Goal: Task Accomplishment & Management: Use online tool/utility

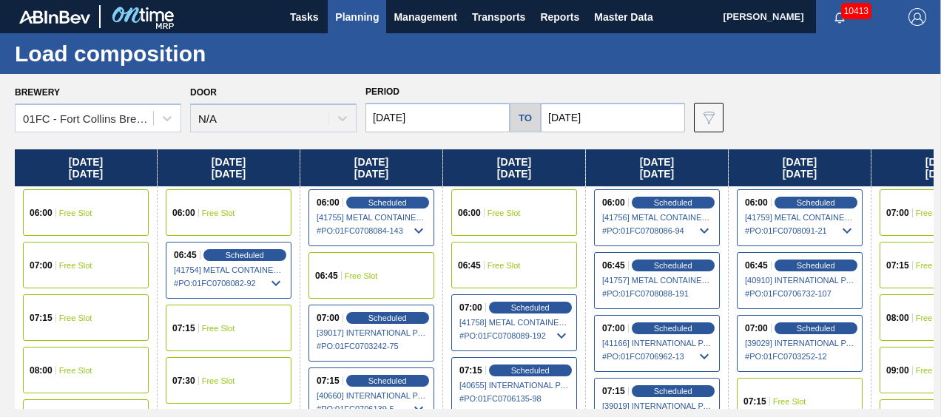
click at [817, 73] on div "Load composition" at bounding box center [470, 53] width 941 height 41
click at [362, 28] on button "Planning" at bounding box center [357, 16] width 58 height 33
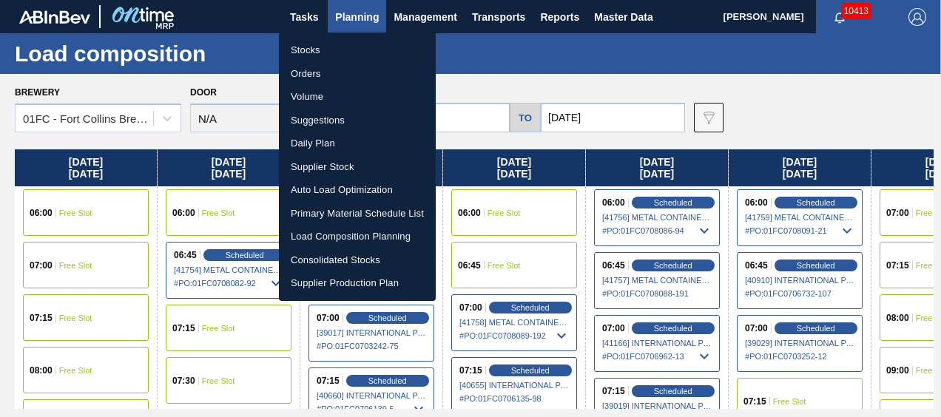
drag, startPoint x: 338, startPoint y: 119, endPoint x: 423, endPoint y: 112, distance: 85.3
click at [338, 119] on li "Suggestions" at bounding box center [357, 121] width 157 height 24
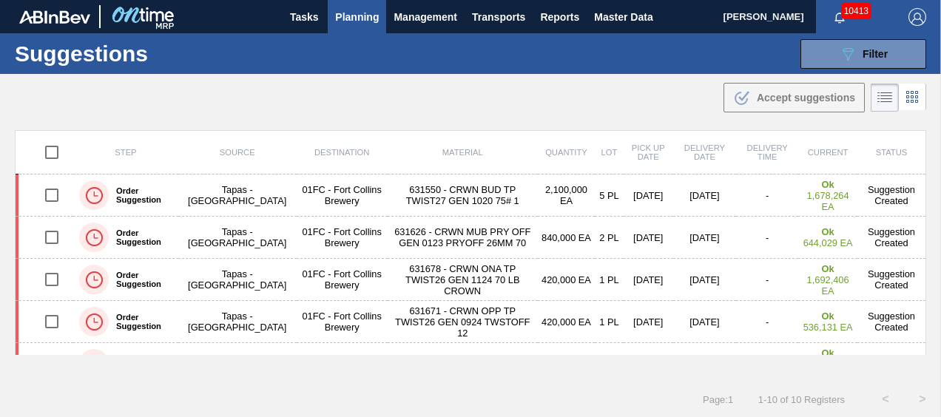
click at [619, 98] on div ".b{fill:var(--color-action-default)} Accept suggestions" at bounding box center [470, 94] width 941 height 41
click at [863, 67] on button "089F7B8B-B2A5-4AFE-B5C0-19BA573D28AC Filter" at bounding box center [863, 54] width 126 height 30
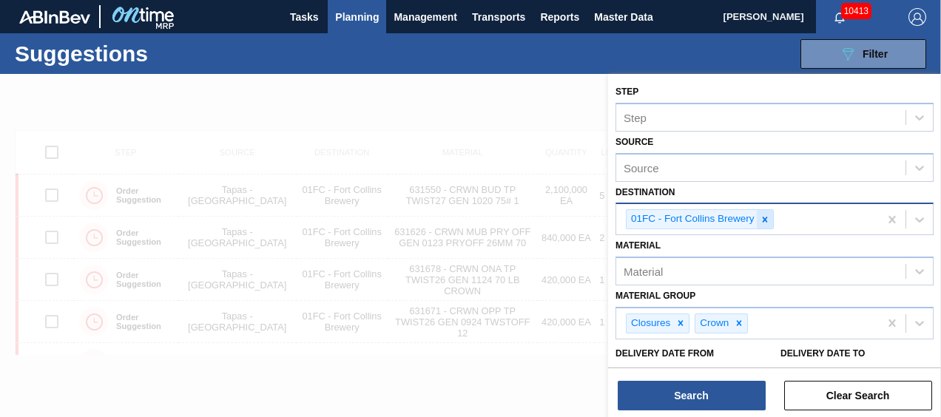
click at [760, 220] on icon at bounding box center [764, 219] width 10 height 10
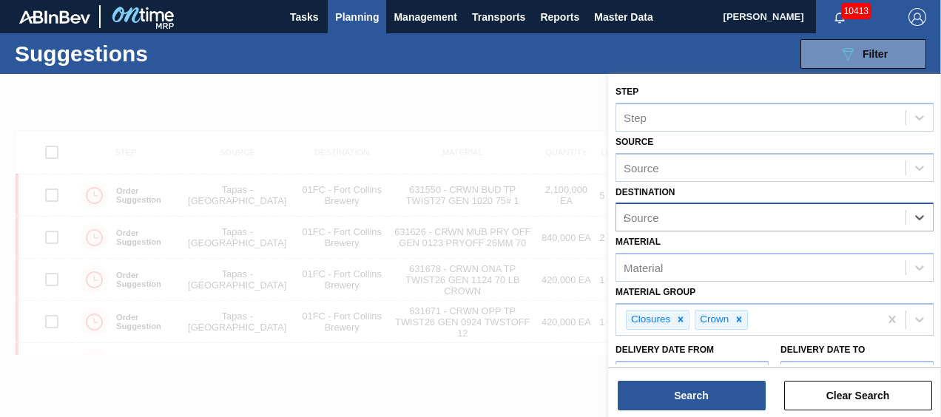
type input "sl"
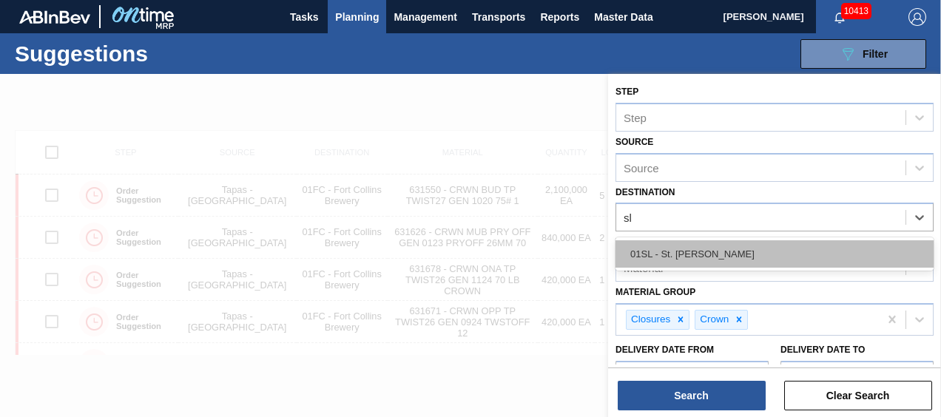
click at [752, 245] on div "01SL - St. [PERSON_NAME]" at bounding box center [774, 253] width 318 height 27
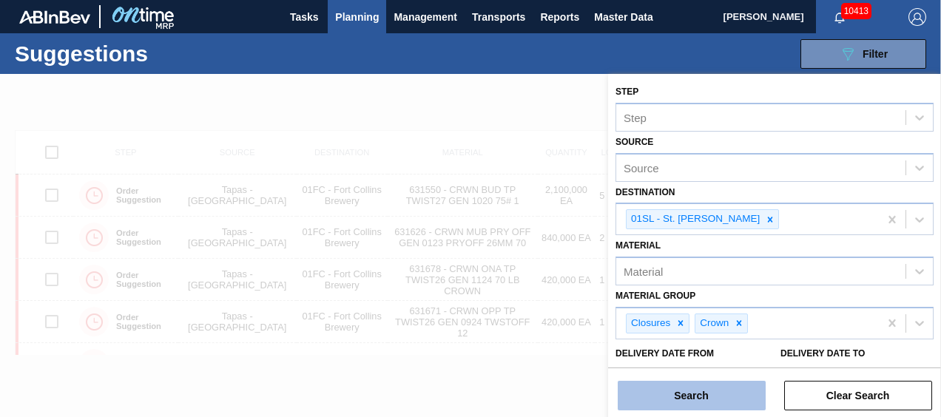
click at [714, 396] on button "Search" at bounding box center [692, 396] width 148 height 30
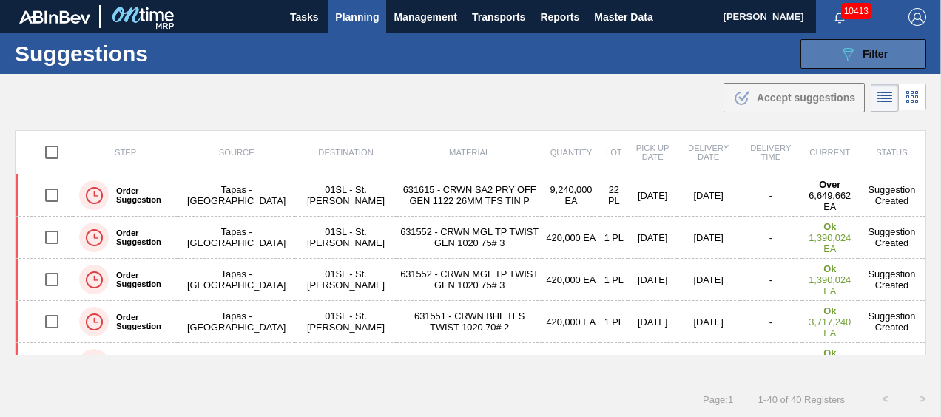
click at [889, 56] on button "089F7B8B-B2A5-4AFE-B5C0-19BA573D28AC Filter" at bounding box center [863, 54] width 126 height 30
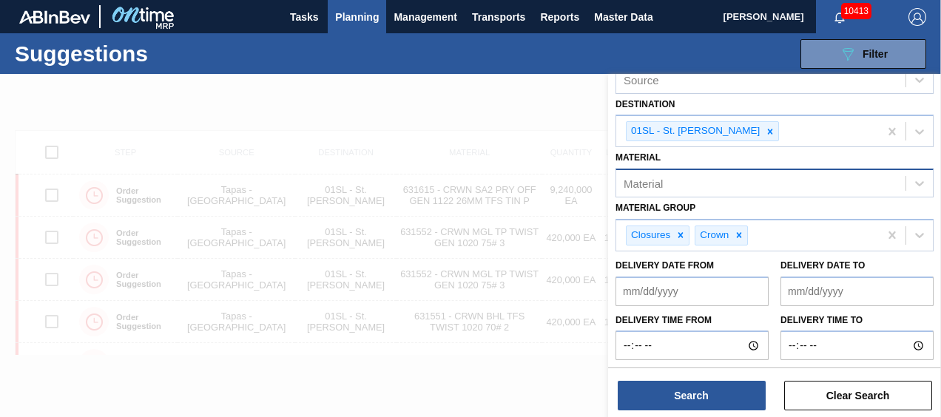
scroll to position [89, 0]
click at [443, 89] on div at bounding box center [470, 282] width 941 height 417
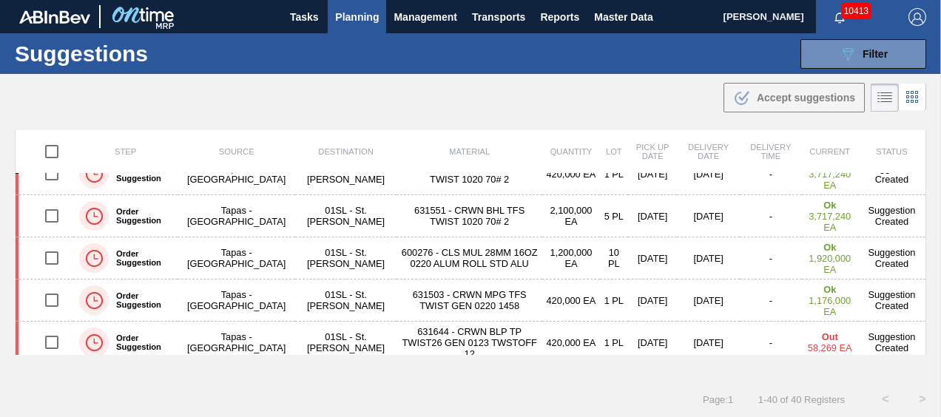
scroll to position [222, 0]
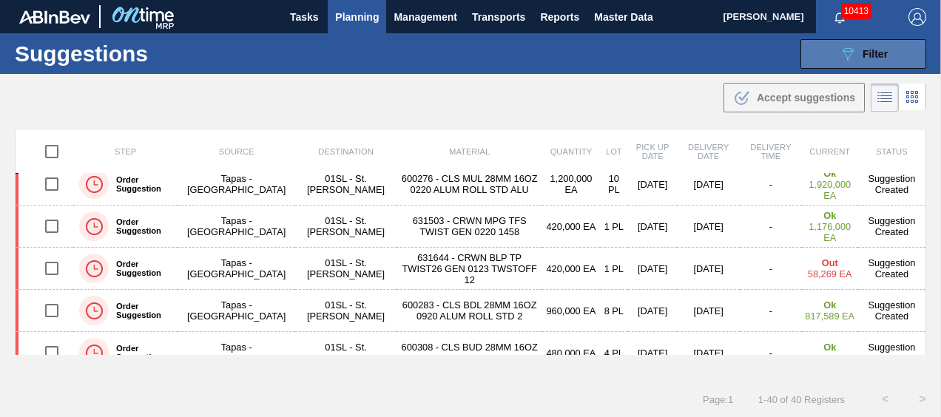
click at [894, 59] on button "089F7B8B-B2A5-4AFE-B5C0-19BA573D28AC Filter" at bounding box center [863, 54] width 126 height 30
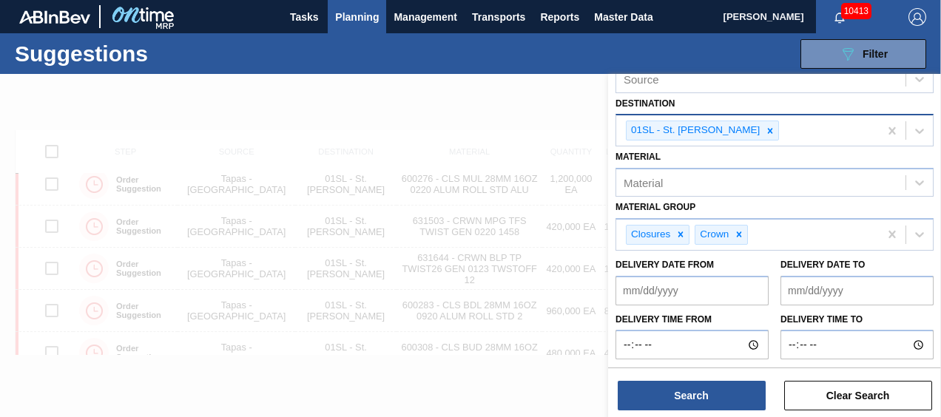
click at [762, 132] on div at bounding box center [770, 130] width 16 height 18
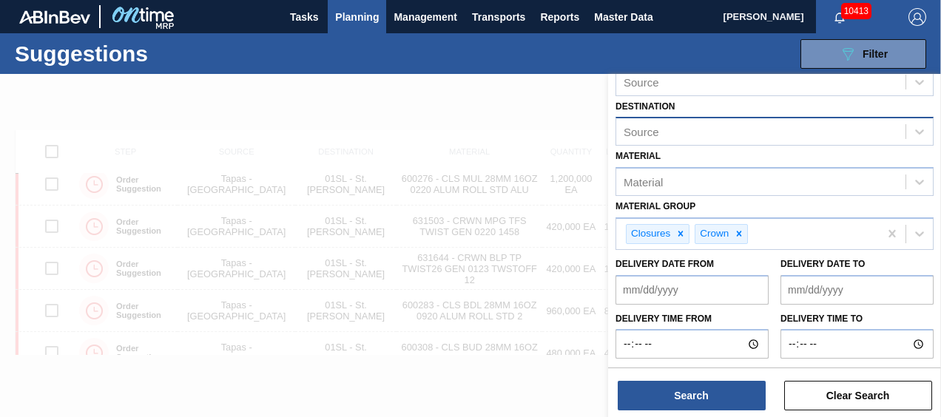
click at [706, 132] on div "Source" at bounding box center [760, 131] width 289 height 21
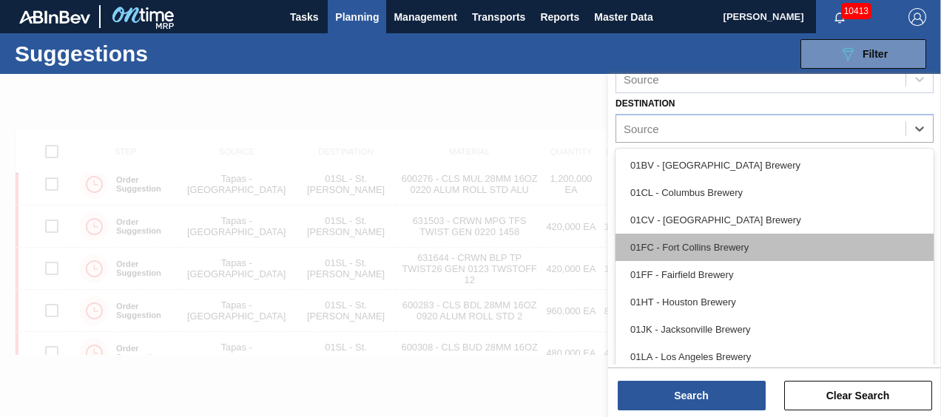
click at [728, 246] on div "01FC - Fort Collins Brewery" at bounding box center [774, 247] width 318 height 27
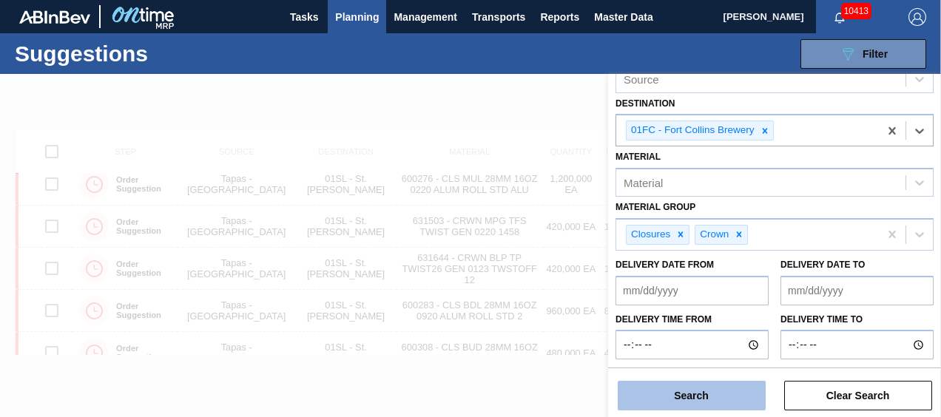
click at [753, 398] on button "Search" at bounding box center [692, 396] width 148 height 30
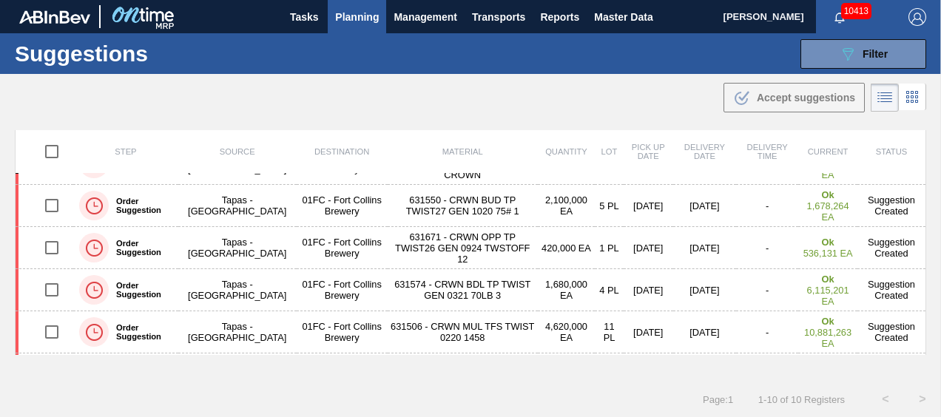
scroll to position [0, 0]
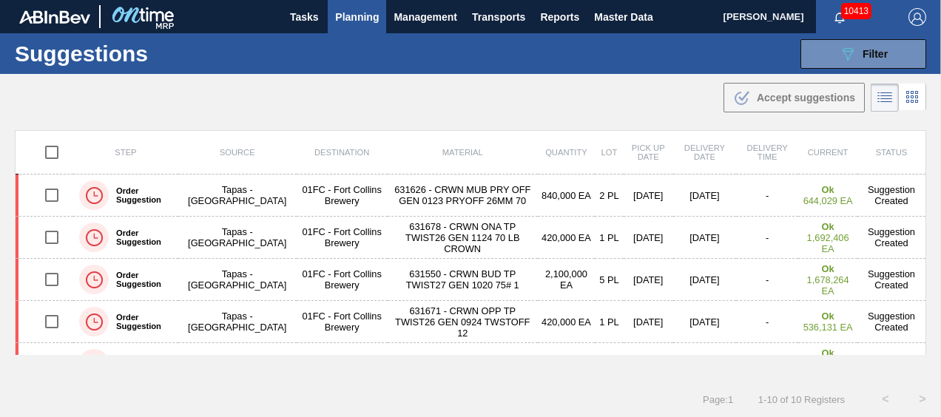
click at [353, 19] on span "Planning" at bounding box center [357, 17] width 44 height 18
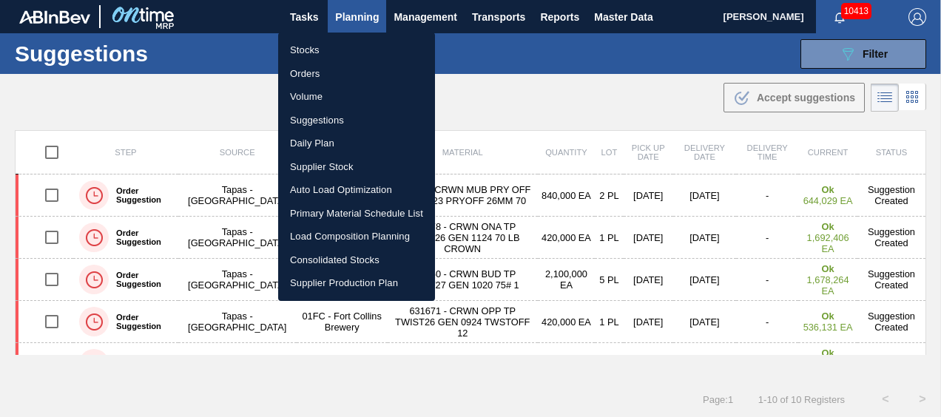
click at [306, 231] on li "Load Composition Planning" at bounding box center [356, 237] width 157 height 24
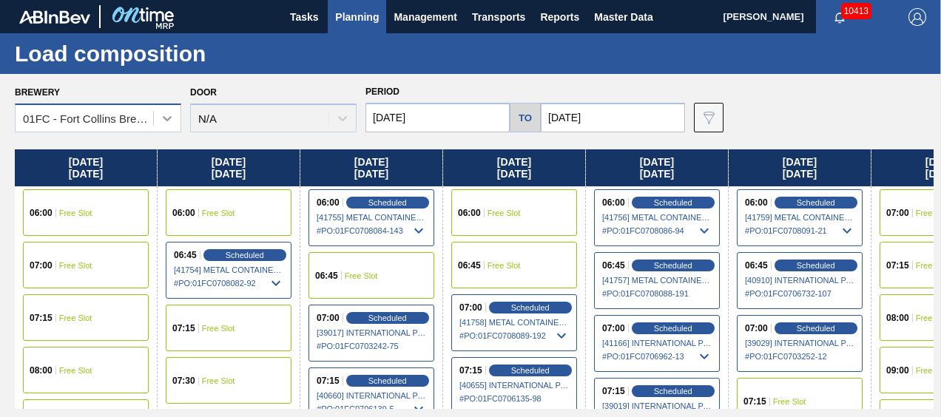
click at [155, 124] on div at bounding box center [167, 118] width 27 height 27
click at [190, 112] on div "Door N/A" at bounding box center [273, 107] width 166 height 50
click at [167, 121] on icon at bounding box center [167, 118] width 15 height 15
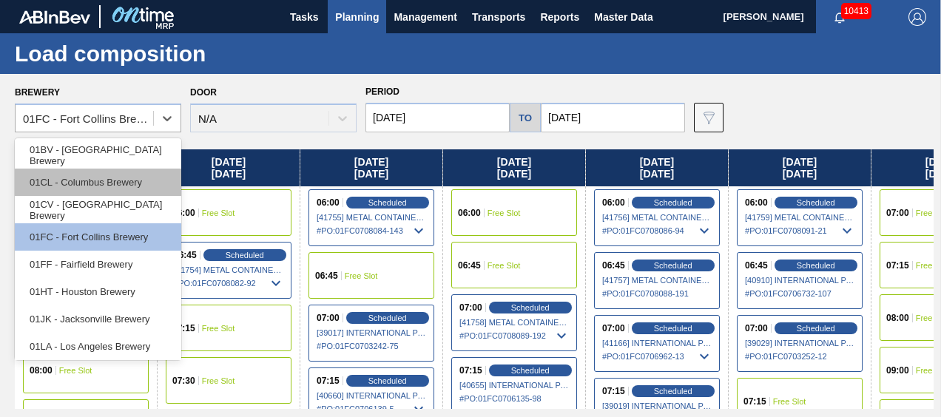
click at [107, 189] on div "01CL - Columbus Brewery" at bounding box center [98, 182] width 166 height 27
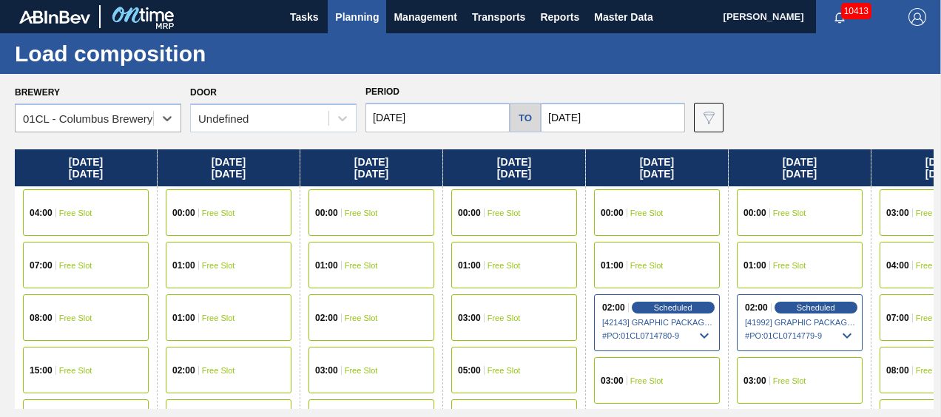
scroll to position [0, 101]
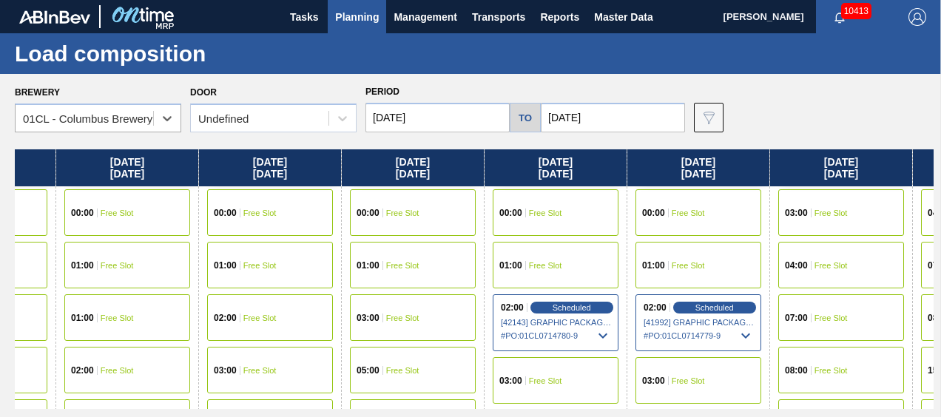
drag, startPoint x: 708, startPoint y: 213, endPoint x: 576, endPoint y: 214, distance: 132.4
click at [576, 214] on div "Sunday 08/31/2025 04:00 Free Slot 07:00 Free Slot 08:00 Free Slot 15:00 Free Sl…" at bounding box center [474, 279] width 918 height 260
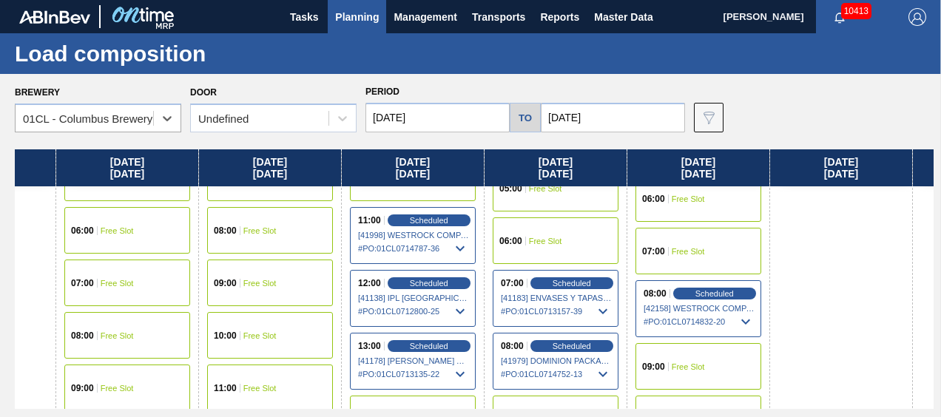
scroll to position [370, 101]
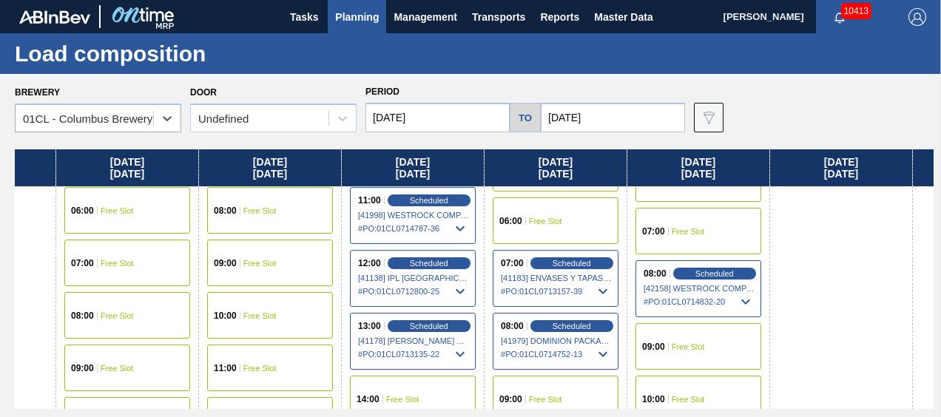
click at [595, 274] on span "[41183] ENVASES Y TAPAS MODELO S A DE - 0008257397" at bounding box center [556, 278] width 111 height 9
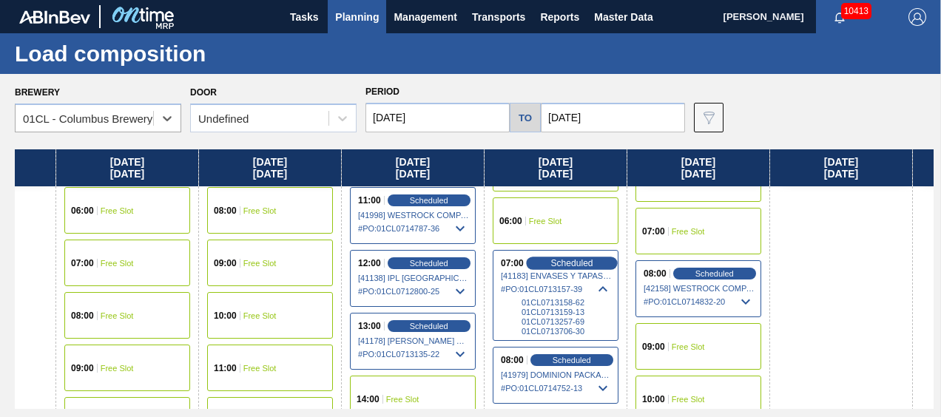
click at [595, 263] on div "Scheduled" at bounding box center [571, 263] width 91 height 13
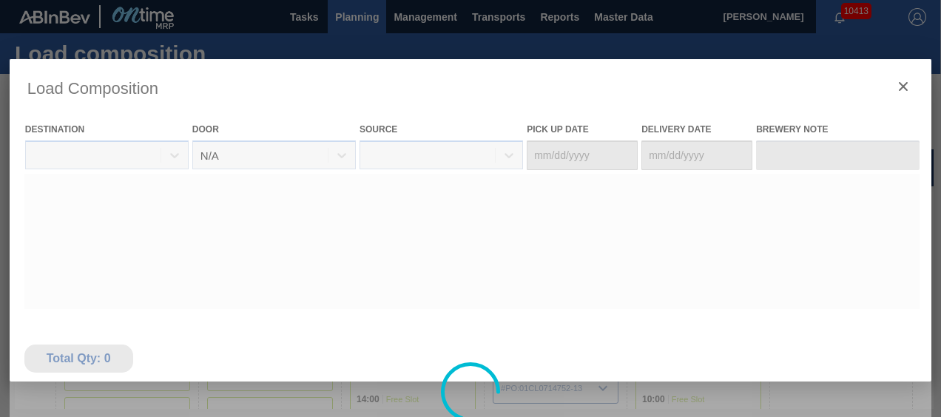
type Date "08/28/2025"
type Date "09/04/2025"
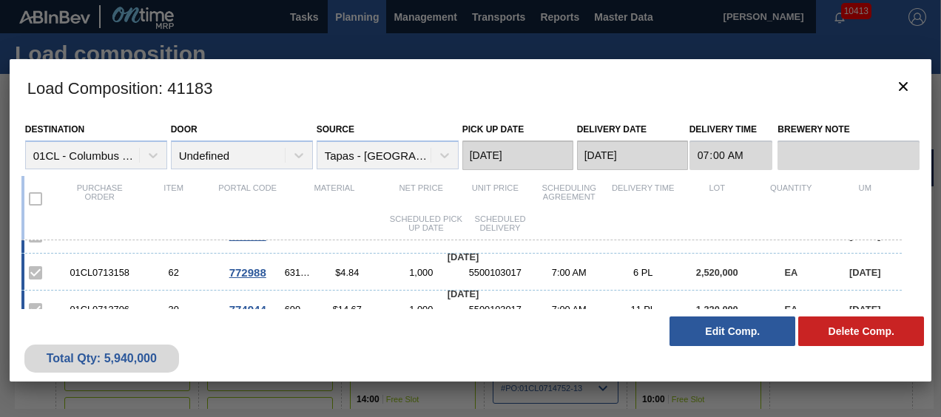
scroll to position [35, 0]
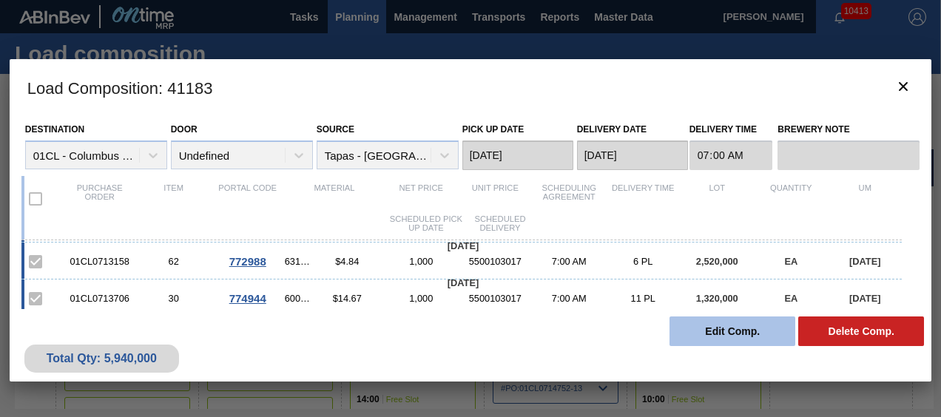
click at [732, 322] on button "Edit Comp." at bounding box center [732, 332] width 126 height 30
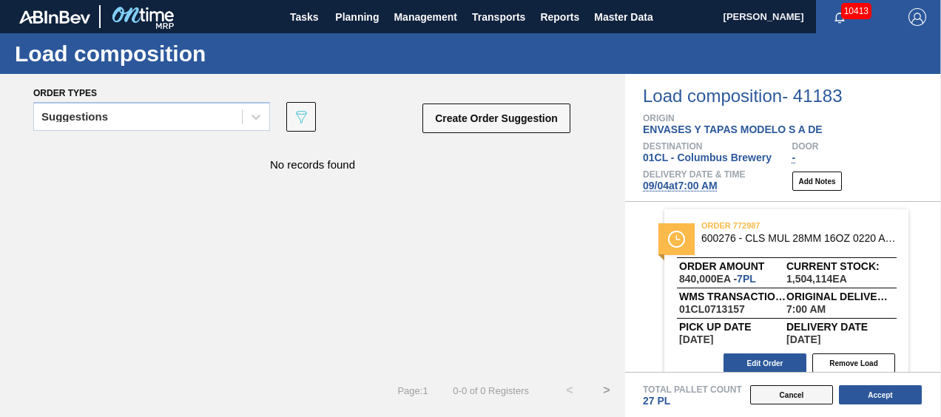
click at [811, 395] on button "Cancel" at bounding box center [791, 394] width 83 height 19
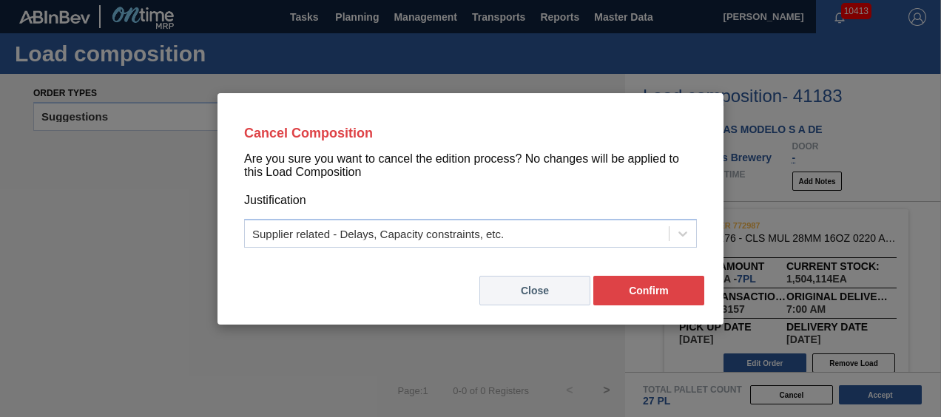
click at [528, 297] on button "Close" at bounding box center [534, 291] width 111 height 30
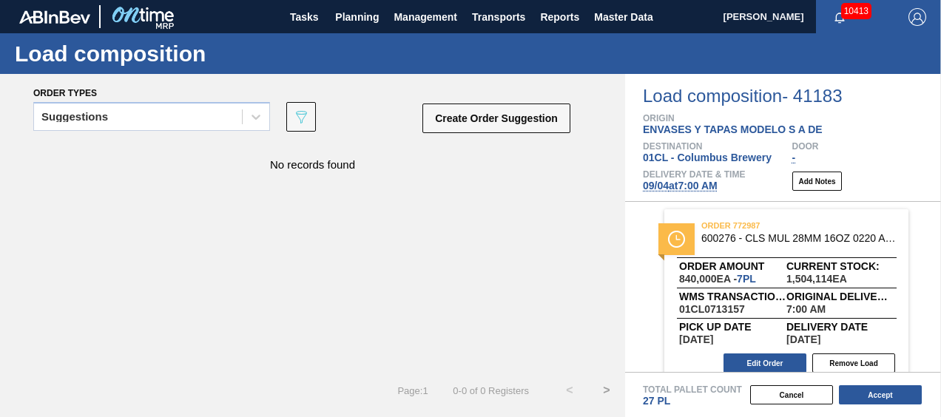
click at [450, 263] on div "No records found" at bounding box center [312, 257] width 625 height 229
click at [350, 21] on span "Planning" at bounding box center [357, 17] width 44 height 18
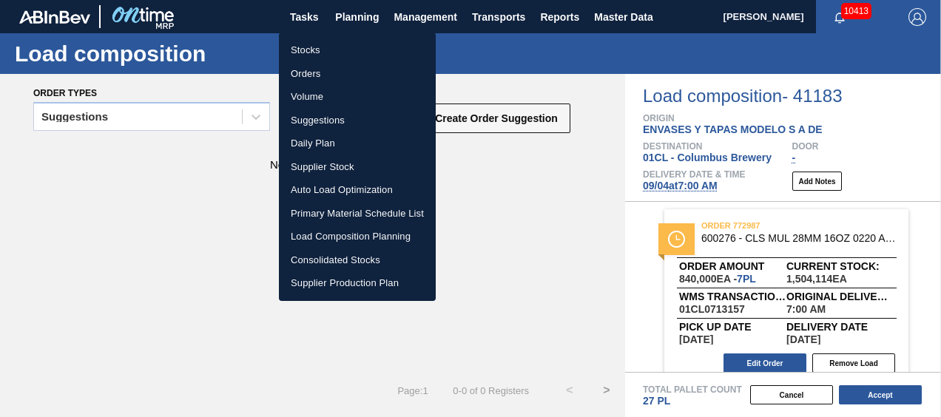
click at [334, 236] on li "Load Composition Planning" at bounding box center [357, 237] width 157 height 24
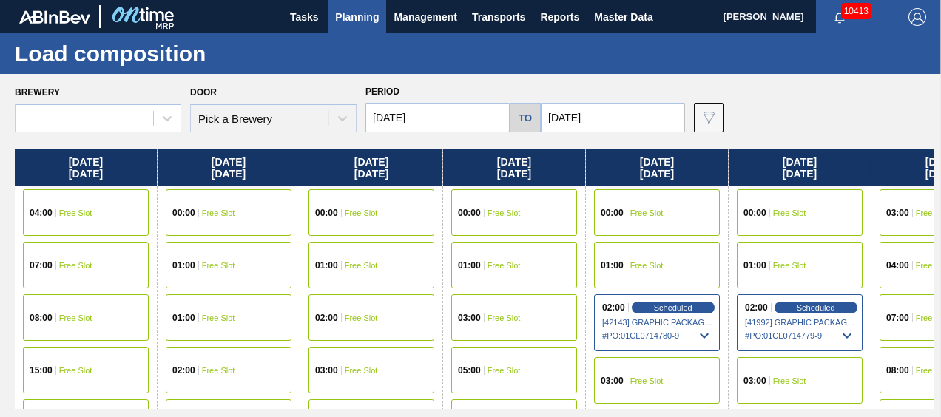
type input "08/31/2025"
type input "10/08/2025"
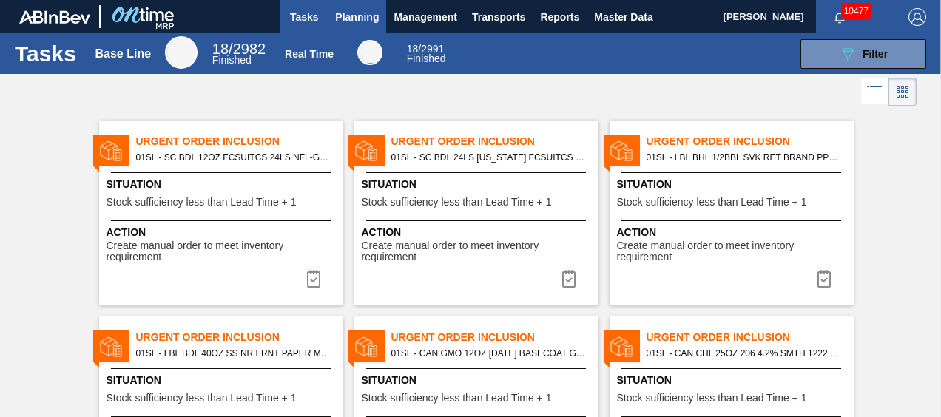
click at [347, 13] on span "Planning" at bounding box center [357, 17] width 44 height 18
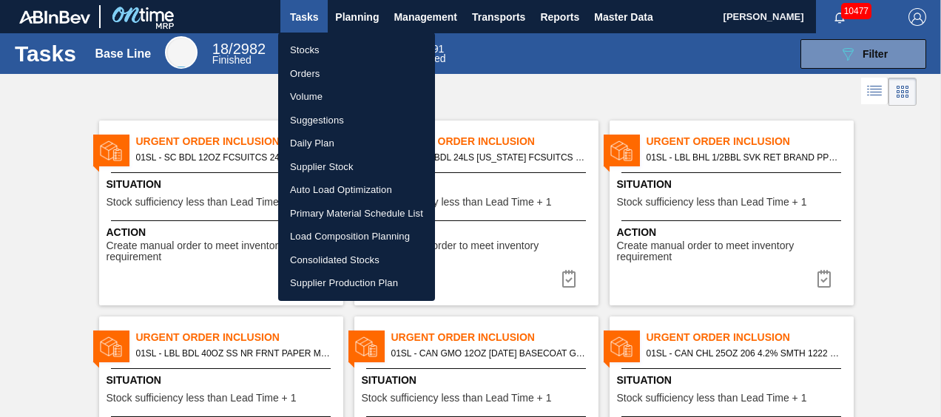
click at [348, 109] on li "Suggestions" at bounding box center [356, 121] width 157 height 24
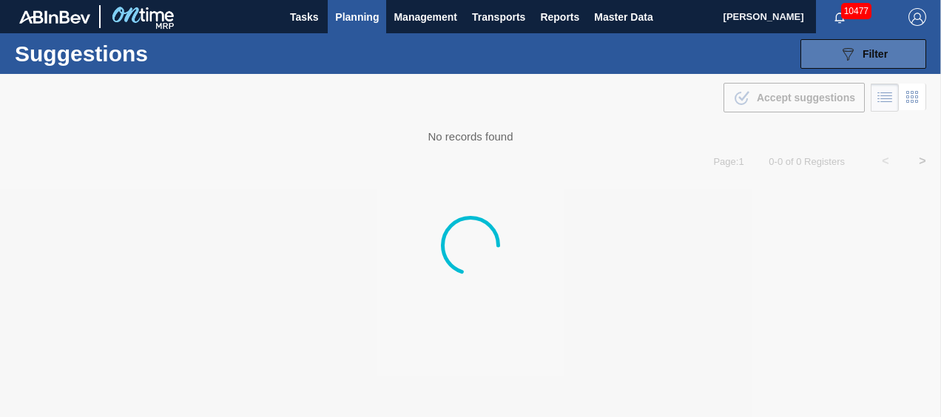
click at [816, 53] on button "089F7B8B-B2A5-4AFE-B5C0-19BA573D28AC Filter" at bounding box center [863, 54] width 126 height 30
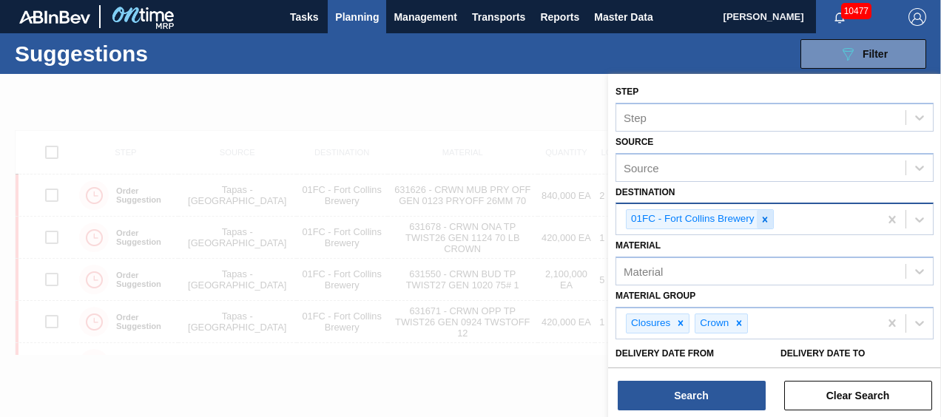
click at [763, 216] on icon at bounding box center [764, 219] width 10 height 10
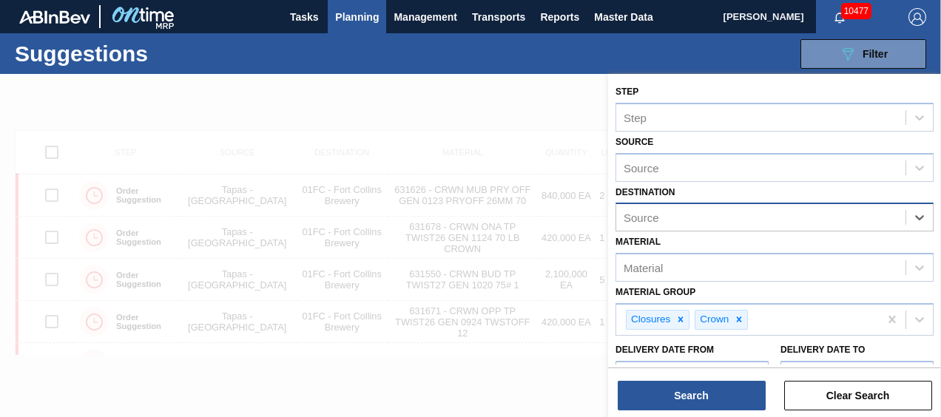
click at [902, 214] on div "Source" at bounding box center [760, 217] width 289 height 21
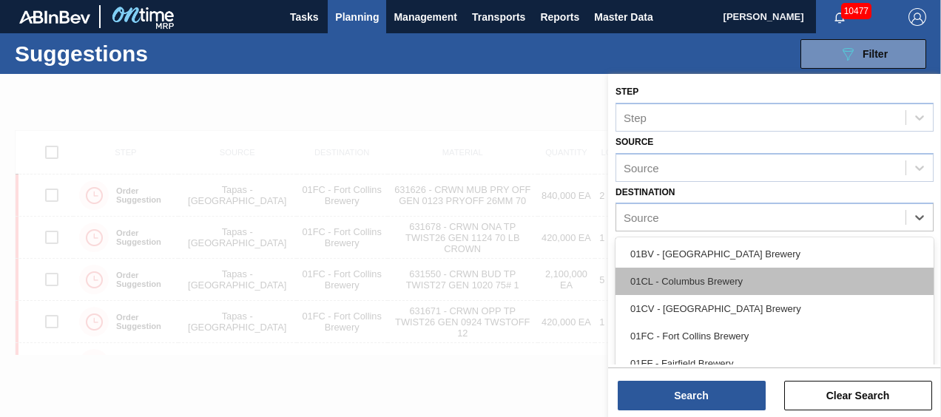
click at [728, 275] on div "01CL - Columbus Brewery" at bounding box center [774, 281] width 318 height 27
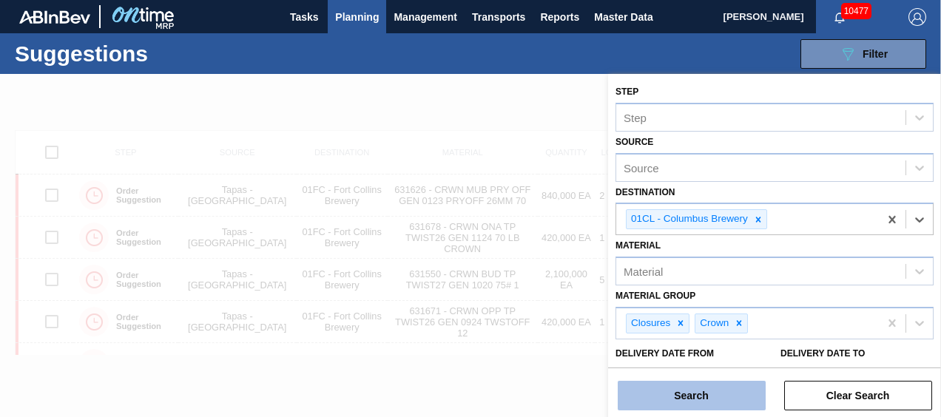
click at [709, 389] on button "Search" at bounding box center [692, 396] width 148 height 30
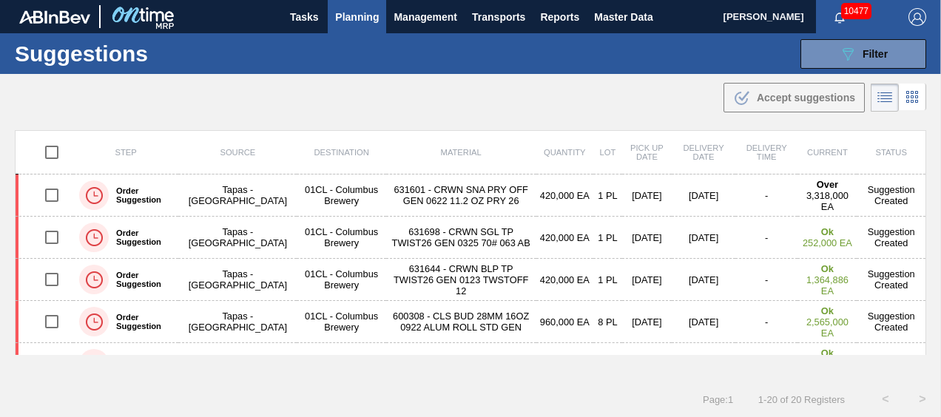
click at [674, 98] on div ".b{fill:var(--color-action-default)} Accept suggestions" at bounding box center [470, 94] width 941 height 41
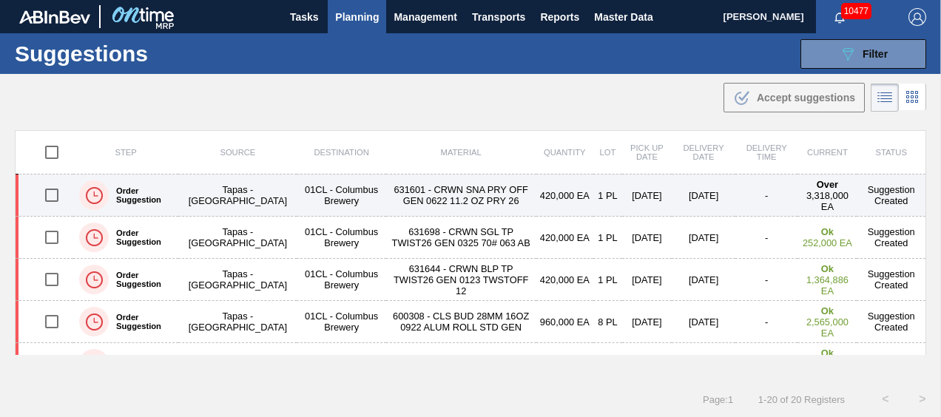
drag, startPoint x: 61, startPoint y: 193, endPoint x: 58, endPoint y: 212, distance: 18.9
click at [61, 193] on input "checkbox" at bounding box center [51, 195] width 31 height 31
checkbox input "true"
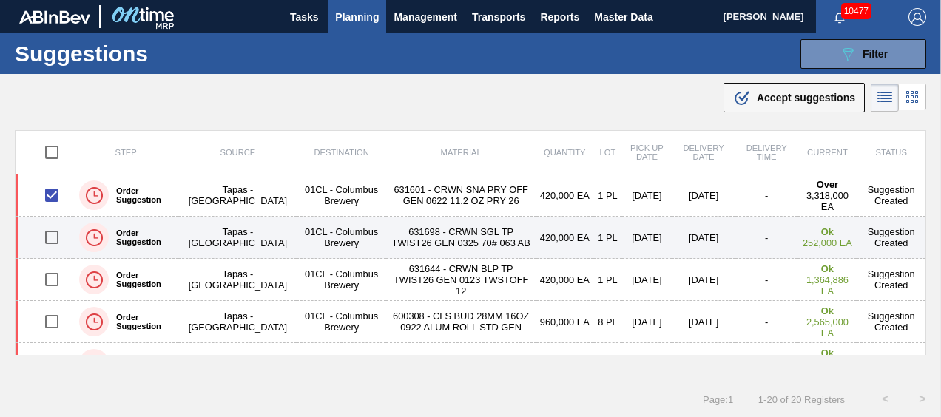
click at [52, 242] on input "checkbox" at bounding box center [51, 237] width 31 height 31
checkbox input "true"
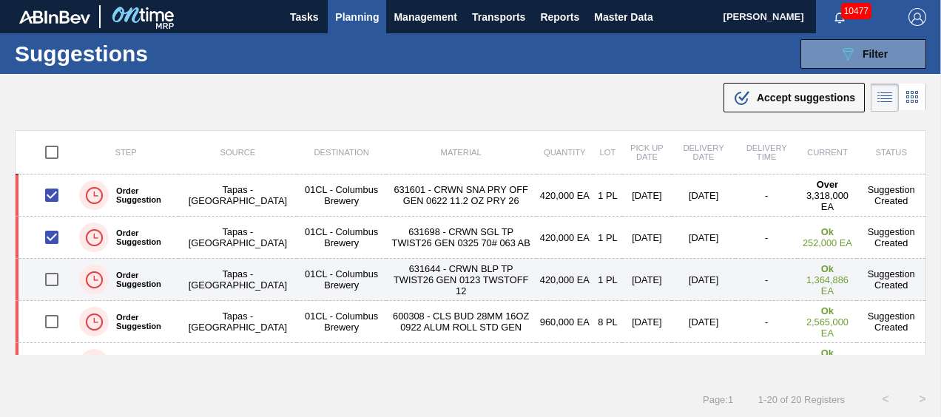
click at [50, 285] on input "checkbox" at bounding box center [51, 279] width 31 height 31
checkbox input "true"
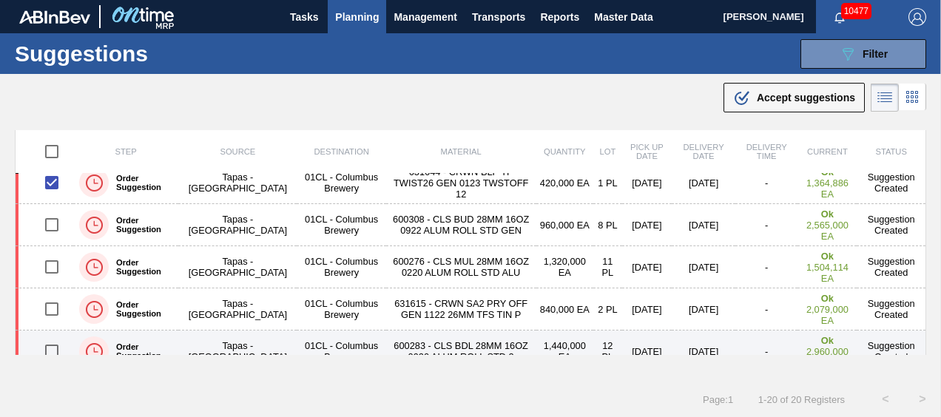
scroll to position [74, 0]
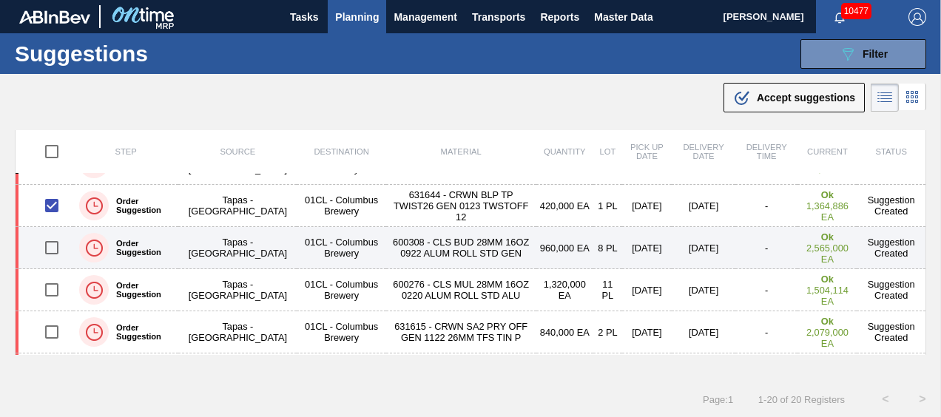
click at [49, 243] on input "checkbox" at bounding box center [51, 247] width 31 height 31
checkbox input "true"
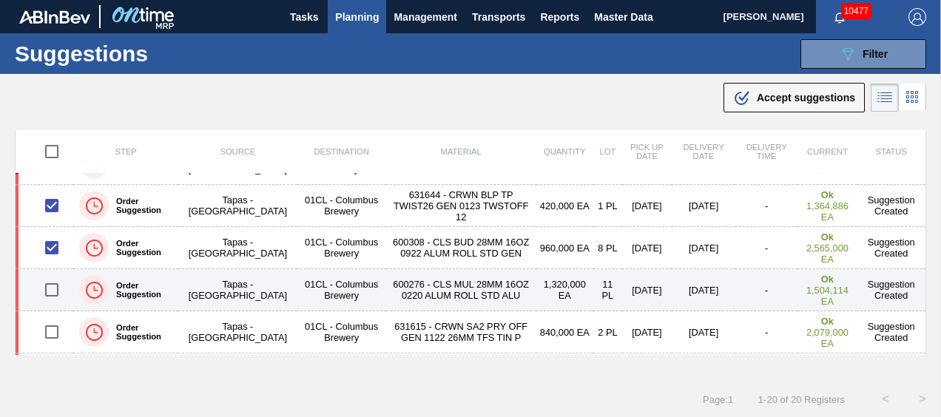
click at [44, 288] on input "checkbox" at bounding box center [51, 289] width 31 height 31
checkbox input "true"
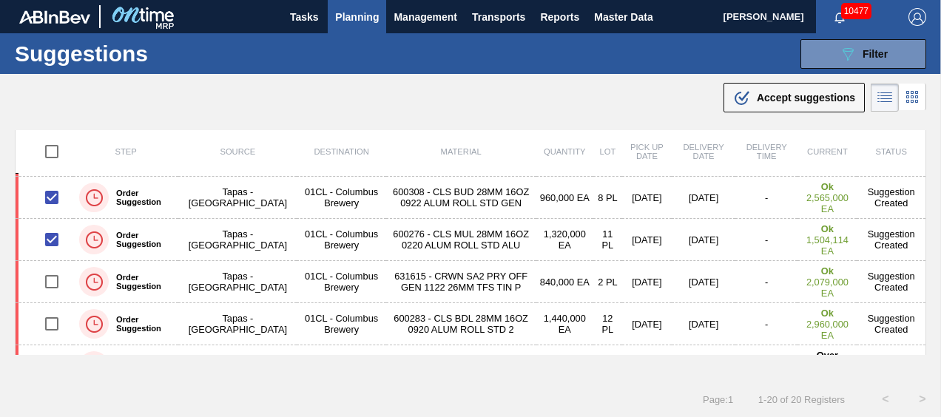
scroll to position [148, 0]
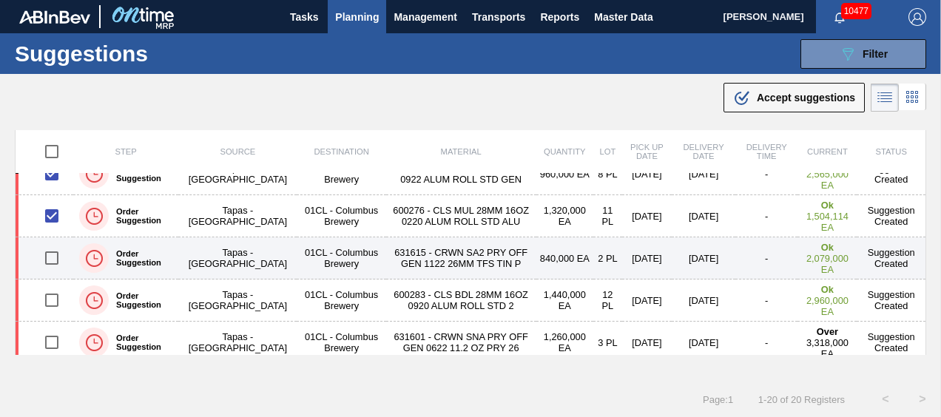
click at [58, 251] on input "checkbox" at bounding box center [51, 258] width 31 height 31
checkbox input "true"
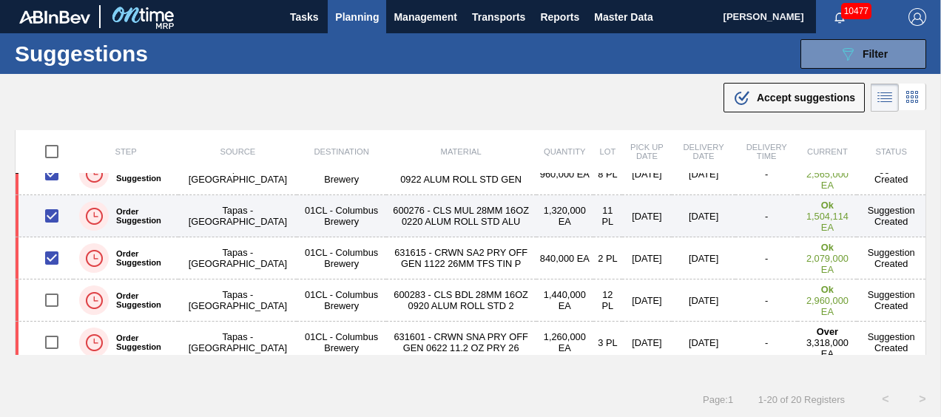
scroll to position [222, 0]
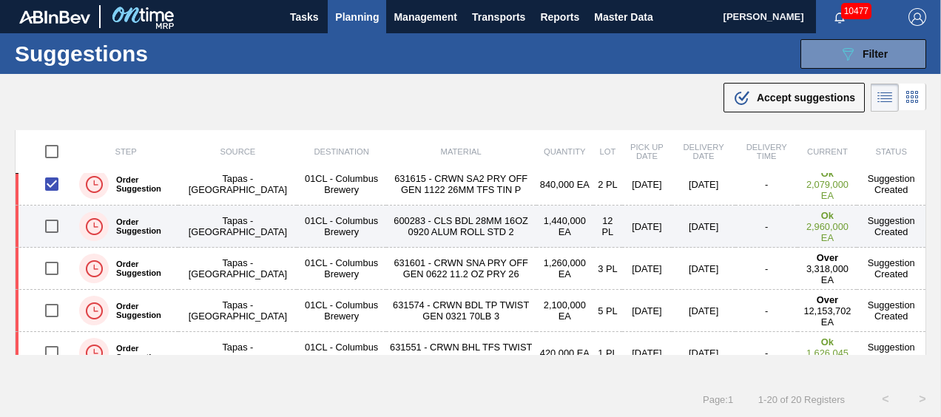
click at [53, 223] on input "checkbox" at bounding box center [51, 226] width 31 height 31
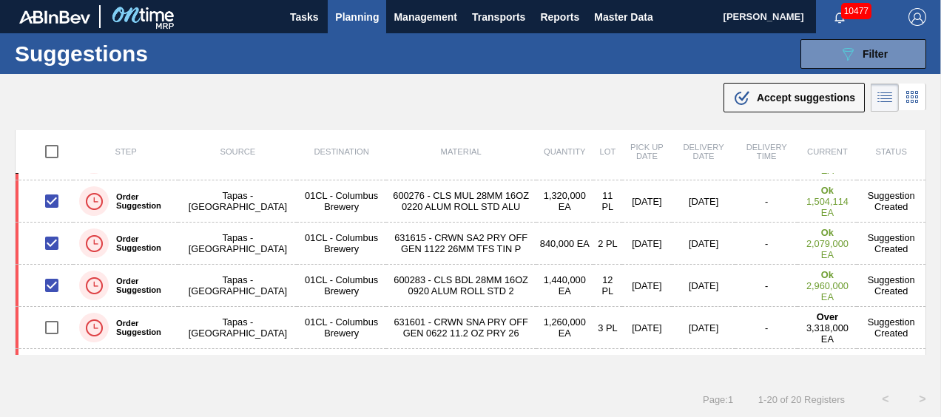
scroll to position [139, 0]
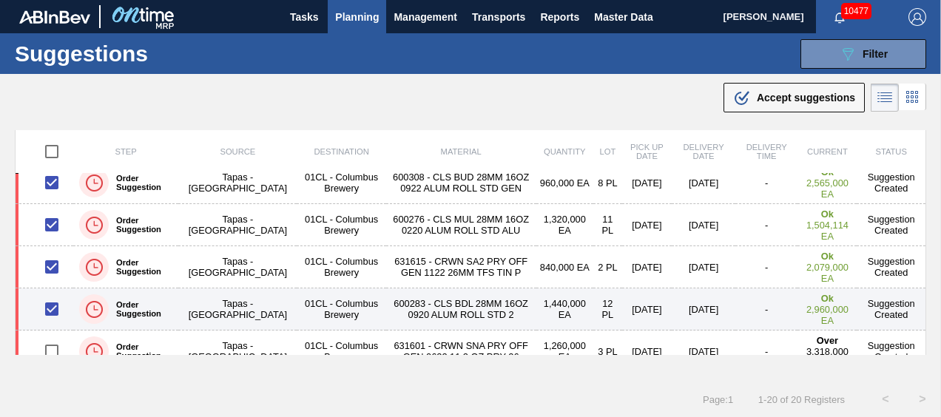
click at [44, 308] on input "checkbox" at bounding box center [51, 309] width 31 height 31
checkbox input "false"
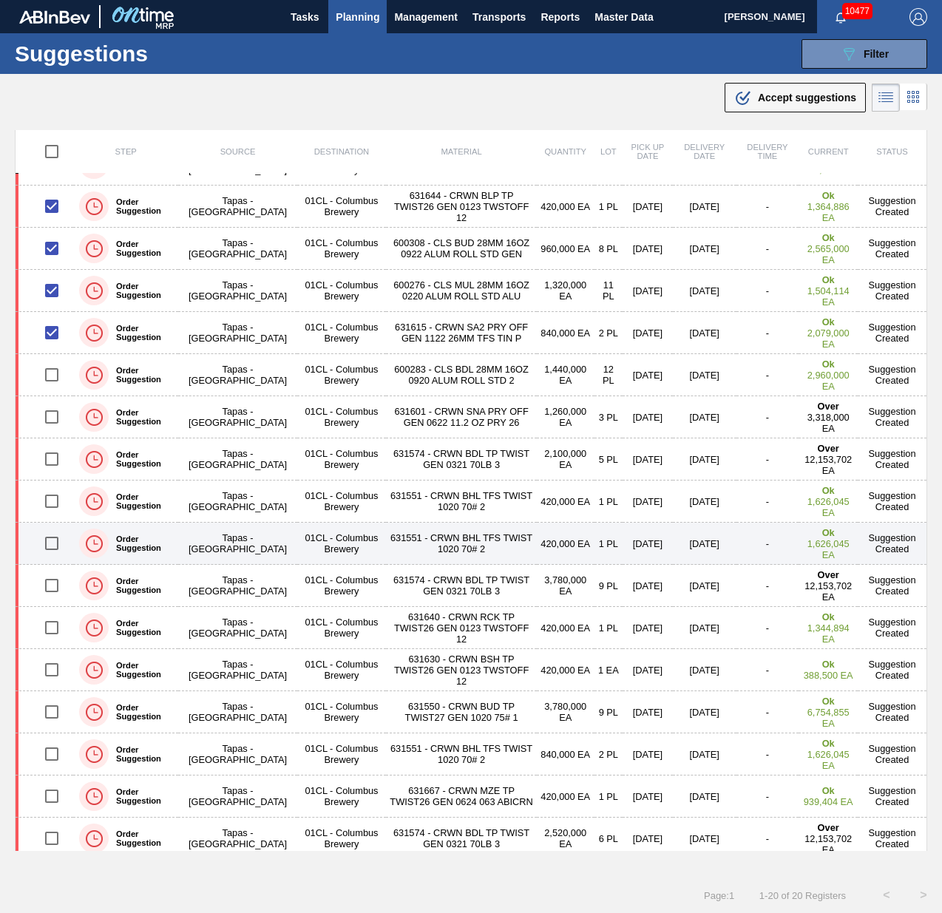
scroll to position [0, 0]
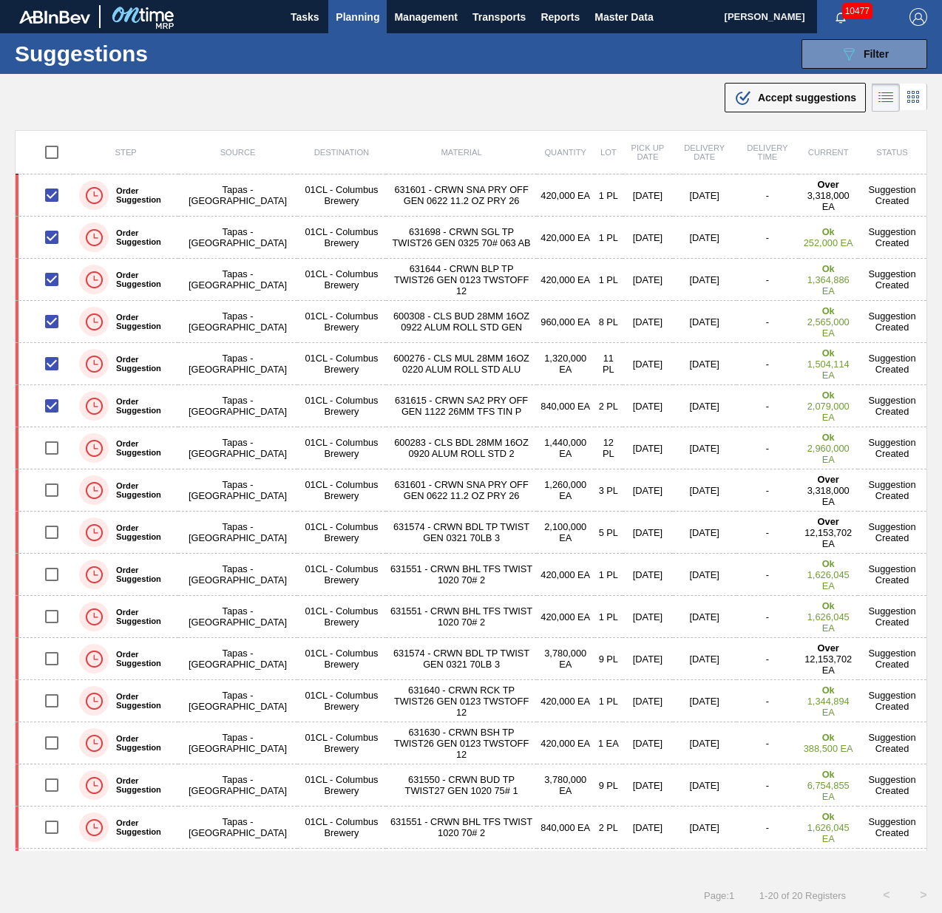
click at [188, 98] on div ".b{fill:var(--color-action-default)} Accept suggestions" at bounding box center [471, 94] width 942 height 41
click at [53, 146] on input "checkbox" at bounding box center [51, 152] width 31 height 31
checkbox input "true"
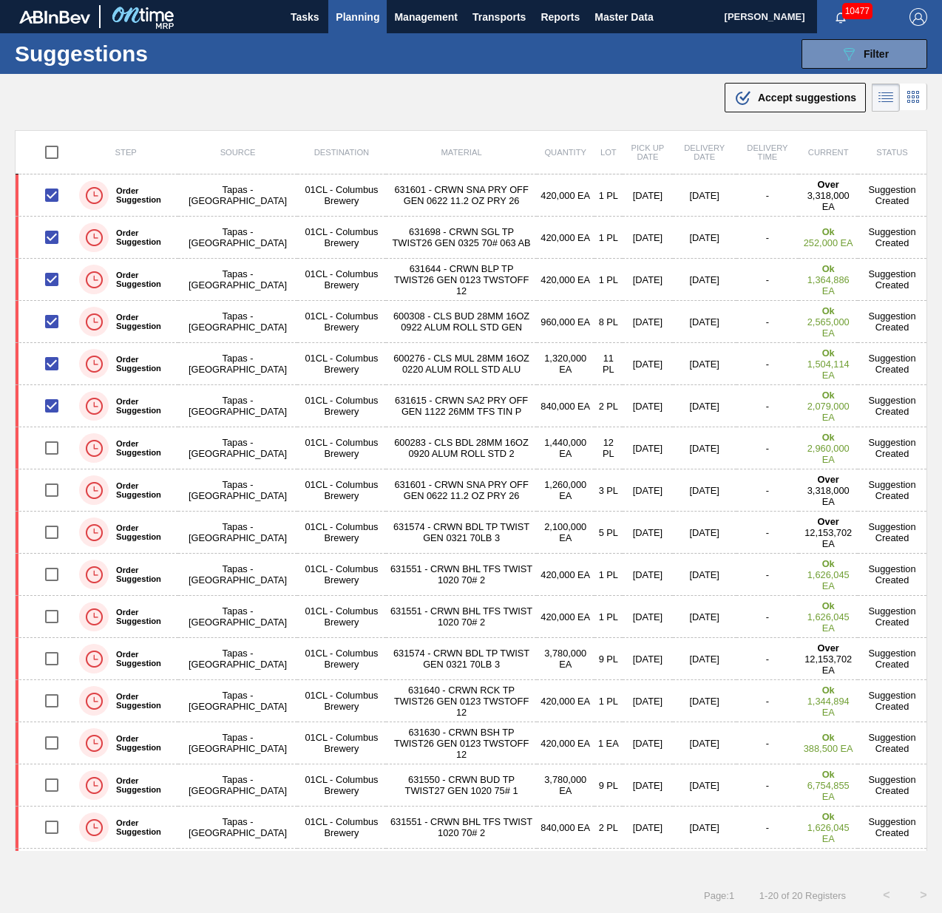
checkbox input "true"
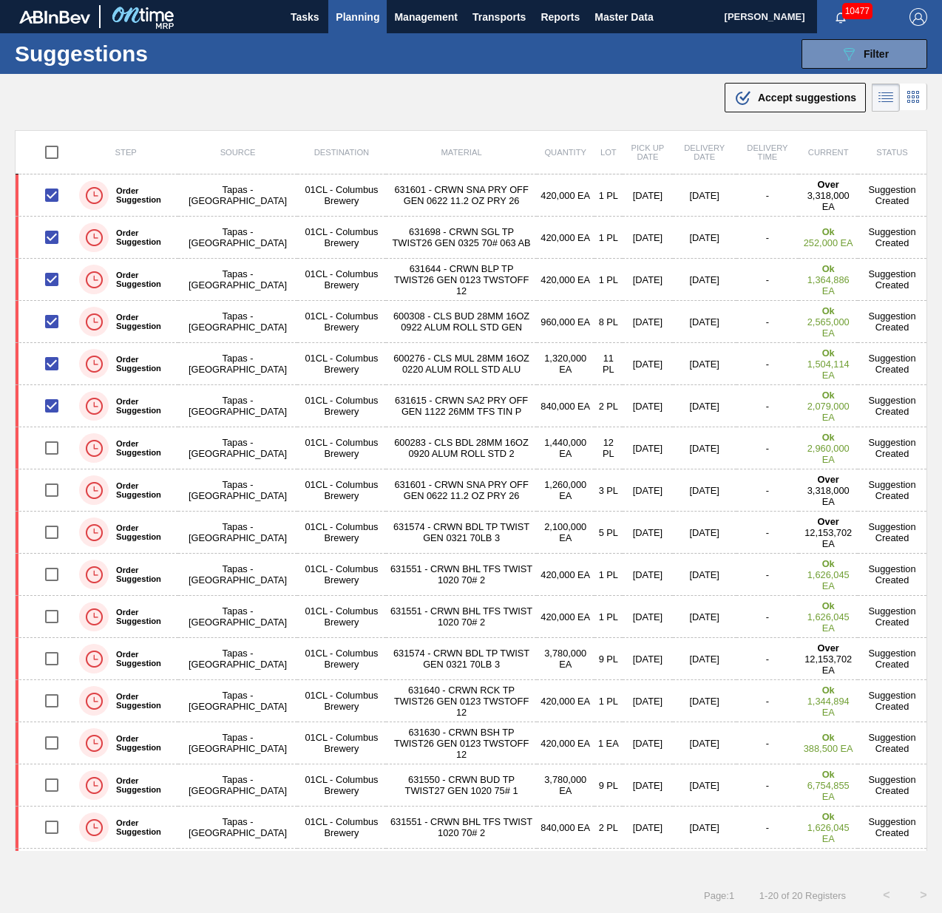
checkbox input "true"
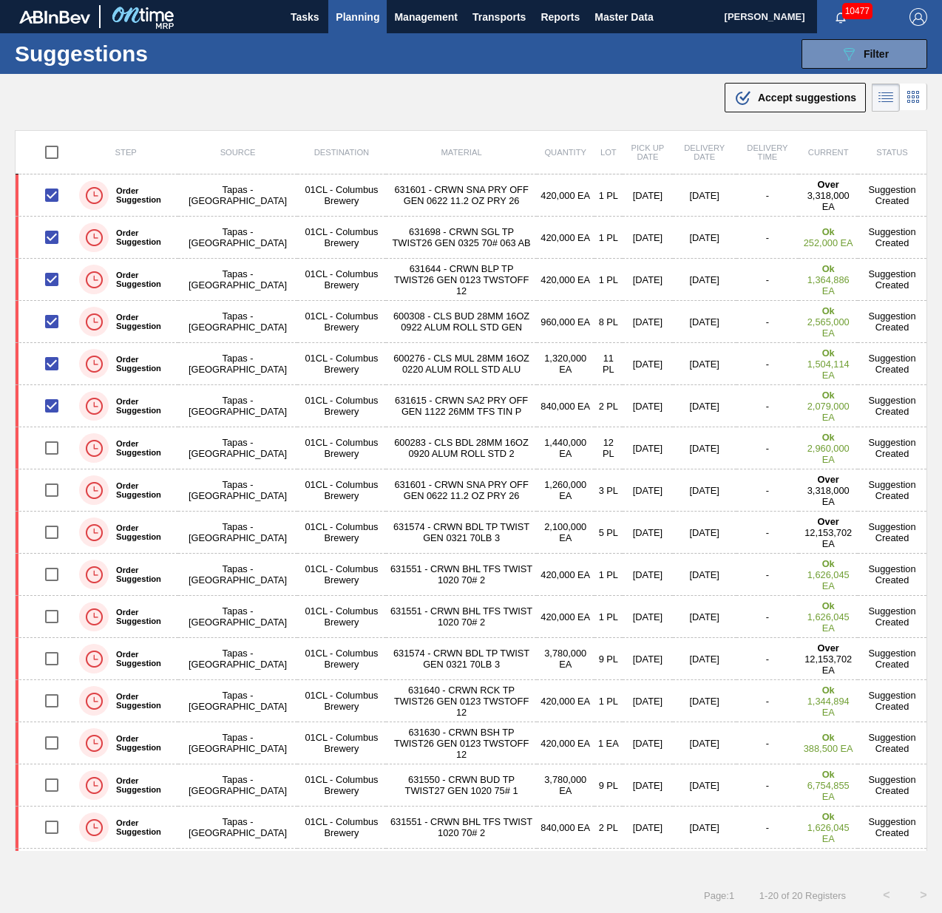
checkbox input "true"
click at [53, 148] on input "checkbox" at bounding box center [51, 152] width 31 height 31
checkbox input "false"
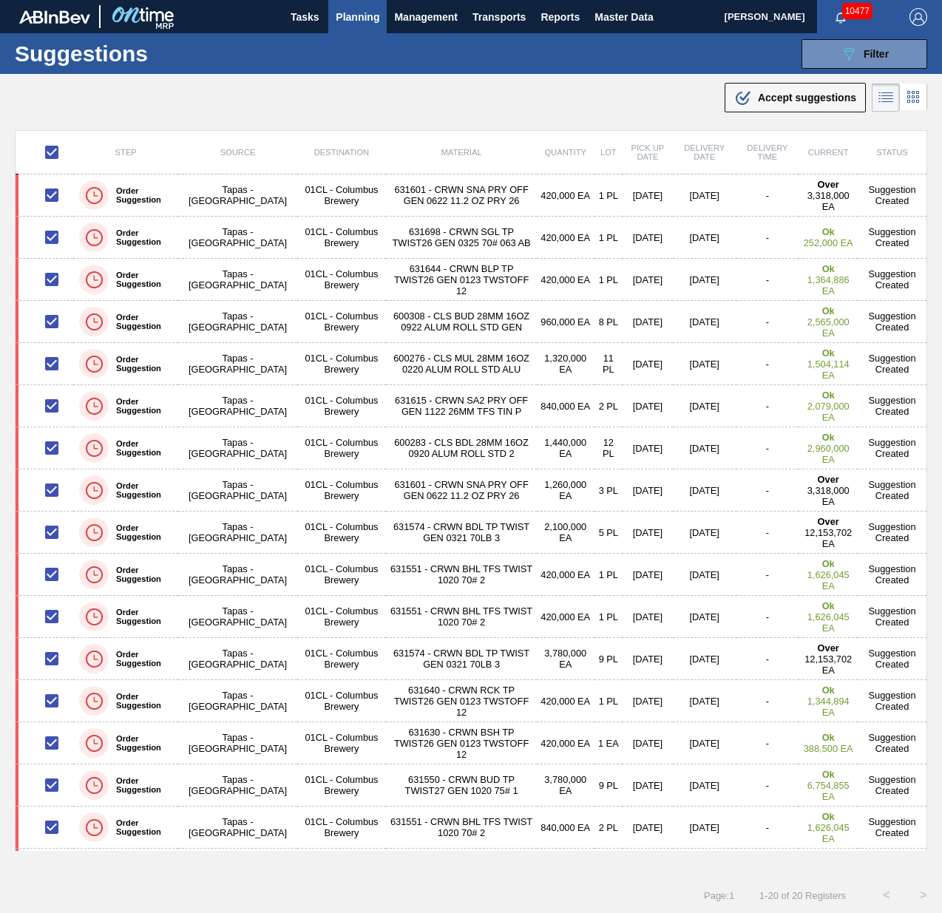
checkbox input "false"
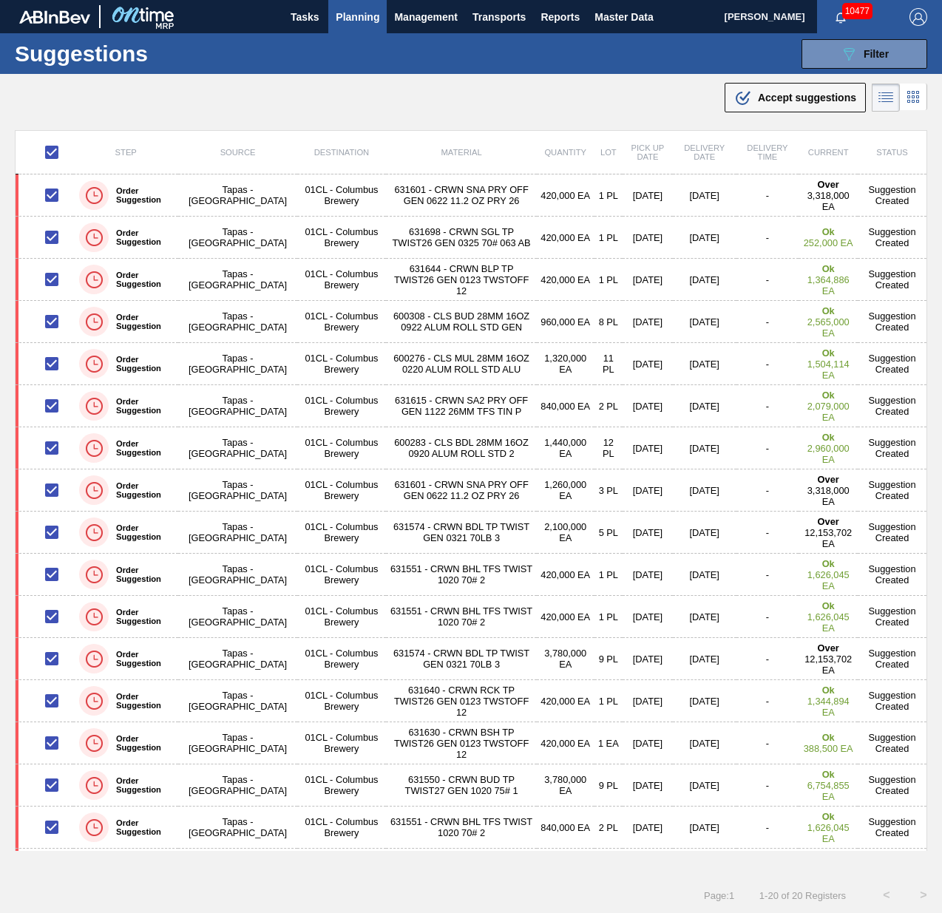
checkbox input "false"
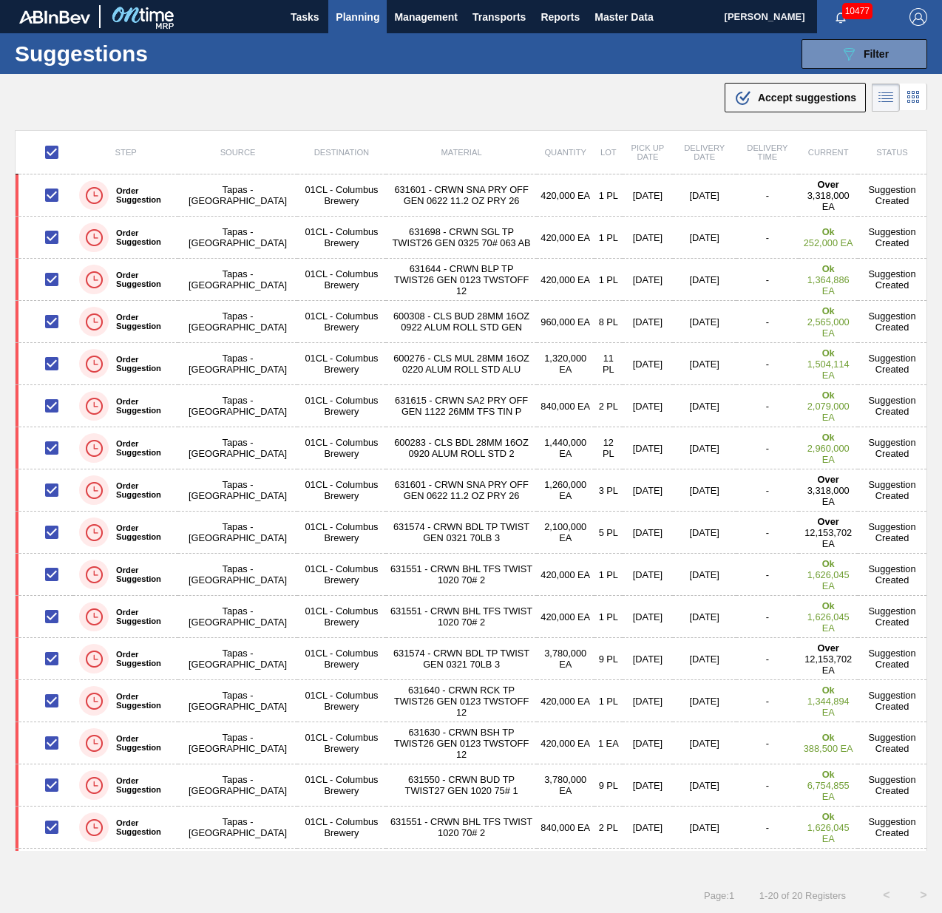
checkbox input "false"
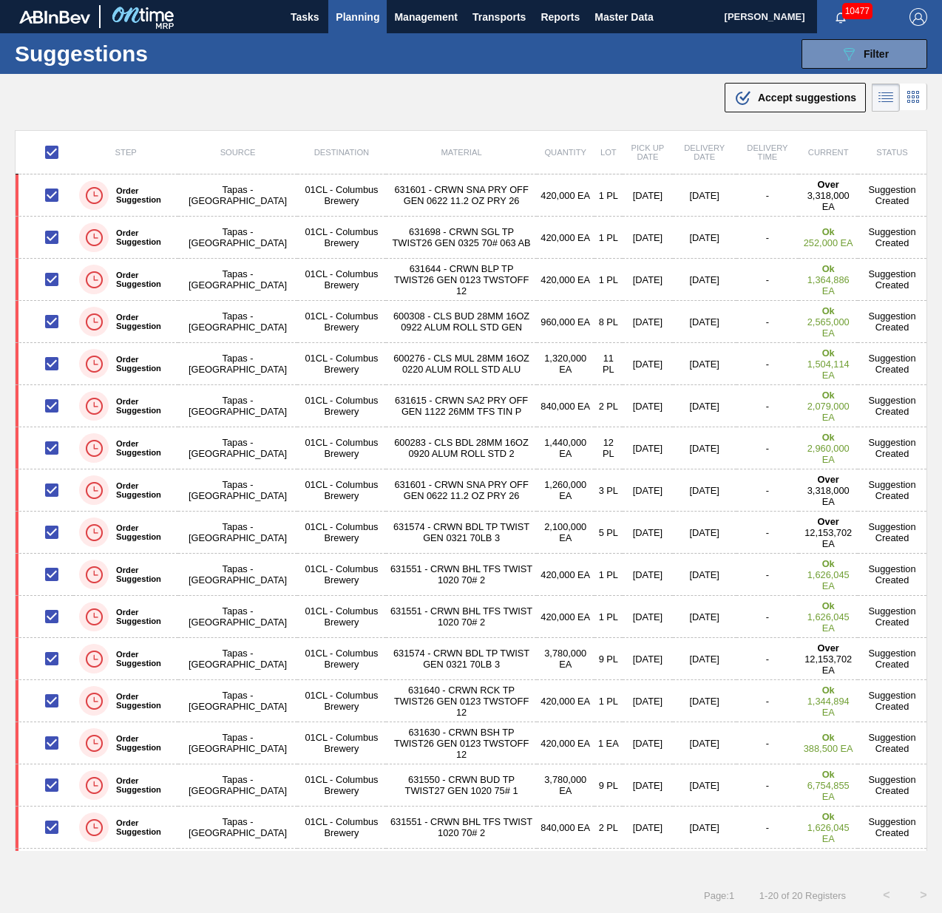
checkbox input "false"
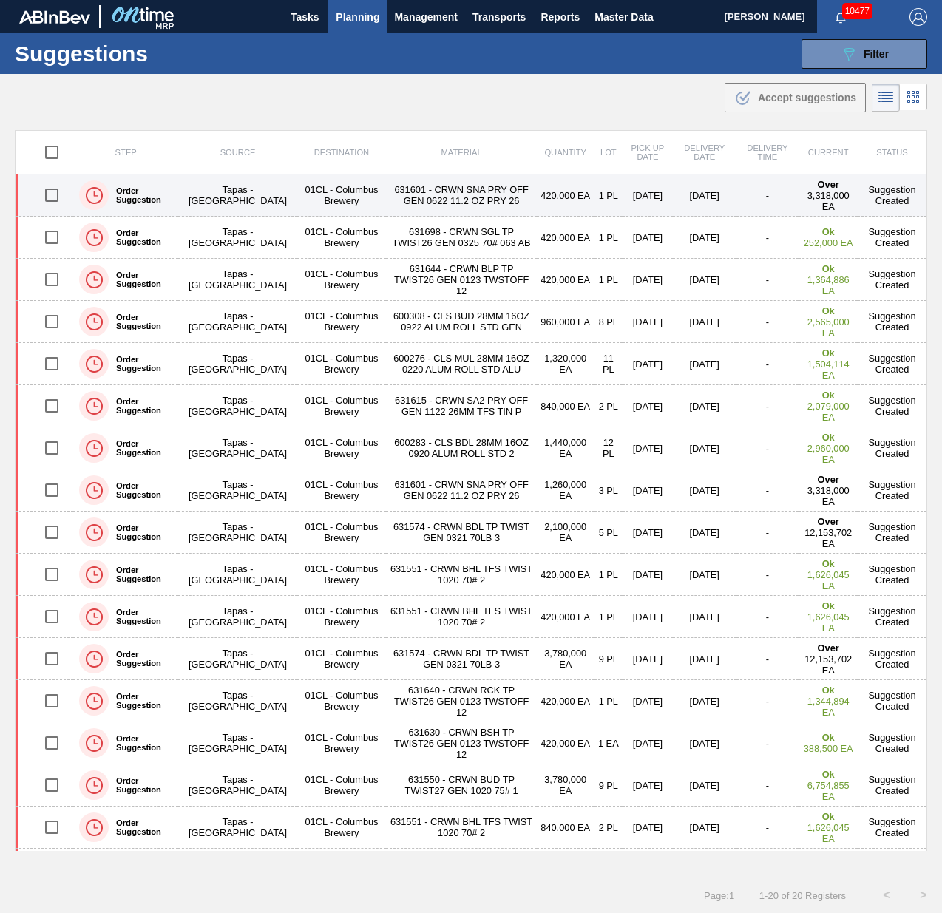
click at [53, 188] on input "checkbox" at bounding box center [51, 195] width 31 height 31
checkbox input "true"
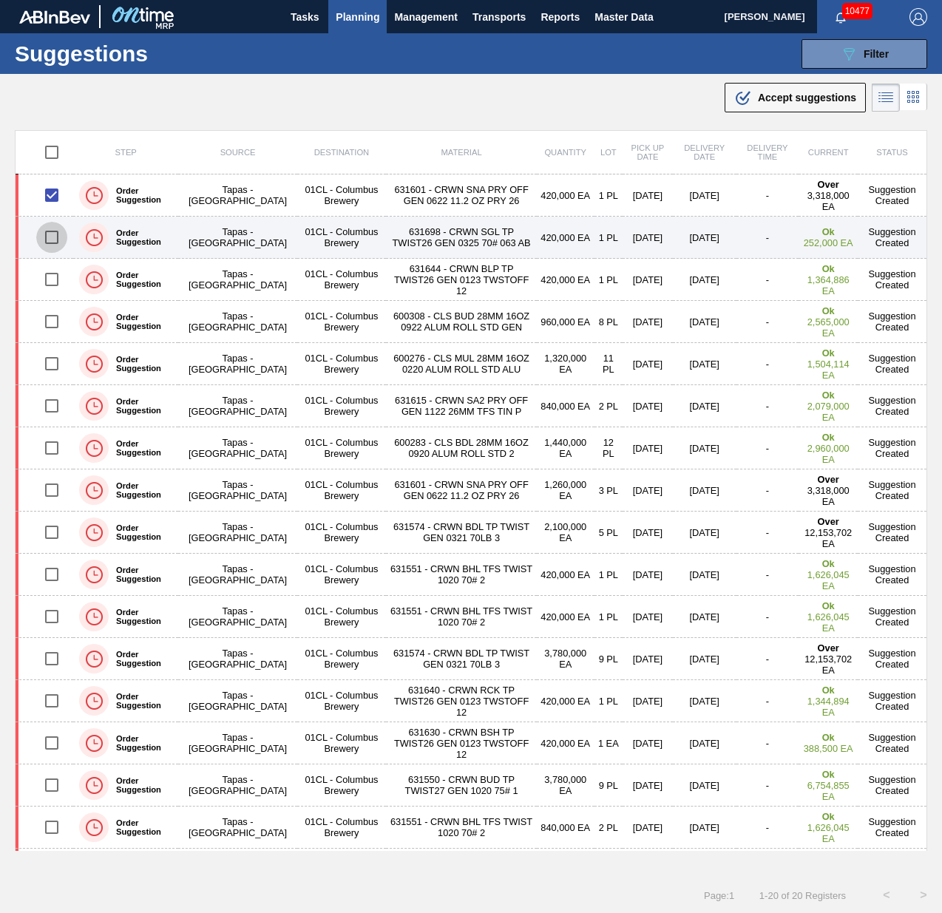
click at [50, 239] on input "checkbox" at bounding box center [51, 237] width 31 height 31
checkbox input "true"
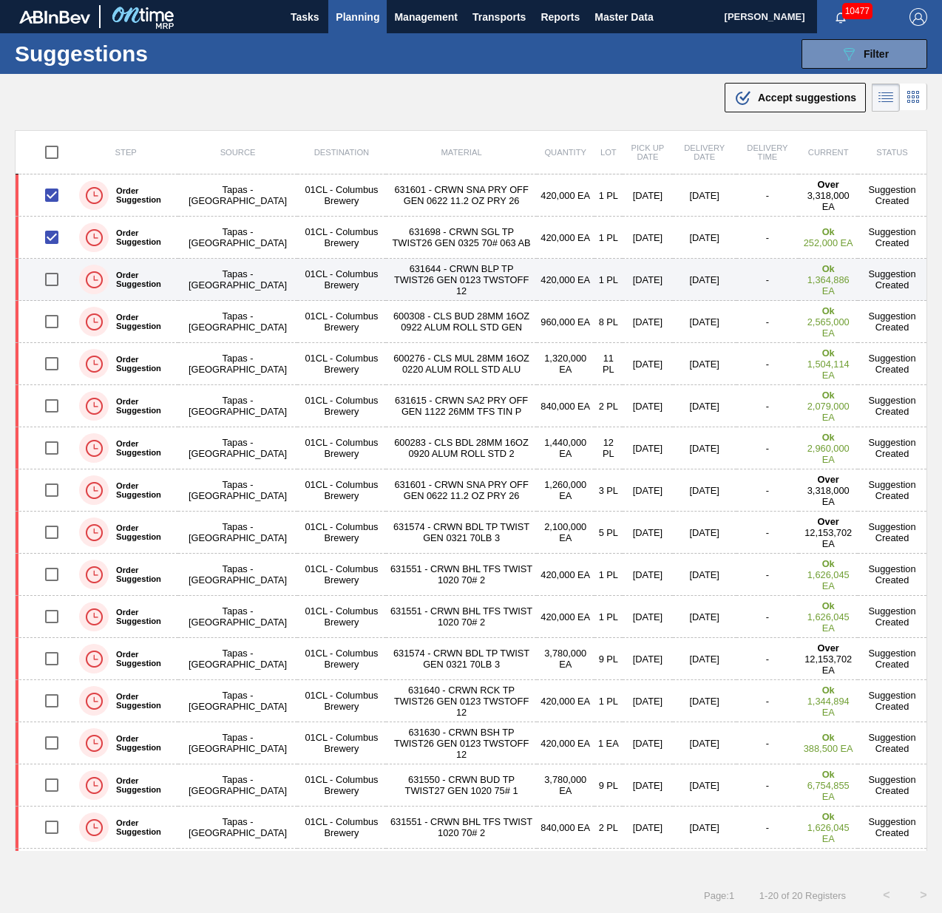
click at [50, 280] on input "checkbox" at bounding box center [51, 279] width 31 height 31
checkbox input "true"
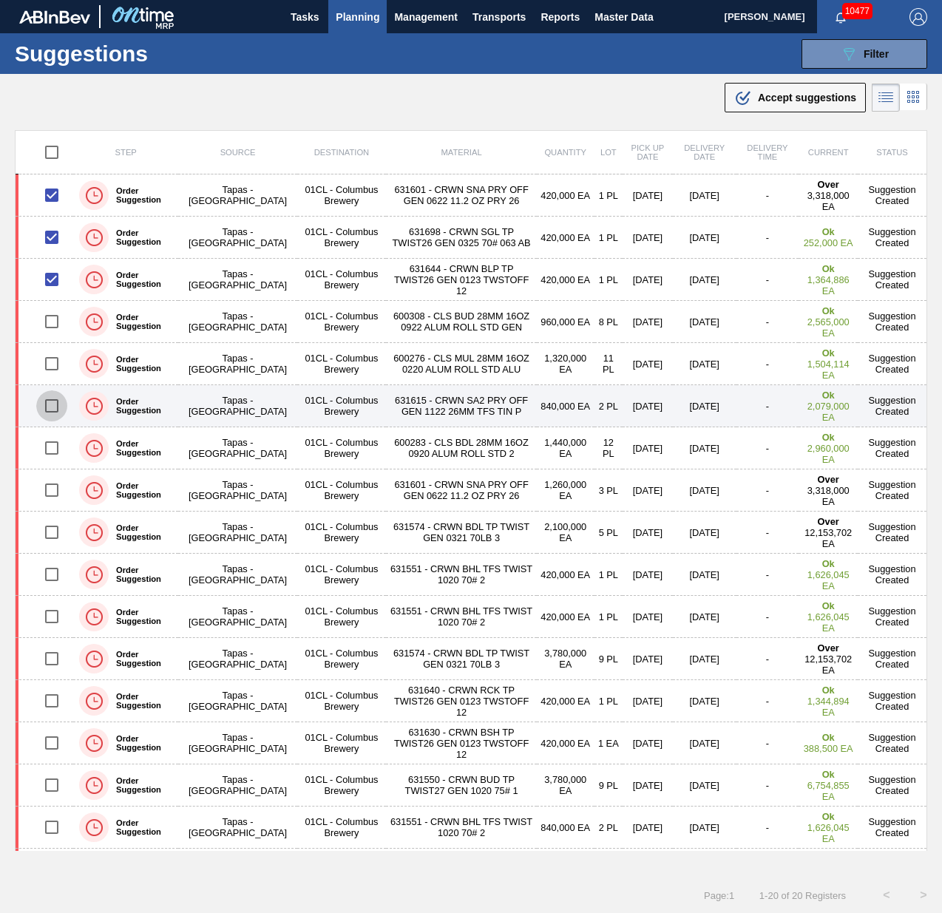
click at [48, 409] on input "checkbox" at bounding box center [51, 405] width 31 height 31
checkbox input "true"
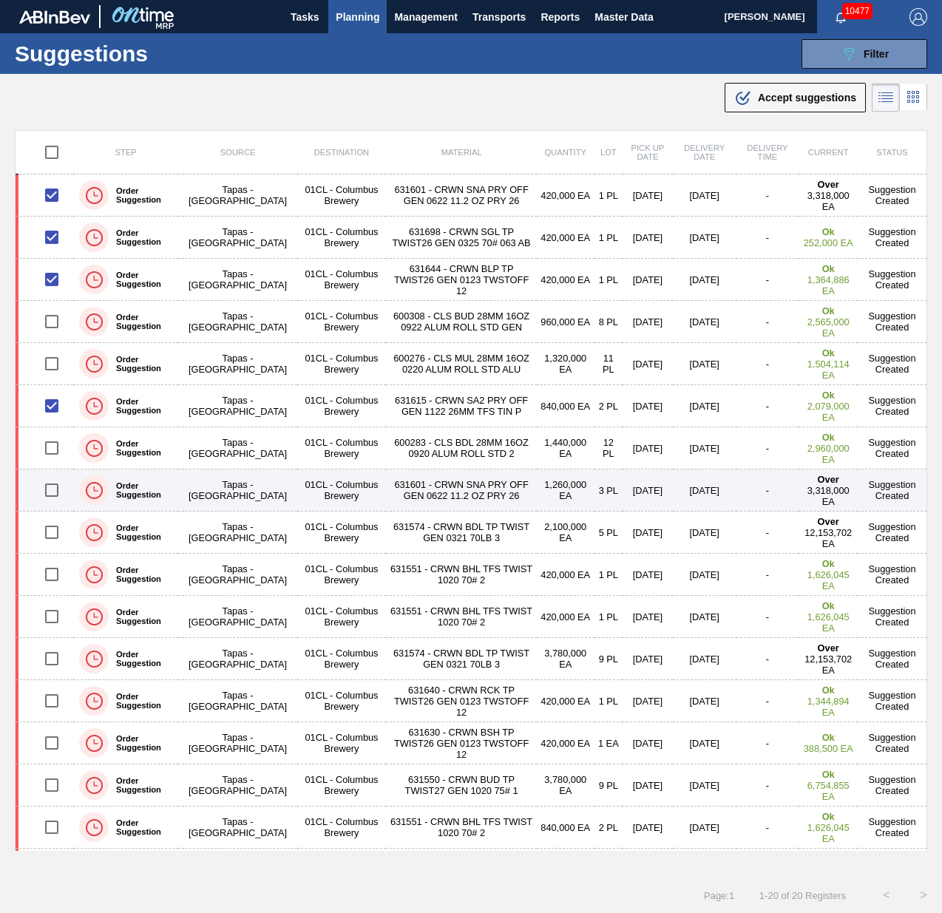
click at [47, 416] on input "checkbox" at bounding box center [51, 490] width 31 height 31
checkbox input "true"
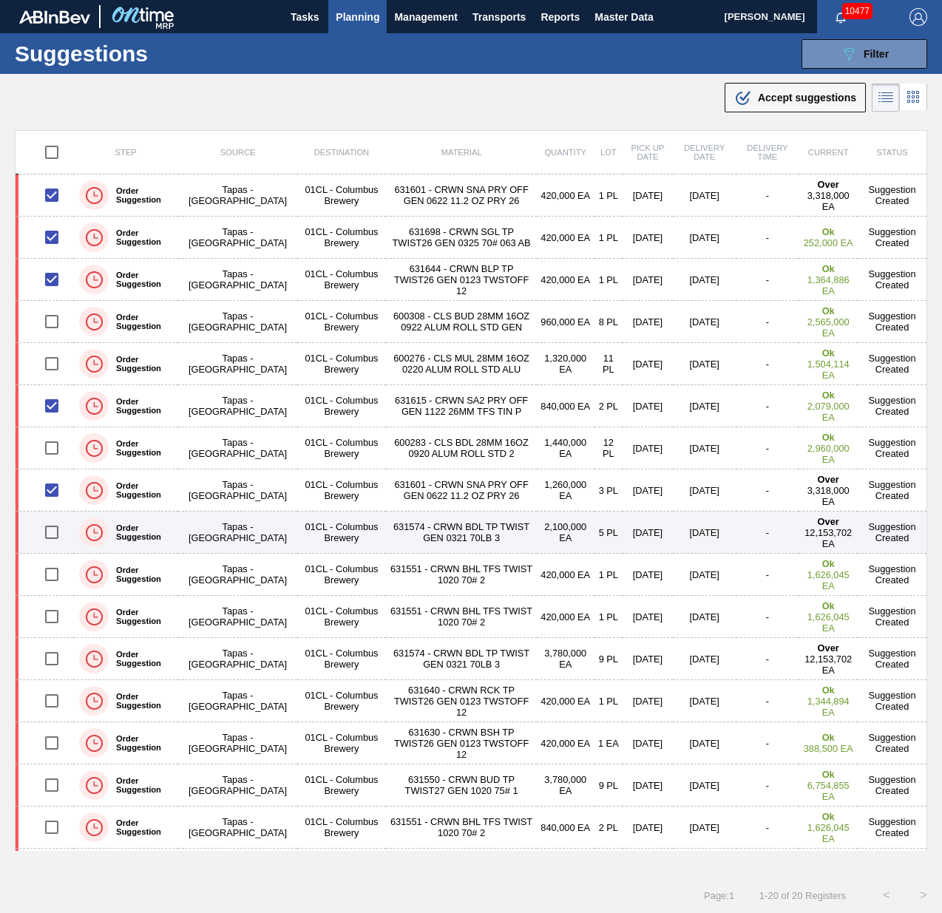
click at [52, 416] on input "checkbox" at bounding box center [51, 532] width 31 height 31
checkbox input "true"
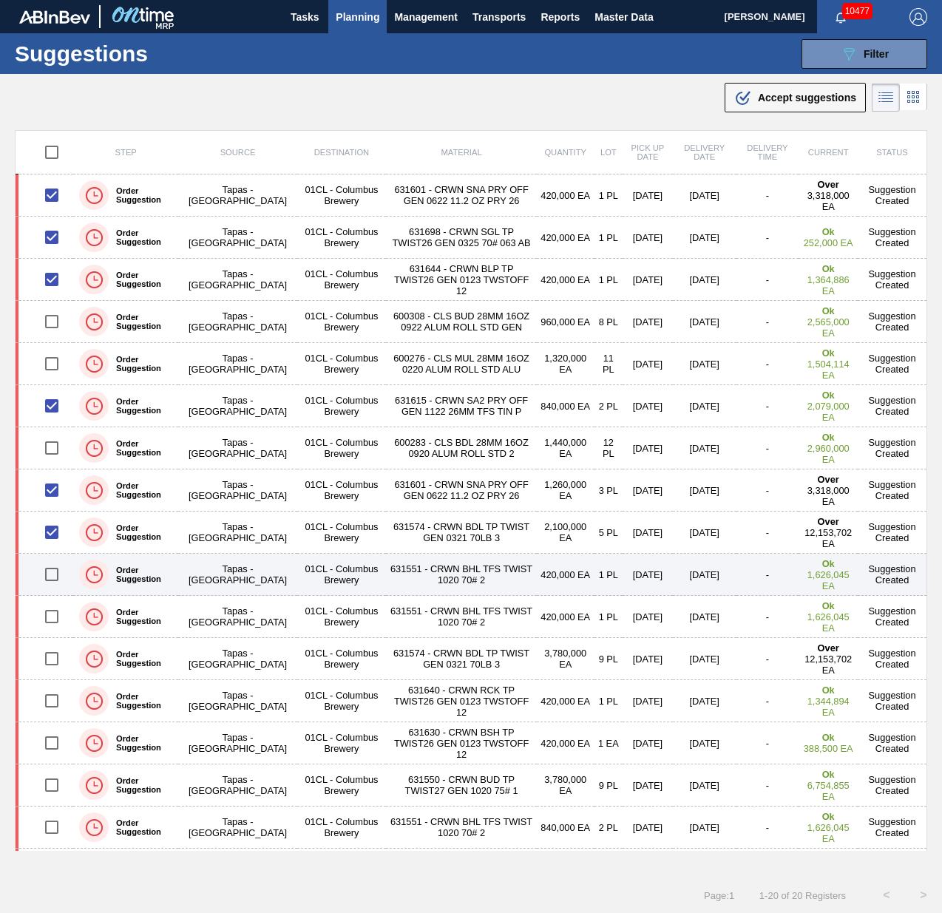
click at [46, 416] on input "checkbox" at bounding box center [51, 574] width 31 height 31
checkbox input "true"
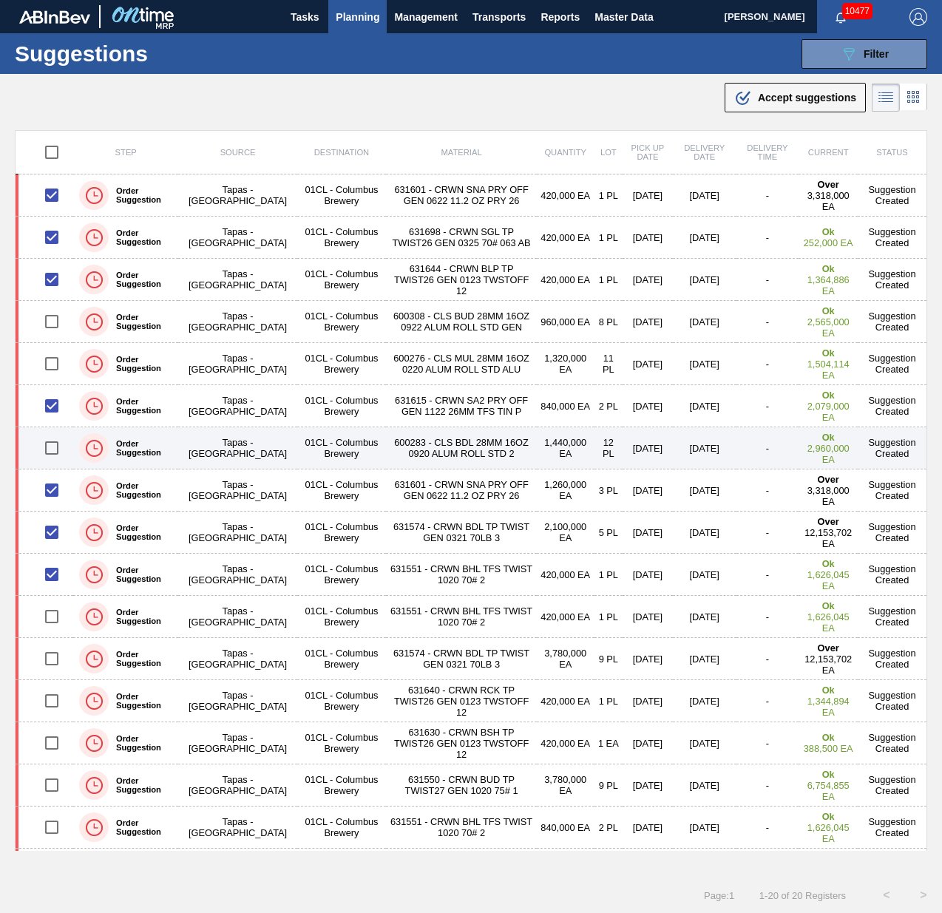
click at [49, 416] on input "checkbox" at bounding box center [51, 448] width 31 height 31
checkbox input "true"
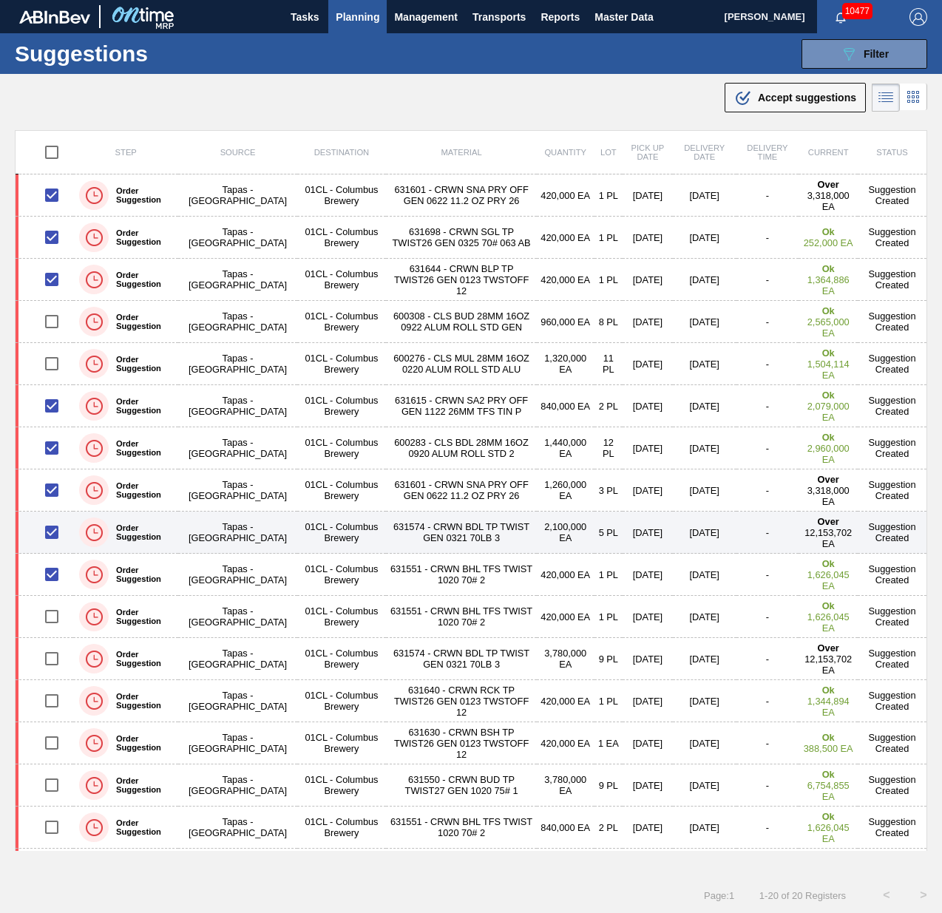
drag, startPoint x: 49, startPoint y: 570, endPoint x: 49, endPoint y: 539, distance: 31.1
click at [49, 416] on input "checkbox" at bounding box center [51, 574] width 31 height 31
checkbox input "false"
click at [49, 416] on input "checkbox" at bounding box center [51, 532] width 31 height 31
checkbox input "false"
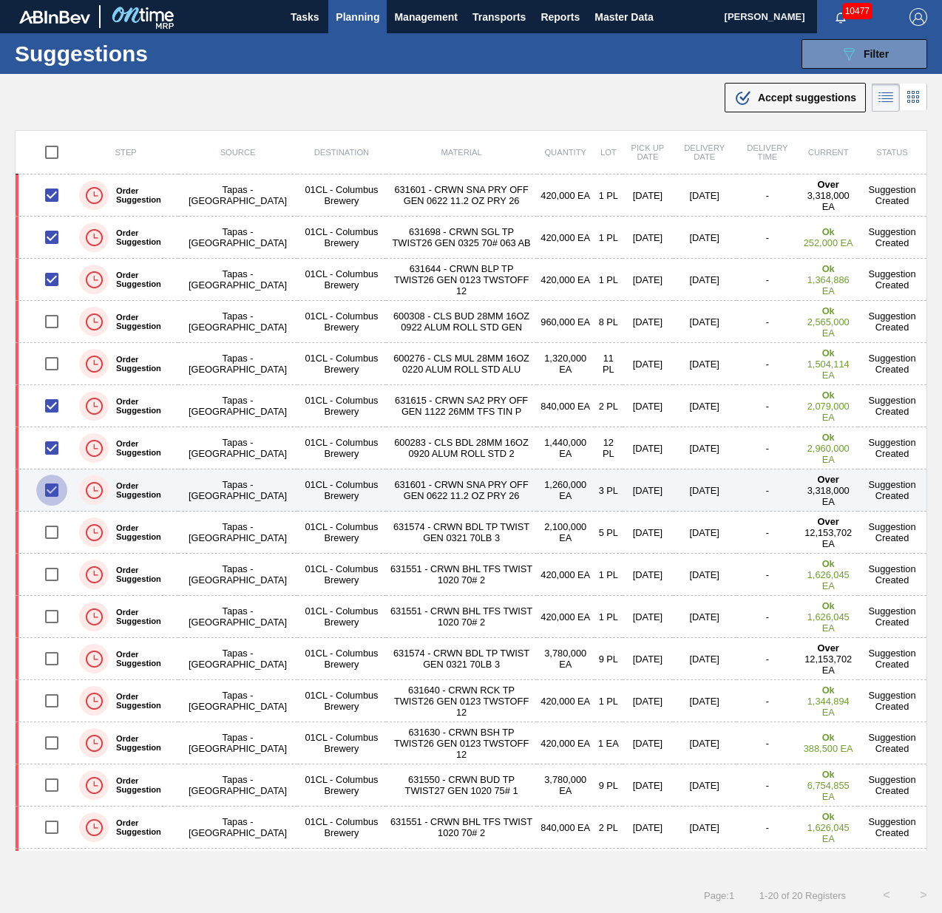
click at [54, 416] on input "checkbox" at bounding box center [51, 490] width 31 height 31
checkbox input "false"
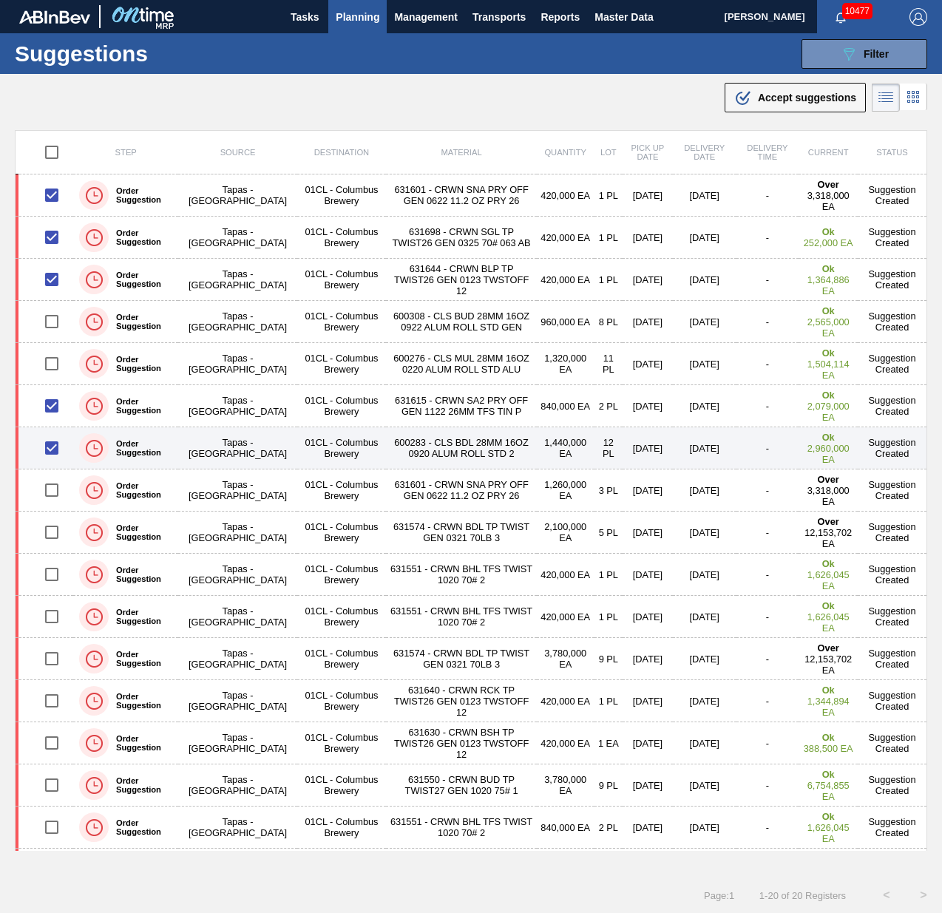
click at [54, 416] on input "checkbox" at bounding box center [51, 448] width 31 height 31
checkbox input "false"
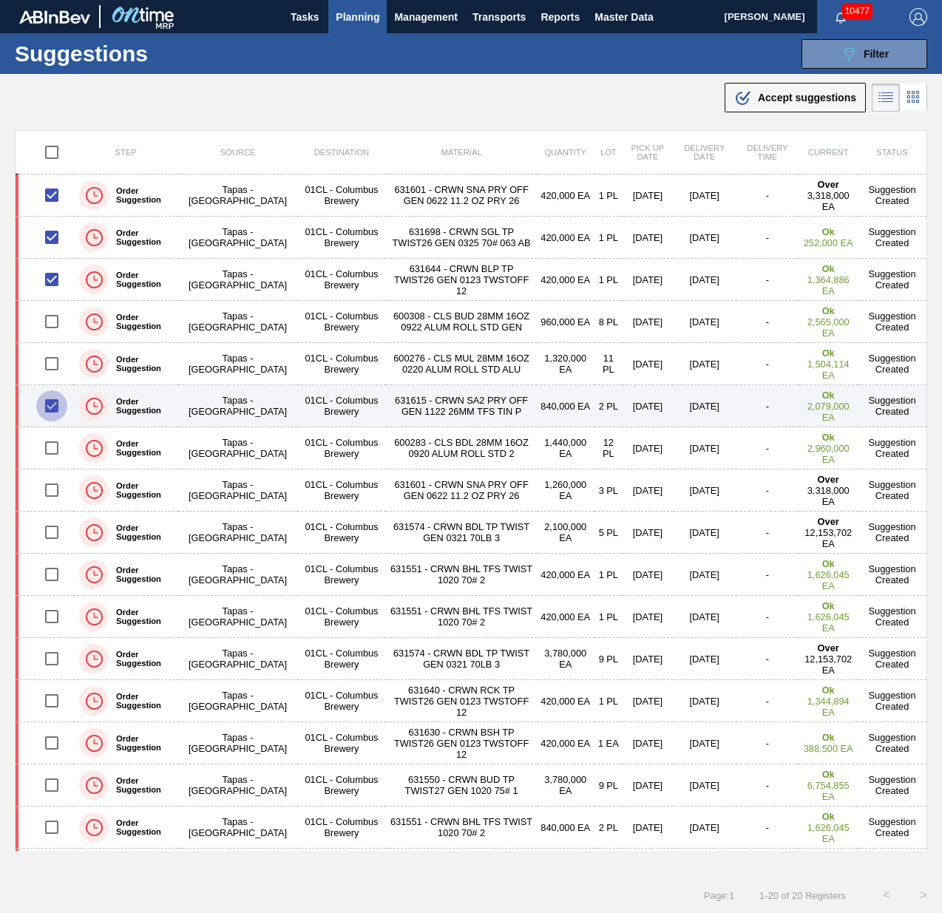
click at [49, 407] on input "checkbox" at bounding box center [51, 405] width 31 height 31
click at [54, 406] on input "checkbox" at bounding box center [51, 405] width 31 height 31
checkbox input "true"
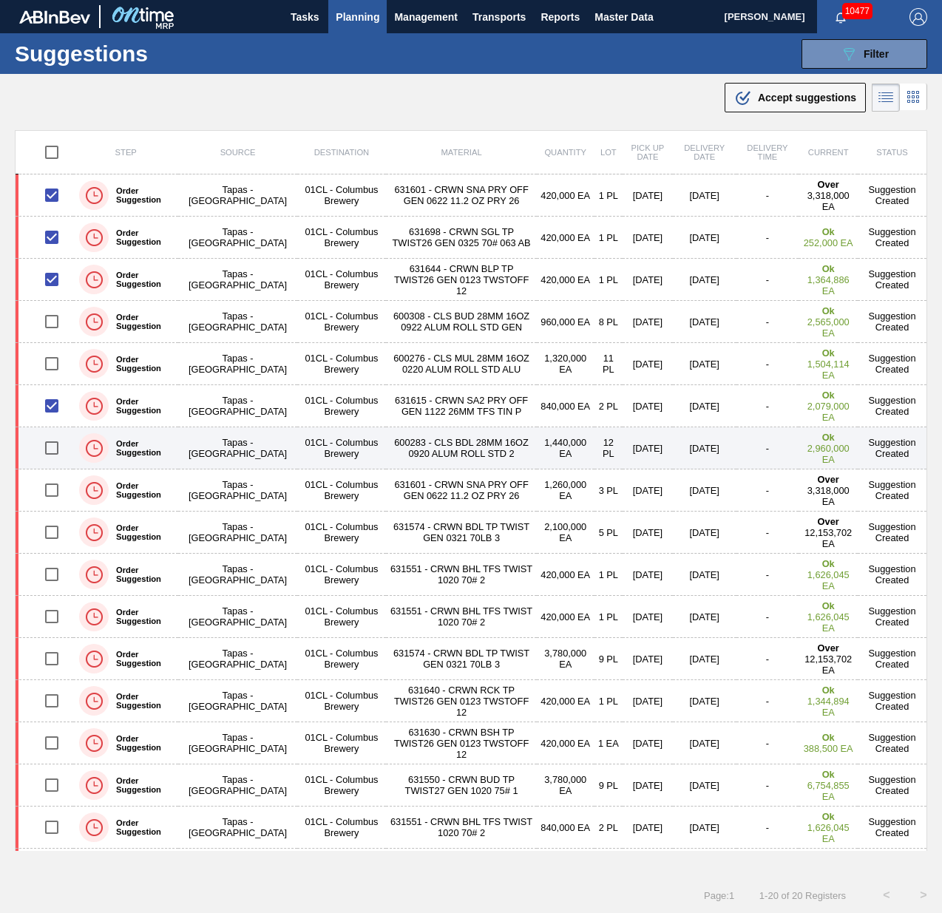
click at [56, 416] on input "checkbox" at bounding box center [51, 448] width 31 height 31
checkbox input "true"
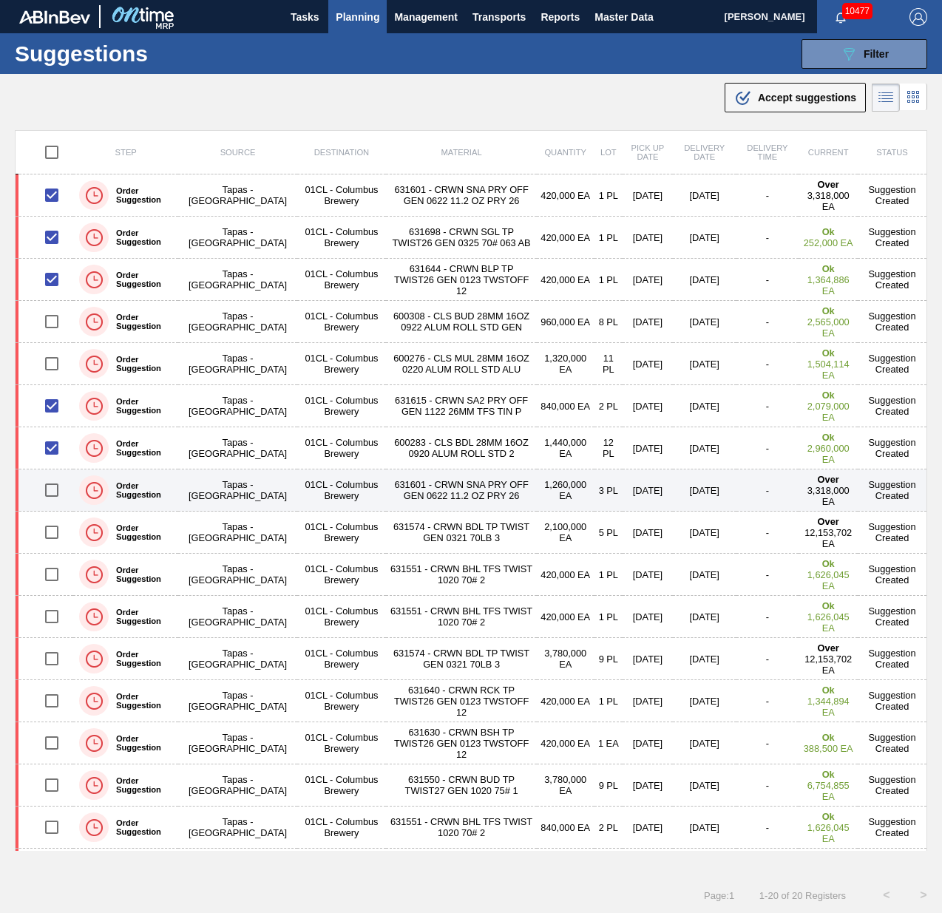
click at [52, 416] on input "checkbox" at bounding box center [51, 490] width 31 height 31
checkbox input "true"
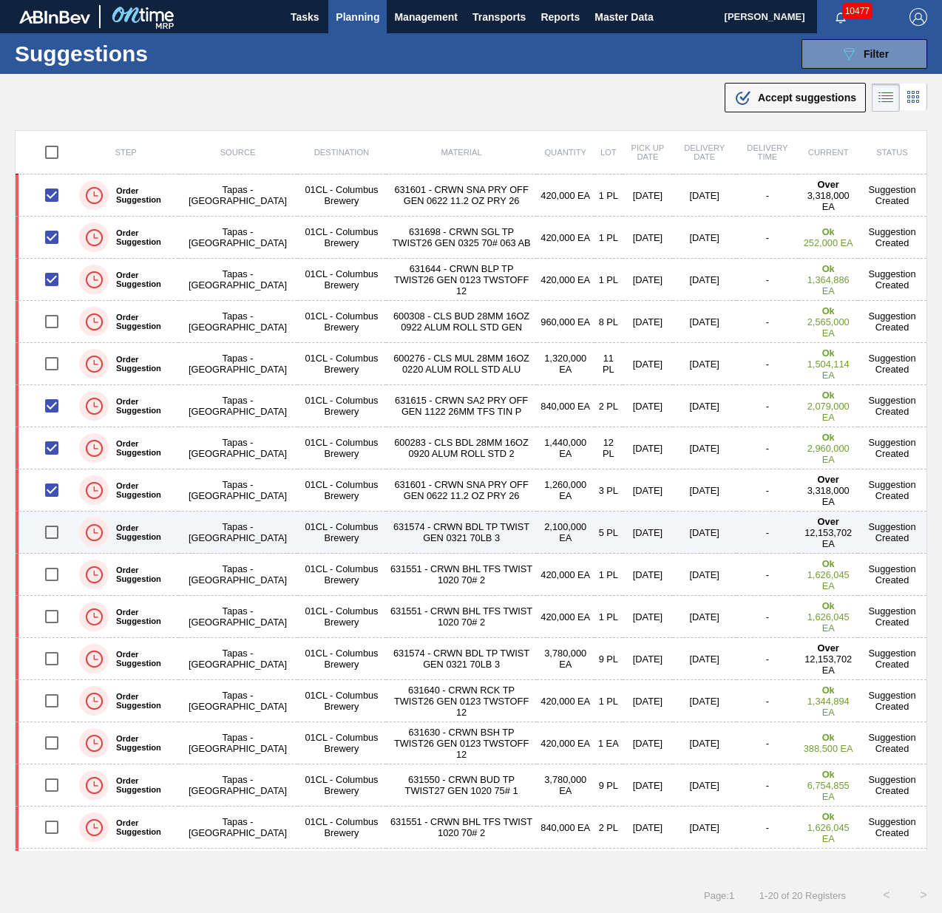
click at [49, 416] on input "checkbox" at bounding box center [51, 532] width 31 height 31
checkbox input "true"
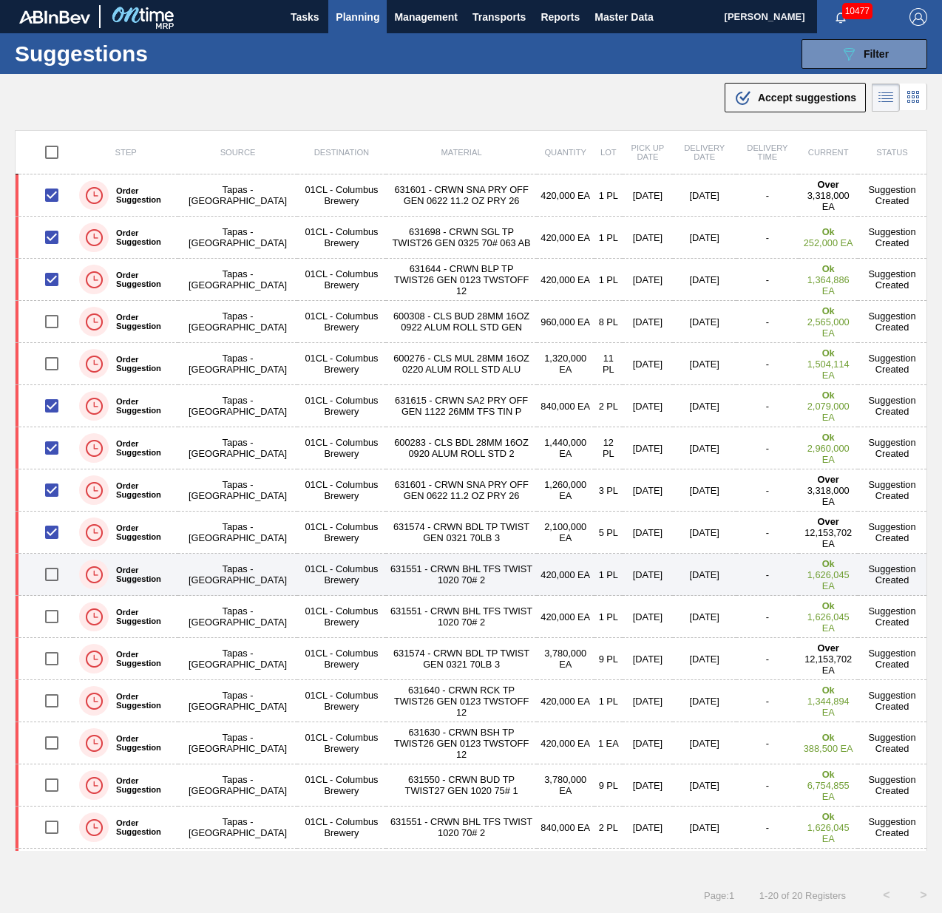
click at [54, 416] on input "checkbox" at bounding box center [51, 574] width 31 height 31
checkbox input "true"
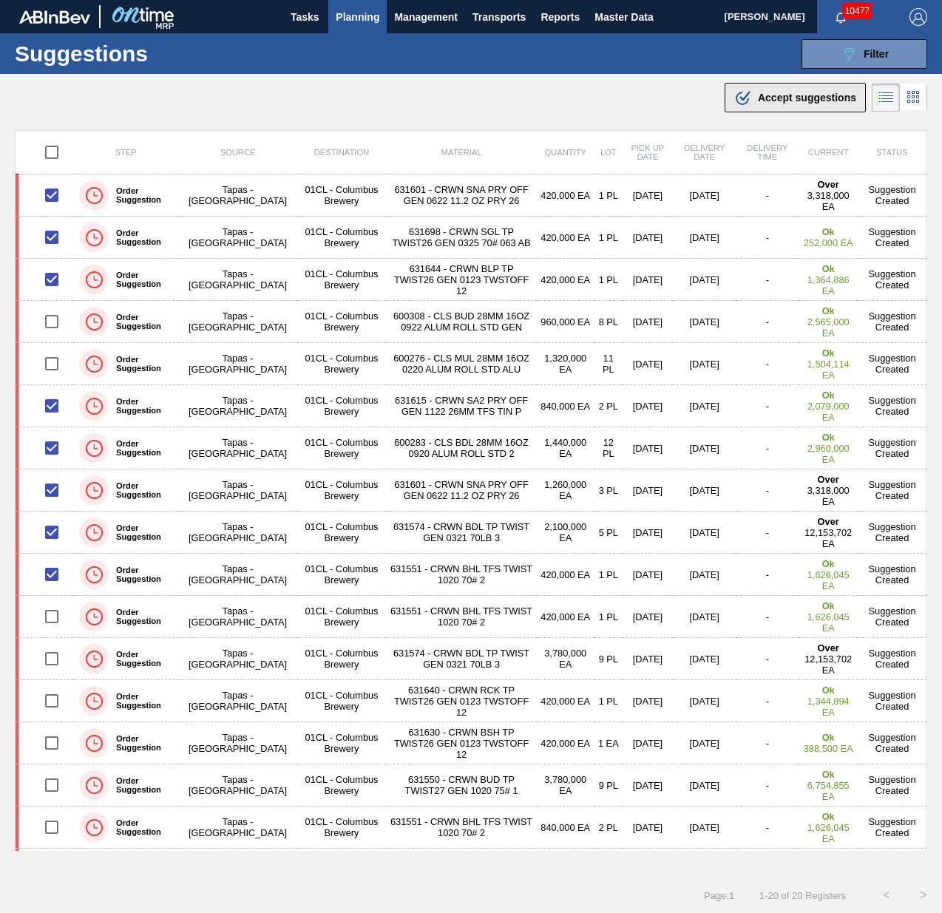
click at [825, 92] on span "Accept suggestions" at bounding box center [807, 98] width 98 height 12
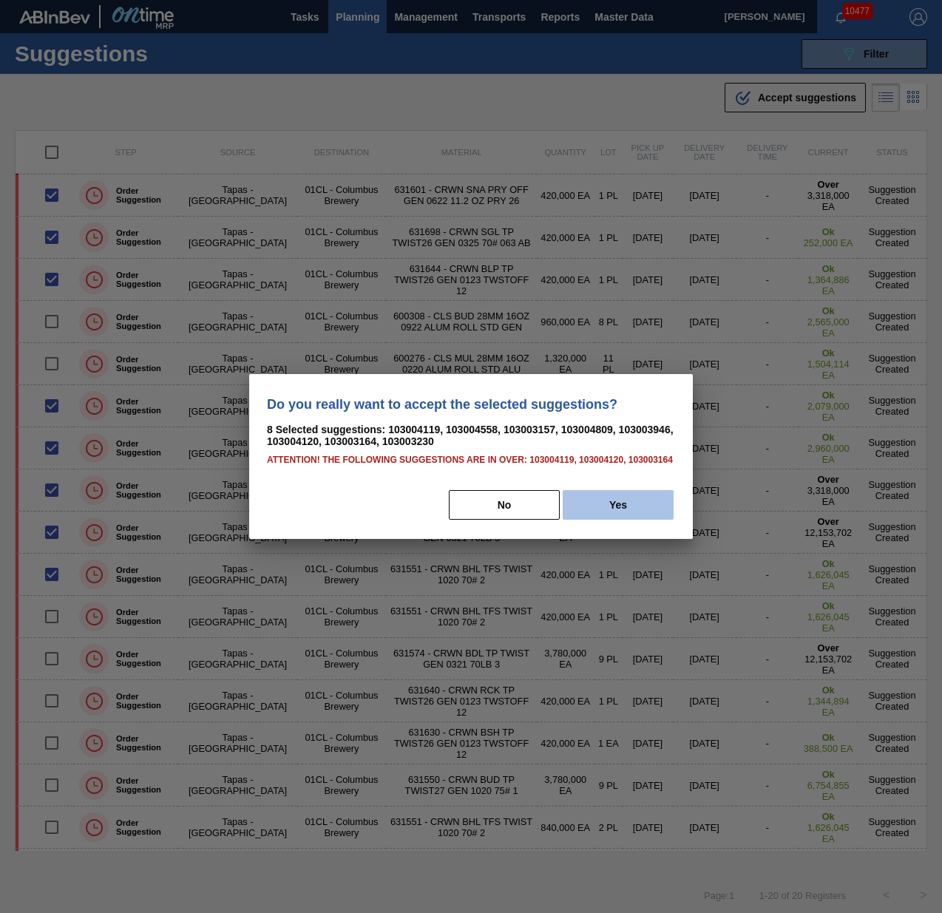
click at [608, 416] on button "Yes" at bounding box center [618, 505] width 111 height 30
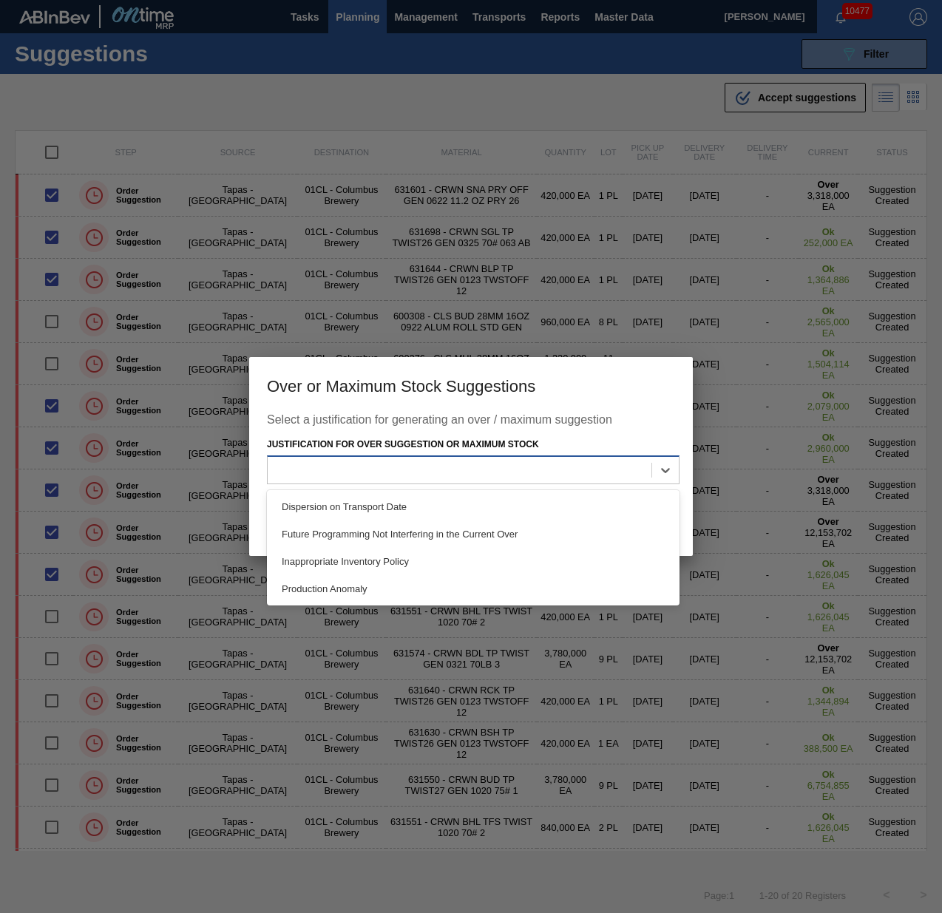
click at [608, 416] on div at bounding box center [460, 469] width 384 height 21
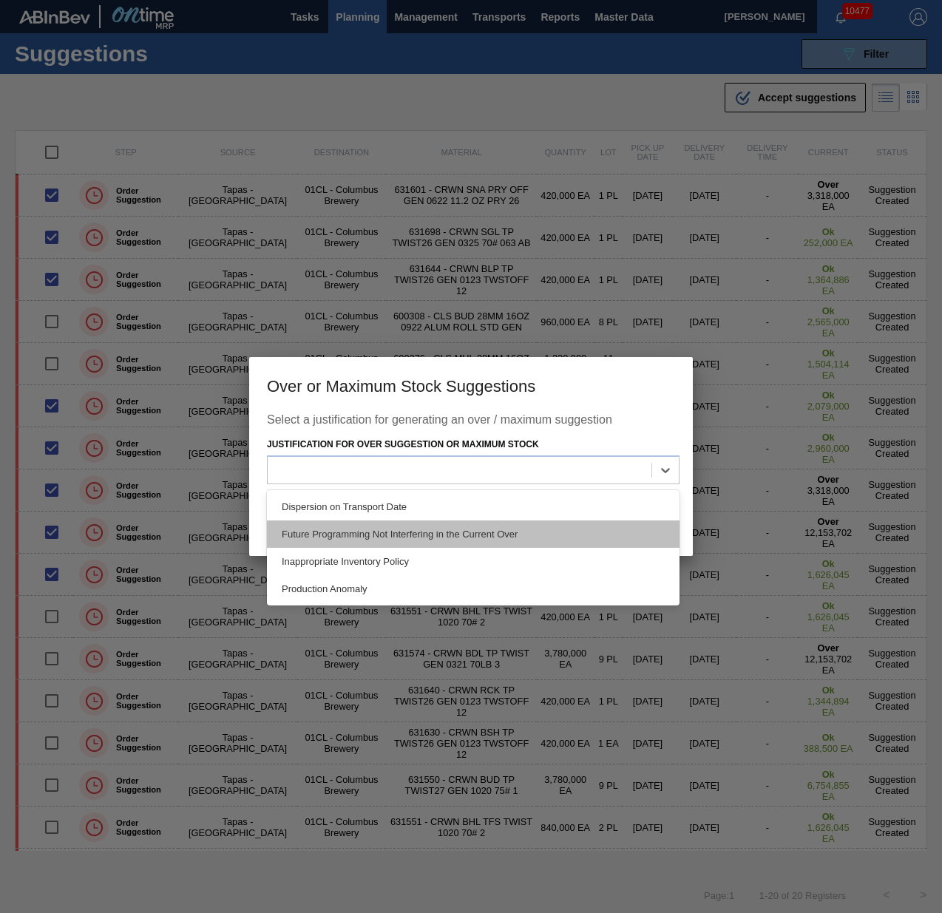
click at [520, 416] on div "Future Programming Not Interfering in the Current Over" at bounding box center [473, 534] width 413 height 27
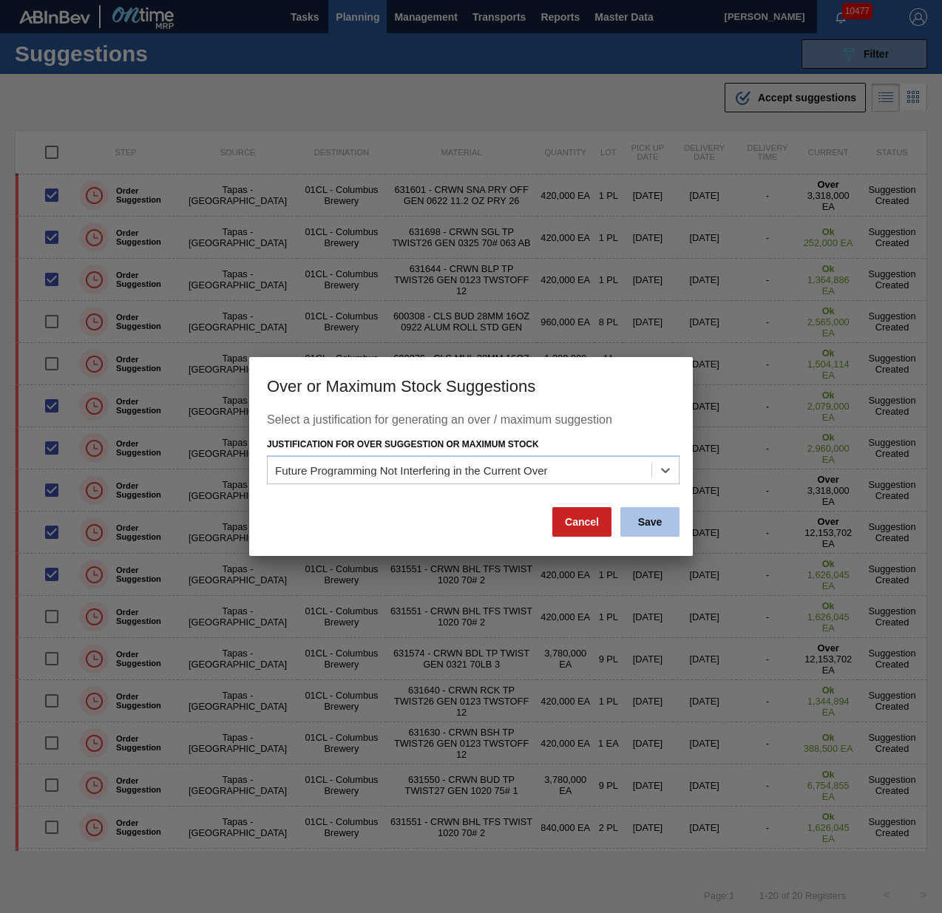
click at [660, 416] on button "Save" at bounding box center [649, 522] width 59 height 30
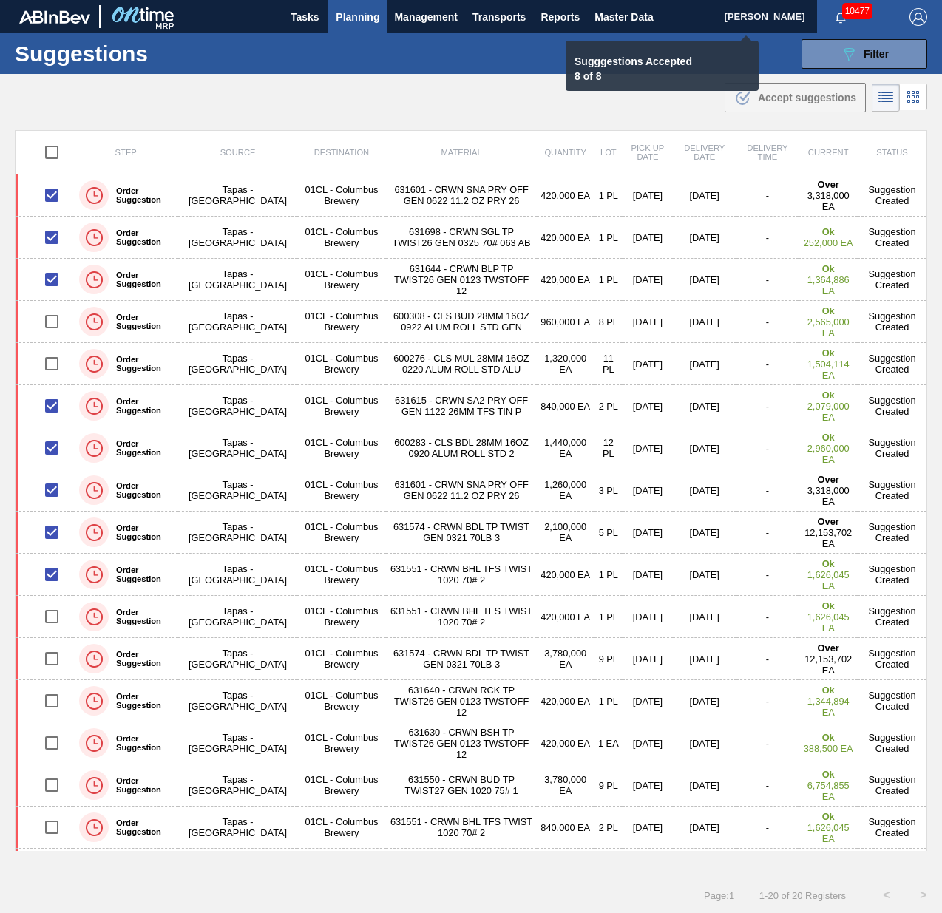
checkbox input "false"
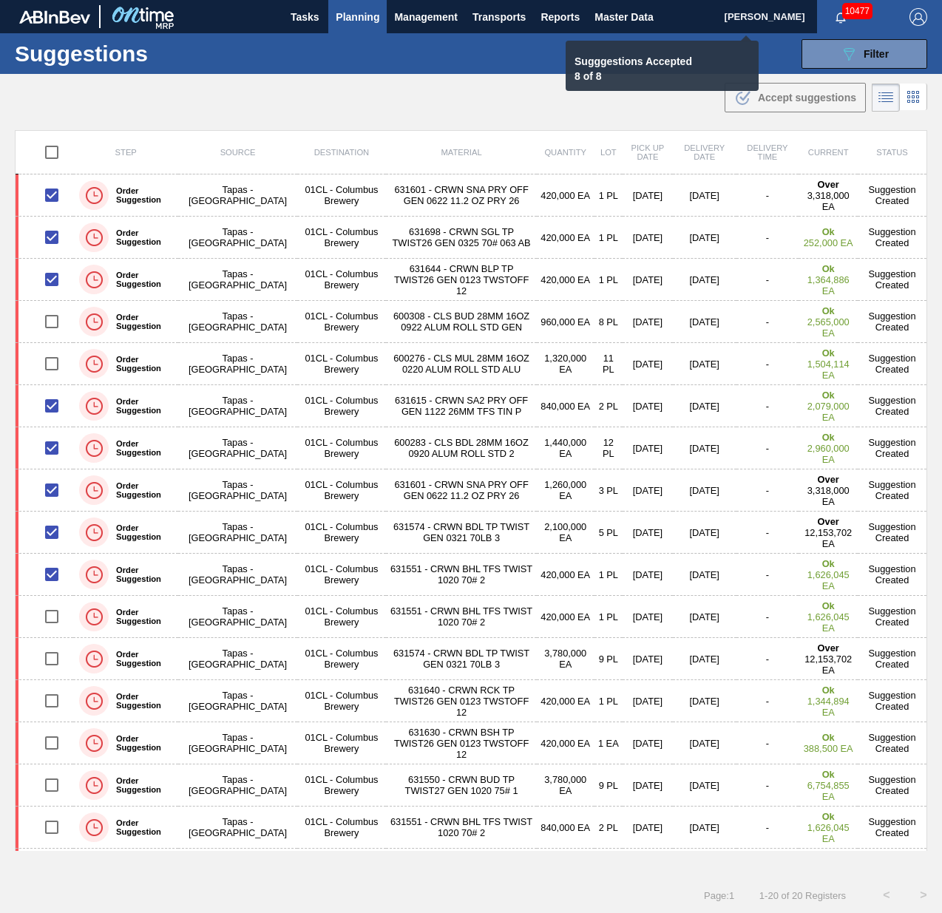
checkbox input "false"
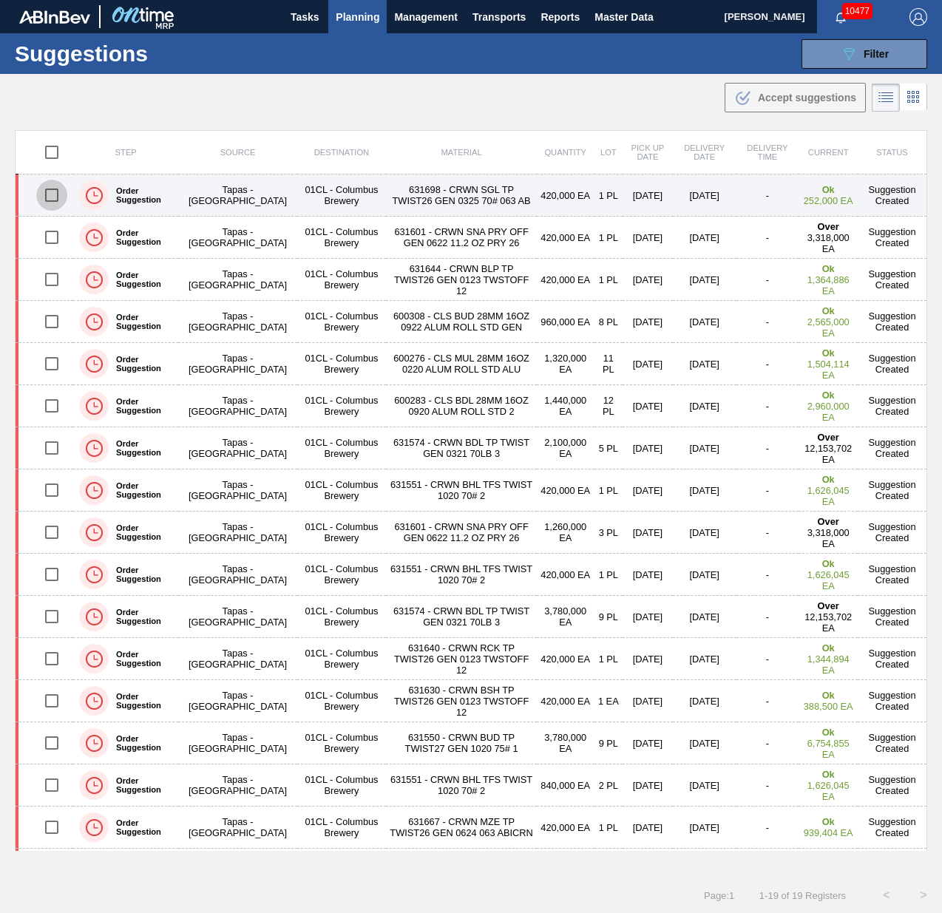
click at [55, 192] on input "checkbox" at bounding box center [51, 195] width 31 height 31
checkbox input "true"
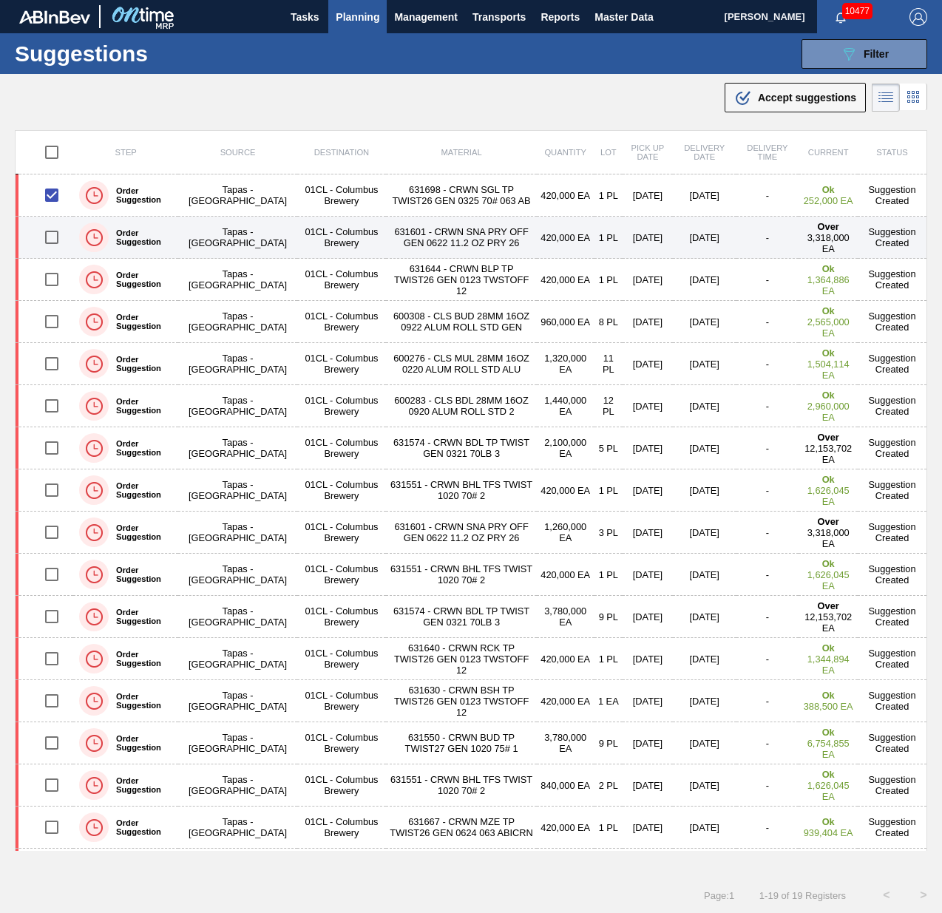
click at [47, 236] on input "checkbox" at bounding box center [51, 237] width 31 height 31
checkbox input "true"
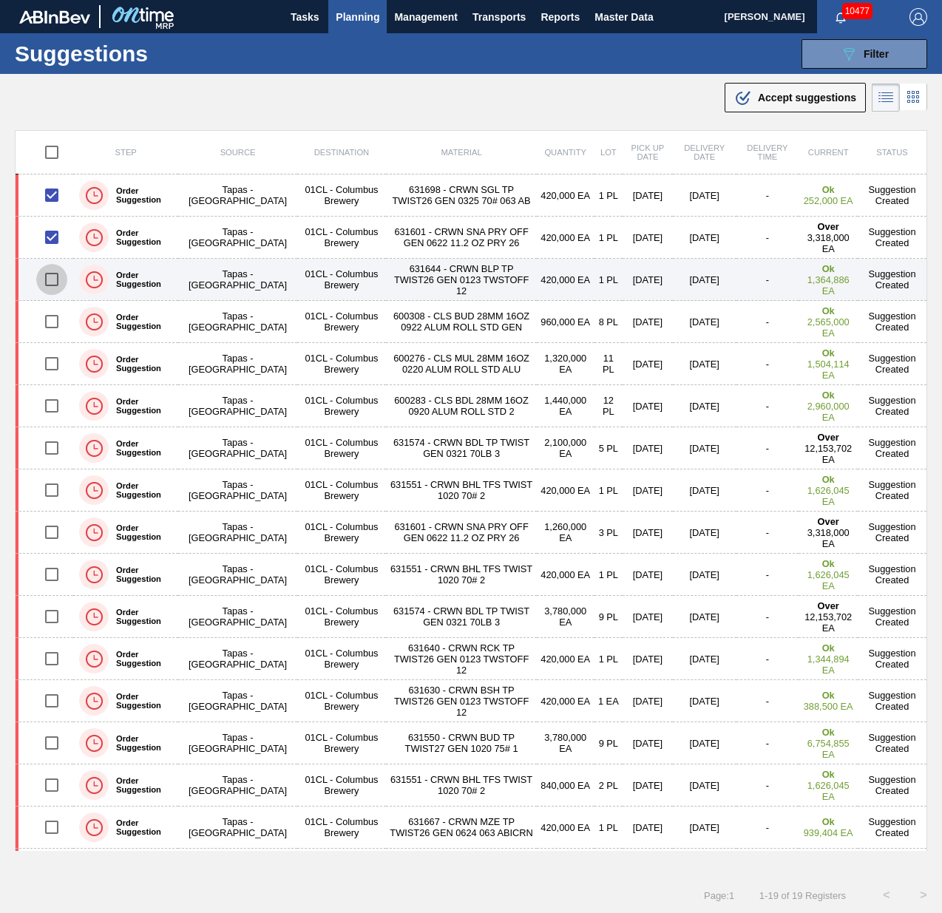
click at [43, 276] on input "checkbox" at bounding box center [51, 279] width 31 height 31
checkbox input "true"
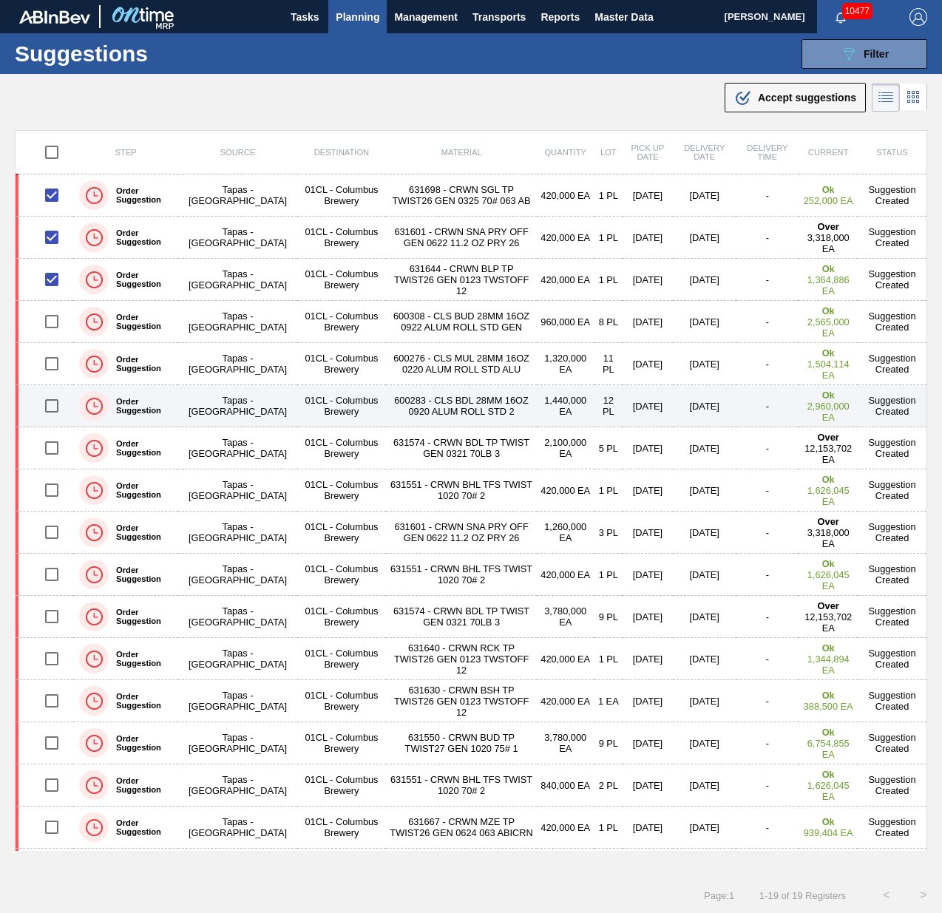
click at [58, 411] on input "checkbox" at bounding box center [51, 405] width 31 height 31
checkbox input "true"
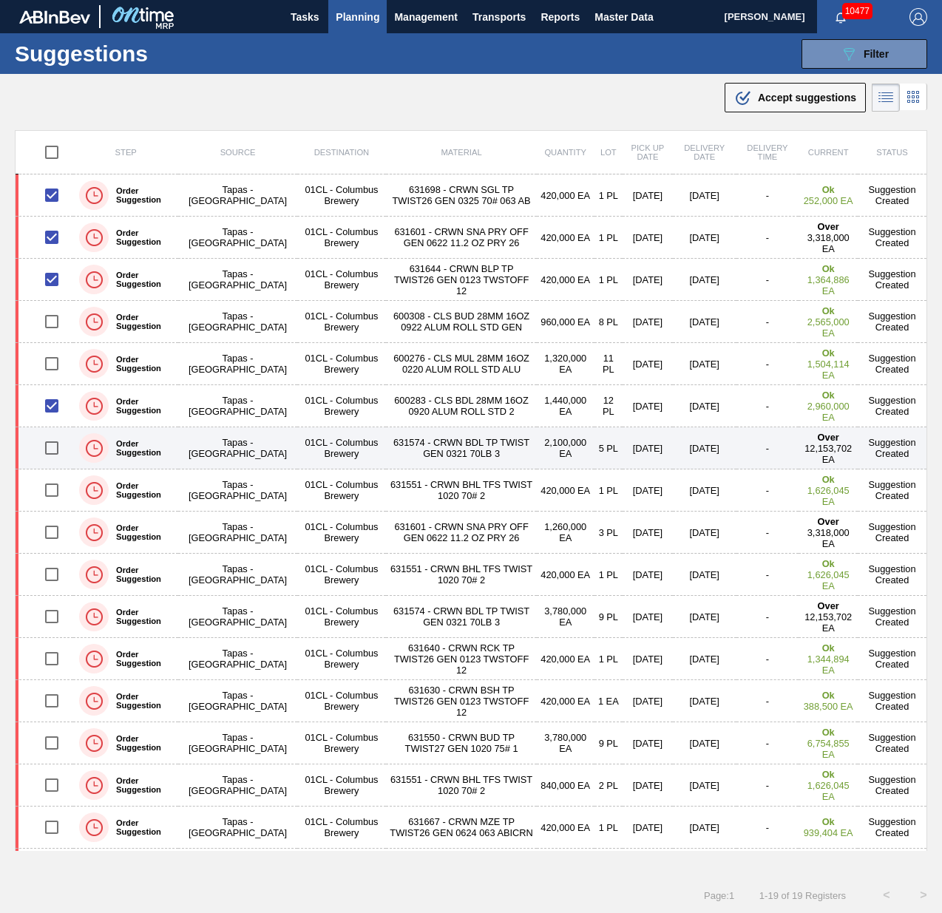
click at [52, 416] on input "checkbox" at bounding box center [51, 448] width 31 height 31
checkbox input "true"
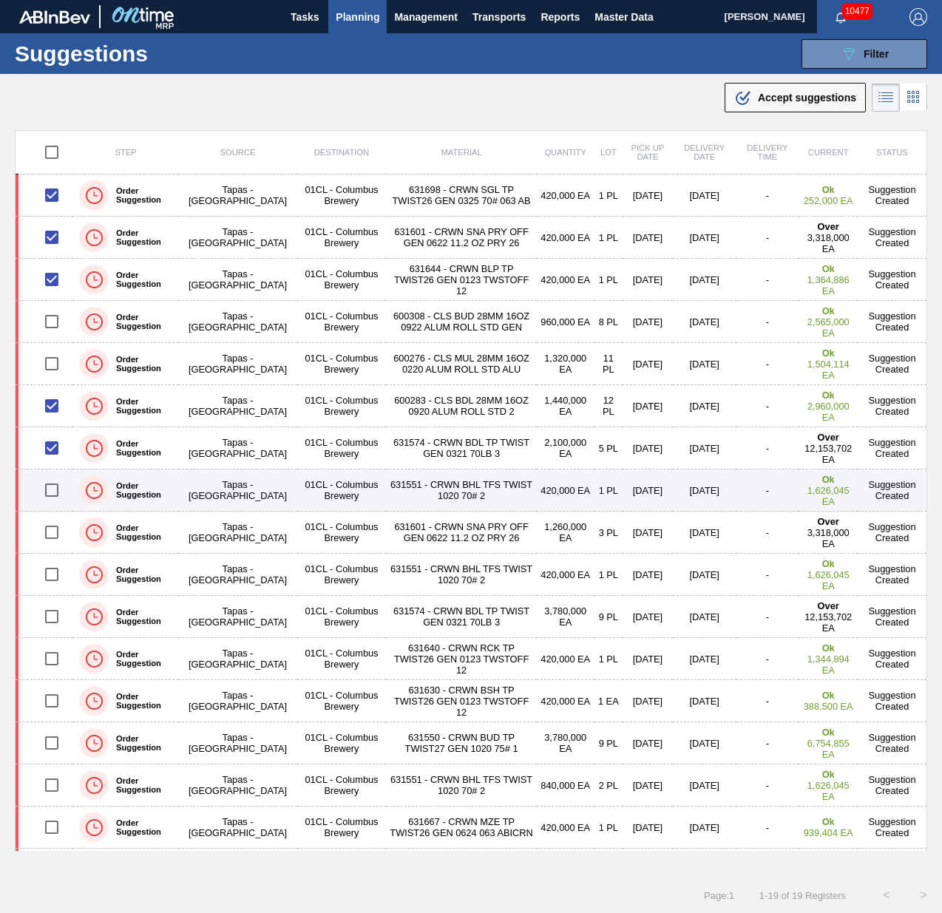
click at [43, 416] on input "checkbox" at bounding box center [51, 490] width 31 height 31
checkbox input "true"
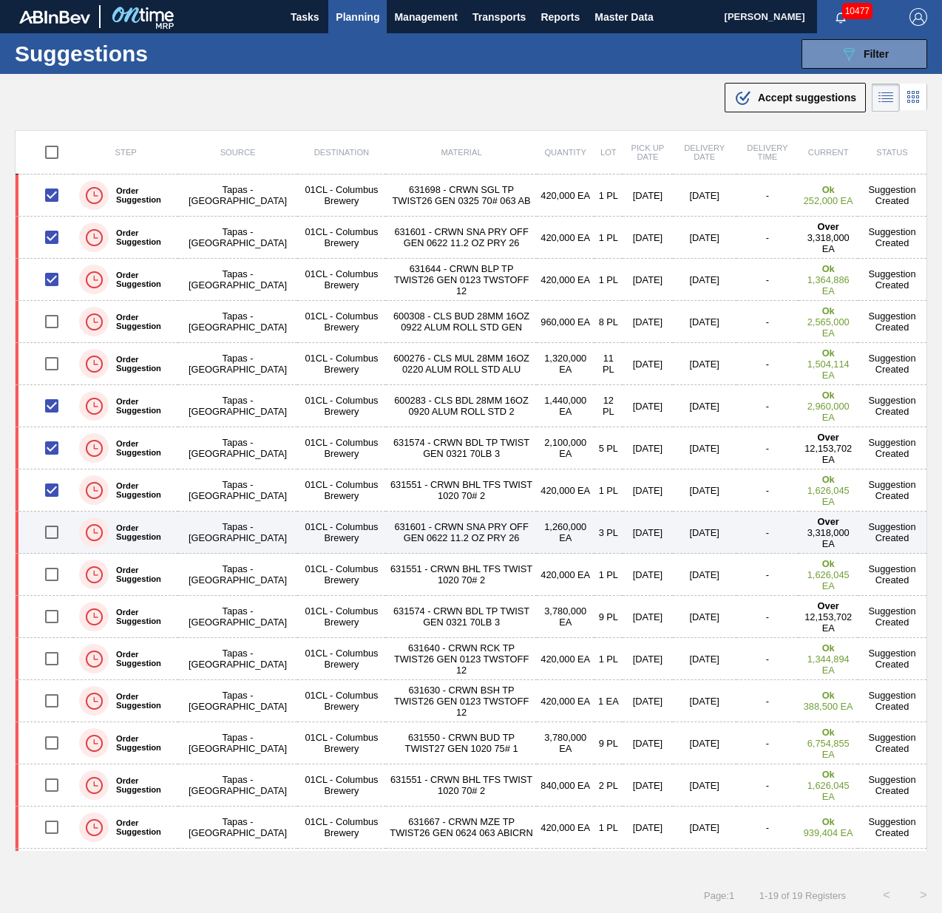
click at [53, 416] on input "checkbox" at bounding box center [51, 532] width 31 height 31
checkbox input "true"
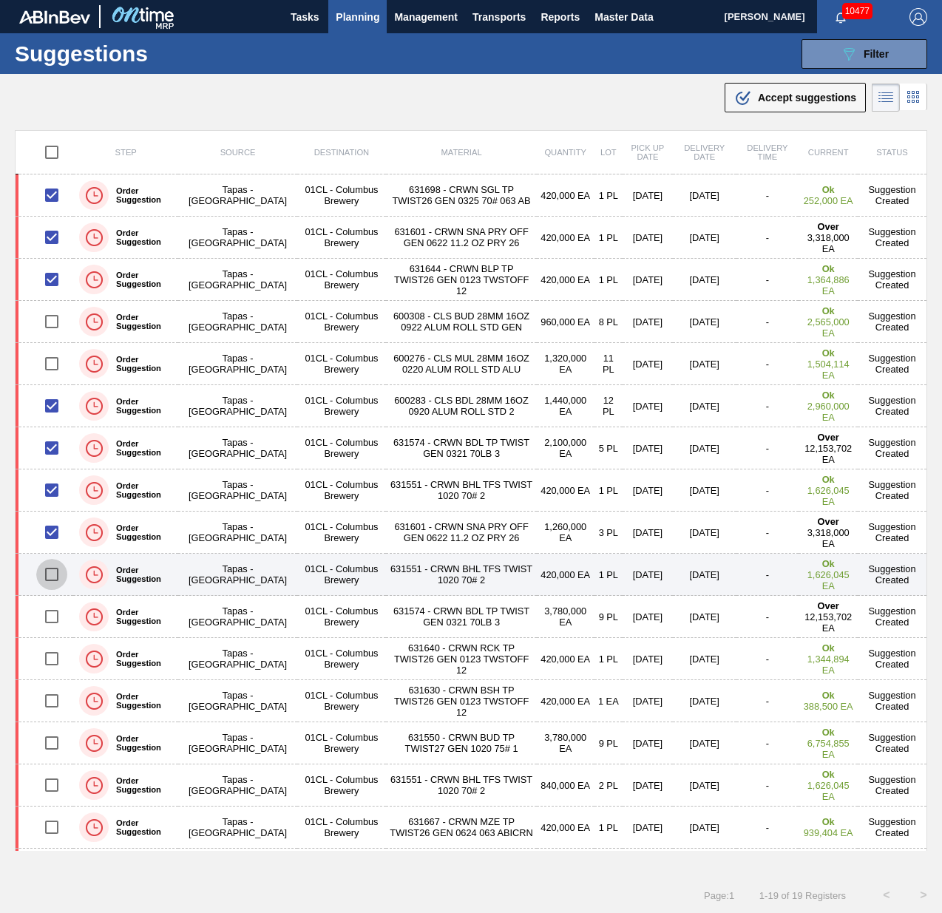
click at [48, 416] on input "checkbox" at bounding box center [51, 574] width 31 height 31
click at [49, 416] on input "checkbox" at bounding box center [51, 574] width 31 height 31
checkbox input "false"
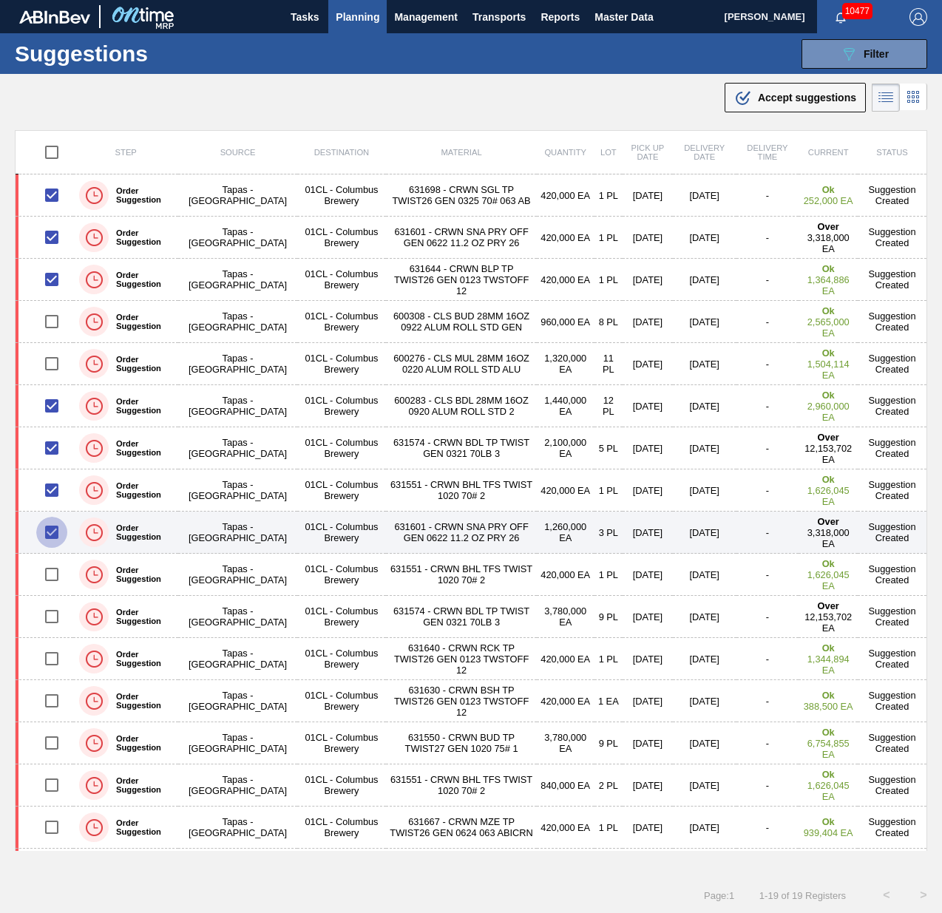
click at [58, 416] on input "checkbox" at bounding box center [51, 532] width 31 height 31
checkbox input "false"
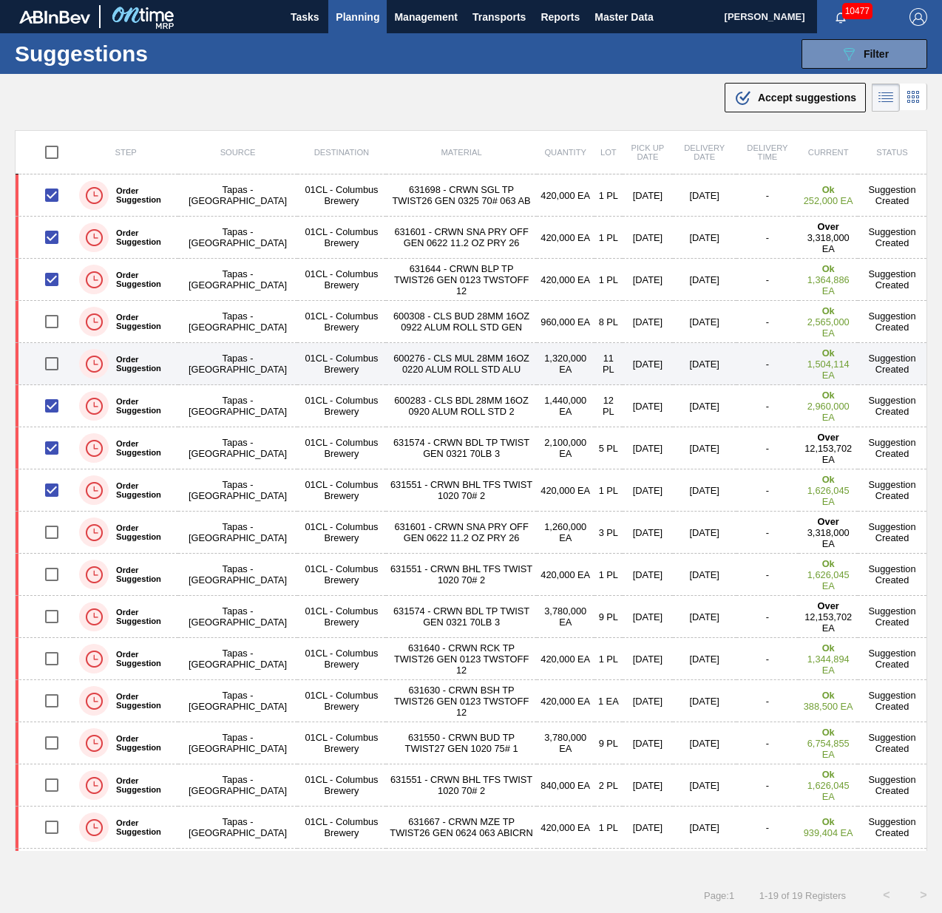
click at [56, 358] on input "checkbox" at bounding box center [51, 363] width 31 height 31
checkbox input "true"
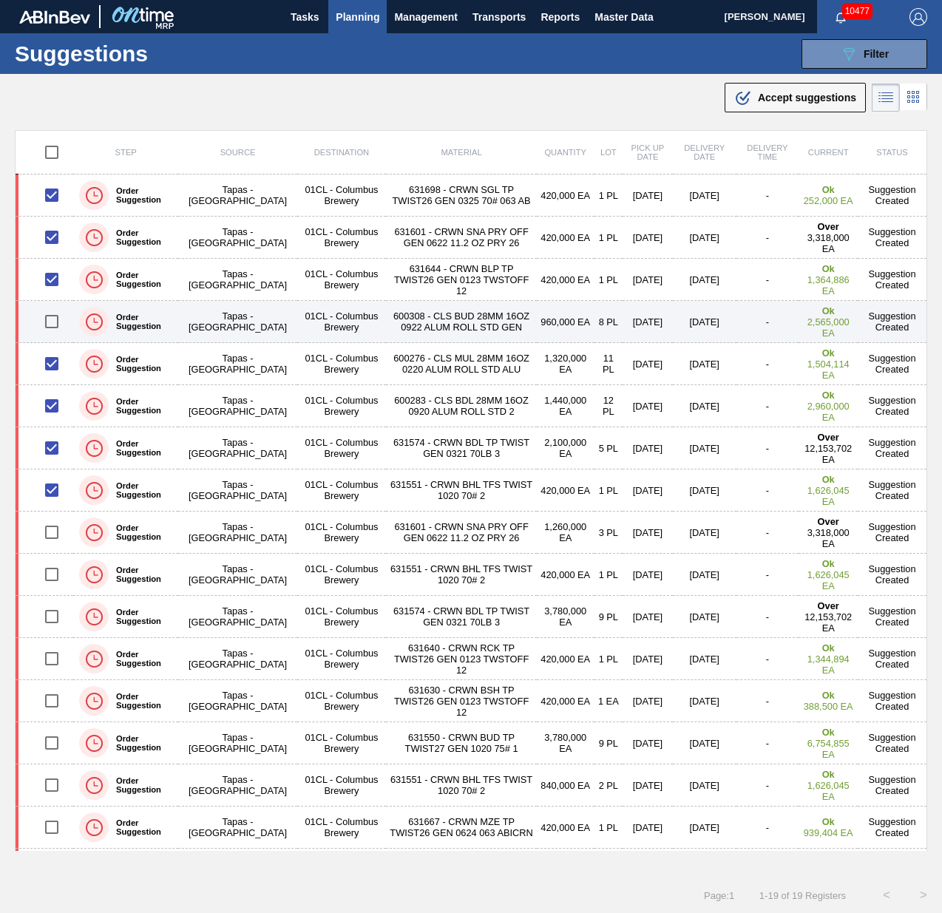
click at [56, 328] on input "checkbox" at bounding box center [51, 321] width 31 height 31
checkbox input "true"
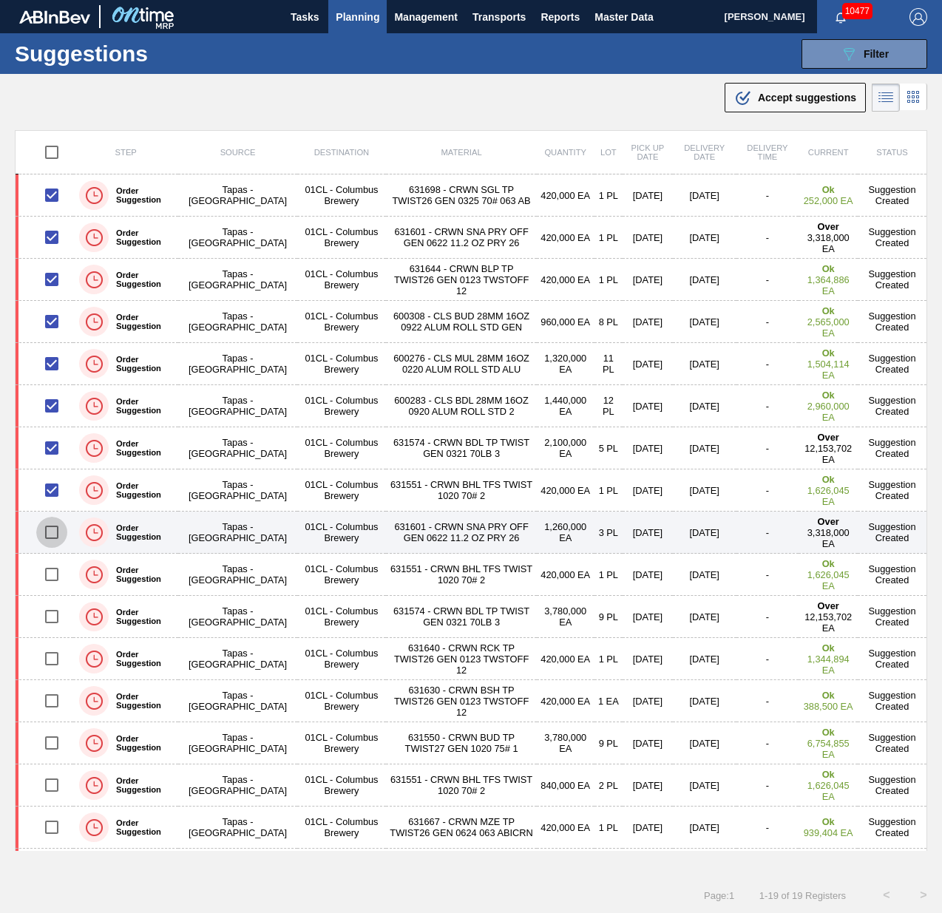
click at [50, 416] on input "checkbox" at bounding box center [51, 532] width 31 height 31
click at [44, 416] on input "checkbox" at bounding box center [51, 532] width 31 height 31
checkbox input "false"
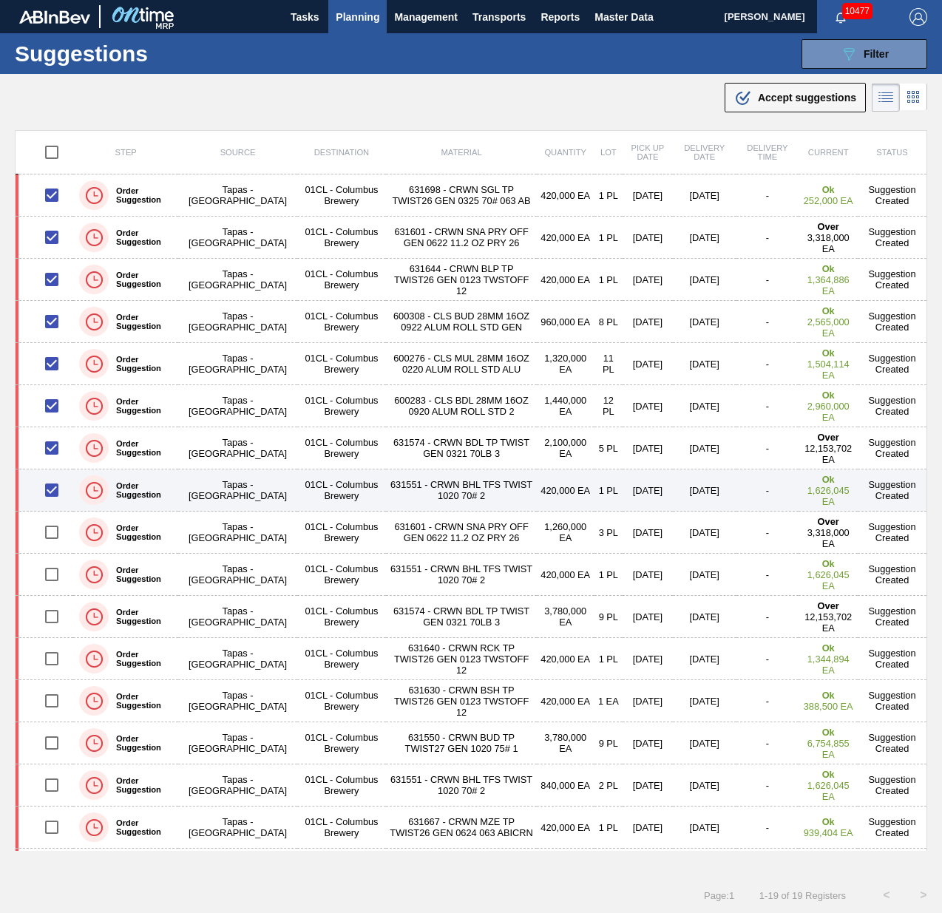
drag, startPoint x: 55, startPoint y: 486, endPoint x: 55, endPoint y: 468, distance: 17.8
click at [55, 416] on input "checkbox" at bounding box center [51, 490] width 31 height 31
checkbox input "false"
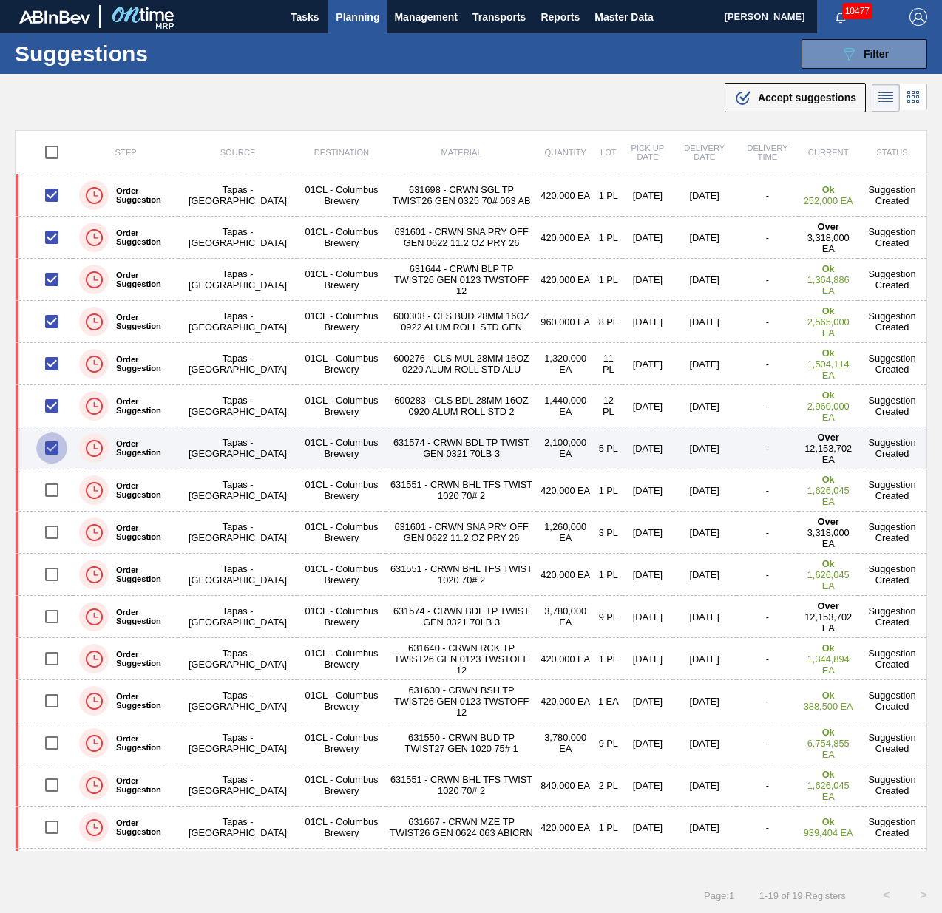
click at [53, 416] on input "checkbox" at bounding box center [51, 448] width 31 height 31
checkbox input "false"
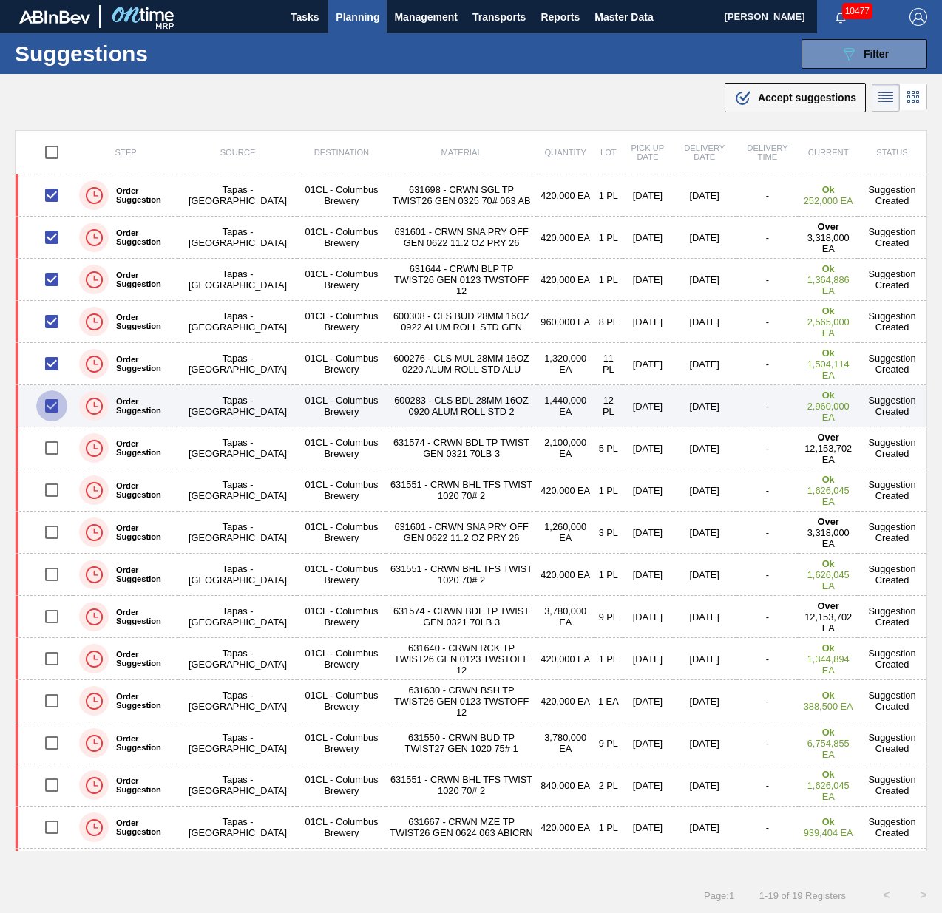
click at [45, 393] on input "checkbox" at bounding box center [51, 405] width 31 height 31
checkbox input "false"
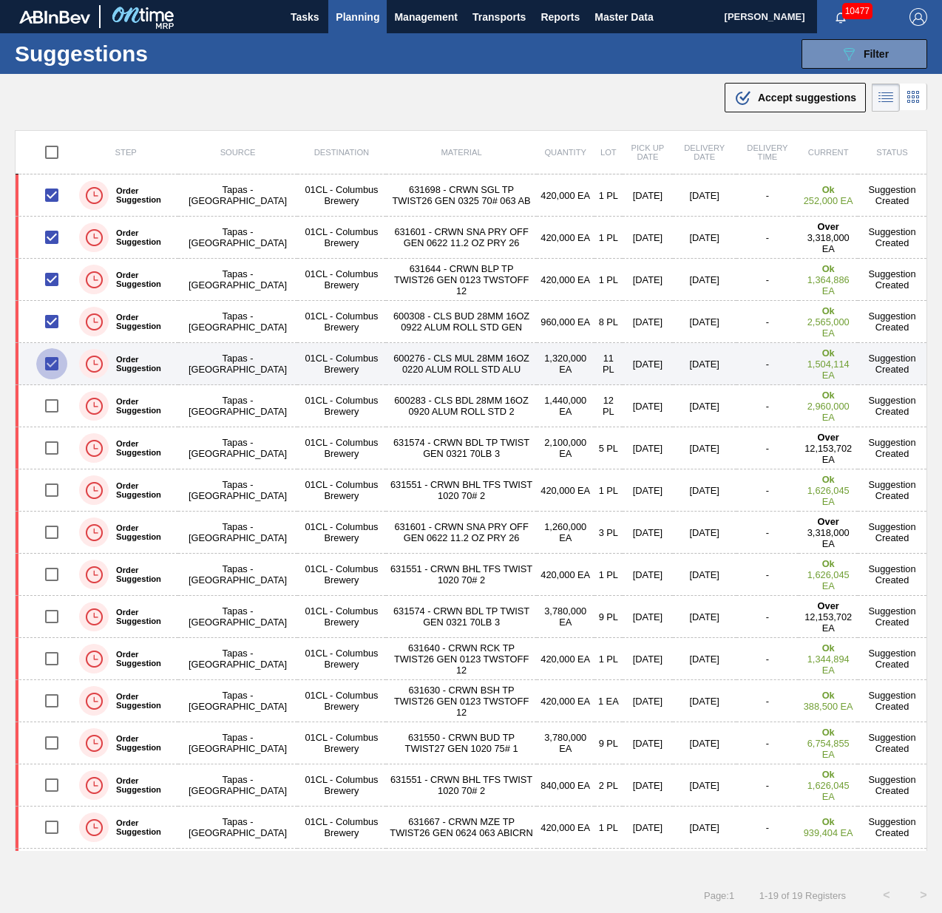
click at [62, 352] on input "checkbox" at bounding box center [51, 363] width 31 height 31
checkbox input "false"
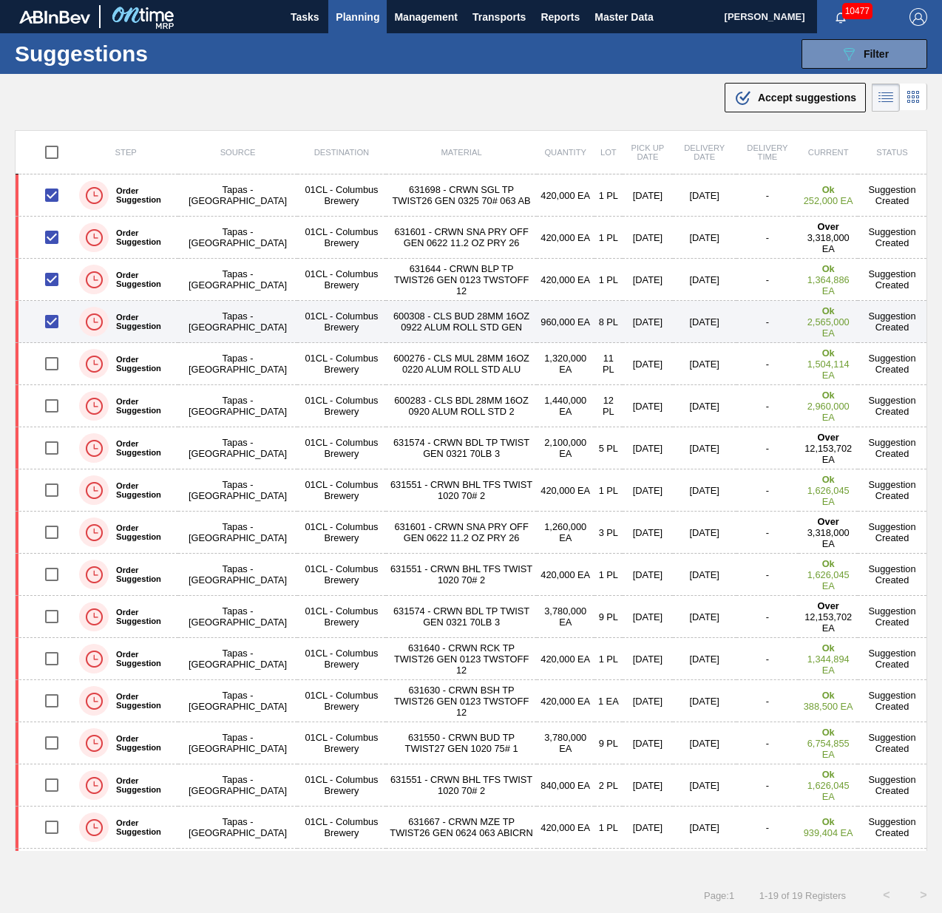
click at [53, 326] on input "checkbox" at bounding box center [51, 321] width 31 height 31
checkbox input "false"
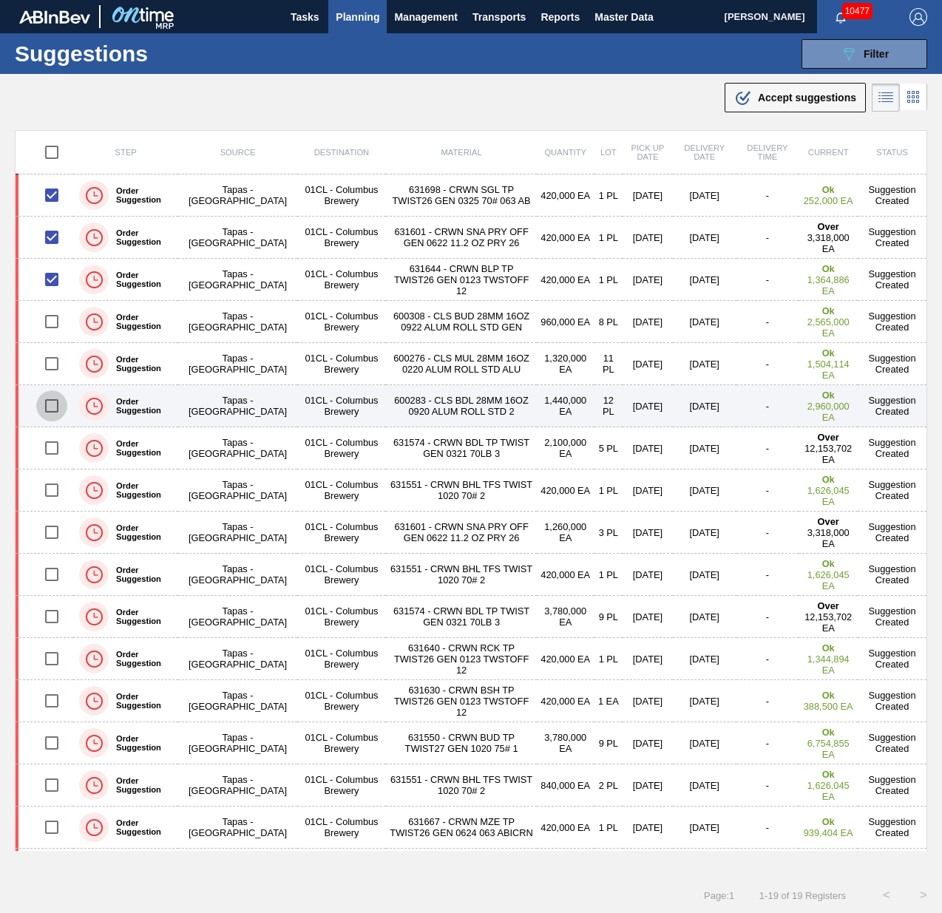
click at [46, 402] on input "checkbox" at bounding box center [51, 405] width 31 height 31
checkbox input "true"
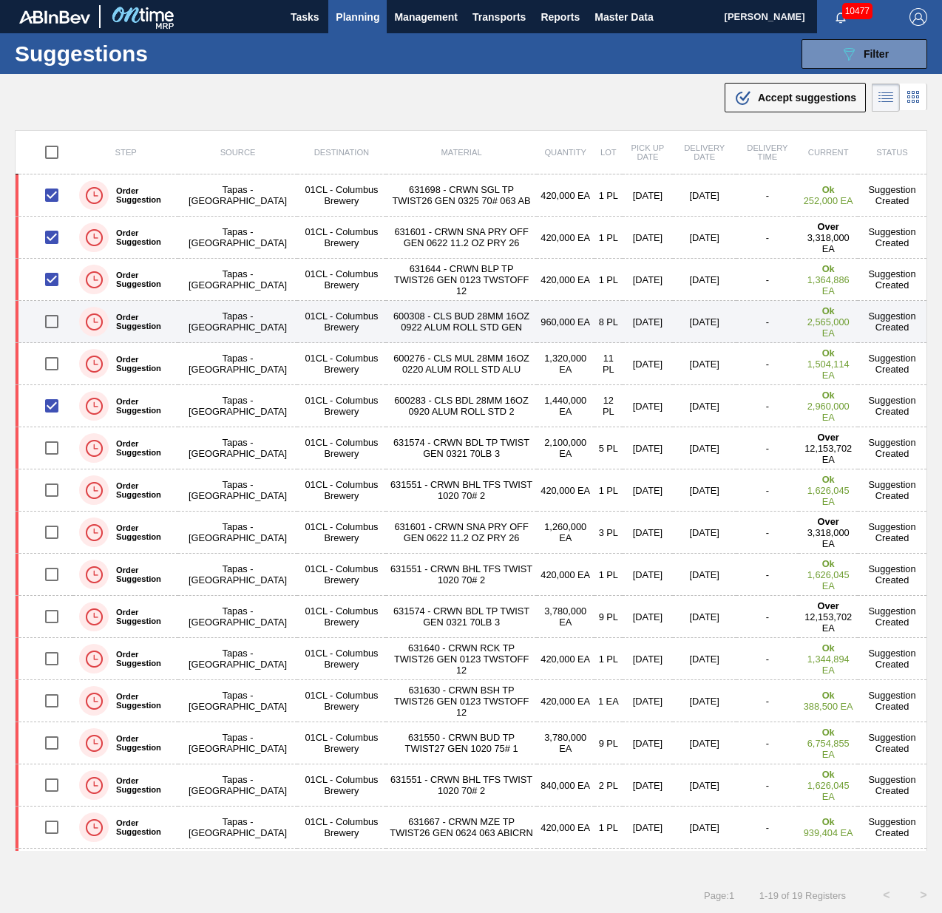
click at [54, 325] on input "checkbox" at bounding box center [51, 321] width 31 height 31
checkbox input "true"
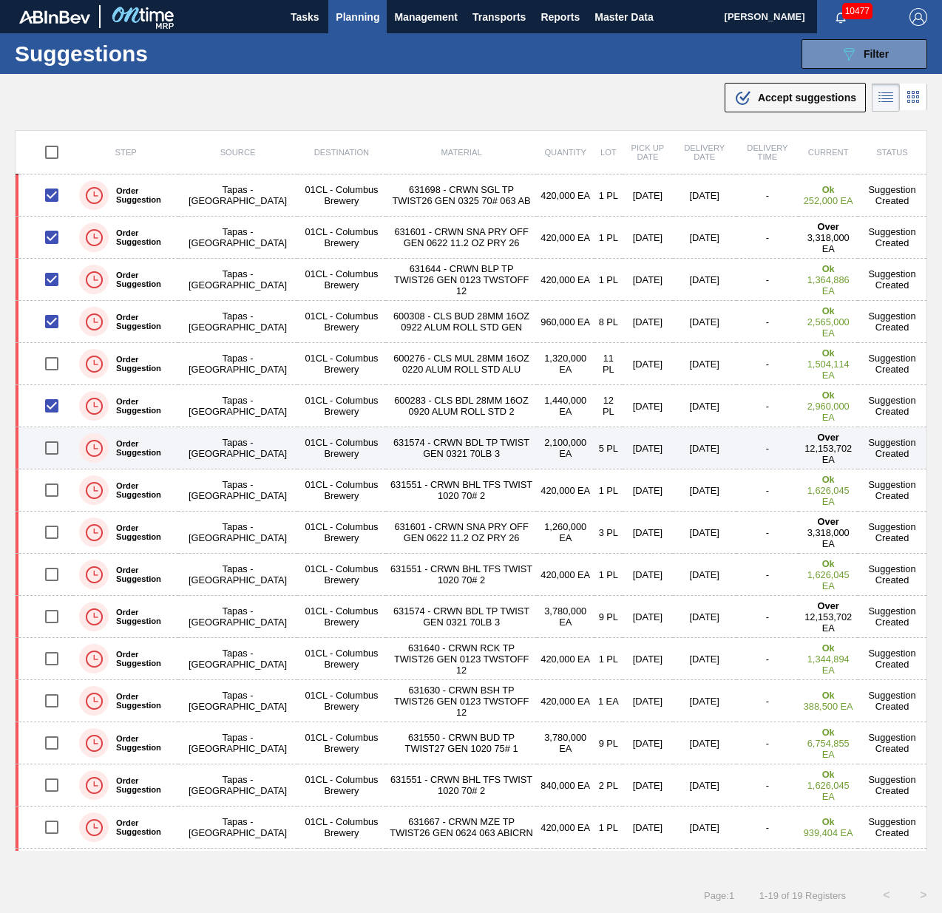
click at [65, 416] on input "checkbox" at bounding box center [51, 448] width 31 height 31
checkbox input "true"
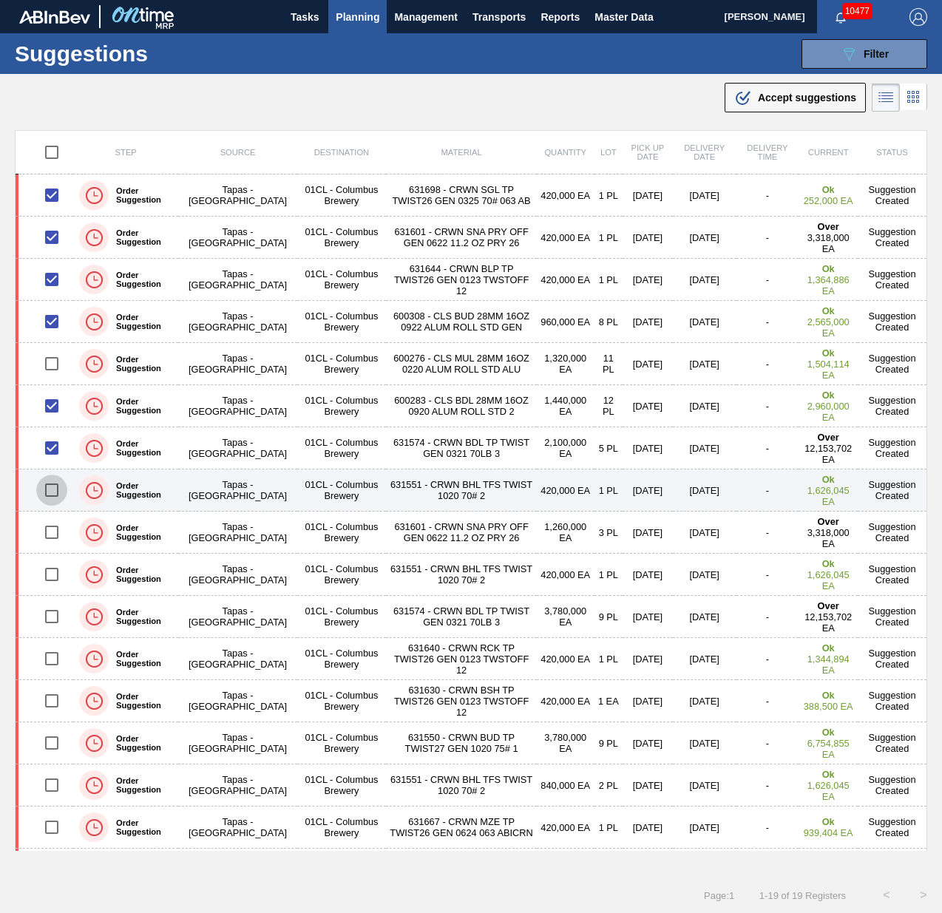
click at [55, 416] on input "checkbox" at bounding box center [51, 490] width 31 height 31
checkbox input "true"
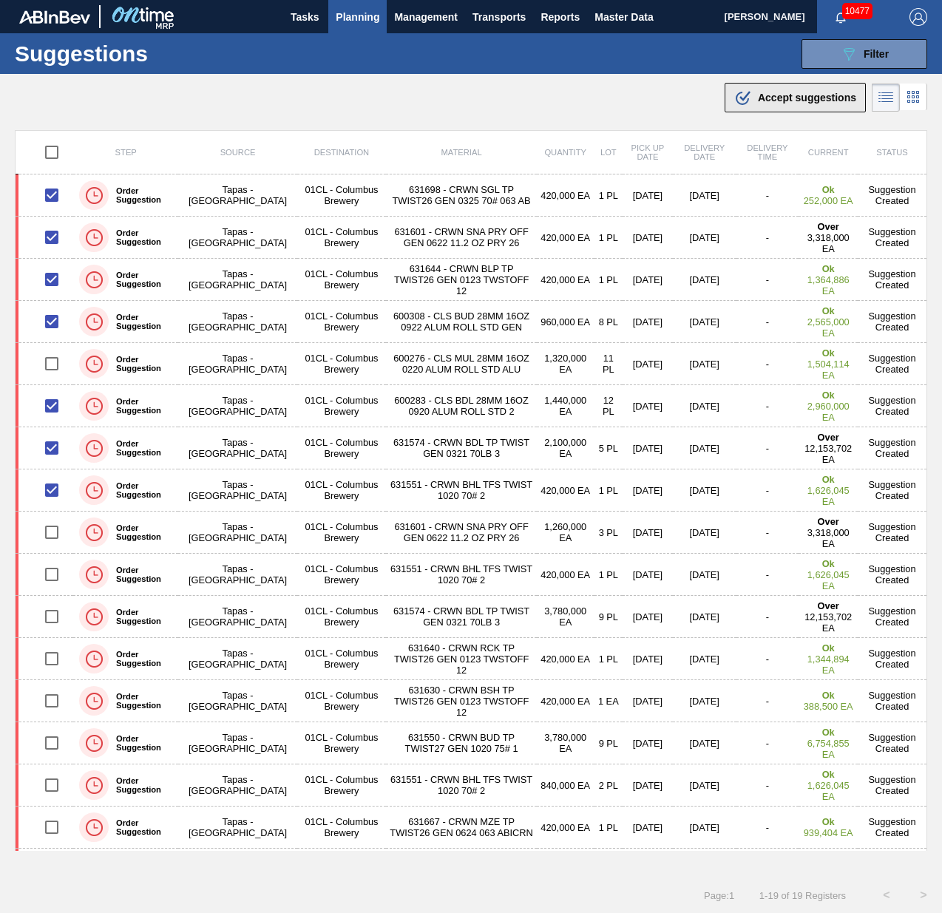
click at [811, 96] on span "Accept suggestions" at bounding box center [807, 98] width 98 height 12
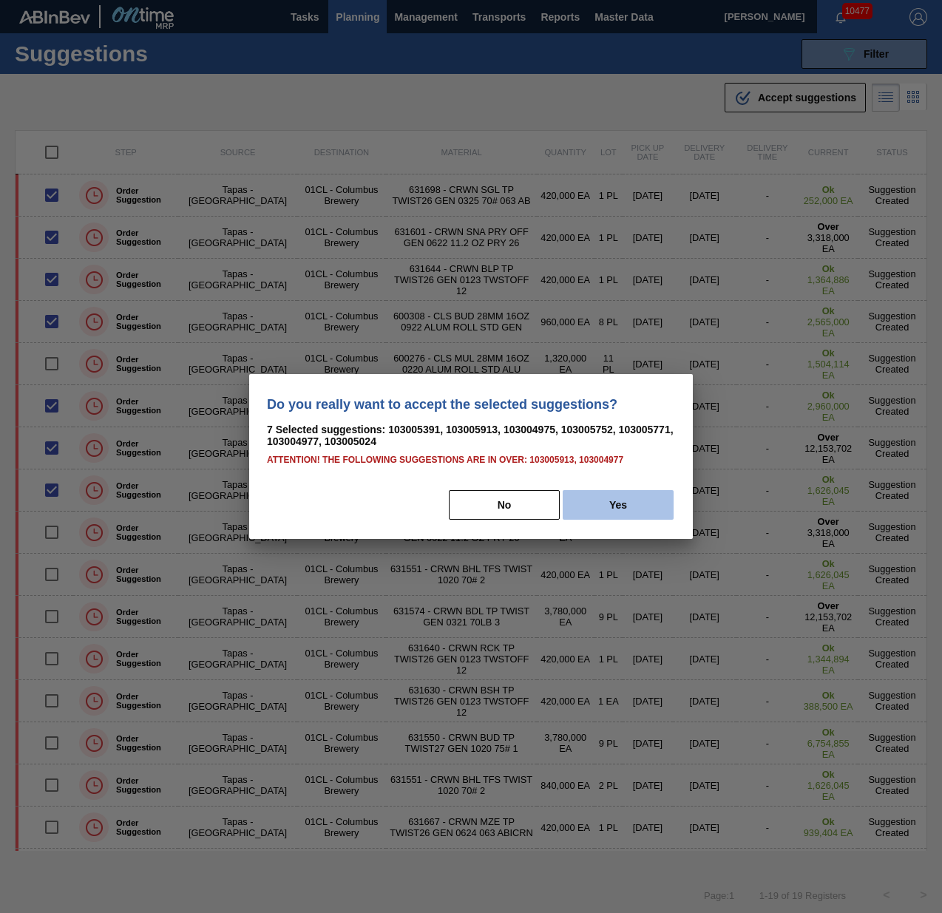
click at [662, 416] on button "Yes" at bounding box center [618, 505] width 111 height 30
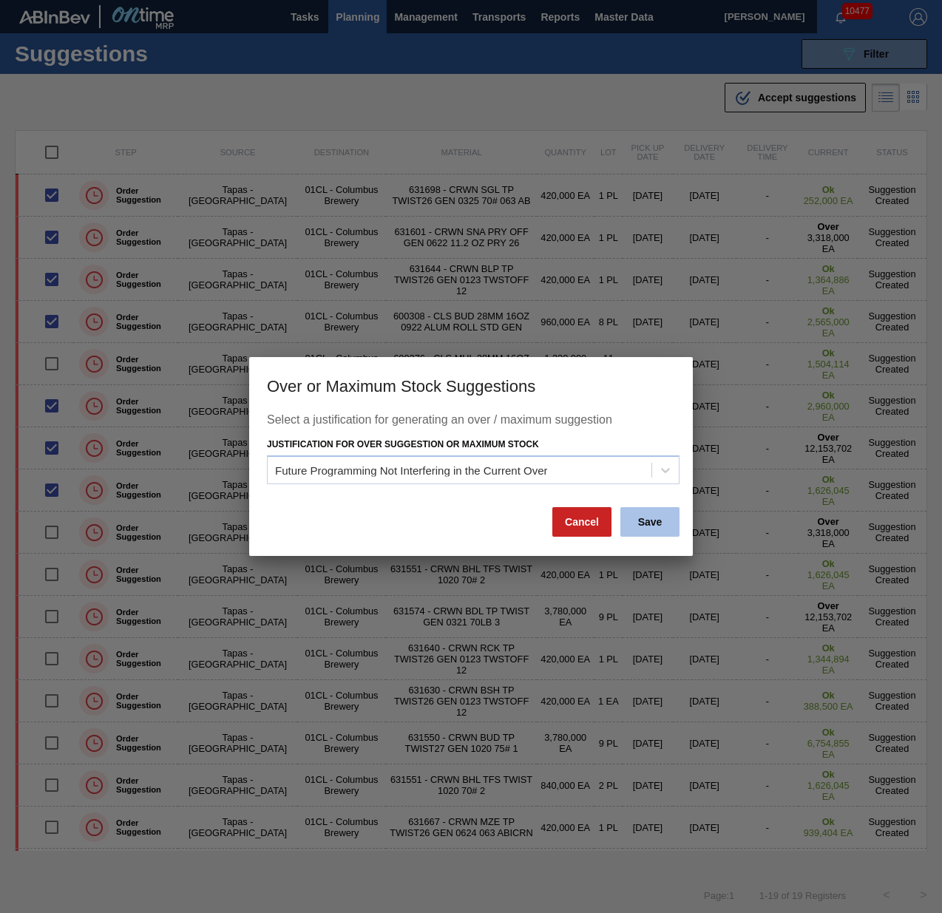
click at [652, 416] on button "Save" at bounding box center [649, 522] width 59 height 30
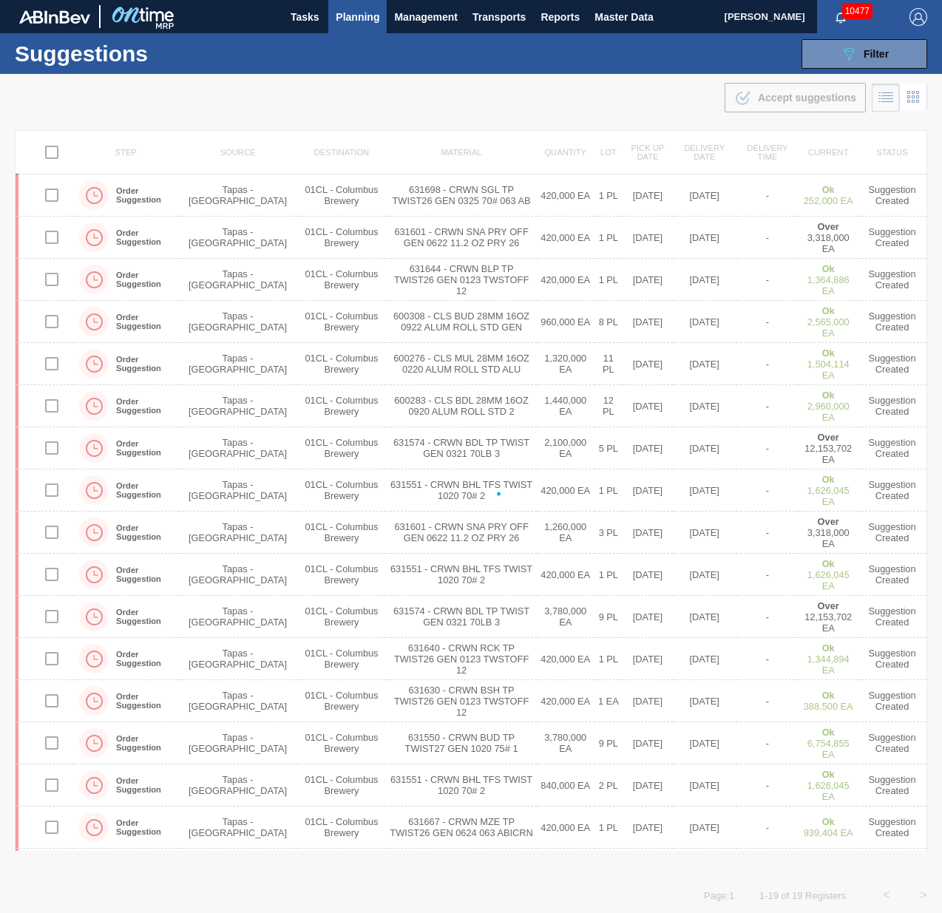
checkbox input "false"
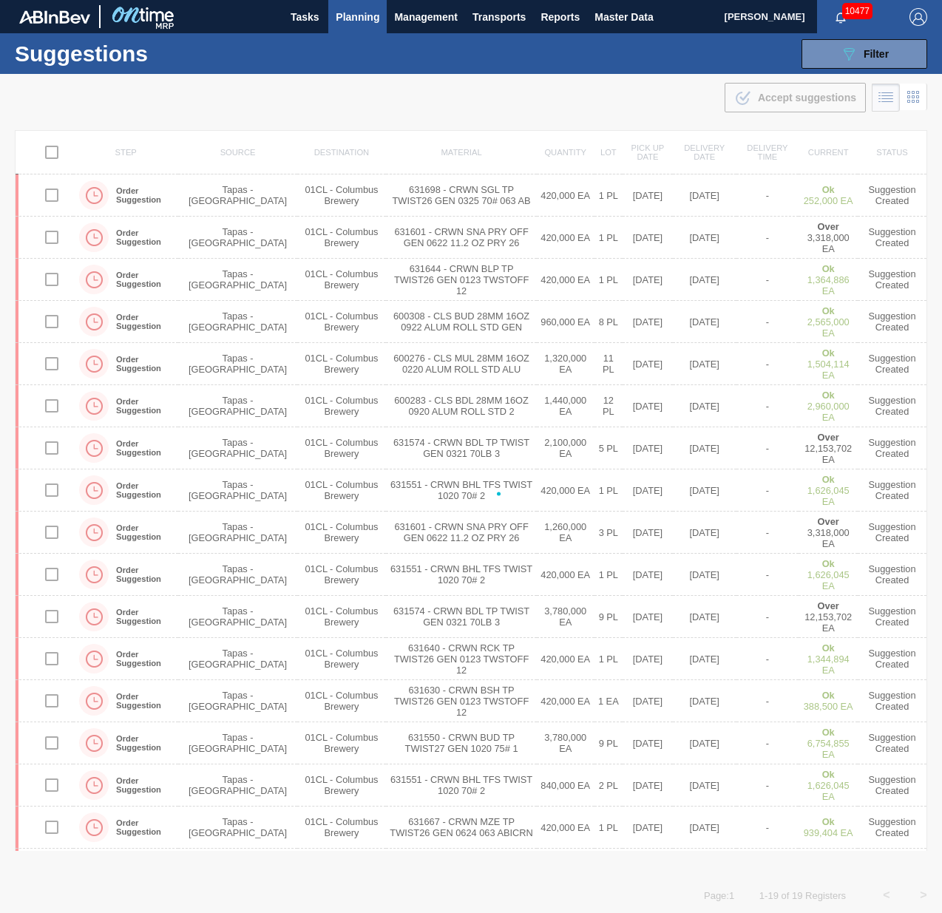
checkbox input "false"
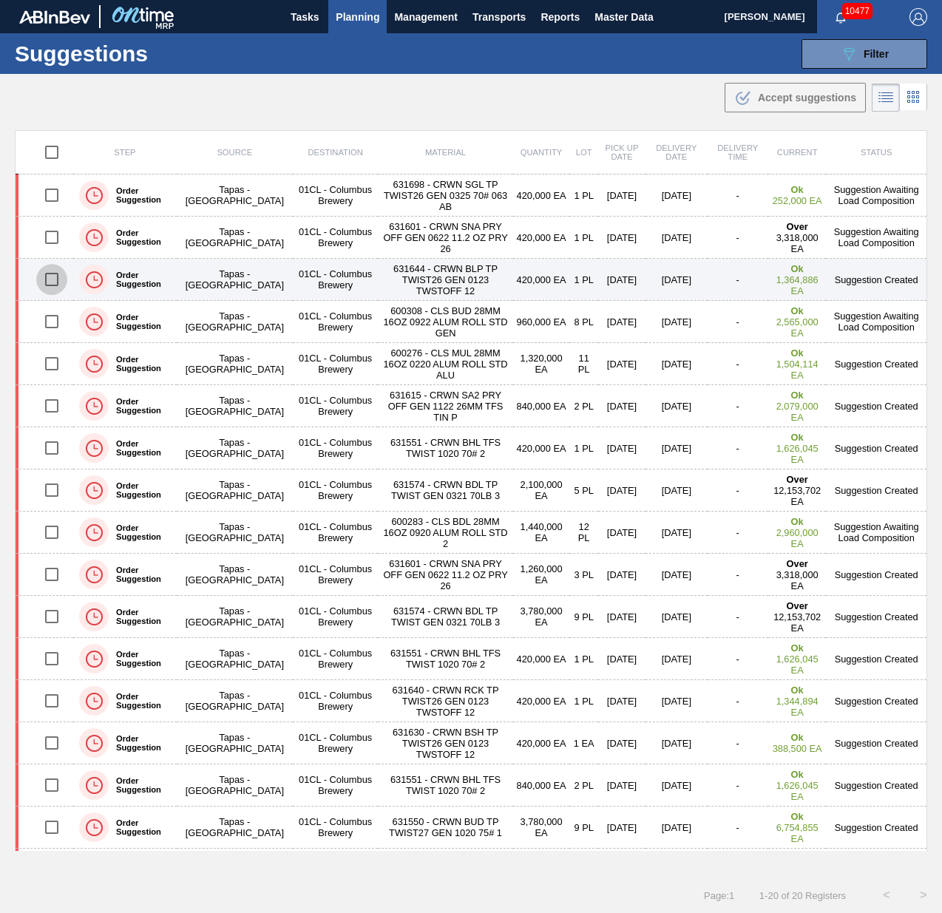
click at [53, 281] on input "checkbox" at bounding box center [51, 279] width 31 height 31
checkbox input "true"
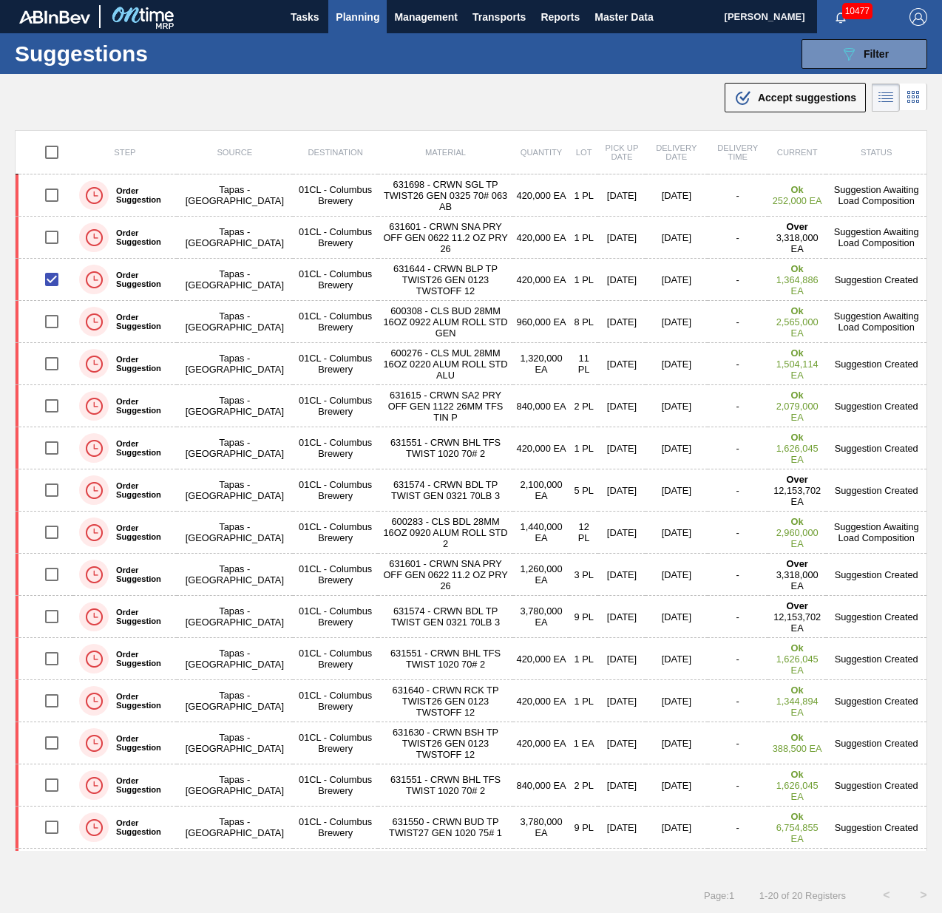
click at [447, 100] on div ".b{fill:var(--color-action-default)} Accept suggestions" at bounding box center [471, 94] width 942 height 41
click at [600, 63] on div "Suggestions 089F7B8B-B2A5-4AFE-B5C0-19BA573D28AC Filter Step Step Source Source…" at bounding box center [471, 53] width 942 height 41
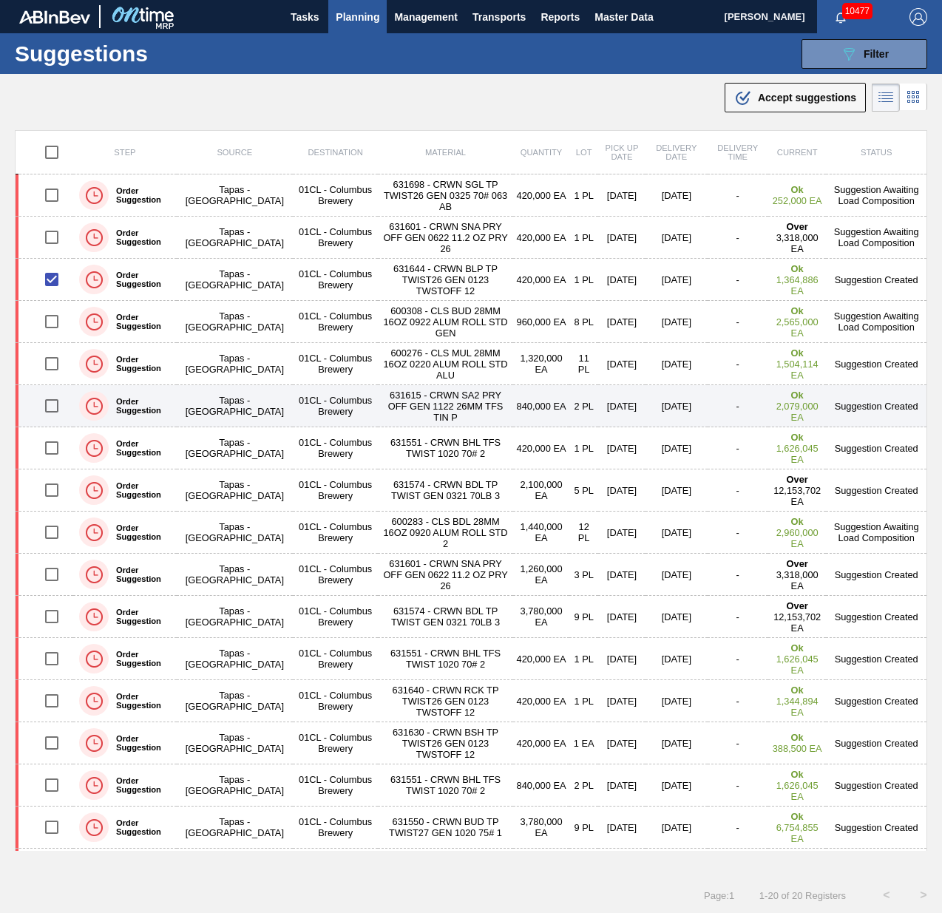
click at [66, 408] on input "checkbox" at bounding box center [51, 405] width 31 height 31
checkbox input "true"
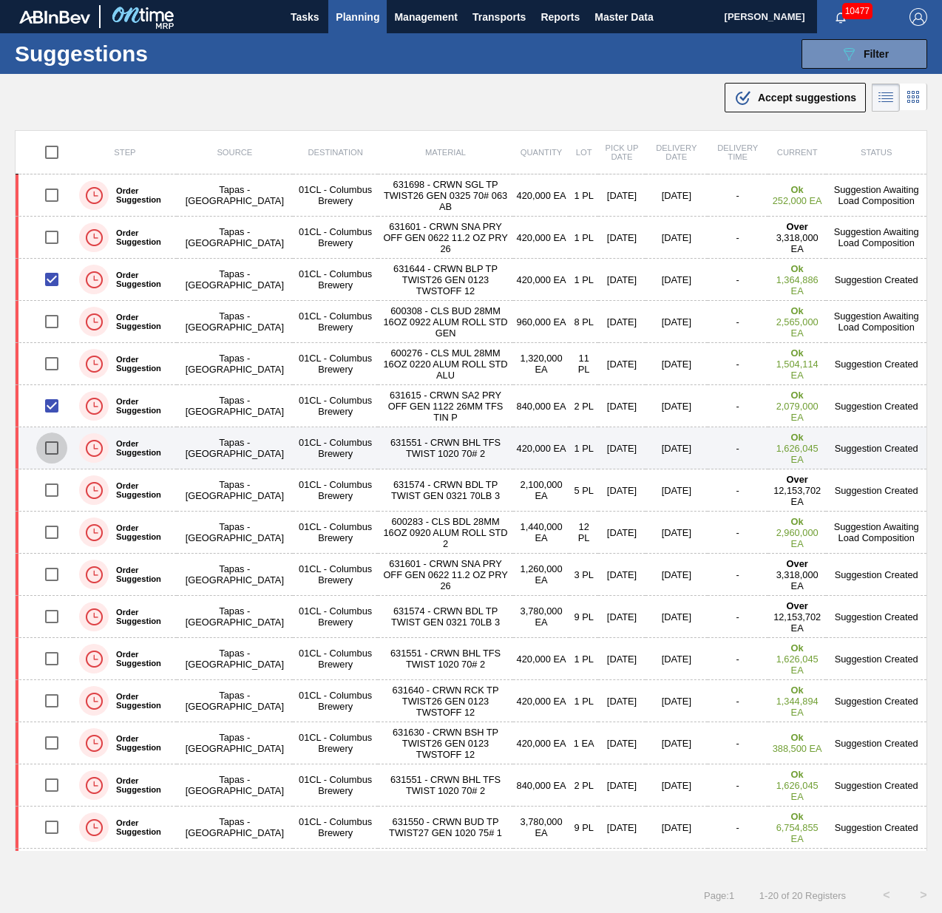
click at [50, 416] on input "checkbox" at bounding box center [51, 448] width 31 height 31
checkbox input "false"
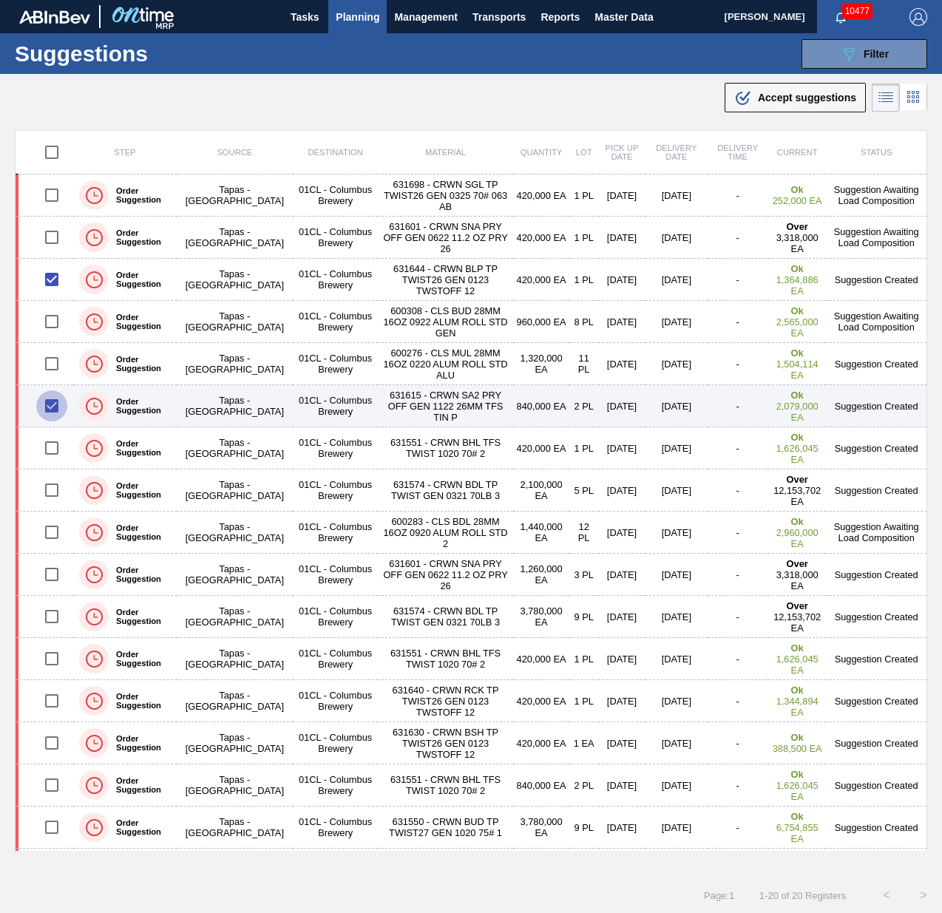
click at [47, 416] on input "checkbox" at bounding box center [51, 405] width 31 height 31
checkbox input "false"
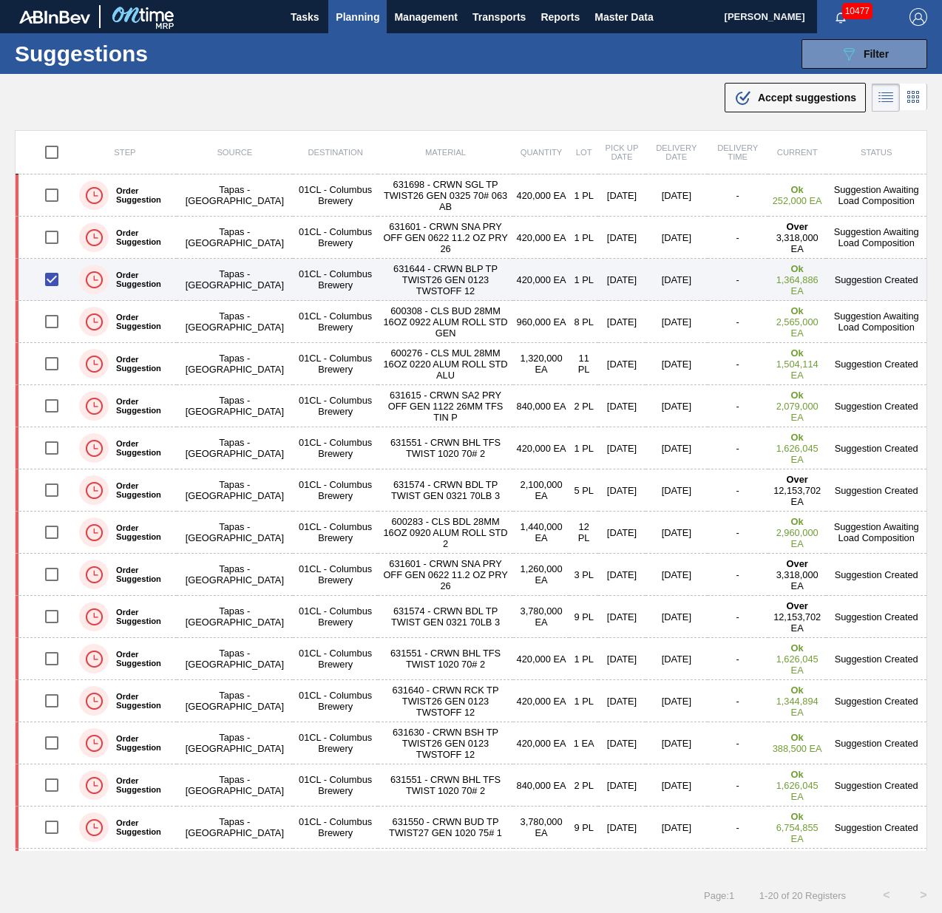
click at [57, 283] on input "checkbox" at bounding box center [51, 279] width 31 height 31
click at [48, 279] on input "checkbox" at bounding box center [51, 279] width 31 height 31
checkbox input "true"
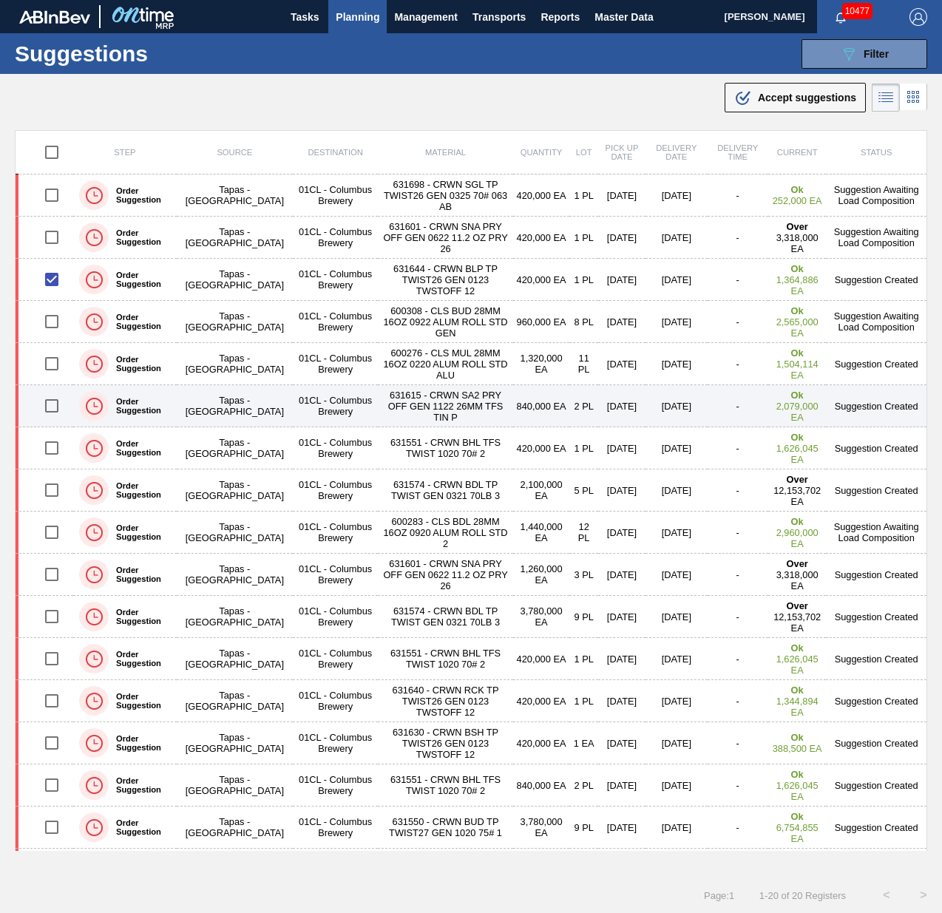
click at [58, 405] on input "checkbox" at bounding box center [51, 405] width 31 height 31
checkbox input "true"
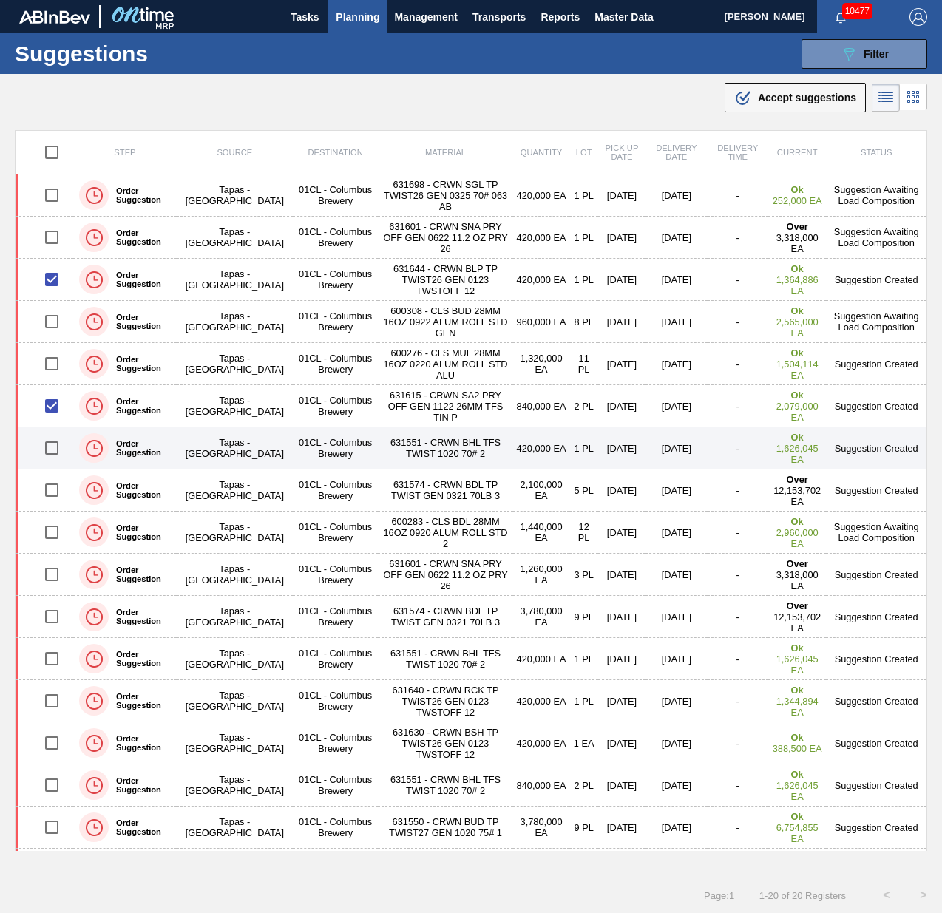
click at [55, 416] on input "checkbox" at bounding box center [51, 448] width 31 height 31
checkbox input "true"
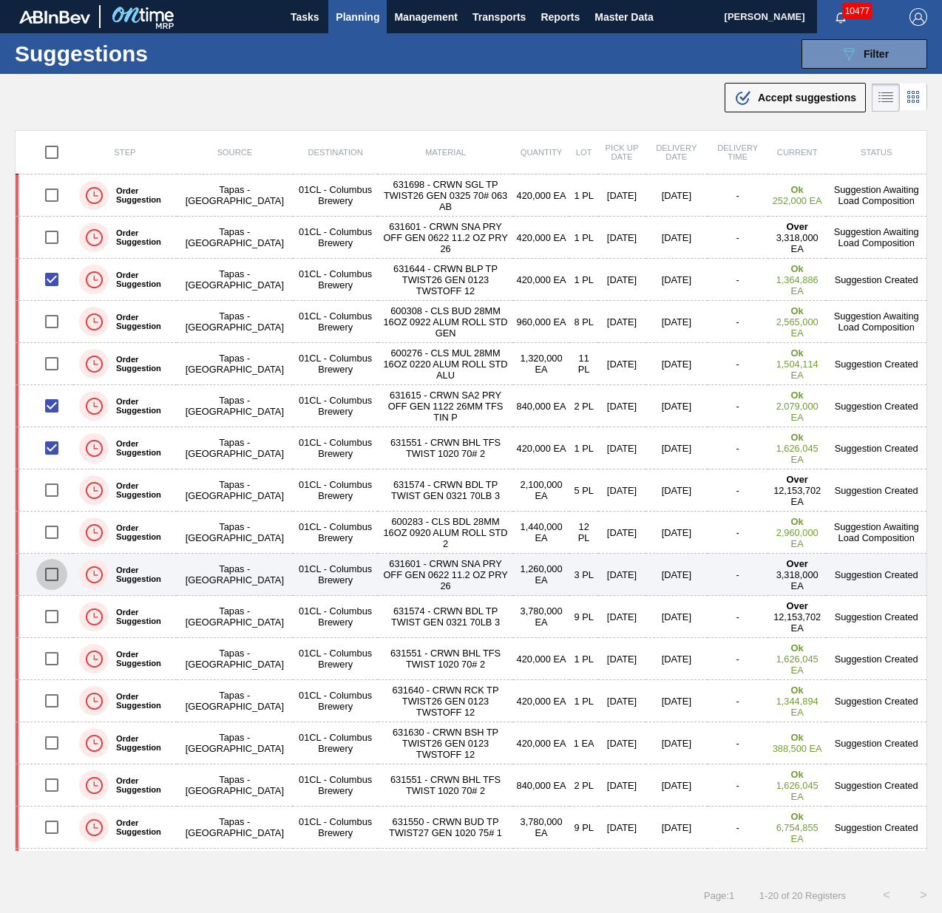
click at [55, 416] on input "checkbox" at bounding box center [51, 574] width 31 height 31
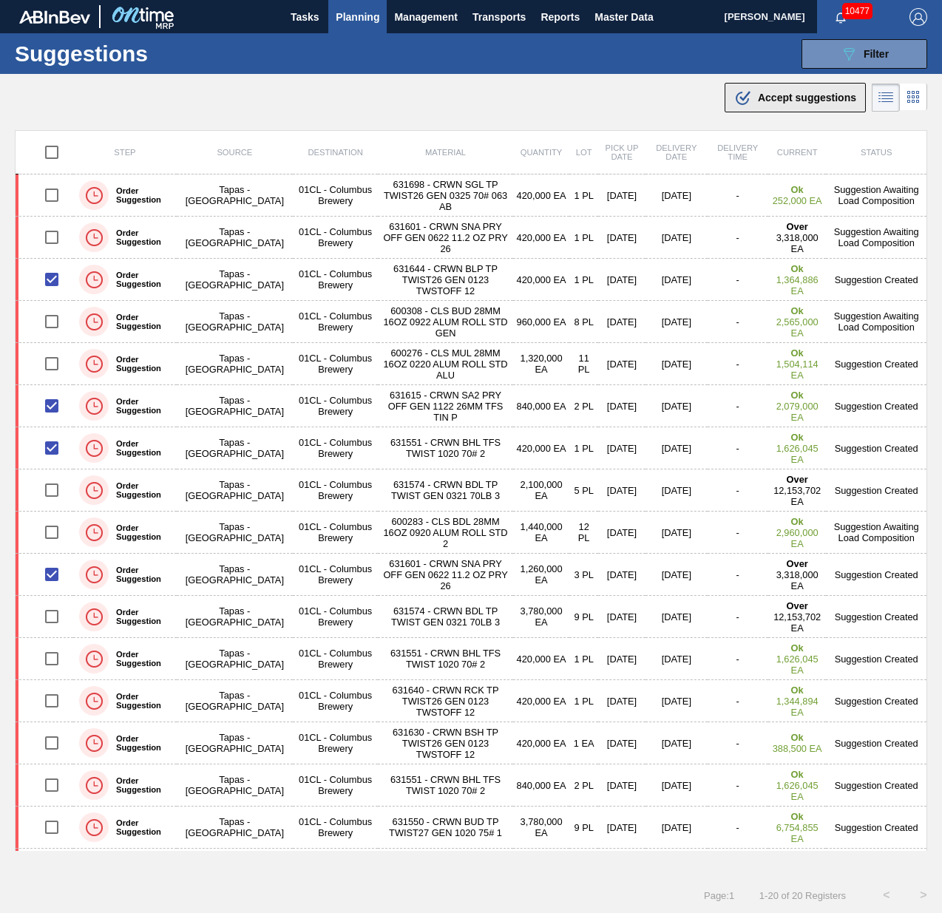
click at [764, 93] on span "Accept suggestions" at bounding box center [807, 98] width 98 height 12
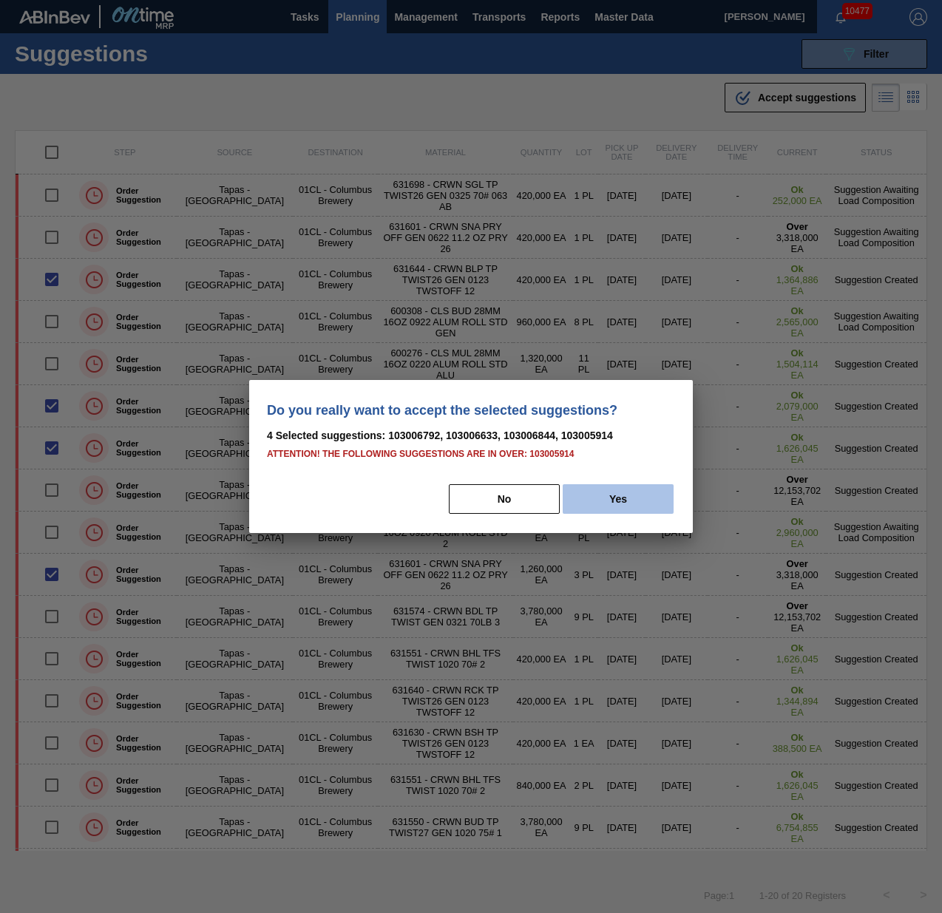
click at [651, 416] on button "Yes" at bounding box center [618, 499] width 111 height 30
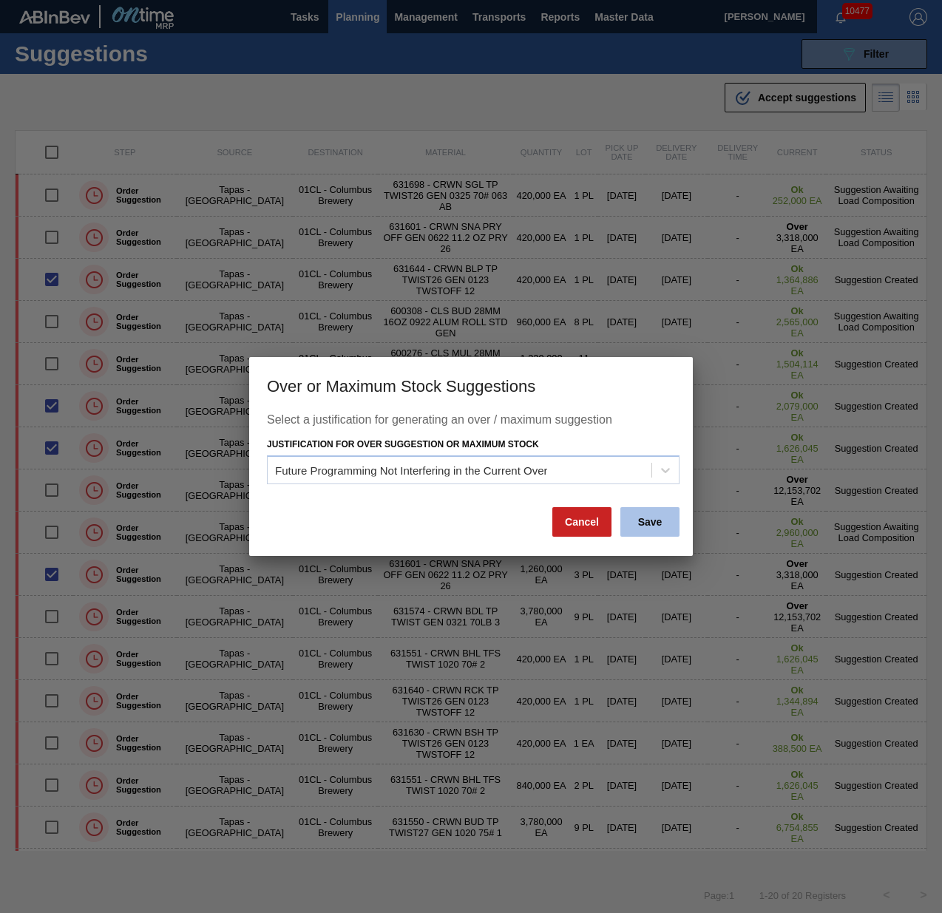
click at [654, 416] on button "Save" at bounding box center [649, 522] width 59 height 30
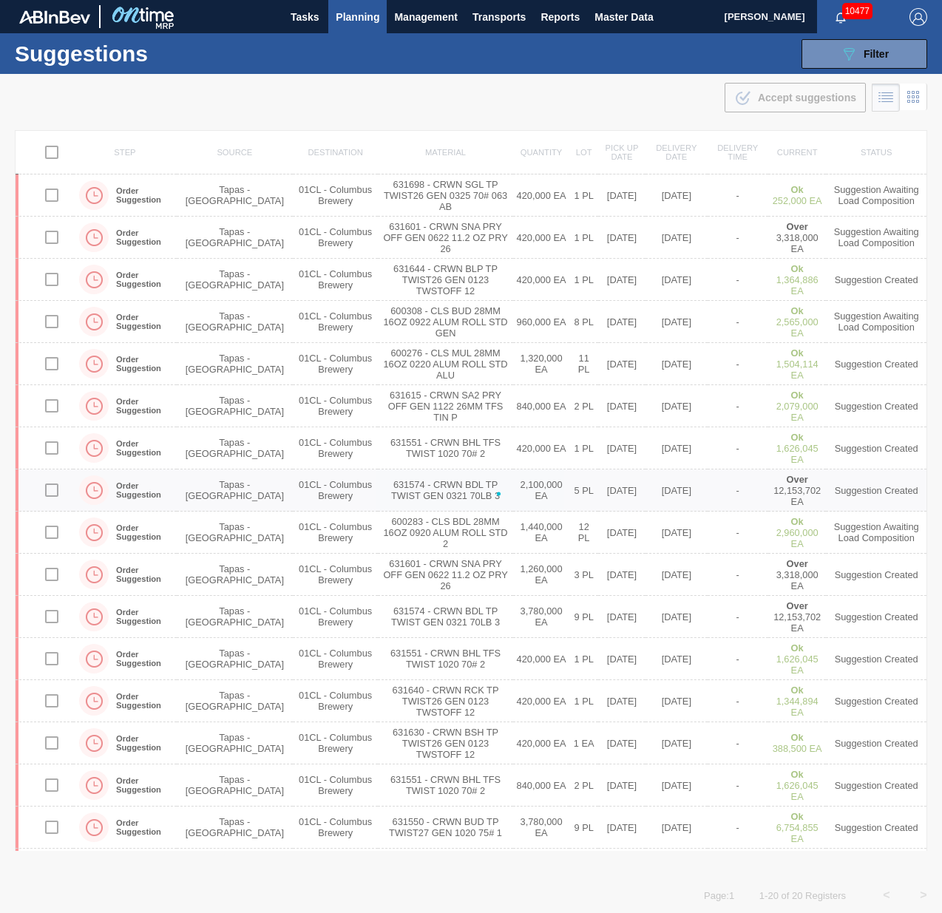
checkbox input "false"
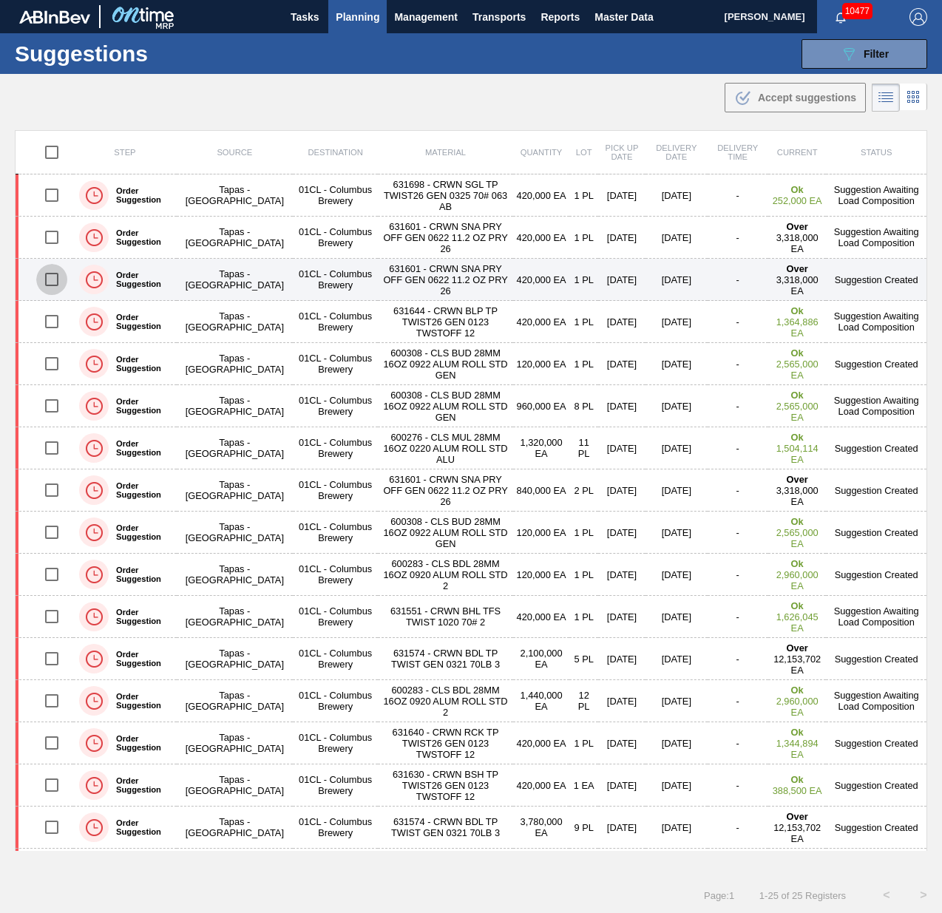
click at [58, 276] on input "checkbox" at bounding box center [51, 279] width 31 height 31
checkbox input "true"
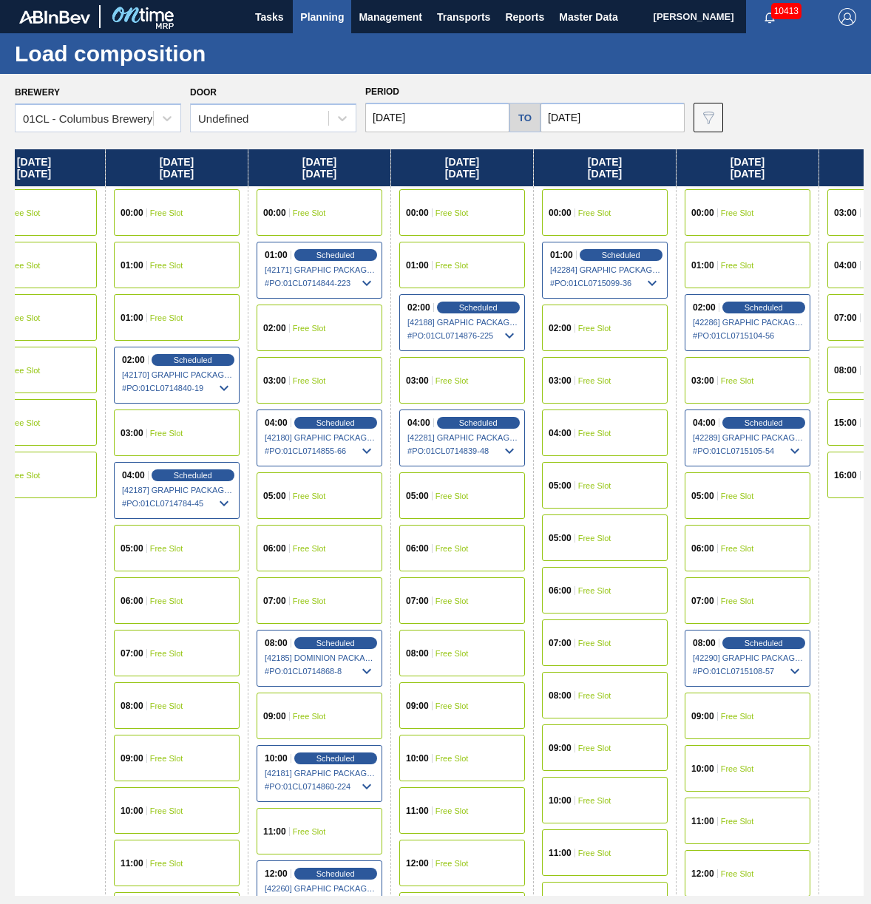
scroll to position [0, 1145]
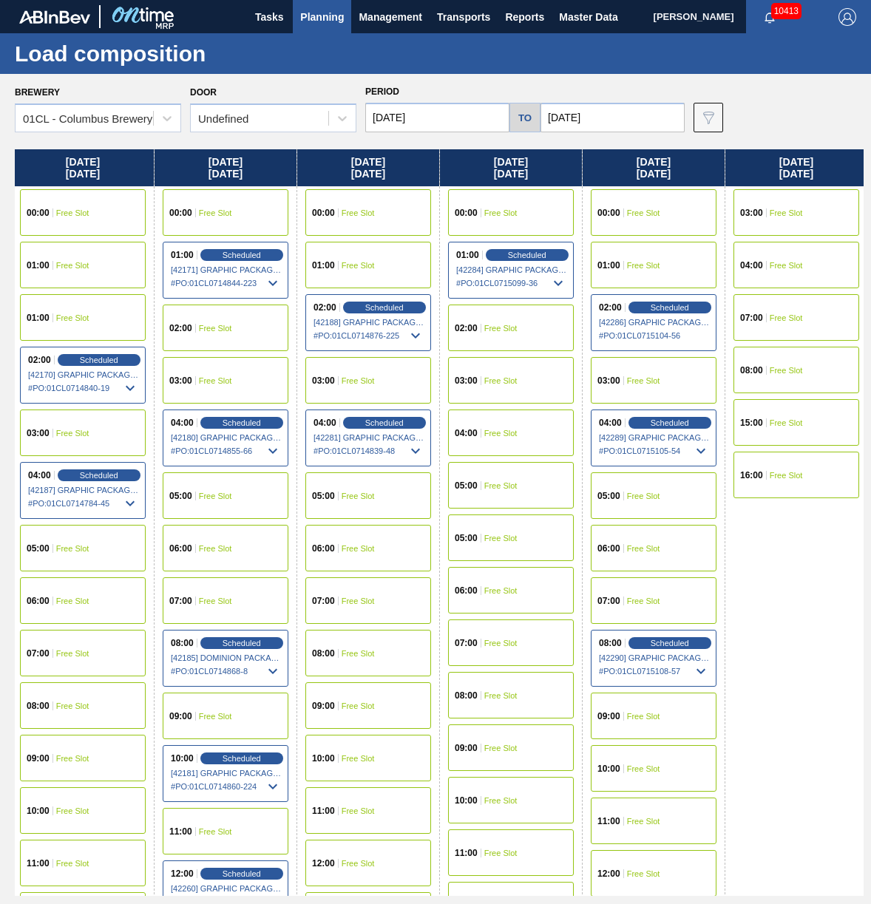
drag, startPoint x: 729, startPoint y: 236, endPoint x: -426, endPoint y: 457, distance: 1176.1
click at [0, 0] on html "Tasks Planning Management Transports Reports Master Data Jasmine Brown 10413 Ma…" at bounding box center [435, 0] width 871 height 0
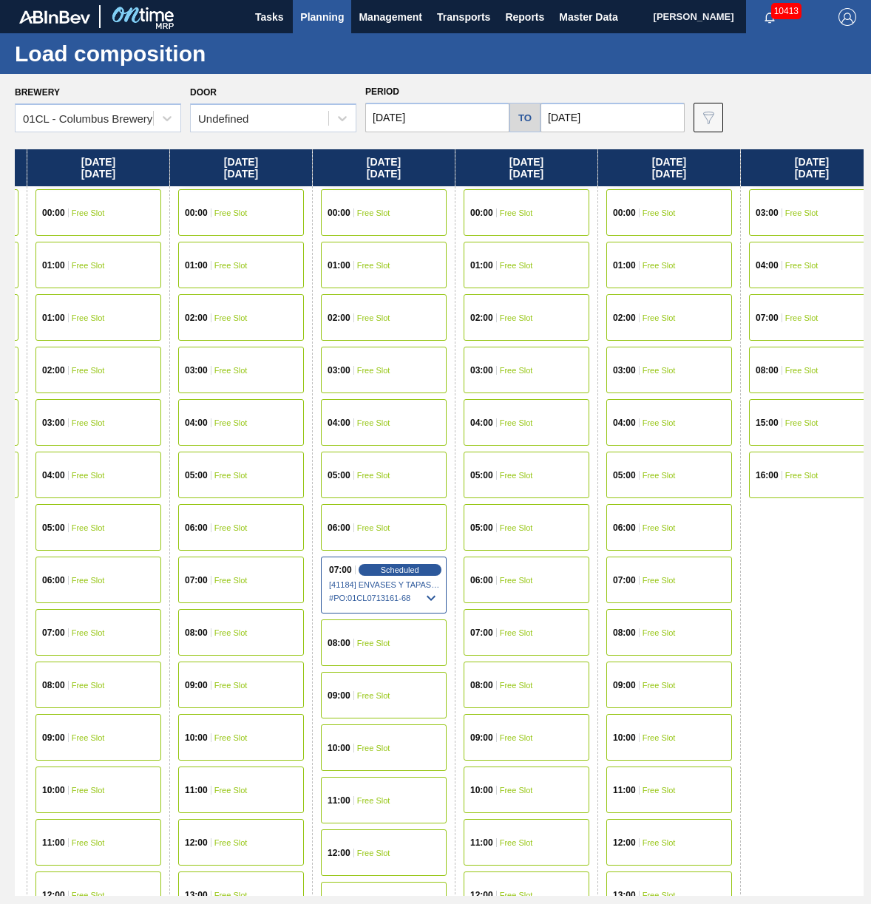
drag, startPoint x: 774, startPoint y: 604, endPoint x: 332, endPoint y: 552, distance: 444.6
click at [0, 0] on html "Tasks Planning Management Transports Reports Master Data Jasmine Brown 10413 Ma…" at bounding box center [435, 0] width 871 height 0
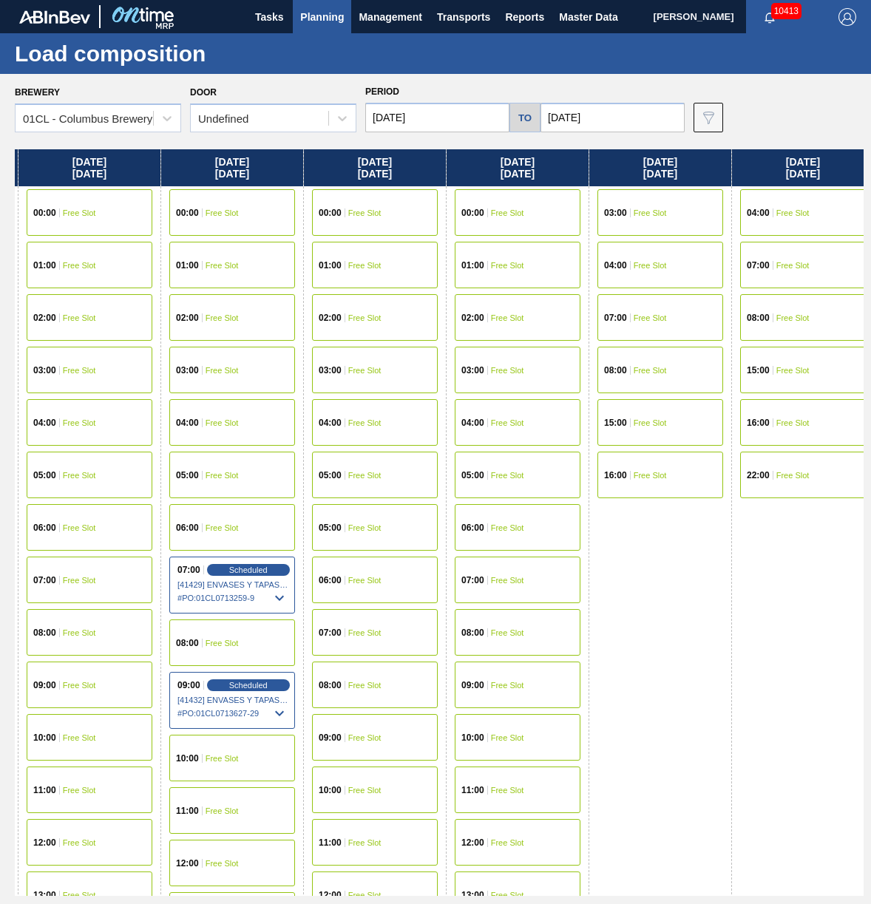
scroll to position [0, 3282]
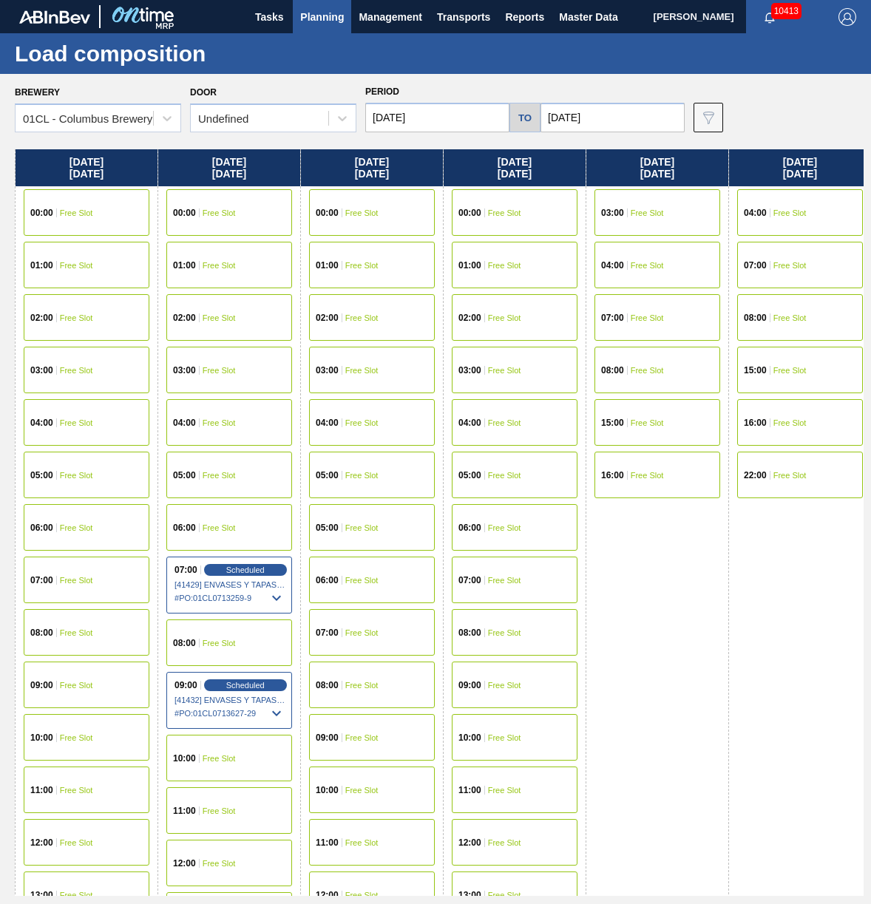
drag, startPoint x: 859, startPoint y: 585, endPoint x: -300, endPoint y: 589, distance: 1158.9
click at [0, 0] on html "Tasks Planning Management Transports Reports Master Data Jasmine Brown 10413 Ma…" at bounding box center [435, 0] width 871 height 0
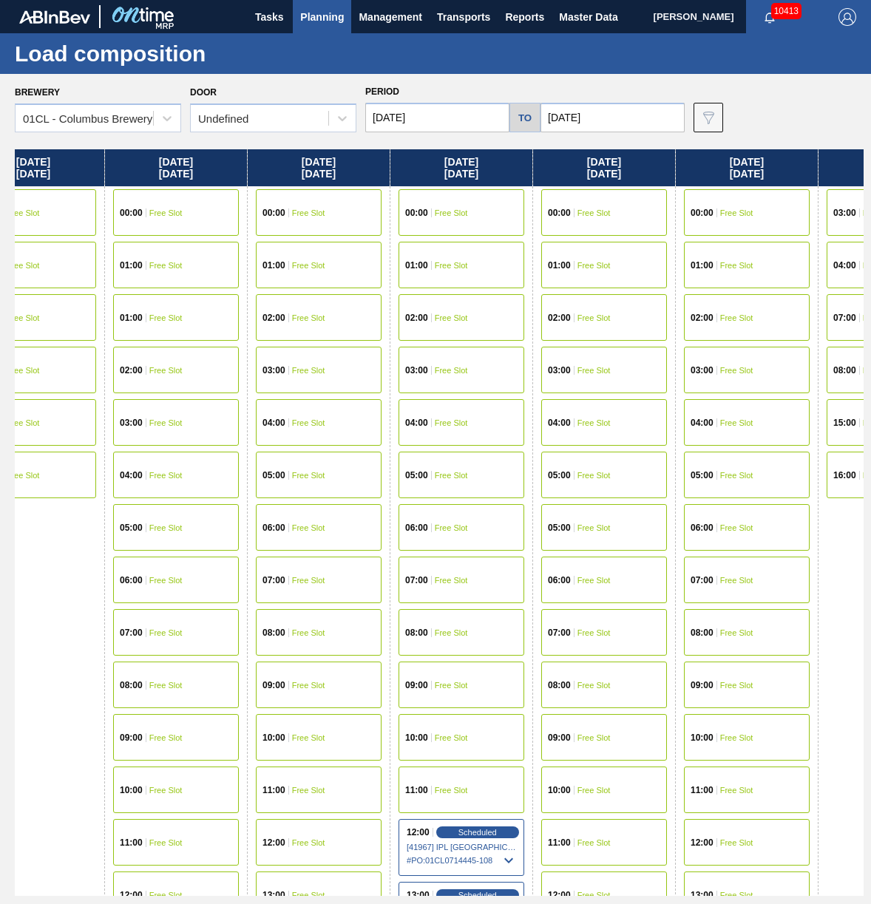
scroll to position [0, 4064]
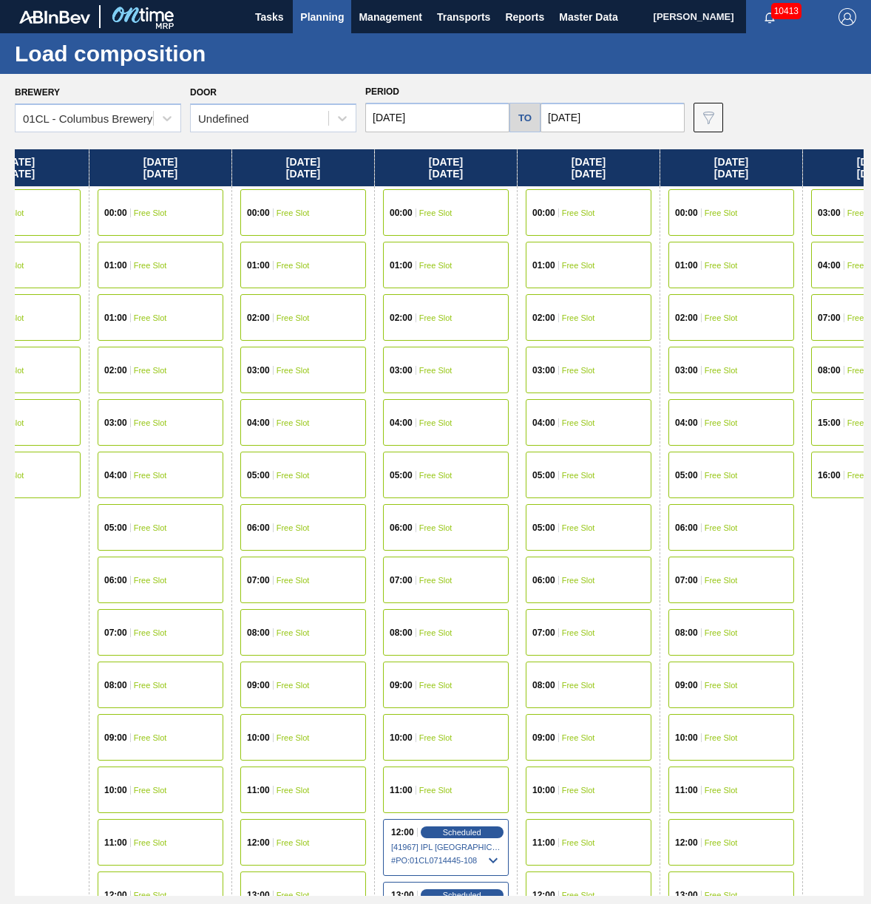
drag, startPoint x: 740, startPoint y: 576, endPoint x: -50, endPoint y: 566, distance: 789.1
click at [0, 0] on html "Tasks Planning Management Transports Reports Master Data Jasmine Brown 10413 Ma…" at bounding box center [435, 0] width 871 height 0
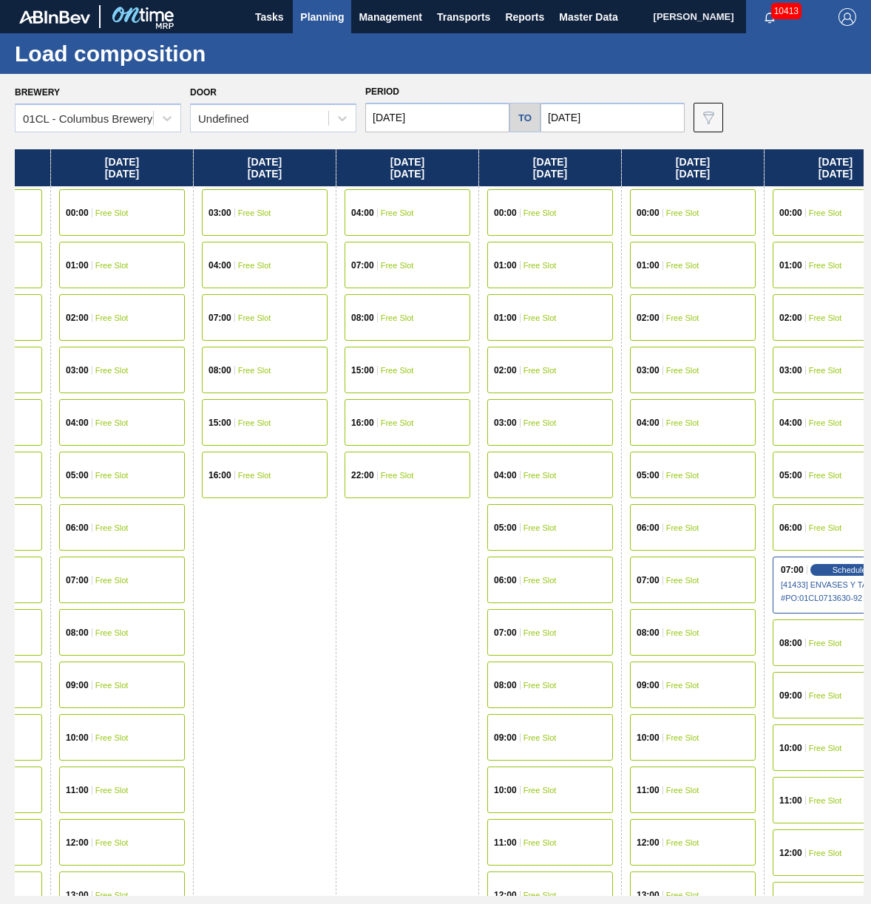
scroll to position [0, 4708]
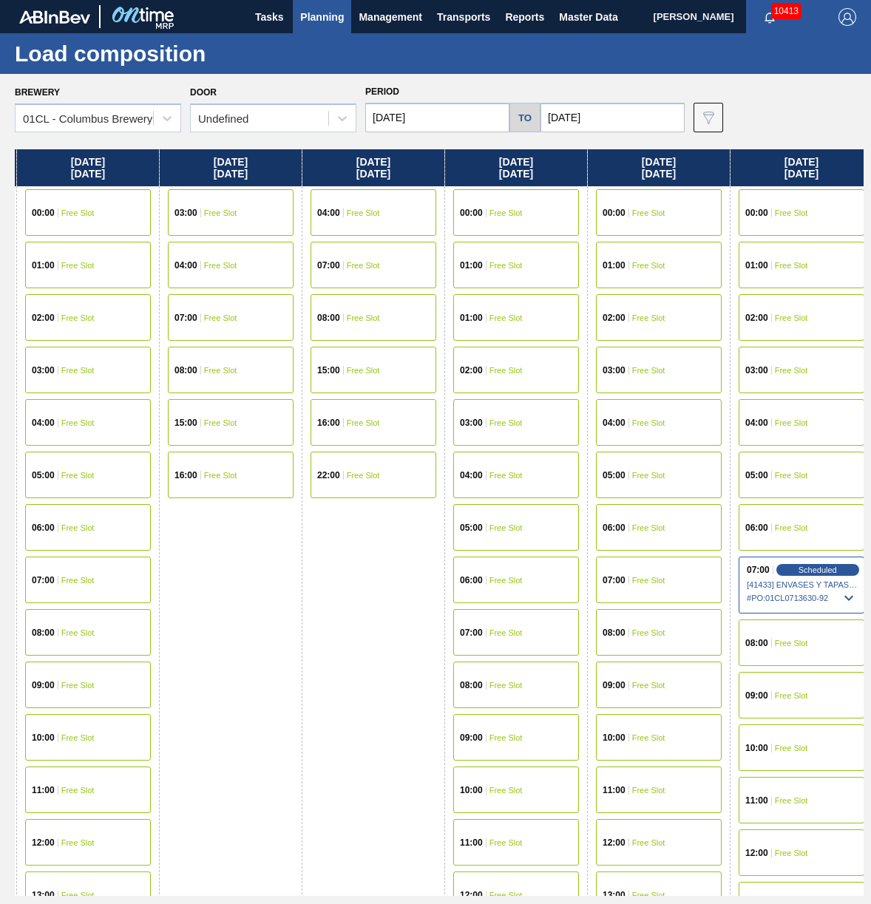
drag, startPoint x: 828, startPoint y: 555, endPoint x: 73, endPoint y: 551, distance: 755.1
click at [73, 551] on div "[DATE] 04:00 Free Slot 07:00 Free Slot 08:00 Free Slot 15:00 Free Slot 16:00 Fr…" at bounding box center [439, 522] width 849 height 747
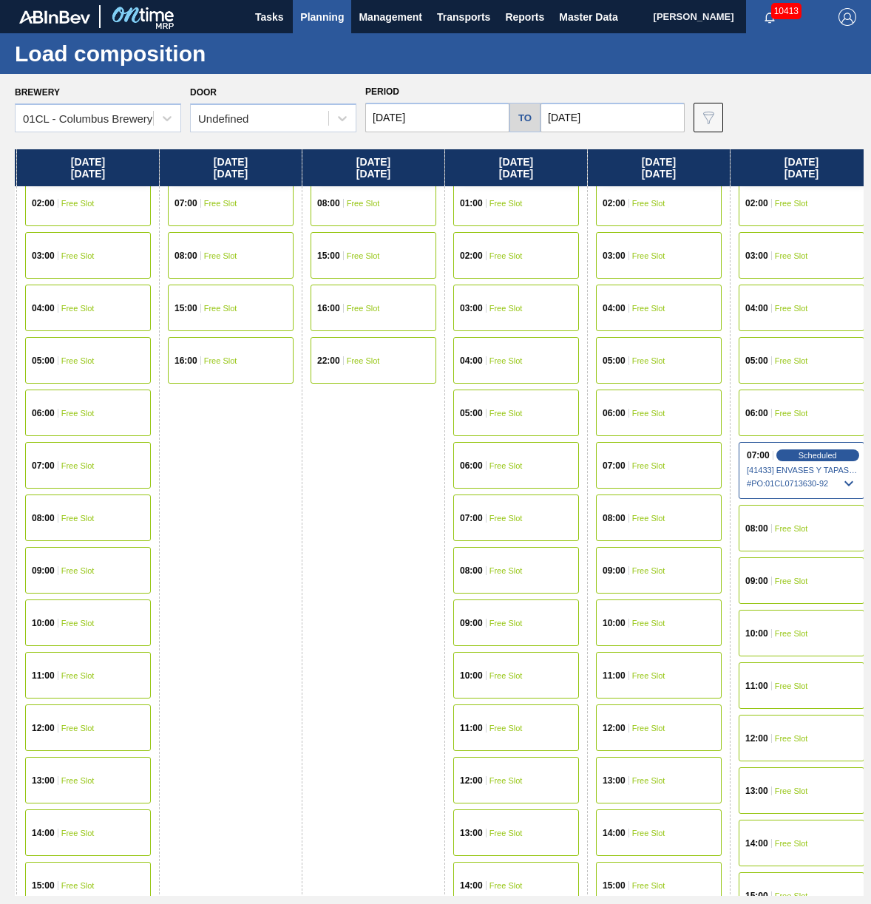
scroll to position [148, 4708]
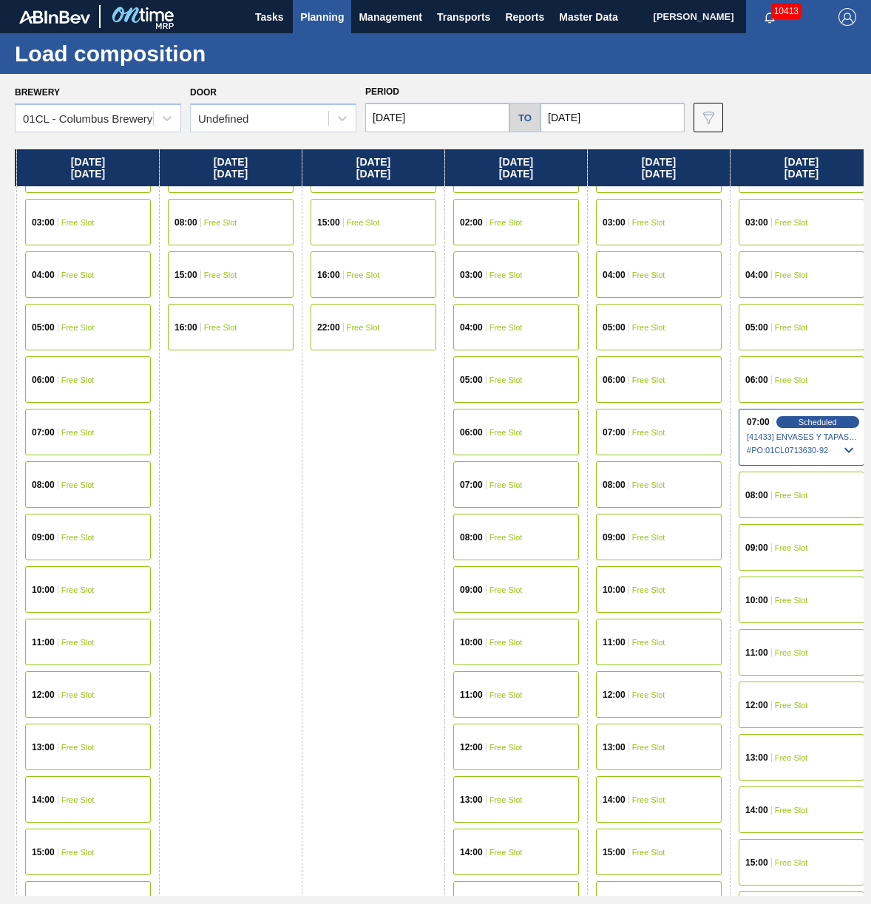
click at [515, 489] on div "07:00 Free Slot" at bounding box center [516, 484] width 126 height 47
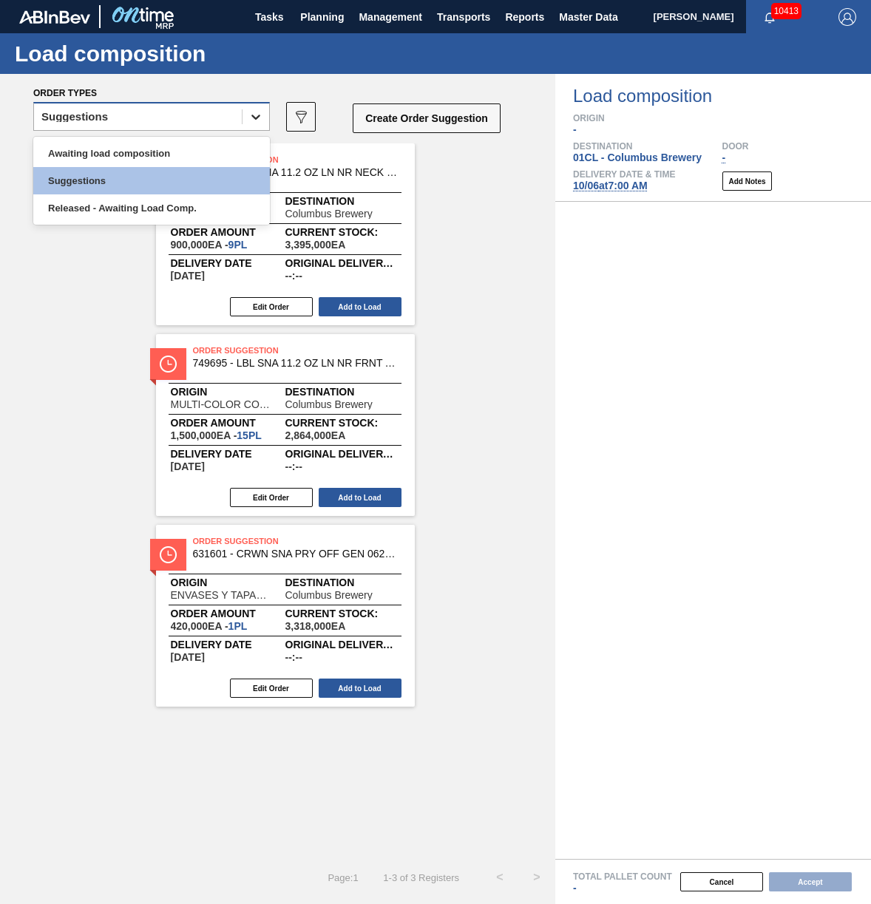
click at [246, 112] on div at bounding box center [256, 117] width 27 height 27
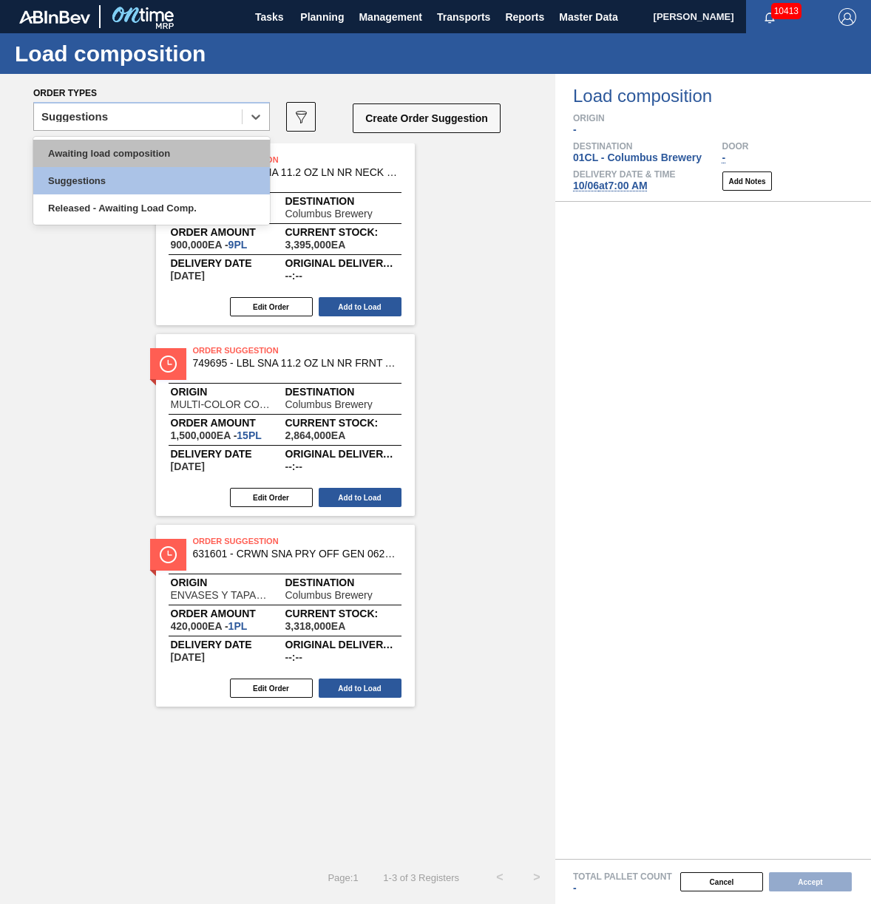
click at [177, 158] on div "Awaiting load composition" at bounding box center [151, 153] width 237 height 27
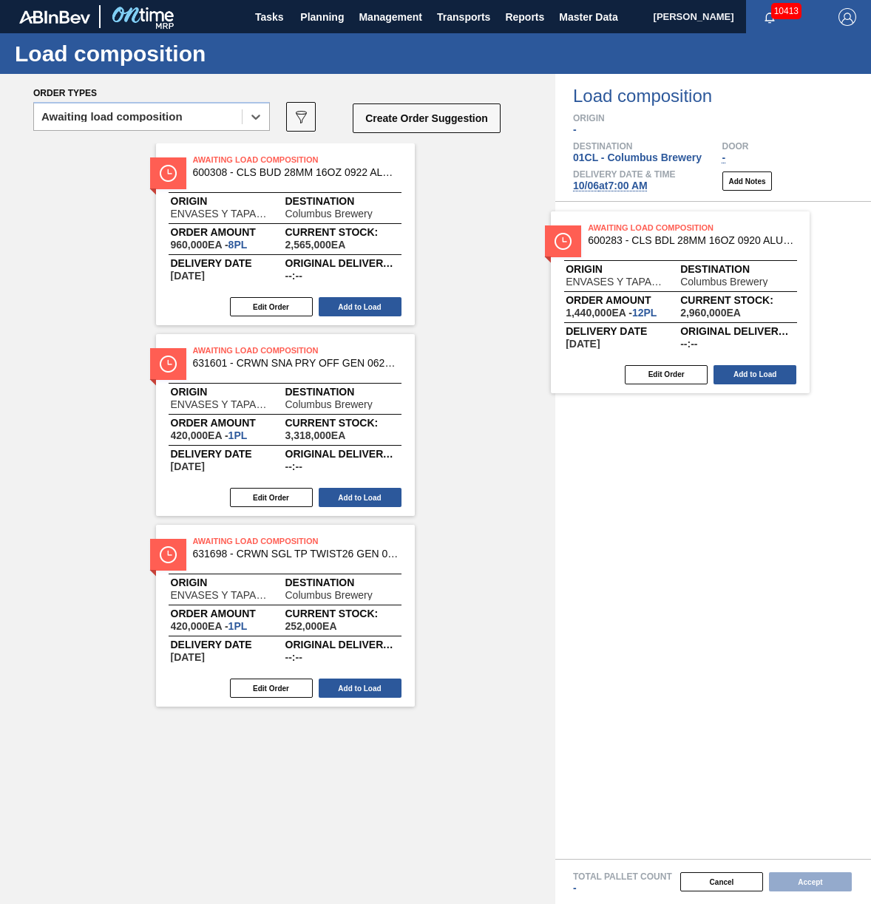
drag, startPoint x: 355, startPoint y: 211, endPoint x: 762, endPoint y: 284, distance: 413.3
click at [762, 284] on div "Order types option Awaiting load composition, selected. Select is focused ,type…" at bounding box center [435, 489] width 871 height 830
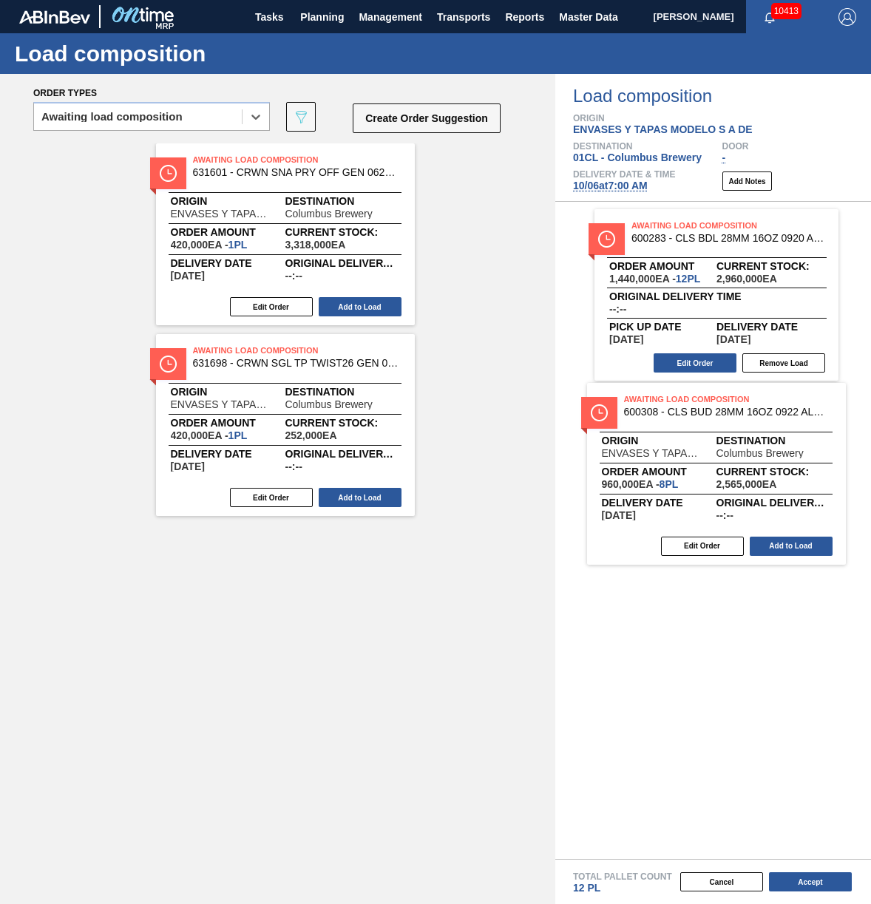
drag, startPoint x: 291, startPoint y: 214, endPoint x: 708, endPoint y: 441, distance: 475.2
click at [708, 441] on div "Order types option Awaiting load composition, selected. Select is focused ,type…" at bounding box center [435, 489] width 871 height 830
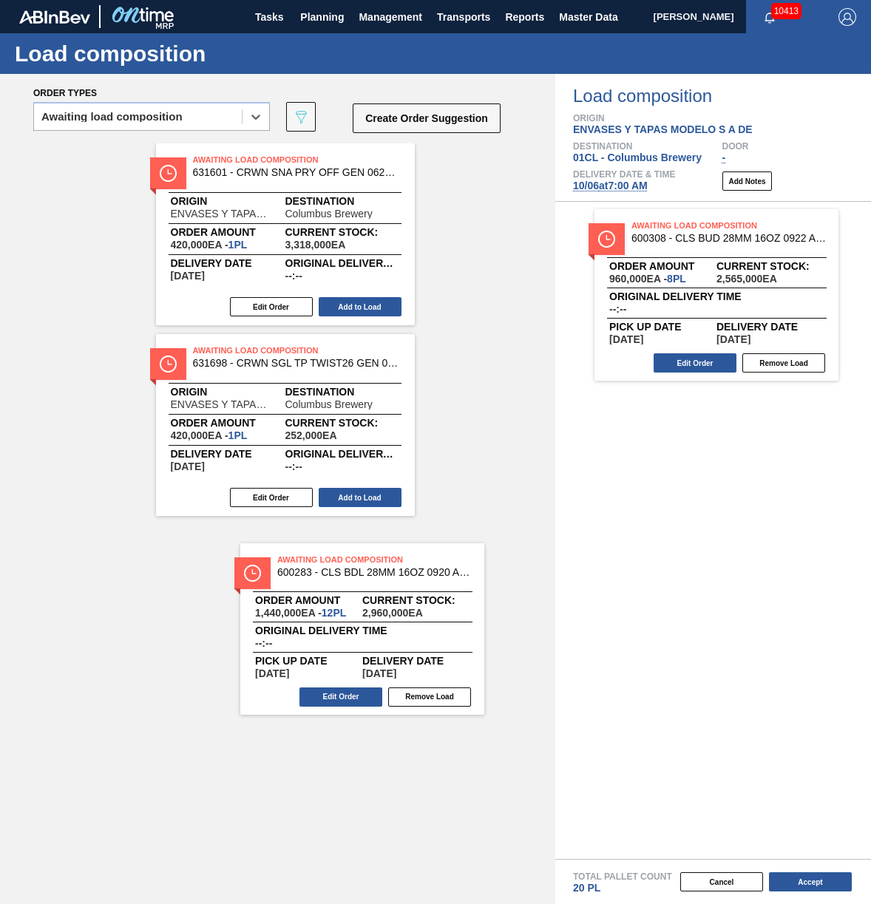
drag, startPoint x: 706, startPoint y: 292, endPoint x: 322, endPoint y: 581, distance: 480.7
click at [322, 581] on div "Order types option Awaiting load composition, selected. Select is focused ,type…" at bounding box center [435, 489] width 871 height 830
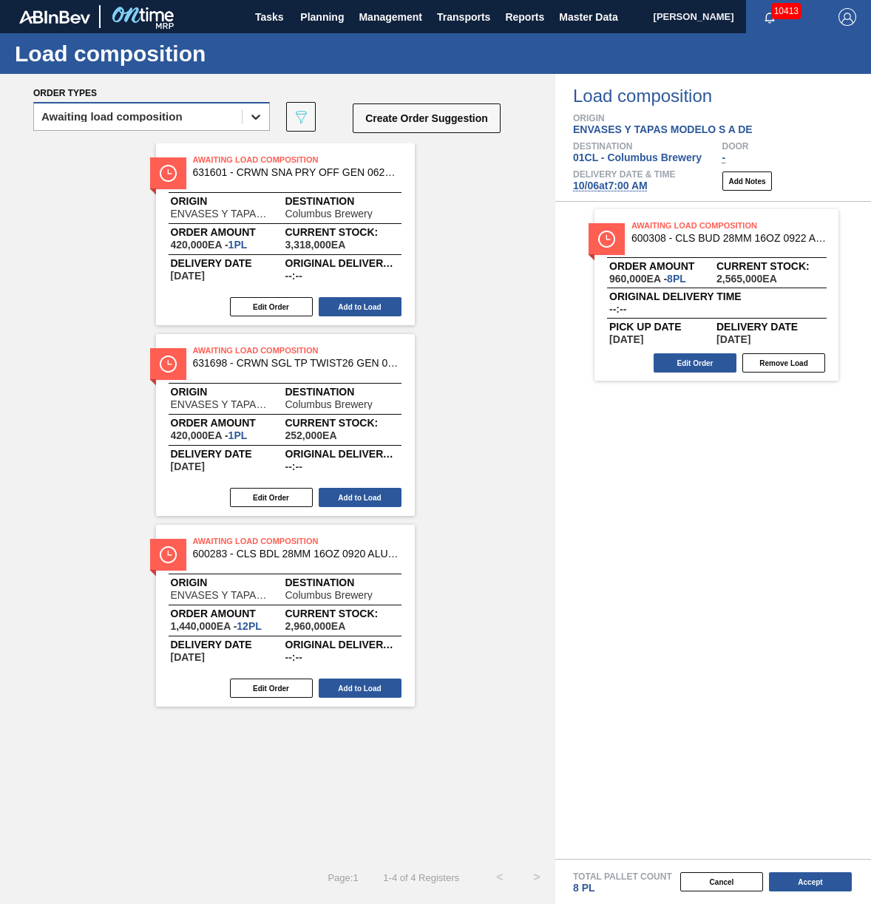
click at [246, 126] on div at bounding box center [256, 117] width 27 height 27
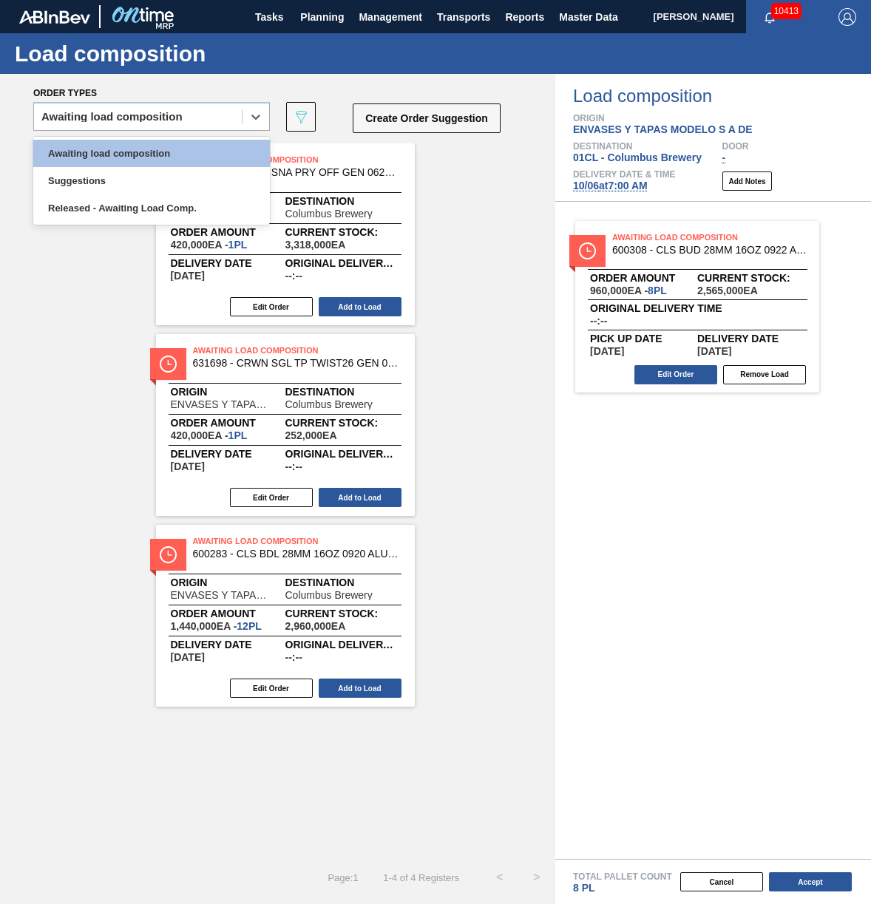
drag, startPoint x: 652, startPoint y: 265, endPoint x: 348, endPoint y: 353, distance: 316.4
click at [348, 353] on div "Order types option Awaiting load composition, selected. option Awaiting load co…" at bounding box center [435, 489] width 871 height 830
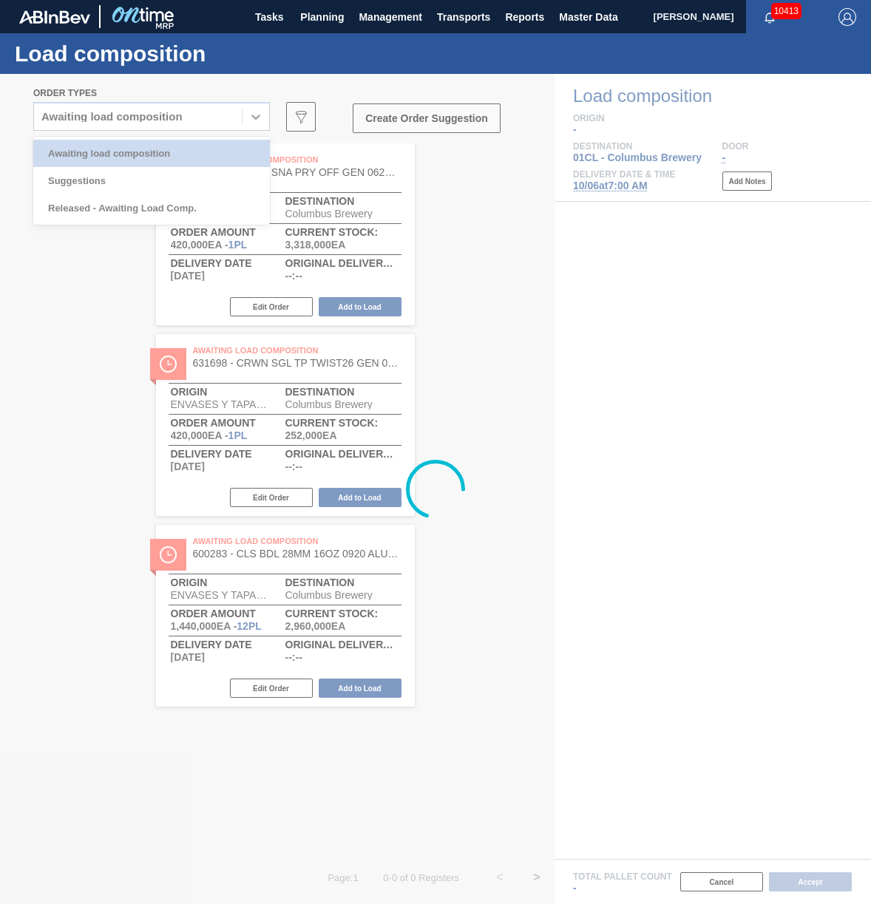
click at [246, 115] on div at bounding box center [435, 489] width 871 height 830
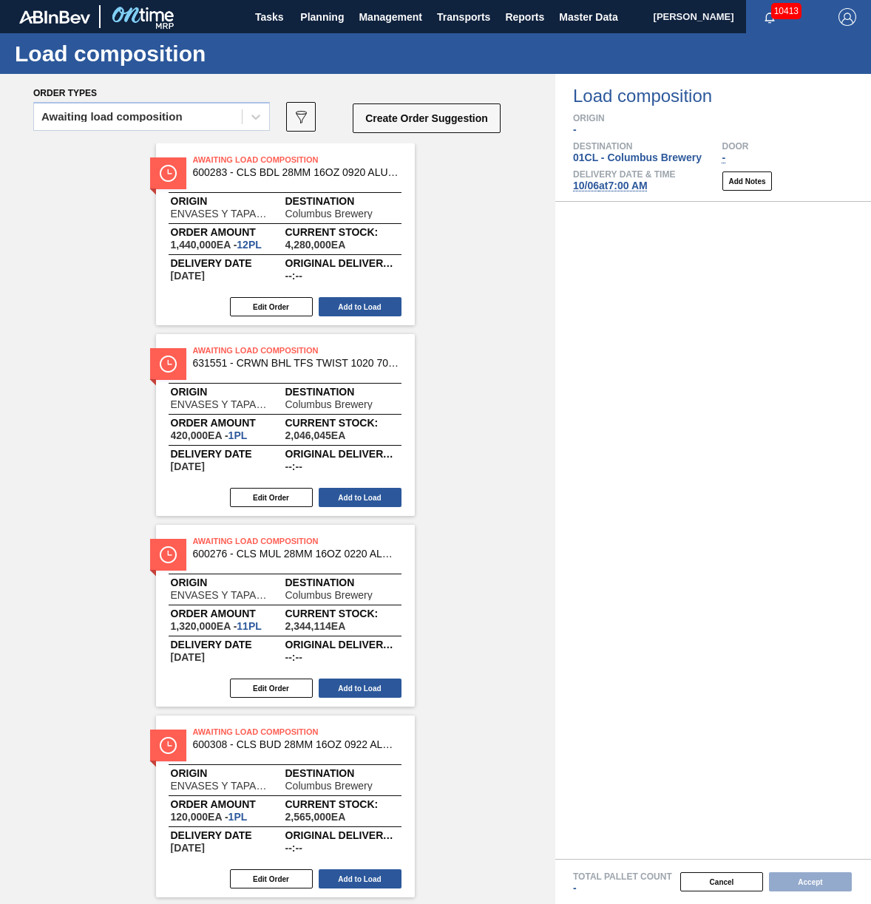
click at [246, 115] on div at bounding box center [256, 117] width 27 height 27
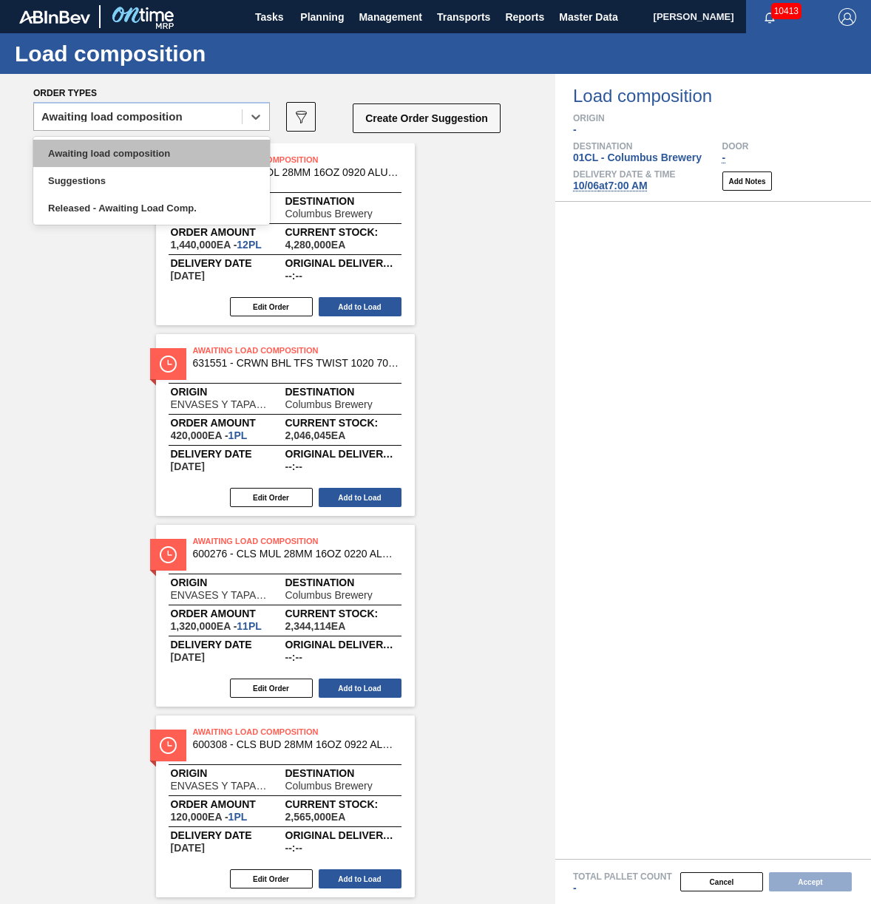
click at [235, 159] on div "Awaiting load composition" at bounding box center [151, 153] width 237 height 27
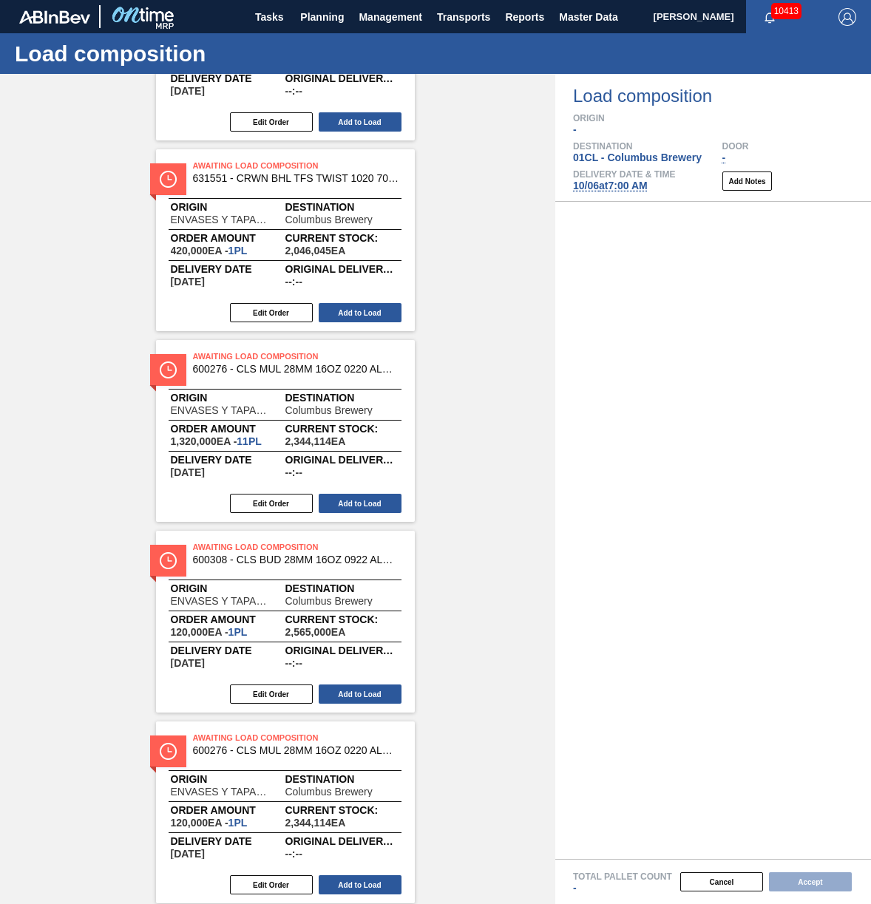
scroll to position [74, 0]
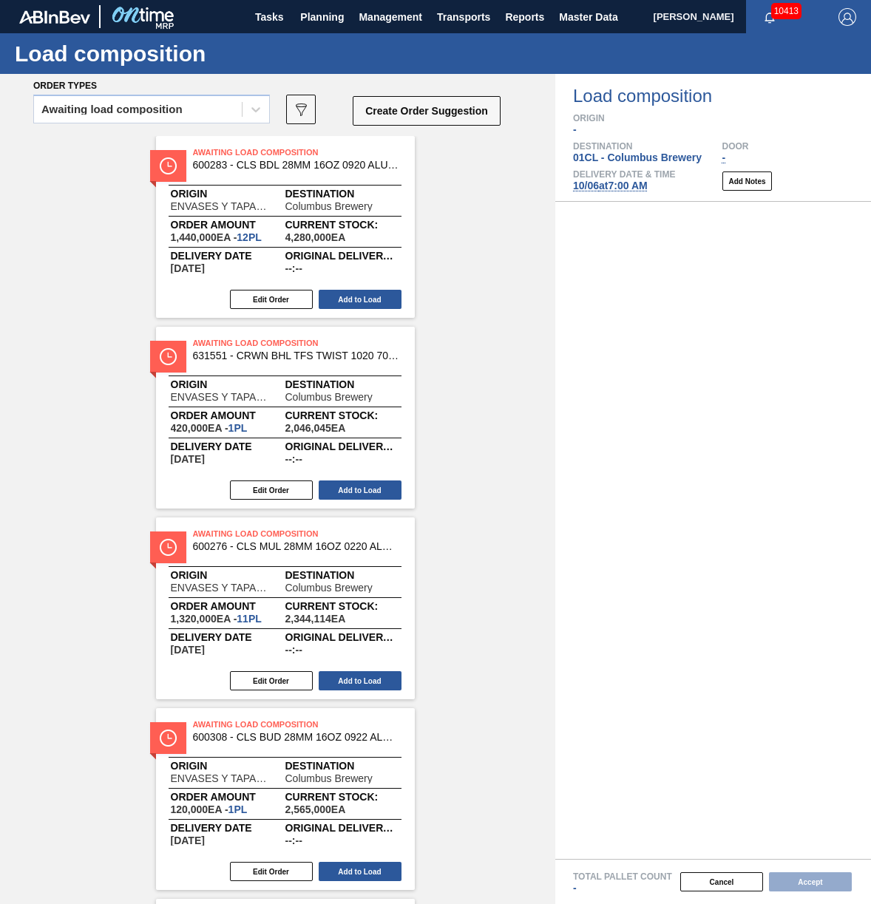
scroll to position [0, 0]
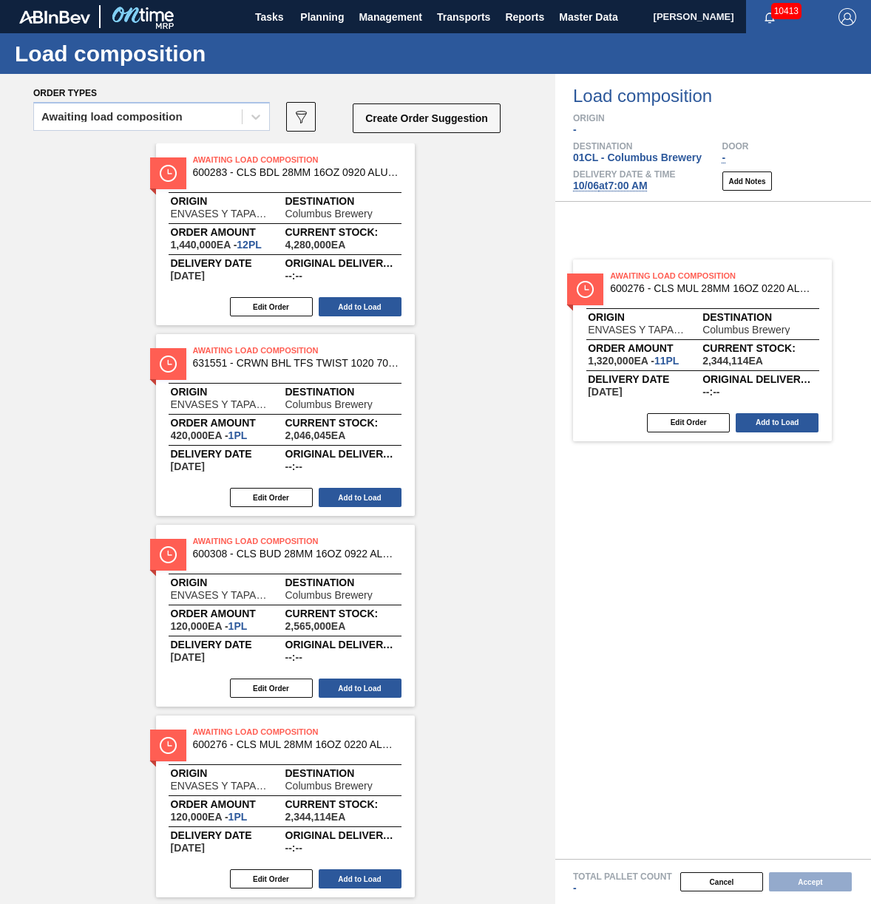
drag, startPoint x: 326, startPoint y: 589, endPoint x: 749, endPoint y: 302, distance: 510.7
click at [749, 302] on div "Order types Awaiting load composition 089F7B8B-B2A5-4AFE-B5C0-19BA573D28AC Crea…" at bounding box center [435, 489] width 871 height 830
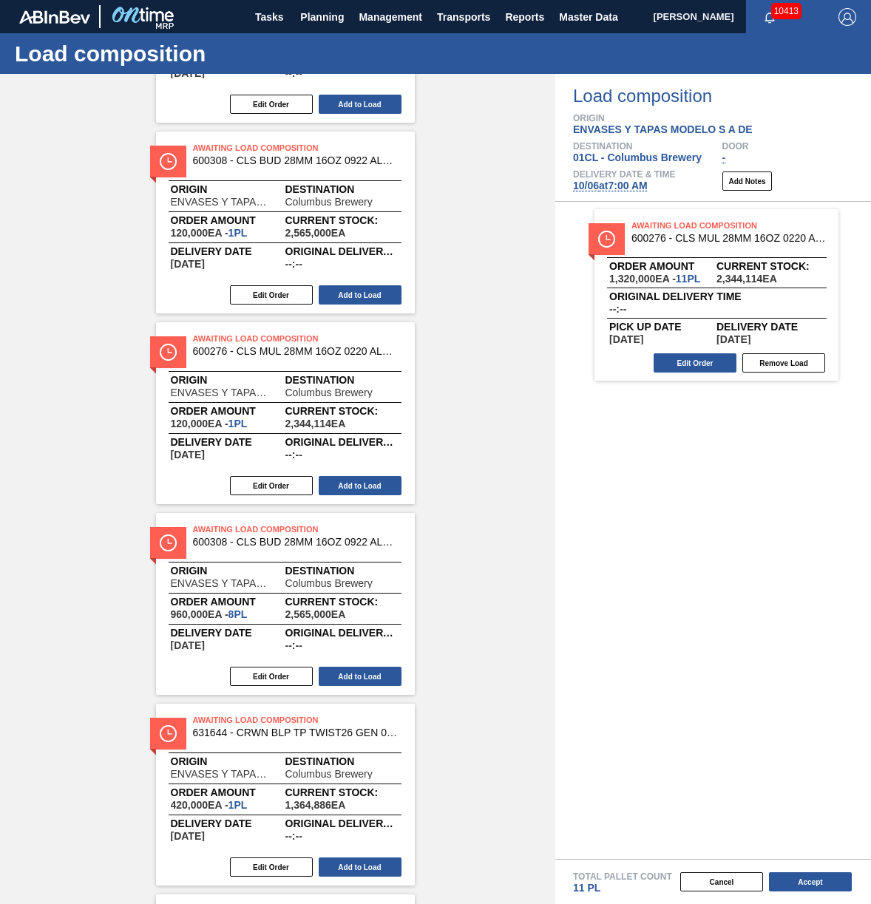
scroll to position [444, 0]
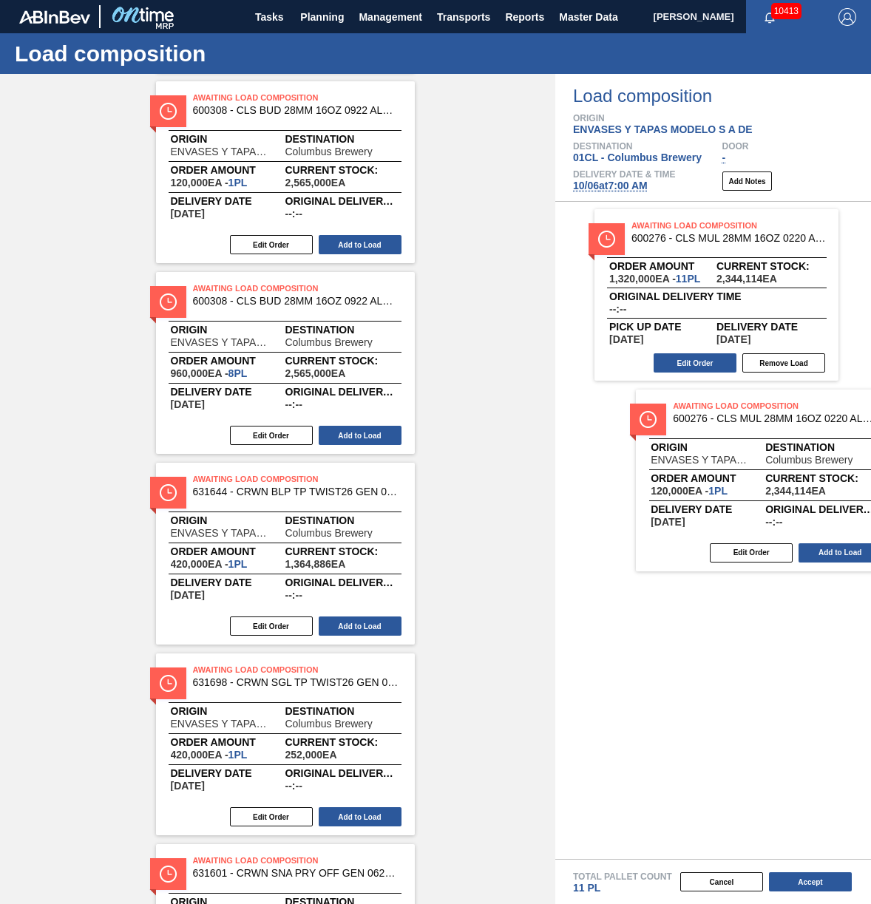
drag, startPoint x: 188, startPoint y: 336, endPoint x: 675, endPoint y: 458, distance: 502.2
click at [675, 458] on div "Order types Awaiting load composition 089F7B8B-B2A5-4AFE-B5C0-19BA573D28AC Crea…" at bounding box center [435, 489] width 871 height 830
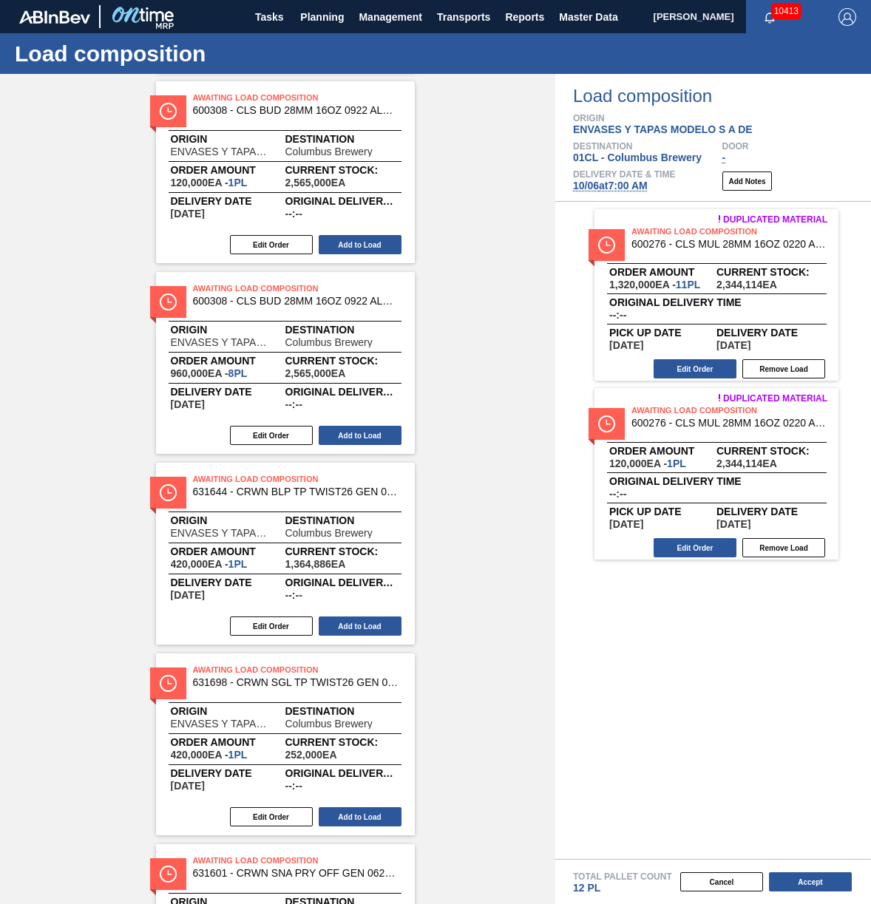
scroll to position [0, 0]
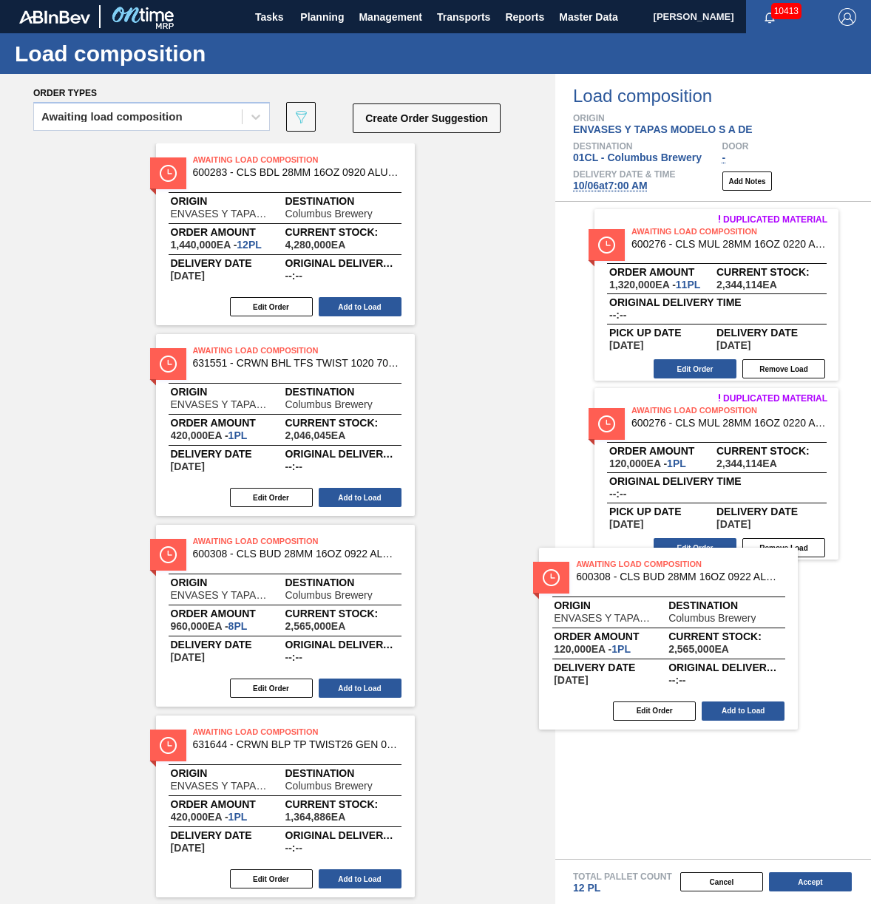
drag, startPoint x: 394, startPoint y: 586, endPoint x: 683, endPoint y: 606, distance: 289.8
click at [683, 606] on div "Order types Awaiting load composition 089F7B8B-B2A5-4AFE-B5C0-19BA573D28AC Crea…" at bounding box center [435, 489] width 871 height 830
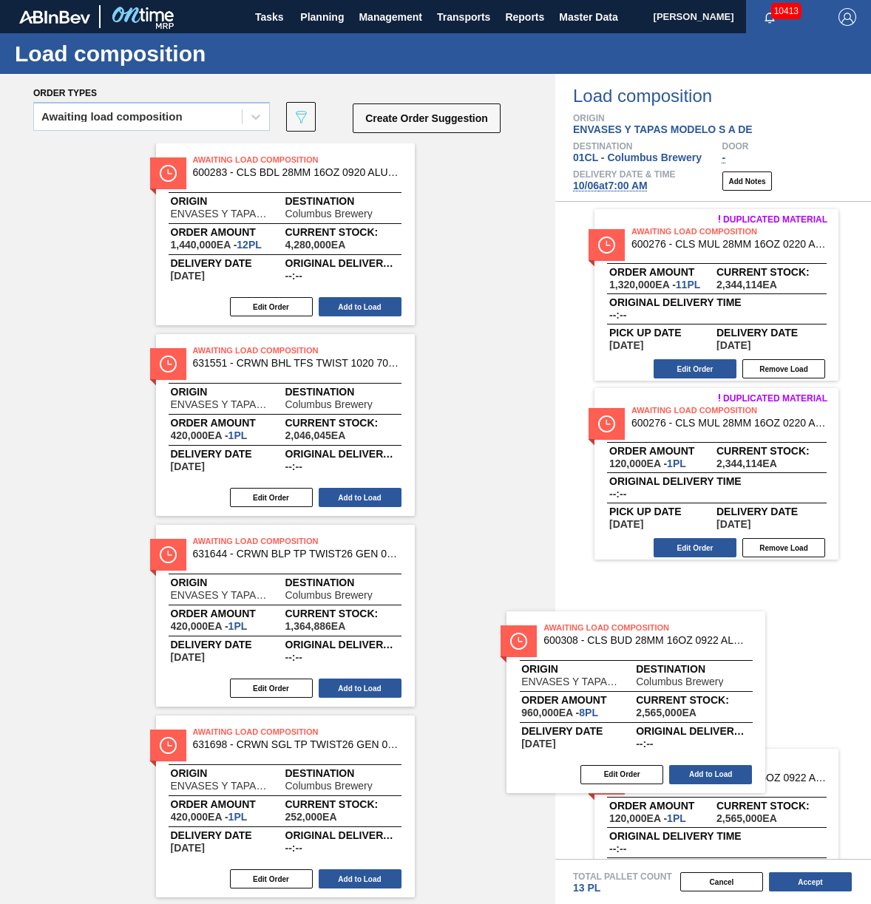
drag, startPoint x: 268, startPoint y: 586, endPoint x: 643, endPoint y: 677, distance: 386.0
click at [643, 677] on div "Order types Awaiting load composition 089F7B8B-B2A5-4AFE-B5C0-19BA573D28AC Crea…" at bounding box center [435, 489] width 871 height 830
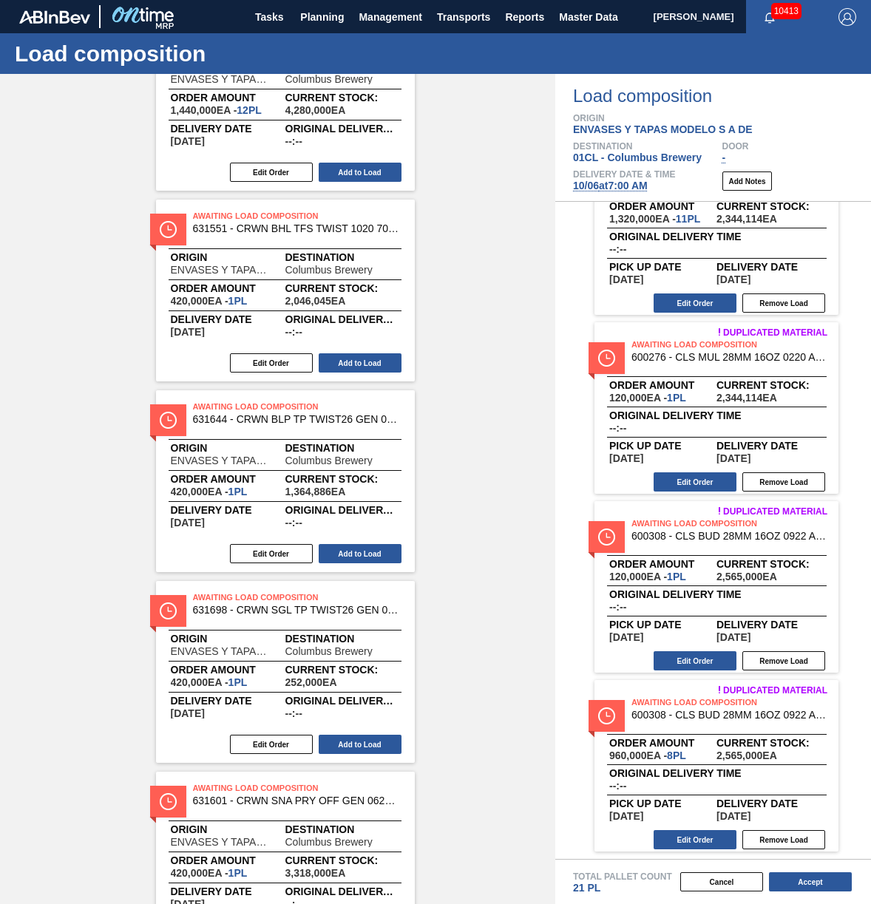
scroll to position [296, 0]
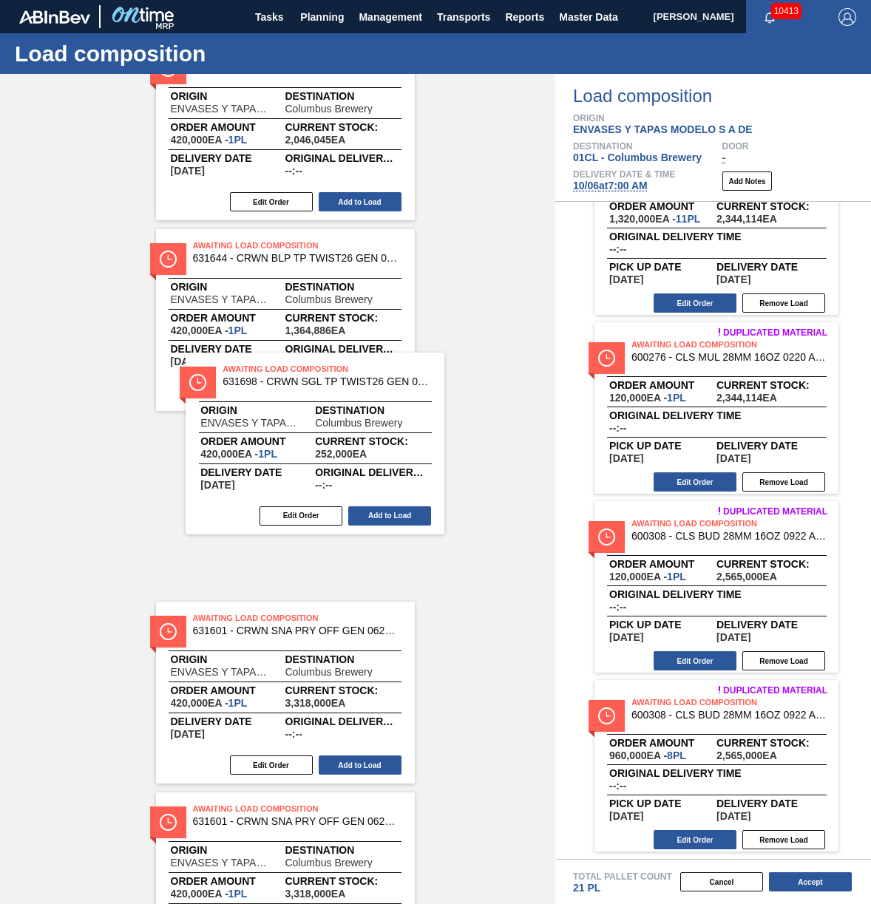
drag, startPoint x: 327, startPoint y: 455, endPoint x: 356, endPoint y: 385, distance: 75.5
click at [356, 385] on div "Awaiting Load Composition 600283 - CLS BDL 28MM 16OZ 0920 ALUM ROLL STD 2-C Ori…" at bounding box center [277, 320] width 555 height 945
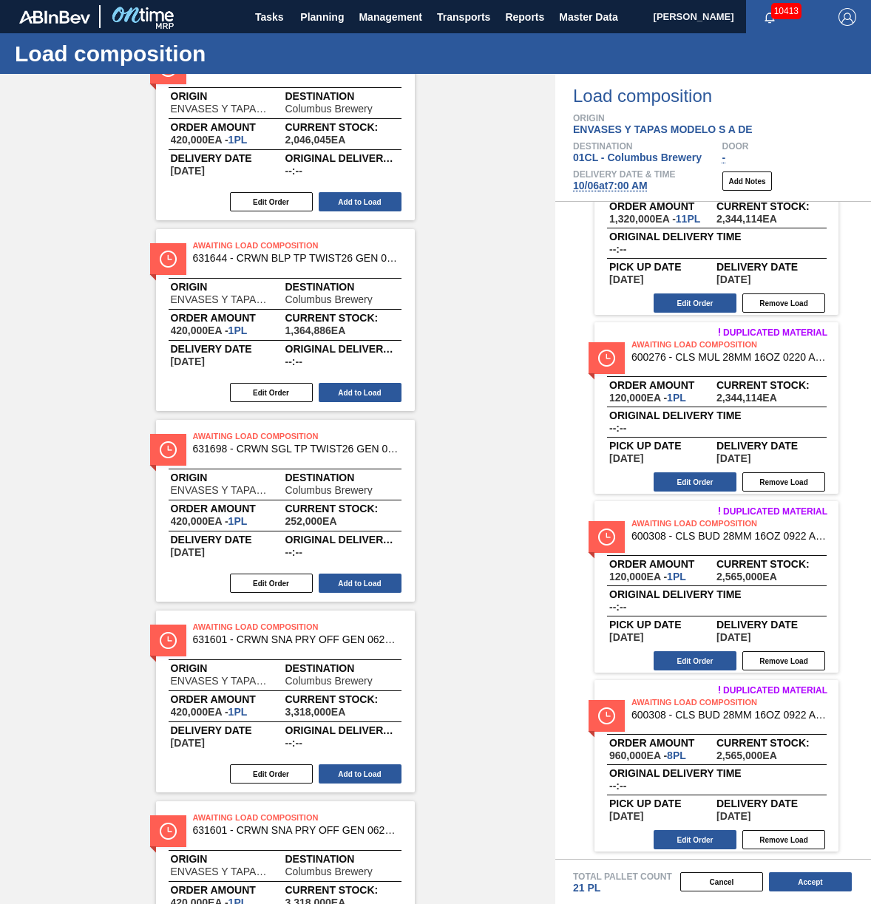
scroll to position [0, 0]
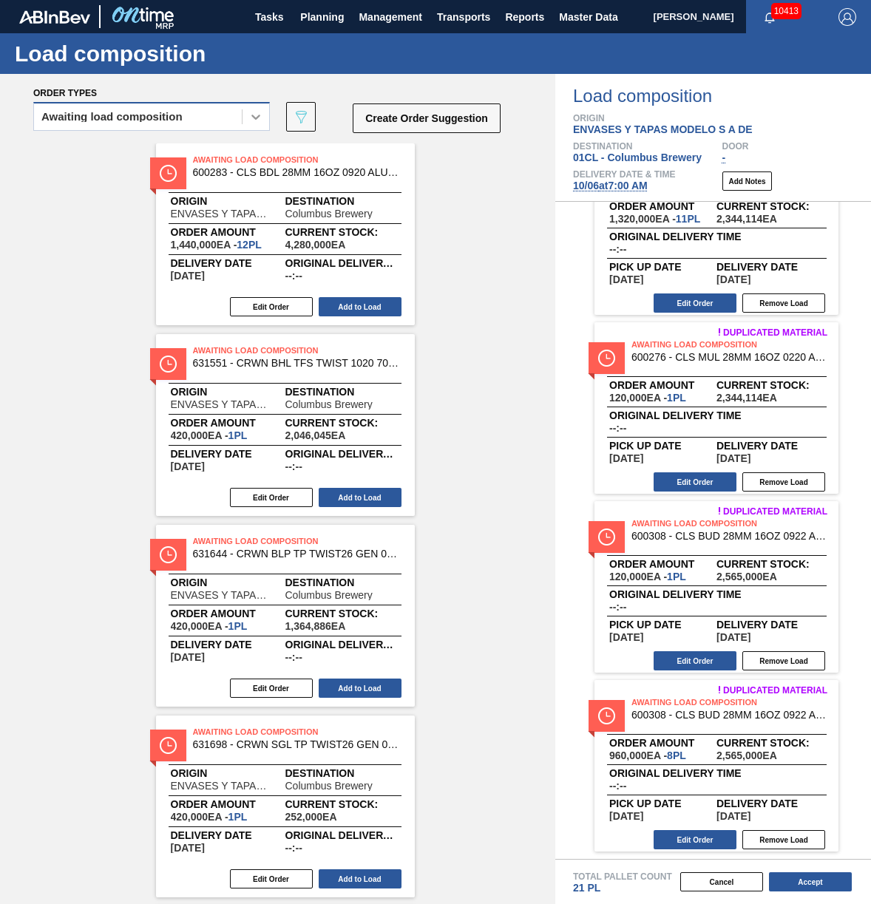
click at [263, 126] on div at bounding box center [256, 117] width 27 height 27
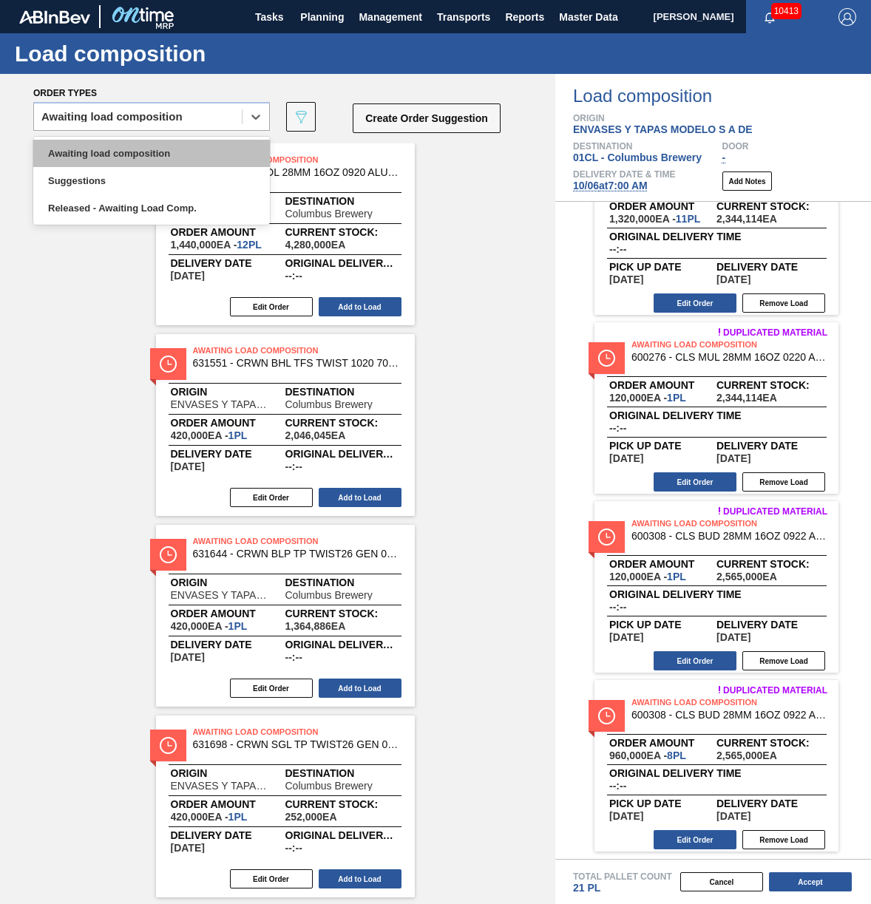
click at [242, 152] on div "Awaiting load composition" at bounding box center [151, 153] width 237 height 27
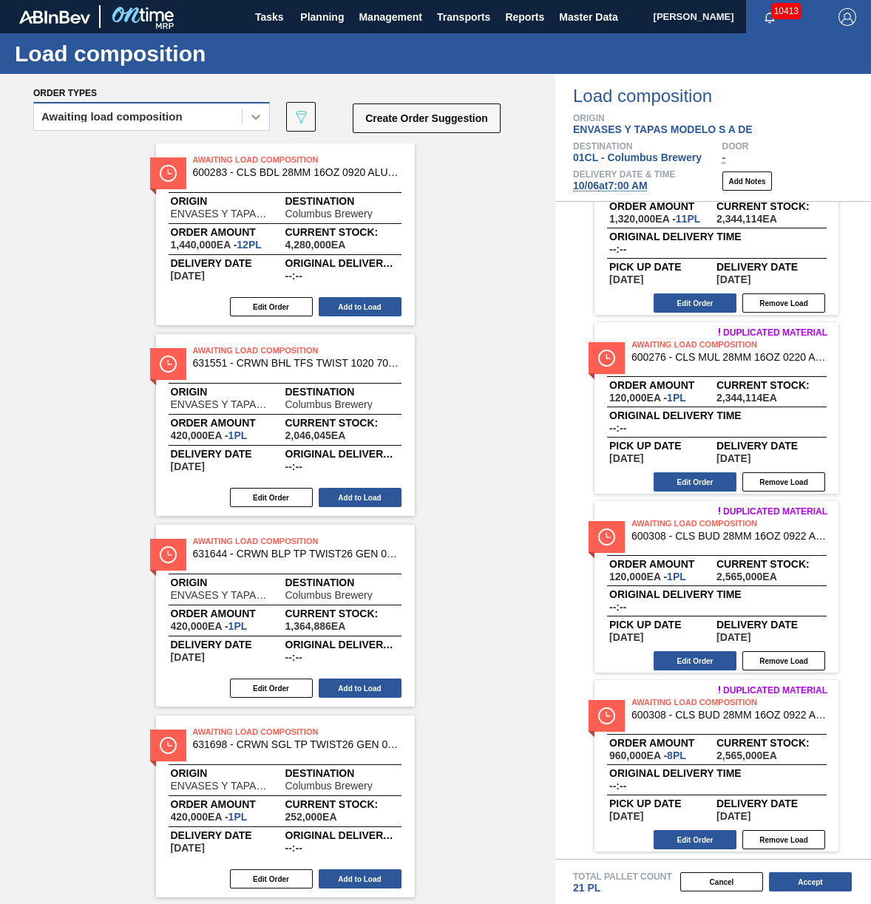
click at [247, 104] on div at bounding box center [256, 117] width 27 height 27
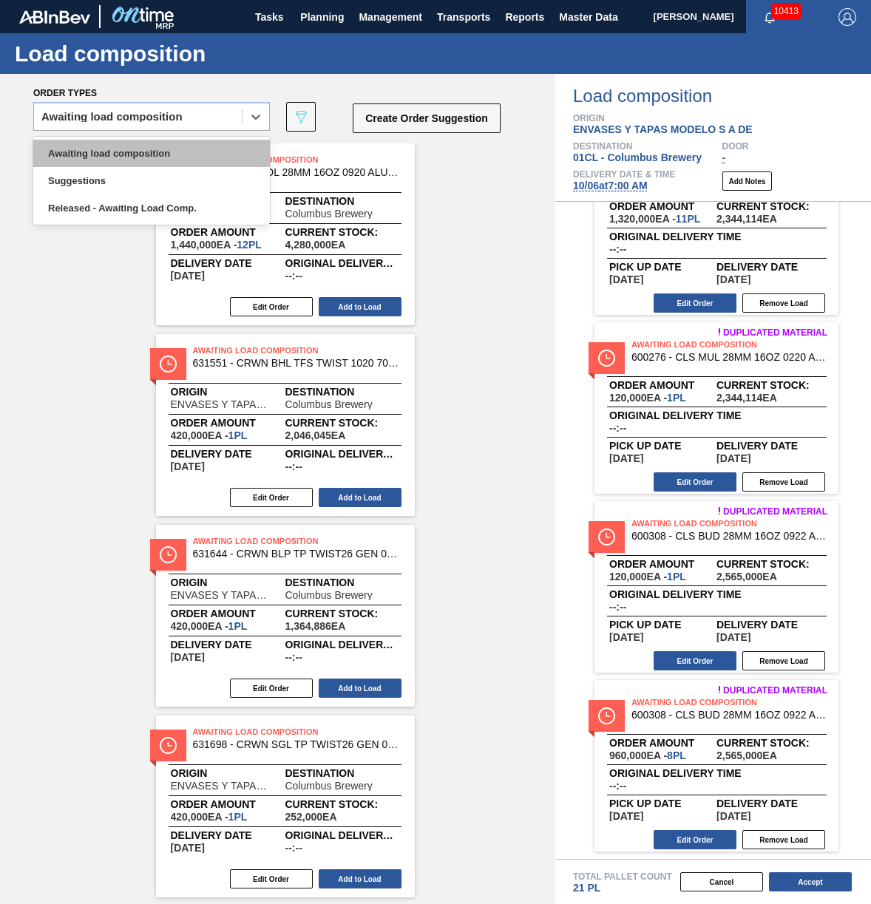
click at [241, 144] on div "Awaiting load composition" at bounding box center [151, 153] width 237 height 27
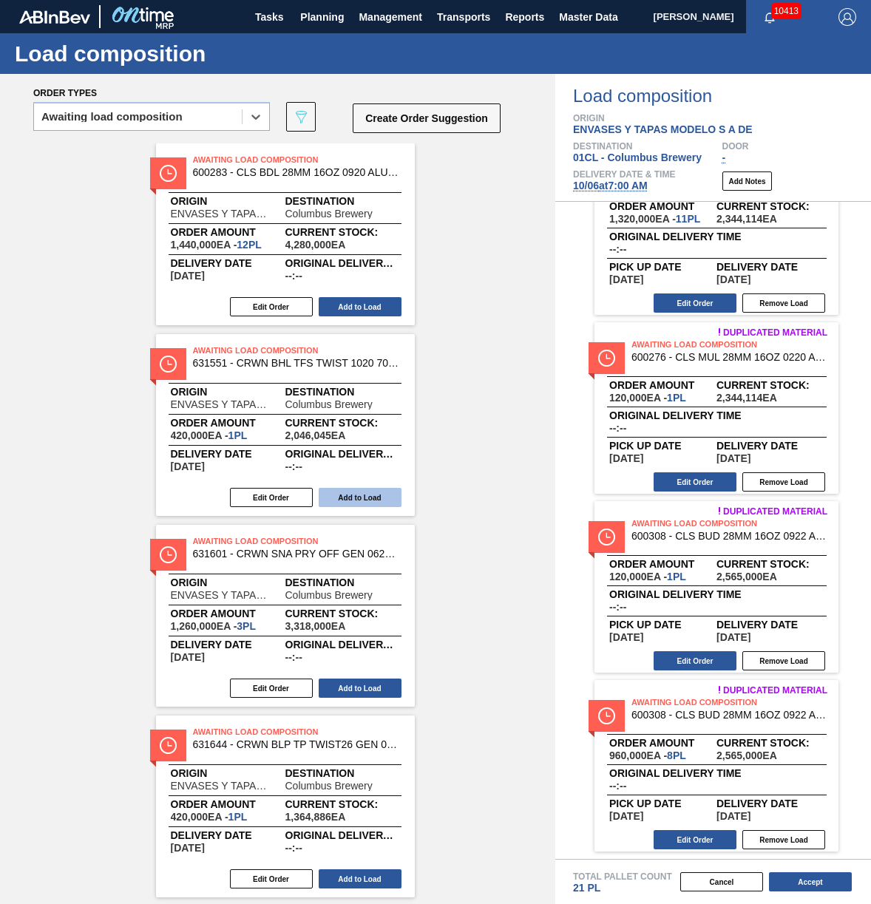
click at [346, 504] on button "Add to Load" at bounding box center [360, 497] width 83 height 19
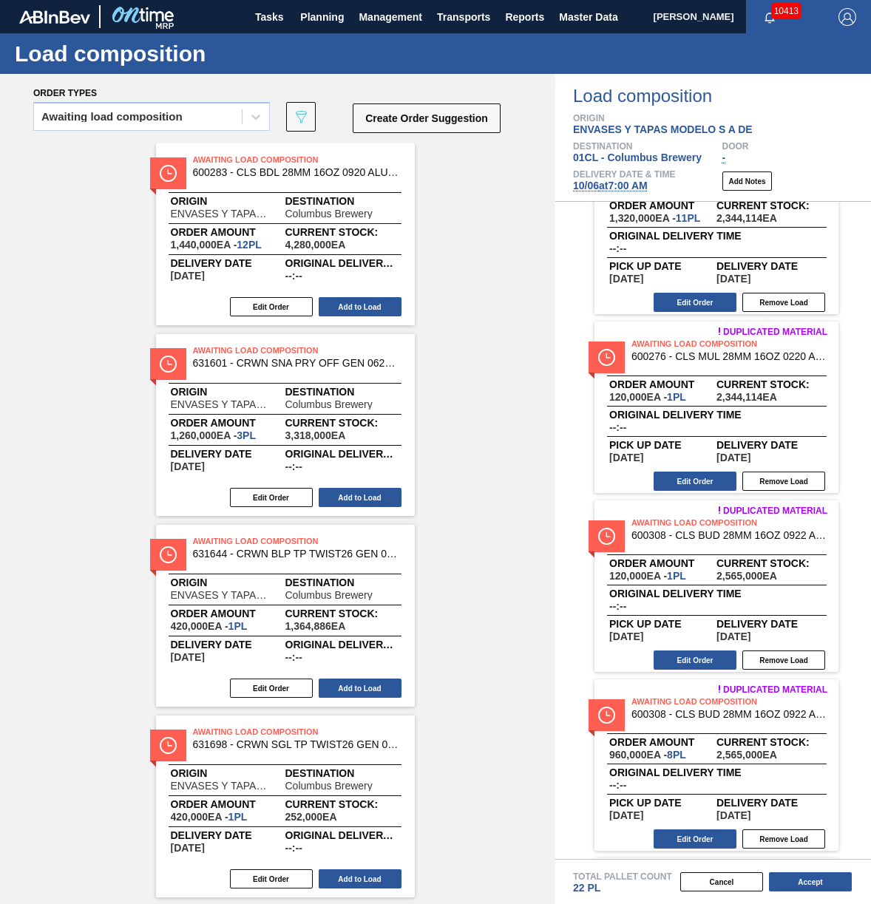
click at [346, 504] on button "Add to Load" at bounding box center [360, 497] width 83 height 19
click at [346, 505] on button "Add to Load" at bounding box center [360, 497] width 83 height 19
click at [346, 504] on button "Add to Load" at bounding box center [360, 497] width 83 height 19
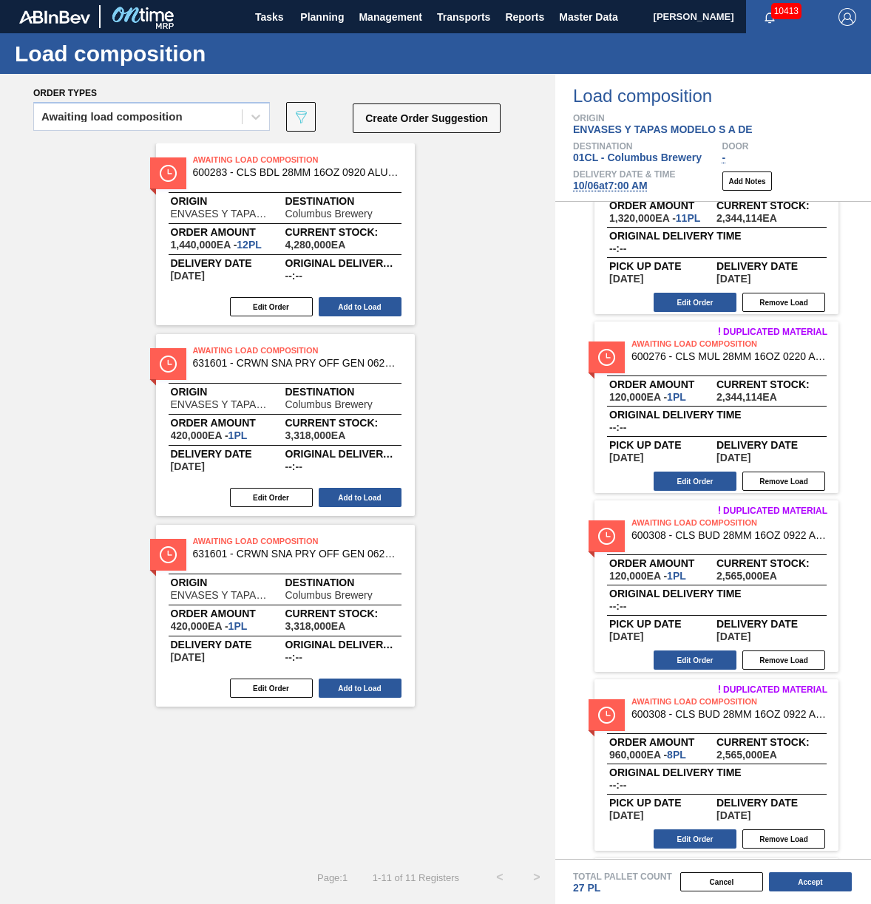
click at [346, 504] on button "Add to Load" at bounding box center [360, 497] width 83 height 19
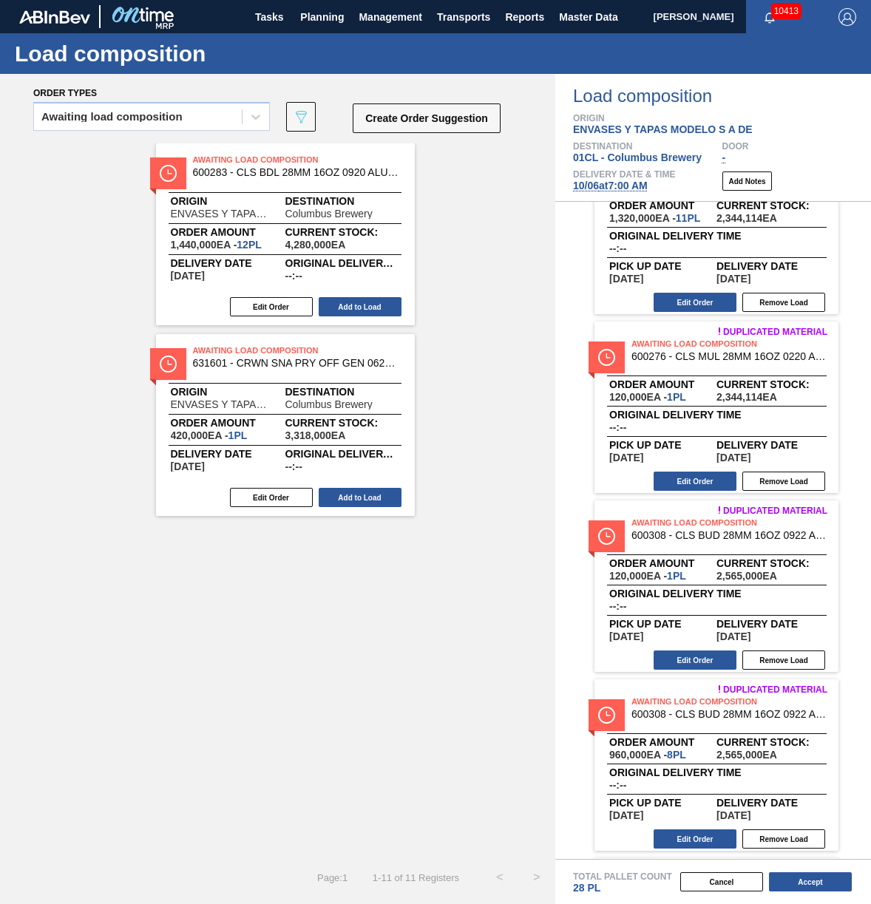
click at [346, 504] on button "Add to Load" at bounding box center [360, 497] width 83 height 19
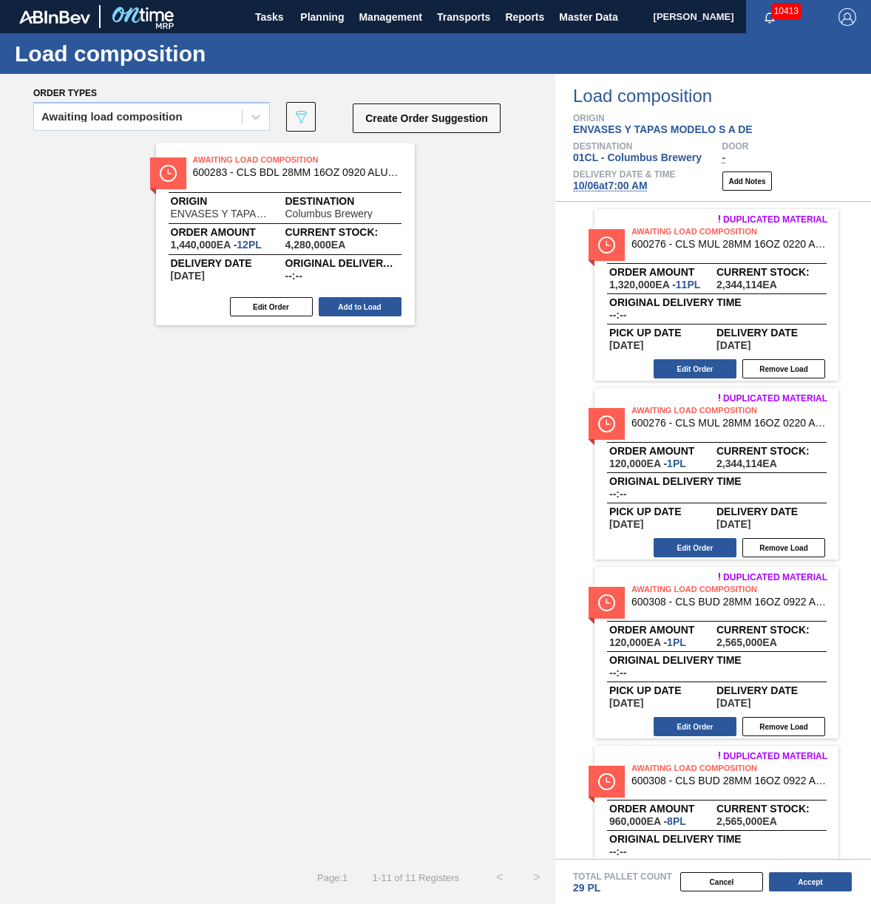
drag, startPoint x: 371, startPoint y: 445, endPoint x: 386, endPoint y: 427, distance: 23.7
click at [371, 445] on div "Awaiting Load Composition 600283 - CLS BDL 28MM 16OZ 0920 ALUM ROLL STD 2-C Ori…" at bounding box center [277, 501] width 555 height 716
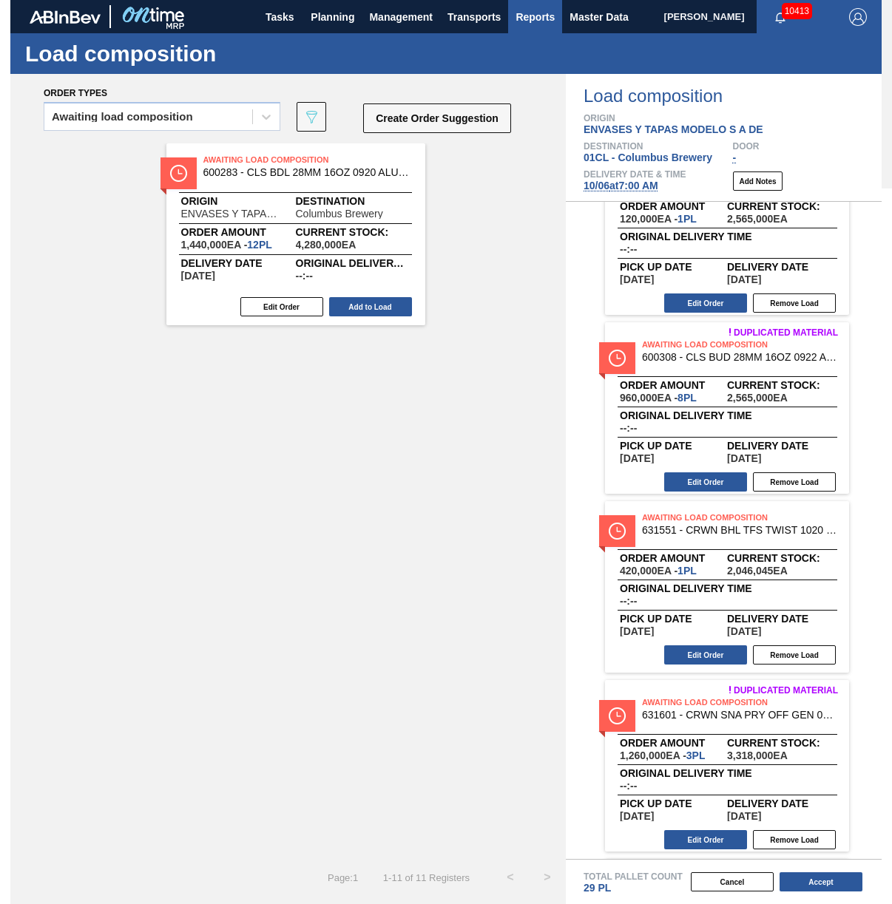
scroll to position [961, 0]
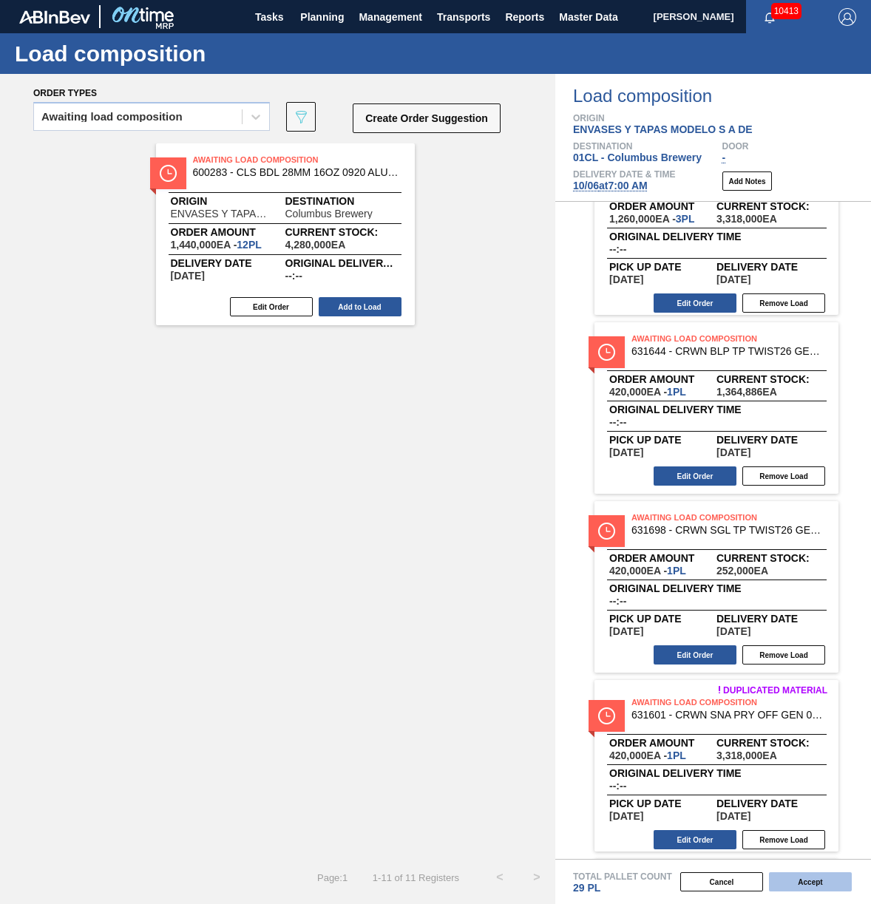
click at [793, 885] on button "Accept" at bounding box center [810, 882] width 83 height 19
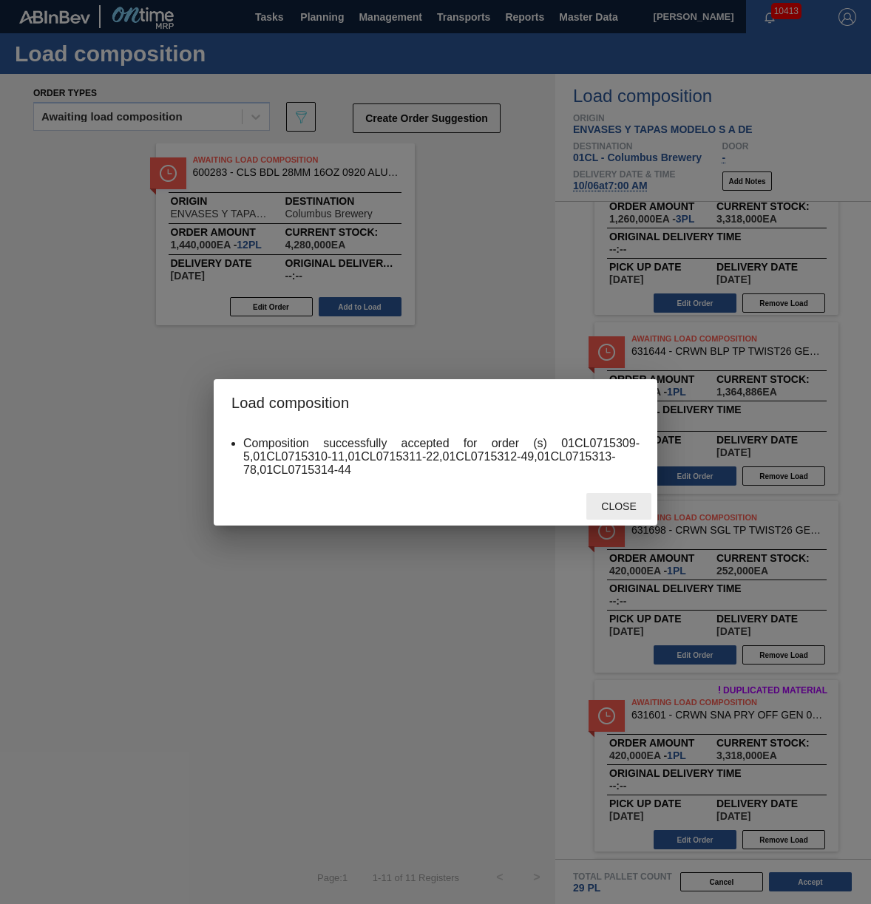
click at [619, 512] on span "Close" at bounding box center [618, 507] width 58 height 12
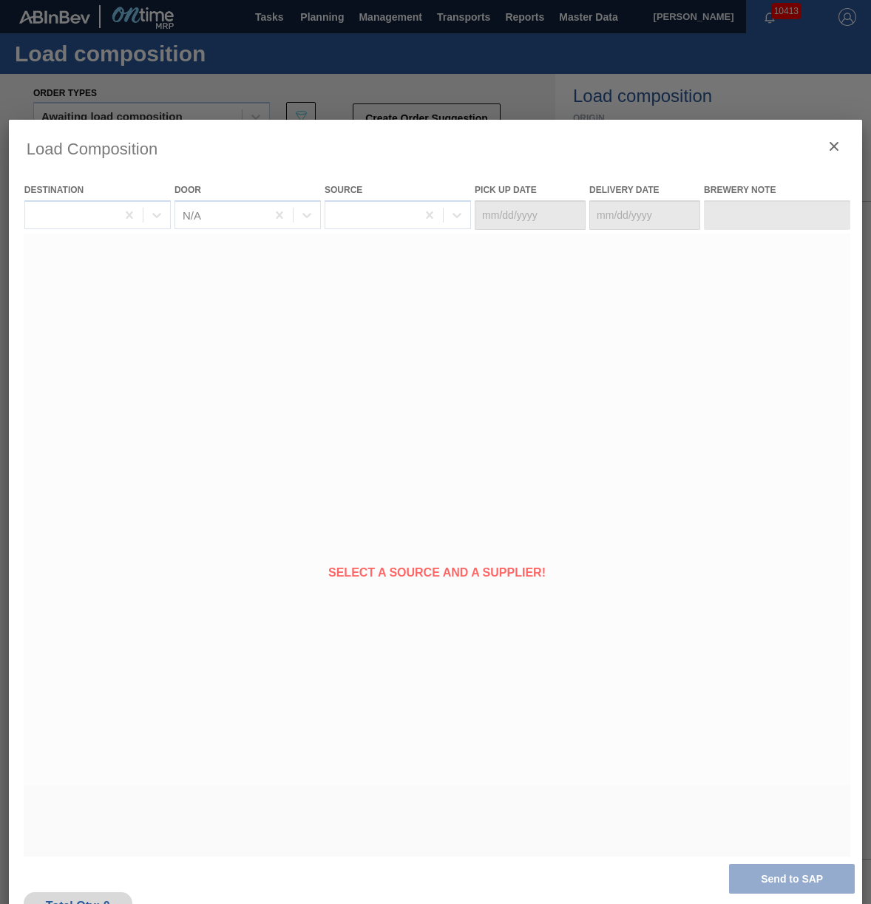
type Date "[DATE]"
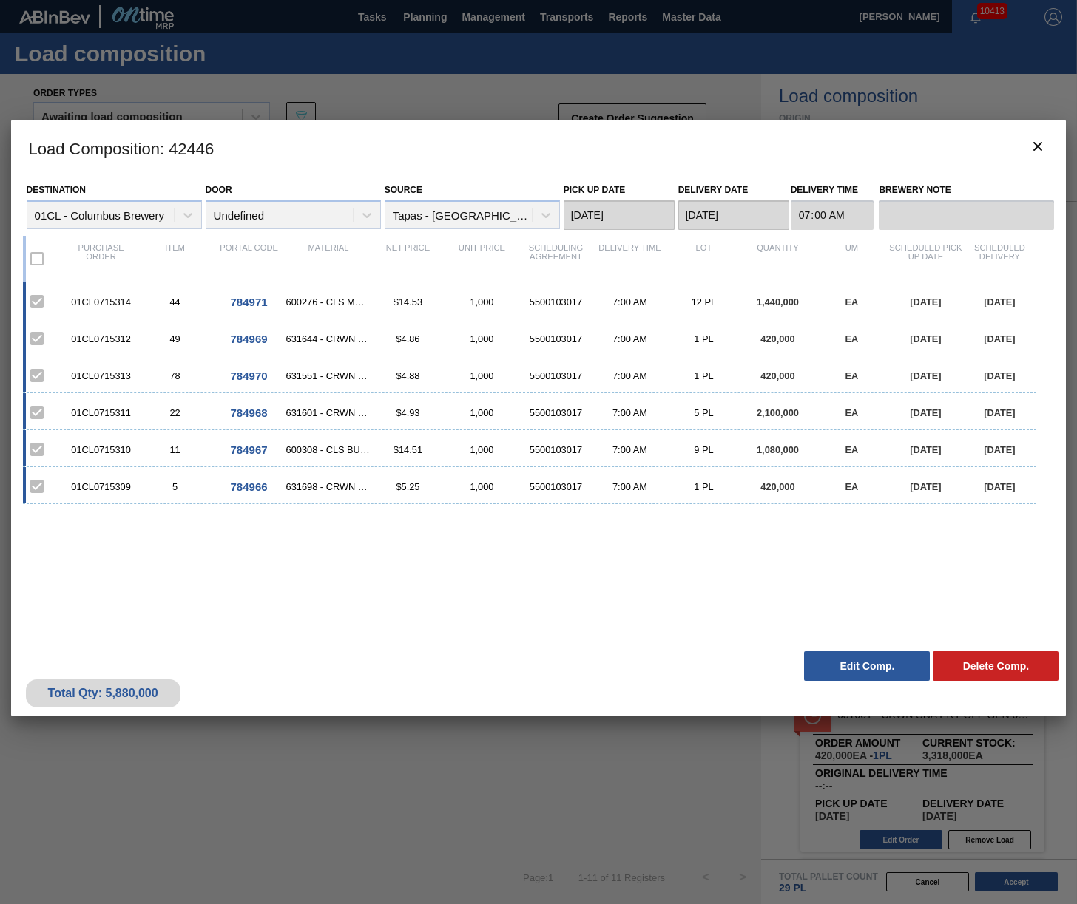
click at [714, 549] on div "01CL0715314 44 784971 600276 - CLS MUL 28MM 16OZ 0220 ALUM ROLL STD ALU $14.53 …" at bounding box center [536, 455] width 1026 height 344
click at [833, 535] on div "01CL0715314 44 784971 600276 - CLS MUL 28MM 16OZ 0220 ALUM ROLL STD ALU $14.53 …" at bounding box center [536, 455] width 1026 height 344
click at [870, 139] on button "botão de ícone" at bounding box center [1037, 147] width 35 height 35
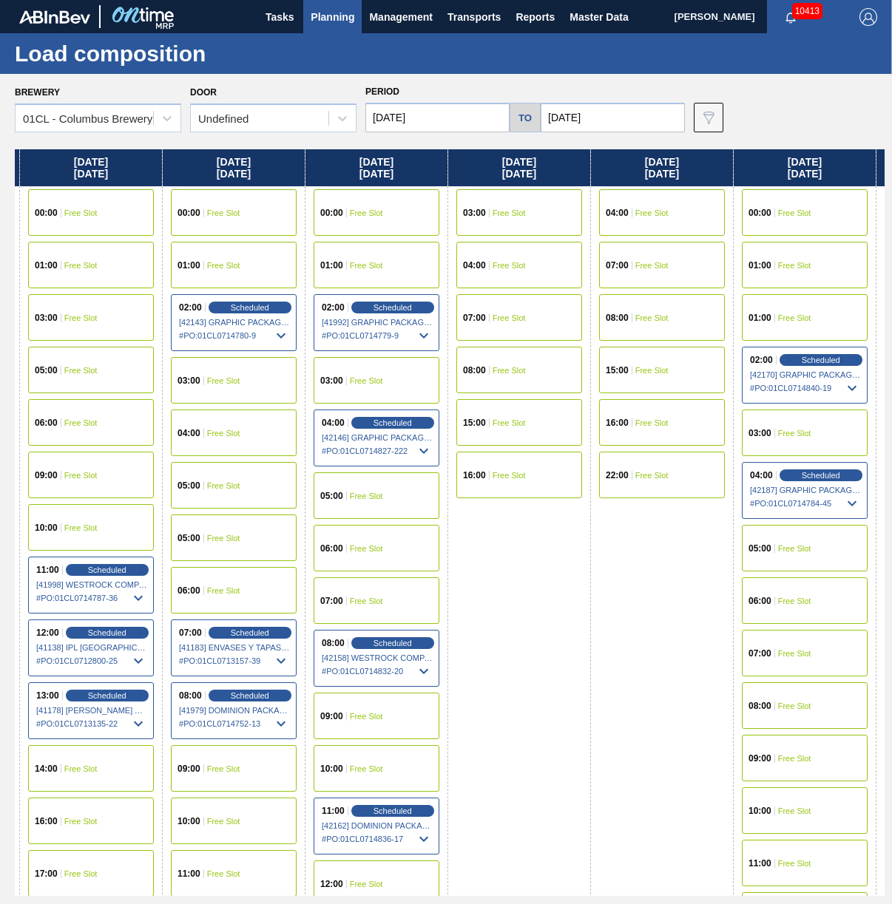
scroll to position [0, 599]
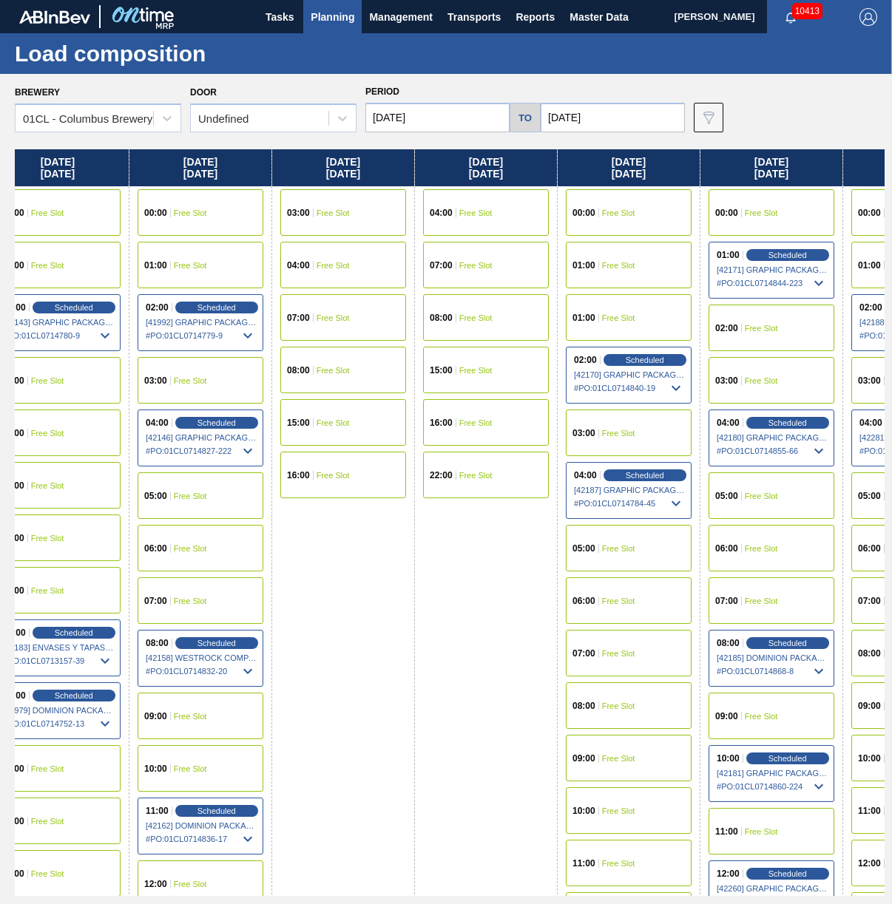
drag, startPoint x: 732, startPoint y: 424, endPoint x: 123, endPoint y: 440, distance: 609.6
click at [123, 440] on div "[DATE] 04:00 Free Slot 07:00 Free Slot 08:00 Free Slot 15:00 Free Slot 16:00 Fr…" at bounding box center [450, 522] width 870 height 747
click at [429, 134] on div "Brewery 01CL - Columbus Brewery Door Undefined Period 08/31/2025 to 10/08/2025 …" at bounding box center [446, 489] width 892 height 830
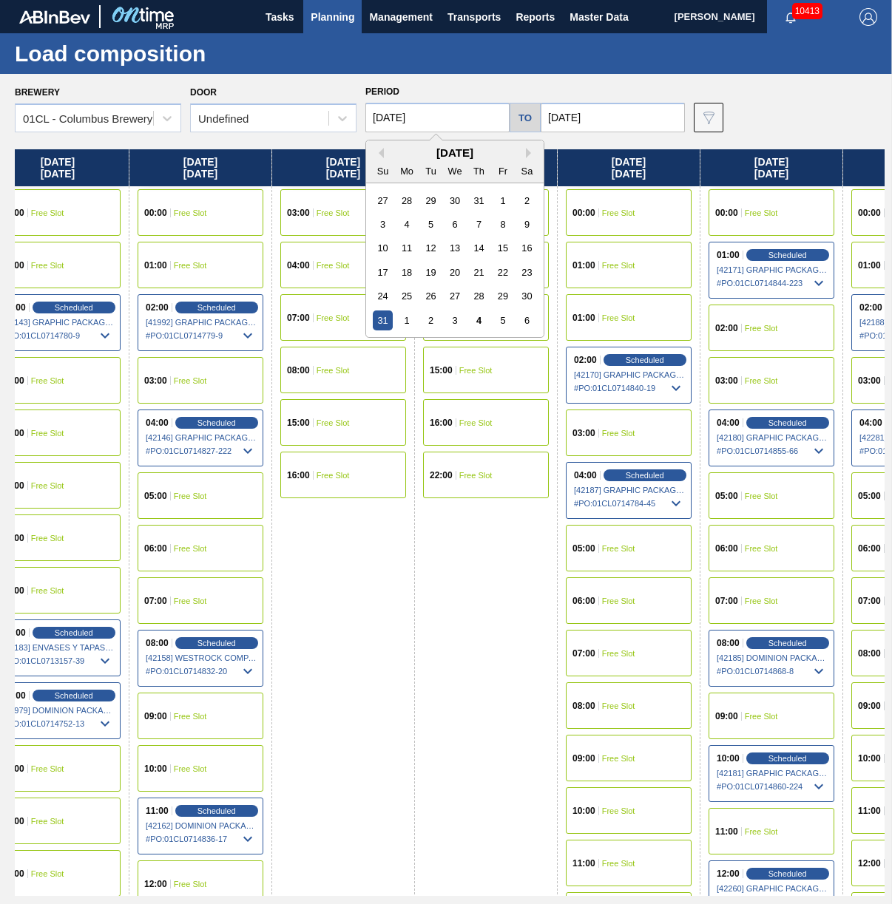
click at [430, 122] on input "08/31/2025" at bounding box center [437, 118] width 144 height 30
click at [525, 154] on div "August 2025" at bounding box center [454, 152] width 177 height 13
click at [527, 154] on button "Next Month" at bounding box center [531, 153] width 10 height 10
click at [530, 150] on button "Next Month" at bounding box center [531, 153] width 10 height 10
click at [457, 200] on div "1" at bounding box center [454, 201] width 20 height 20
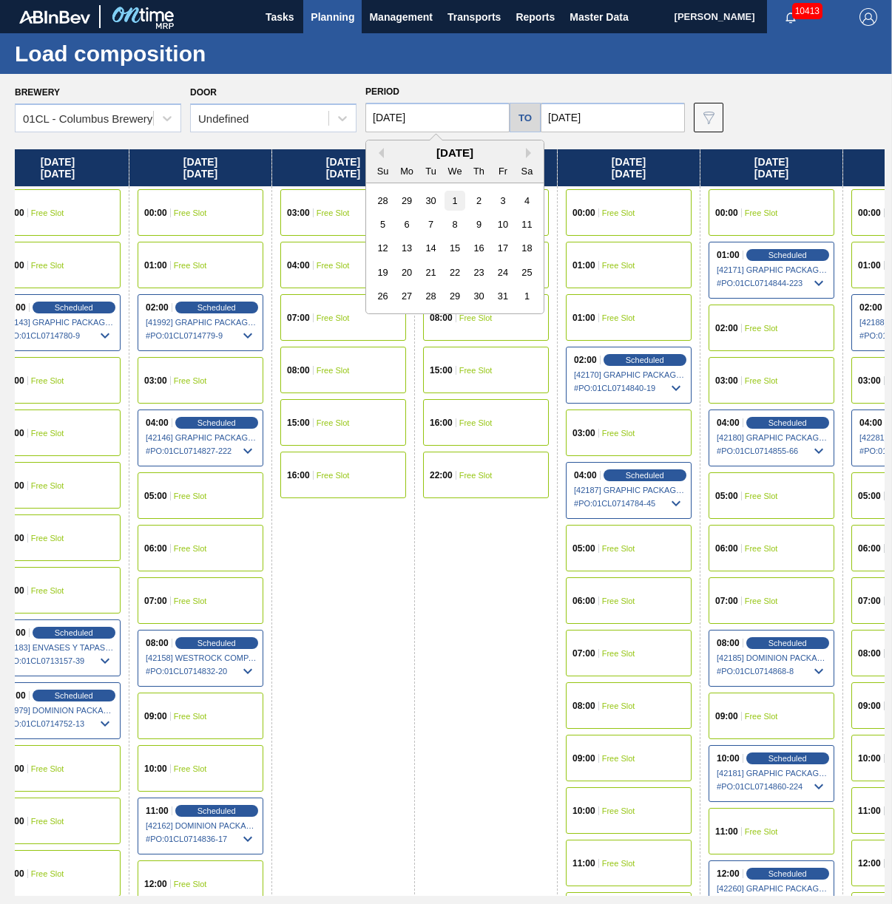
type input "10/01/2025"
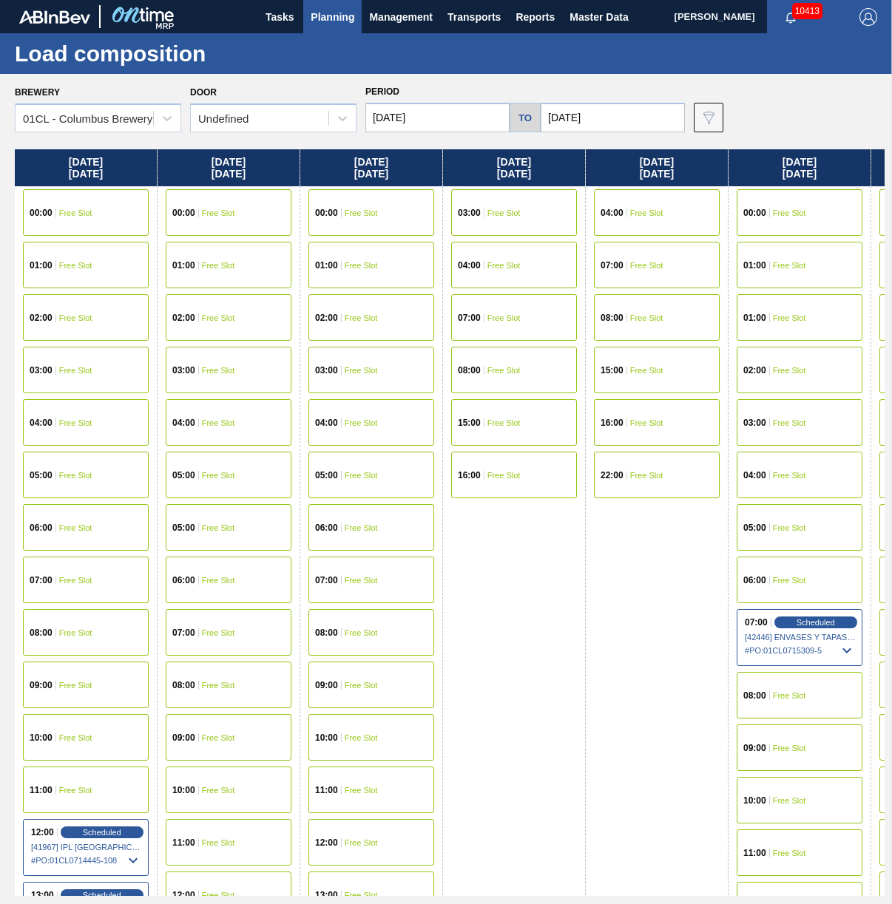
click at [606, 112] on input "10/08/2025" at bounding box center [613, 118] width 144 height 30
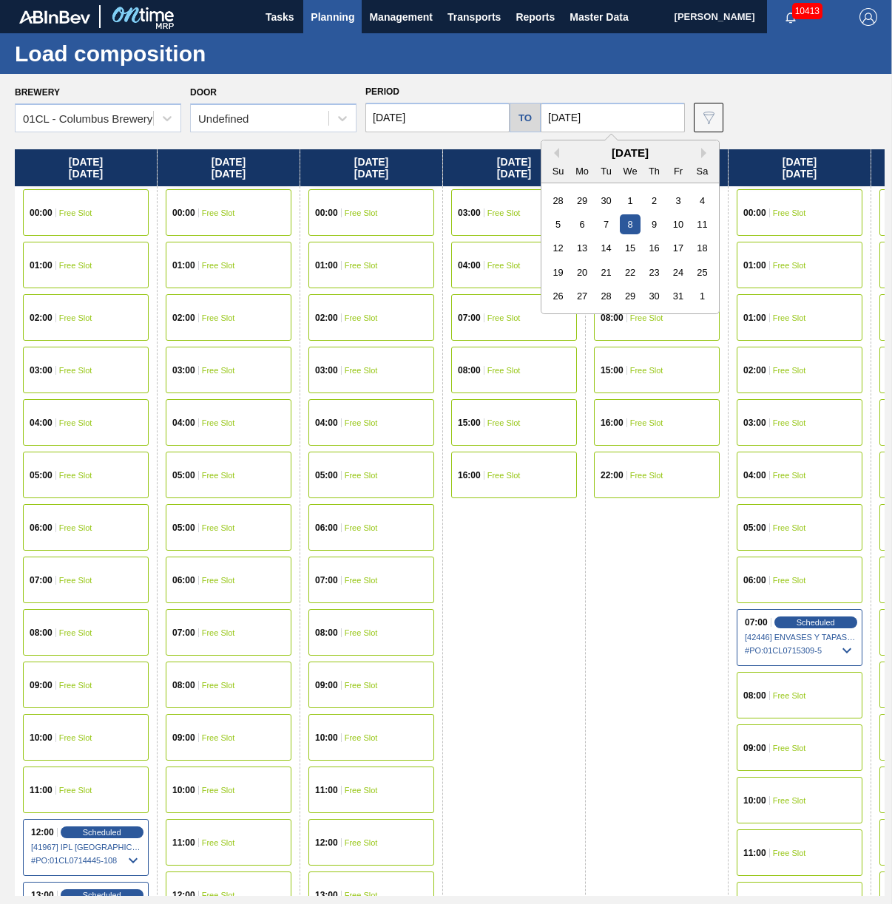
click at [690, 298] on div "26 27 28 29 30 31 1" at bounding box center [630, 297] width 168 height 24
click at [682, 298] on div "31" at bounding box center [678, 296] width 20 height 20
type input "[DATE]"
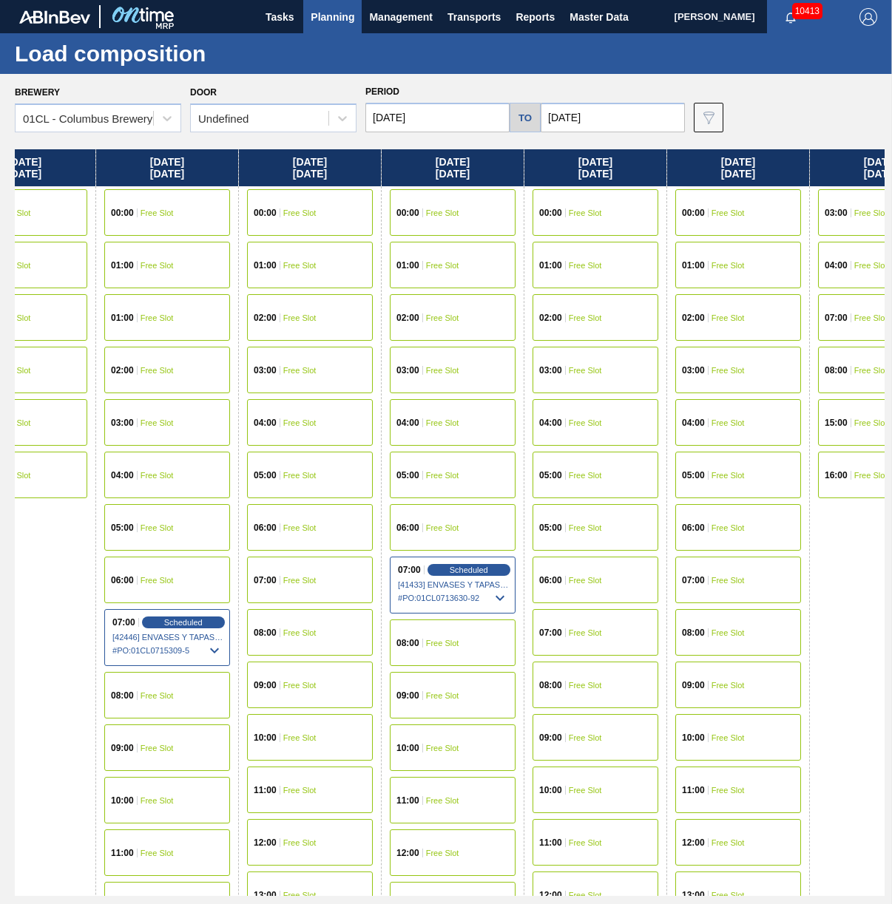
scroll to position [0, 691]
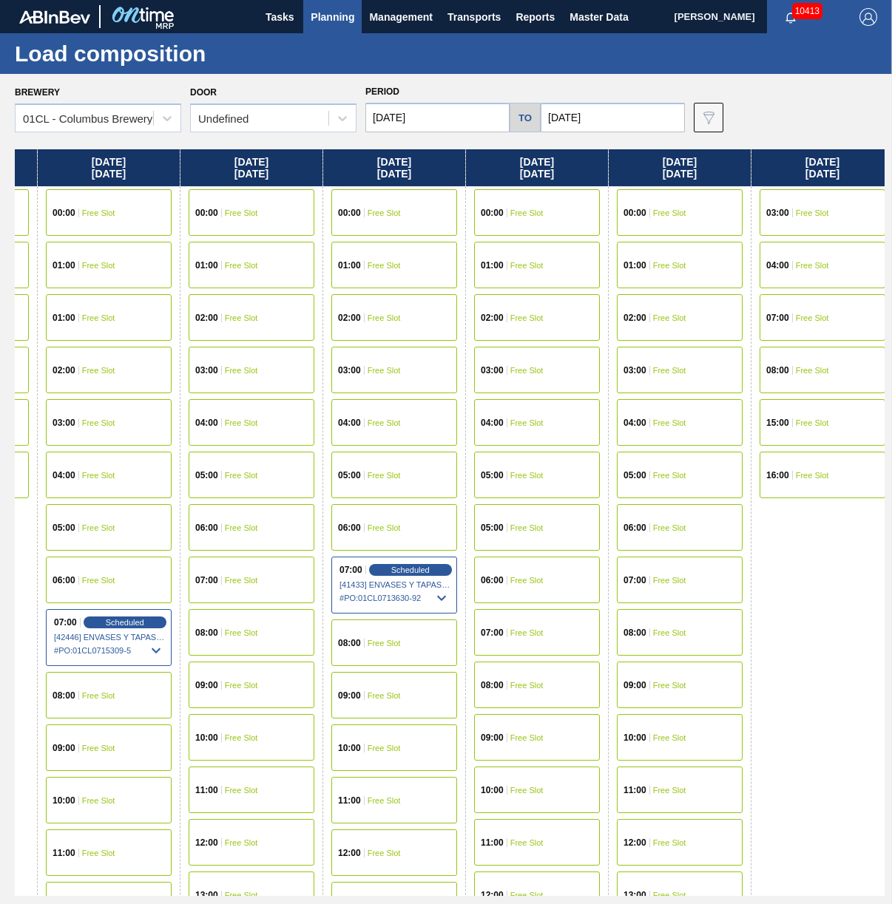
drag, startPoint x: 601, startPoint y: 587, endPoint x: -98, endPoint y: 587, distance: 698.9
click at [0, 0] on html "Tasks Planning Management Transports Reports Master Data Jasmine Brown 10413 Ma…" at bounding box center [446, 0] width 892 height 0
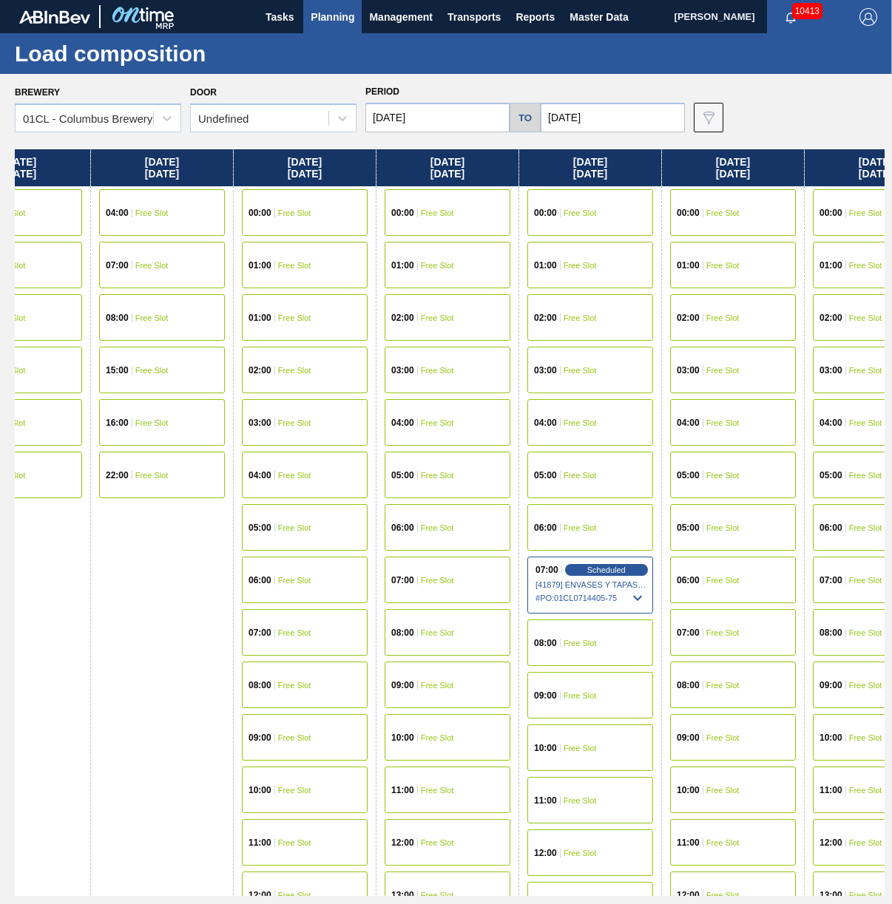
scroll to position [0, 1578]
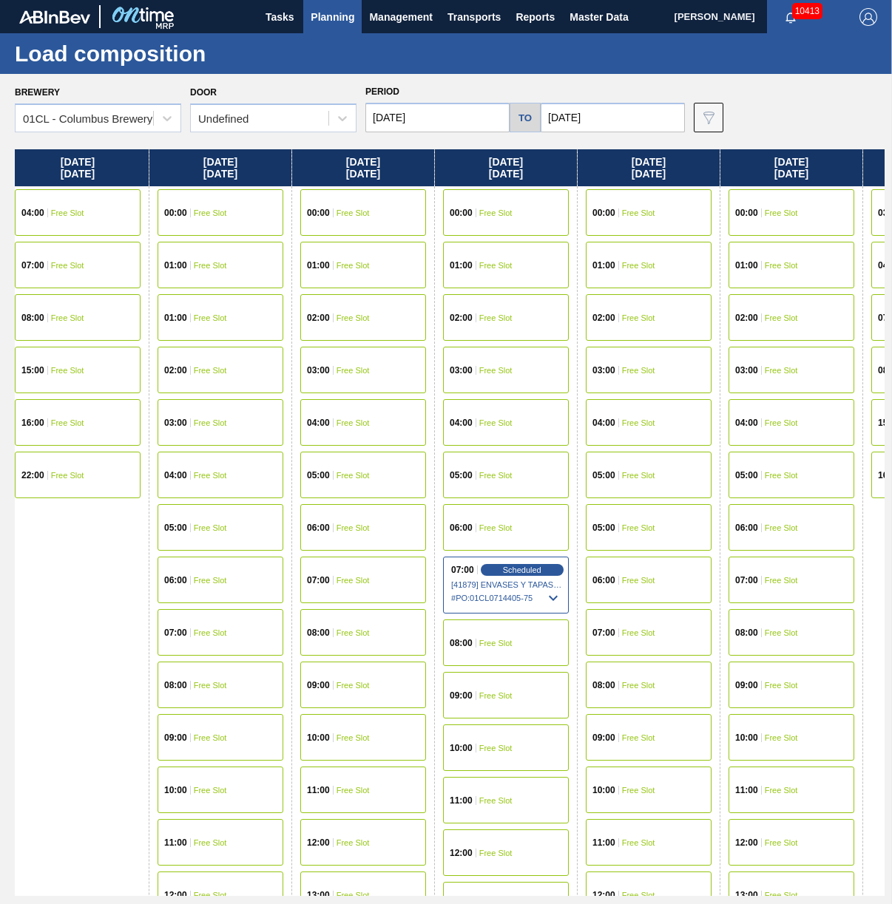
drag, startPoint x: 792, startPoint y: 536, endPoint x: -108, endPoint y: 549, distance: 900.1
click at [0, 0] on html "Tasks Planning Management Transports Reports Master Data Jasmine Brown 10413 Ma…" at bounding box center [446, 0] width 892 height 0
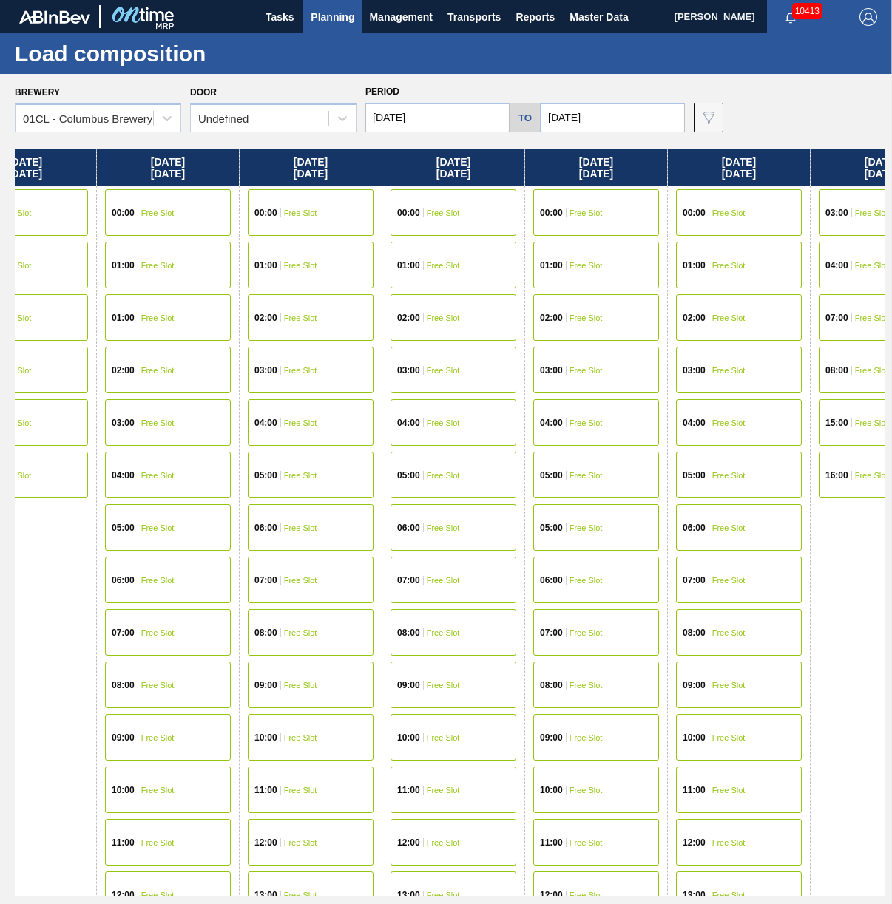
scroll to position [0, 2705]
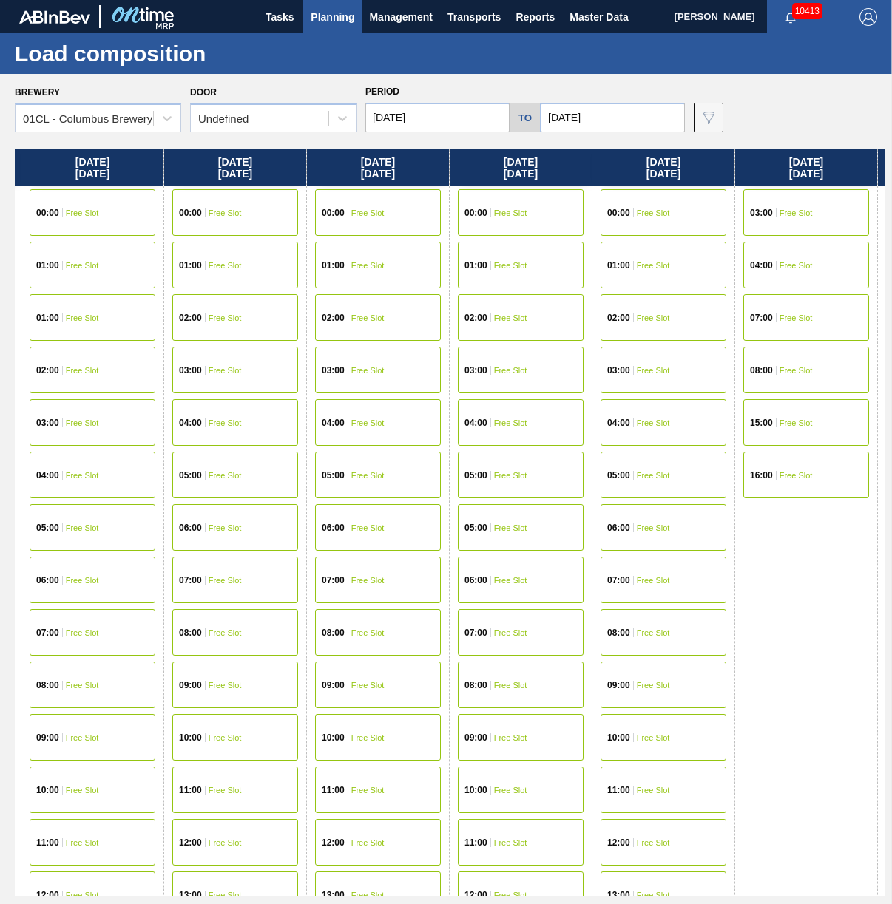
drag, startPoint x: 870, startPoint y: 537, endPoint x: -274, endPoint y: 558, distance: 1143.5
click at [0, 0] on html "Tasks Planning Management Transports Reports Master Data Jasmine Brown 10413 Ma…" at bounding box center [446, 0] width 892 height 0
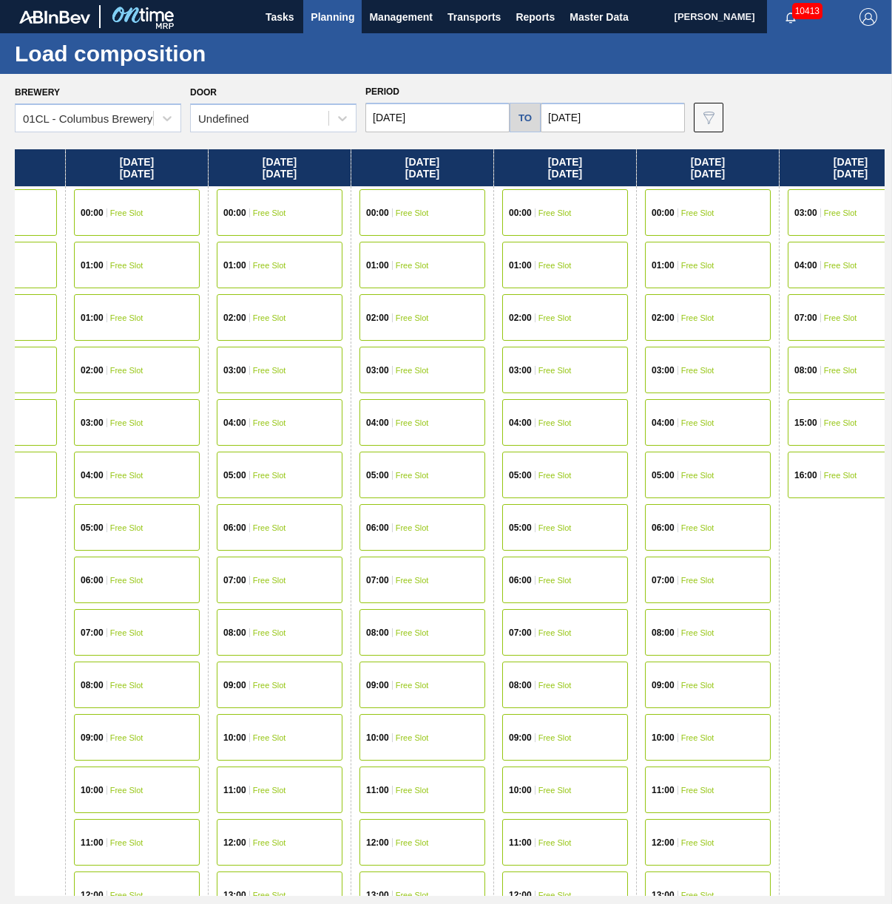
scroll to position [0, 2659]
drag, startPoint x: 740, startPoint y: 564, endPoint x: 801, endPoint y: 564, distance: 60.6
click at [801, 564] on div "Wednesday 10/01/2025 00:00 Free Slot 01:00 Free Slot 02:00 Free Slot 03:00 Free…" at bounding box center [450, 522] width 870 height 747
click at [379, 571] on div "07:00 Free Slot" at bounding box center [424, 580] width 126 height 47
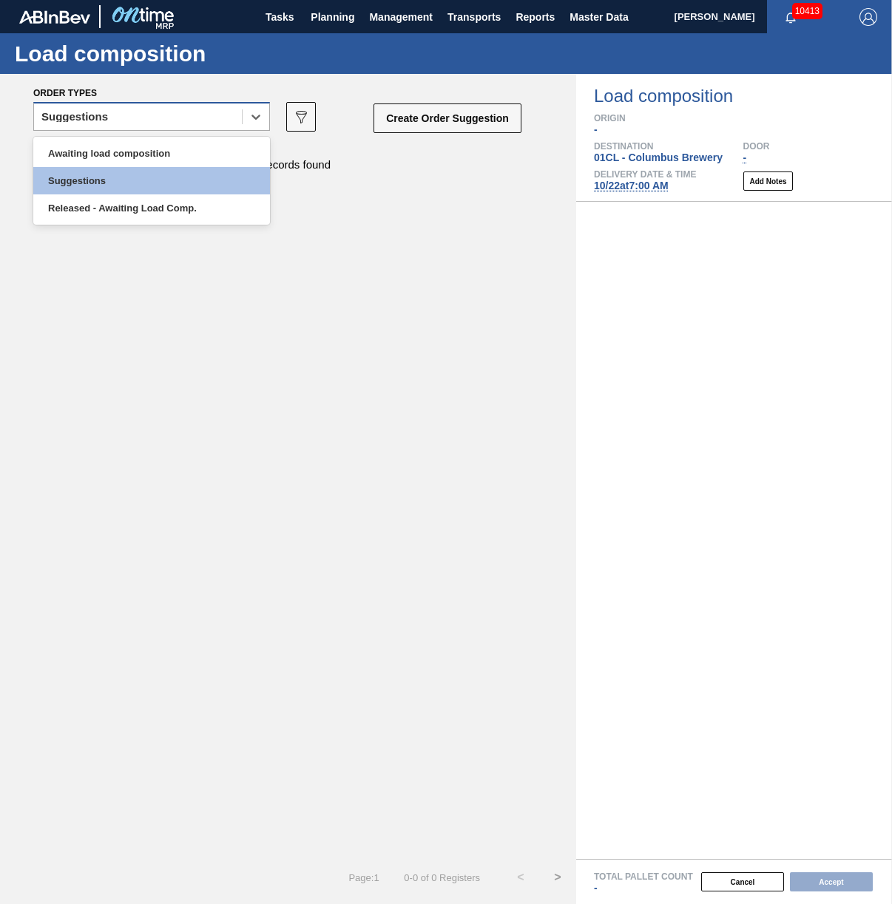
click at [237, 121] on div "Suggestions" at bounding box center [138, 116] width 208 height 21
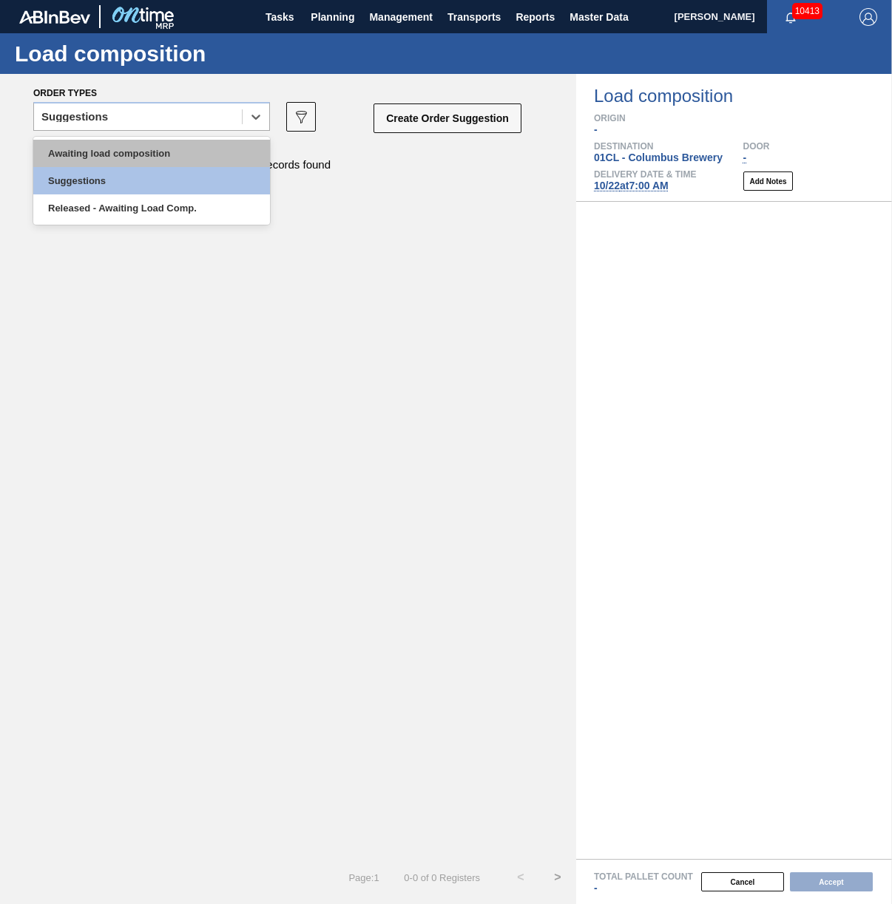
click at [211, 160] on div "Awaiting load composition" at bounding box center [151, 153] width 237 height 27
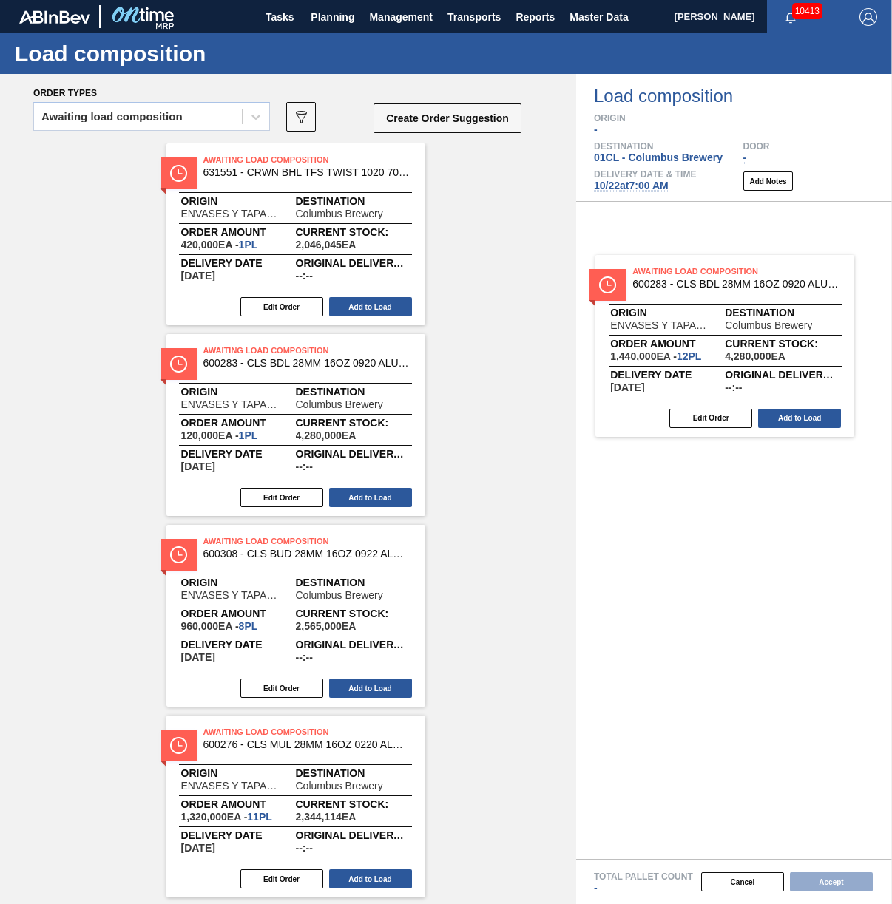
drag, startPoint x: 1183, startPoint y: 297, endPoint x: 758, endPoint y: 304, distance: 425.3
click at [758, 304] on div "Order types Awaiting load composition 089F7B8B-B2A5-4AFE-B5C0-19BA573D28AC Crea…" at bounding box center [446, 489] width 892 height 830
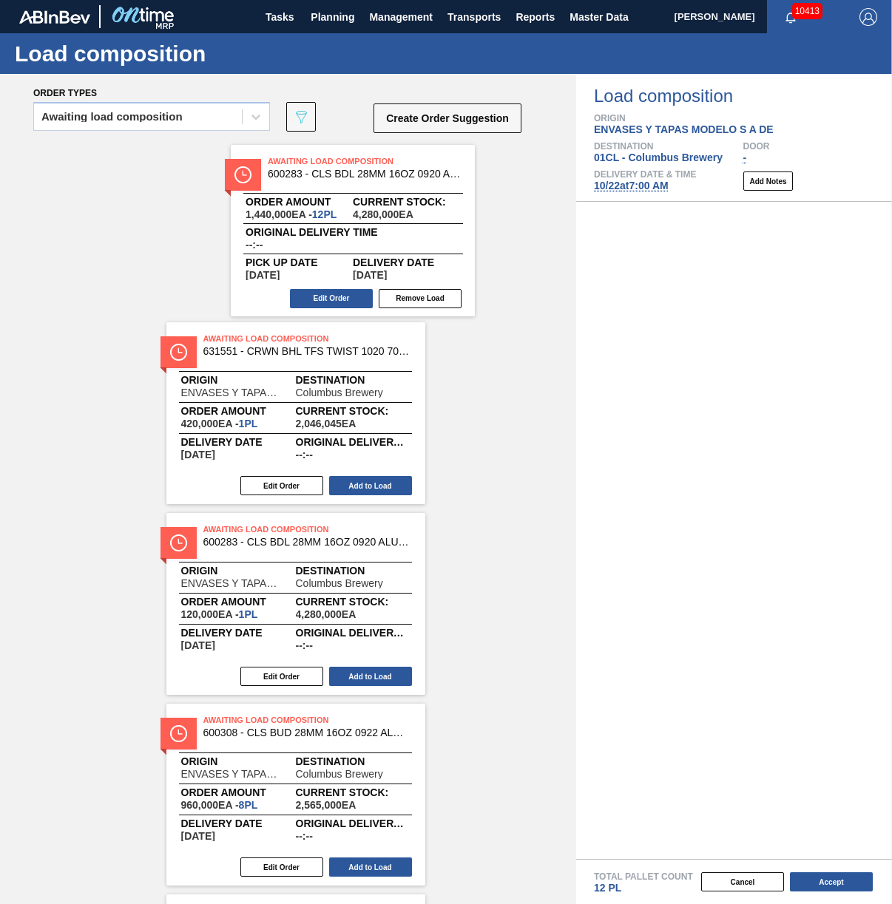
drag, startPoint x: 788, startPoint y: 264, endPoint x: 388, endPoint y: 195, distance: 406.7
click at [388, 196] on div "Order types Awaiting load composition 089F7B8B-B2A5-4AFE-B5C0-19BA573D28AC Crea…" at bounding box center [446, 489] width 892 height 830
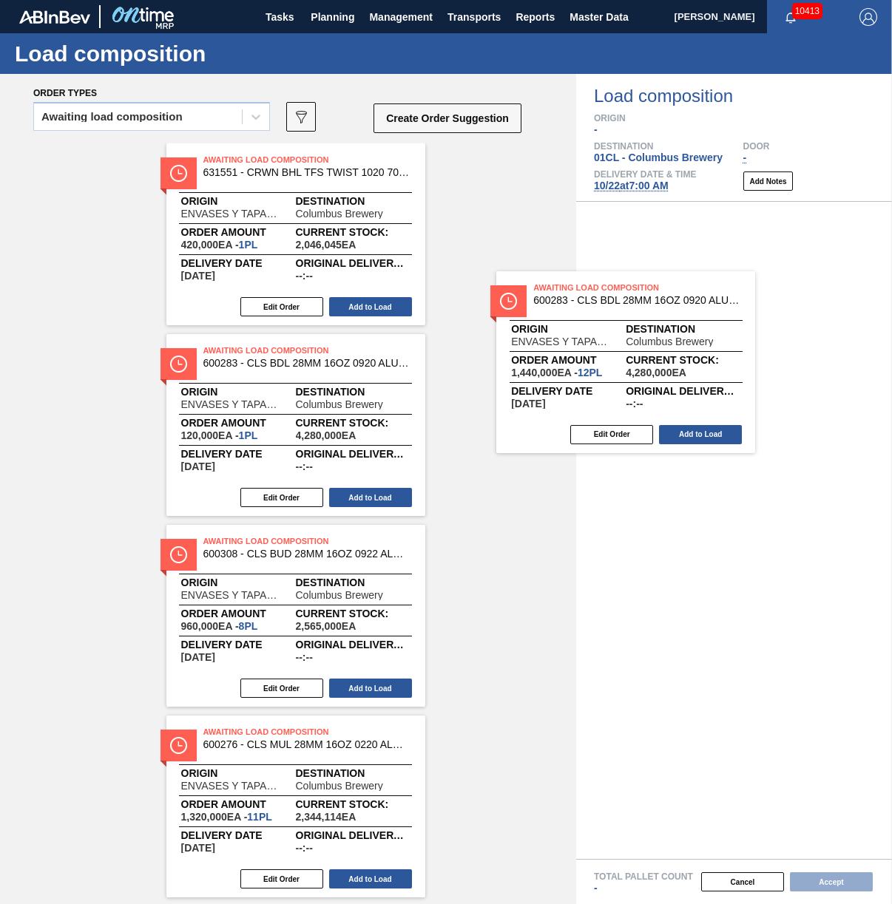
drag, startPoint x: 350, startPoint y: 197, endPoint x: 685, endPoint y: 326, distance: 358.9
click at [685, 326] on div "Order types Awaiting load composition 089F7B8B-B2A5-4AFE-B5C0-19BA573D28AC Crea…" at bounding box center [446, 489] width 892 height 830
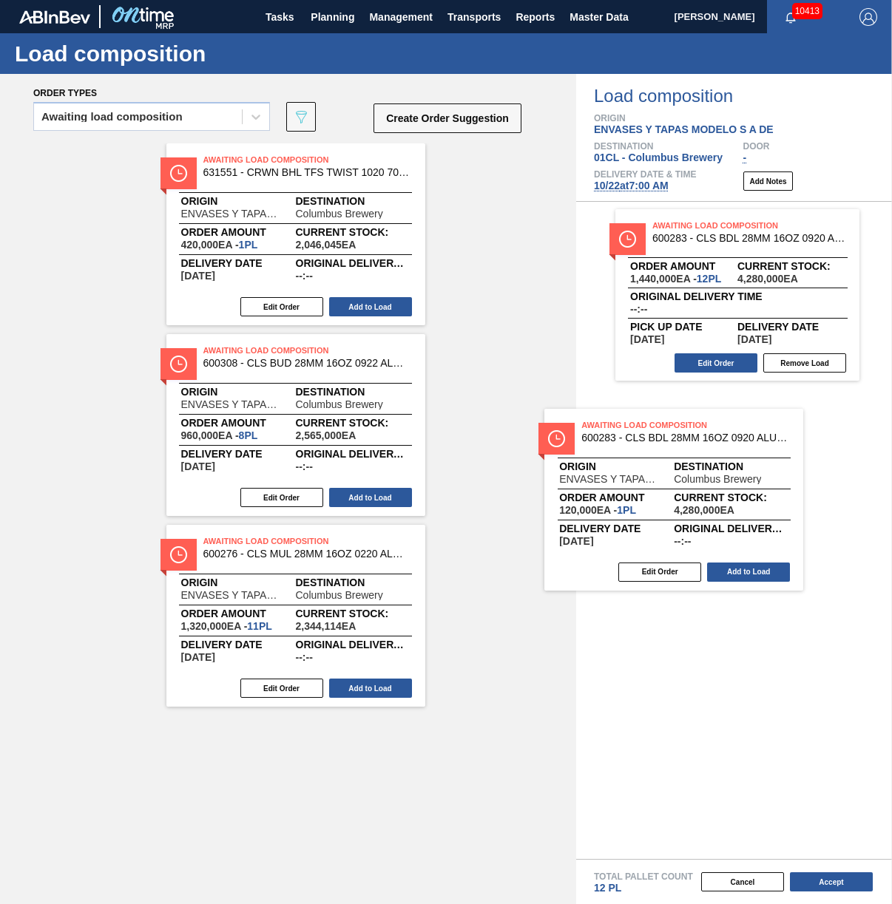
drag, startPoint x: 284, startPoint y: 357, endPoint x: 713, endPoint y: 447, distance: 438.3
click at [713, 447] on div "Order types Awaiting load composition 089F7B8B-B2A5-4AFE-B5C0-19BA573D28AC Crea…" at bounding box center [446, 489] width 892 height 830
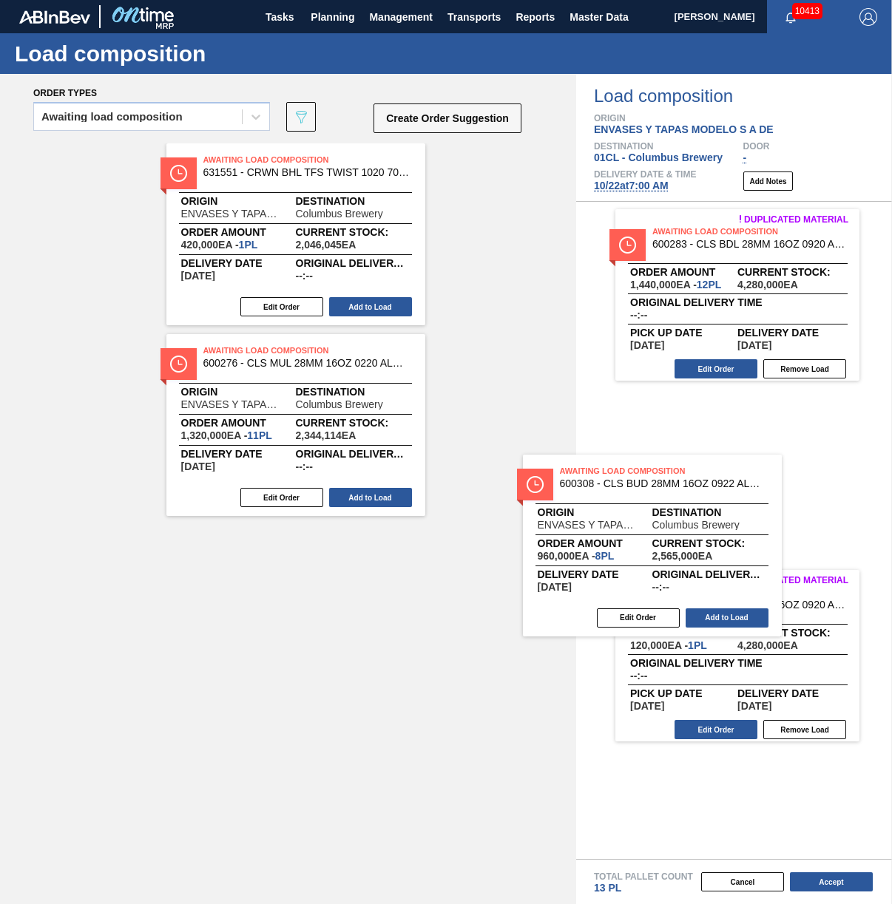
drag, startPoint x: 345, startPoint y: 358, endPoint x: 753, endPoint y: 510, distance: 435.7
click at [753, 510] on div "Order types Awaiting load composition 089F7B8B-B2A5-4AFE-B5C0-19BA573D28AC Crea…" at bounding box center [446, 489] width 892 height 830
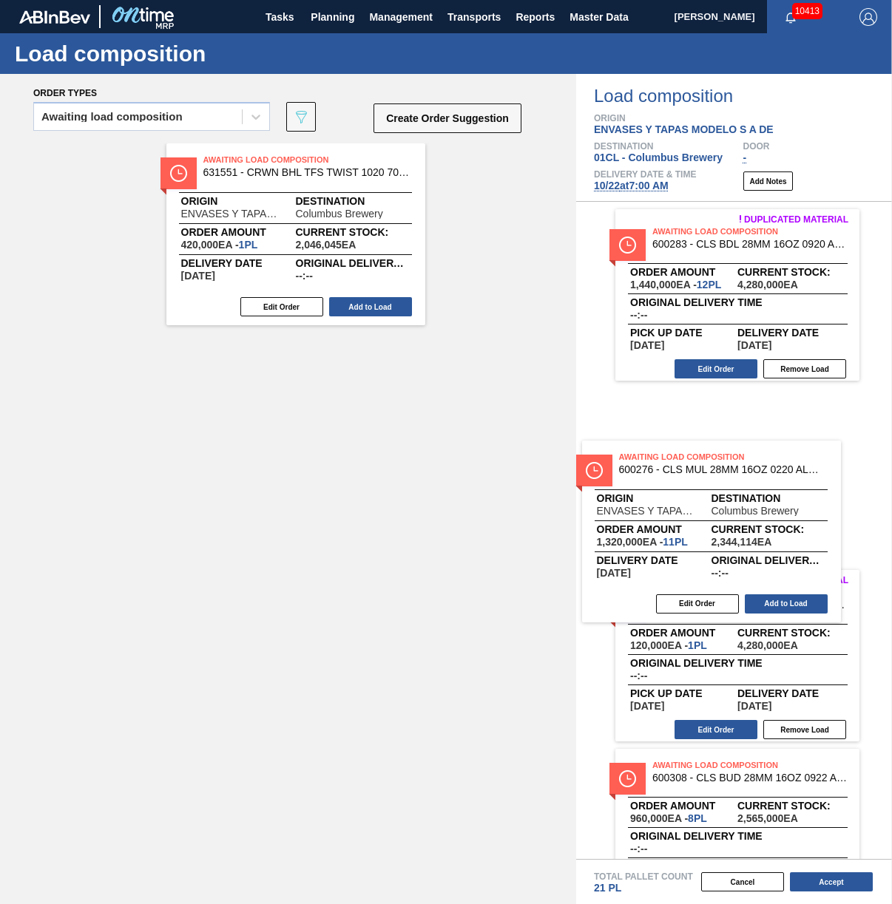
drag, startPoint x: 244, startPoint y: 406, endPoint x: 671, endPoint y: 511, distance: 440.2
click at [671, 511] on div "Order types Awaiting load composition 089F7B8B-B2A5-4AFE-B5C0-19BA573D28AC Crea…" at bounding box center [446, 489] width 892 height 830
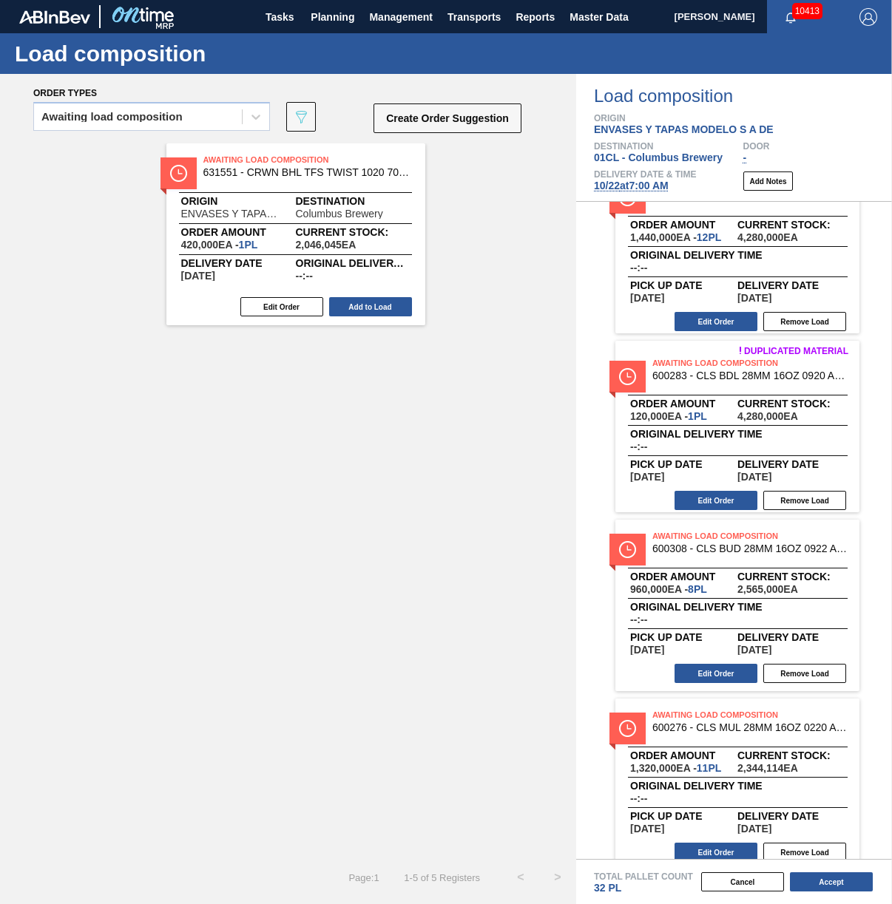
scroll to position [67, 0]
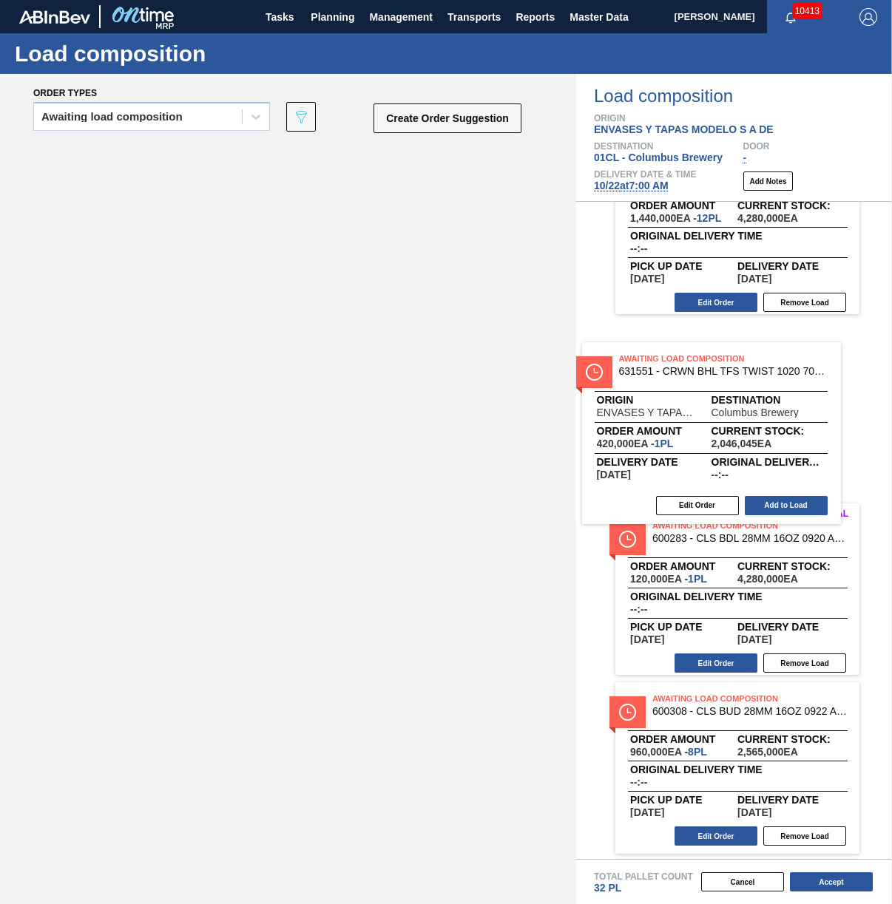
drag, startPoint x: 240, startPoint y: 180, endPoint x: 663, endPoint y: 384, distance: 469.0
click at [663, 384] on div "Order types Awaiting load composition 089F7B8B-B2A5-4AFE-B5C0-19BA573D28AC Crea…" at bounding box center [446, 489] width 892 height 830
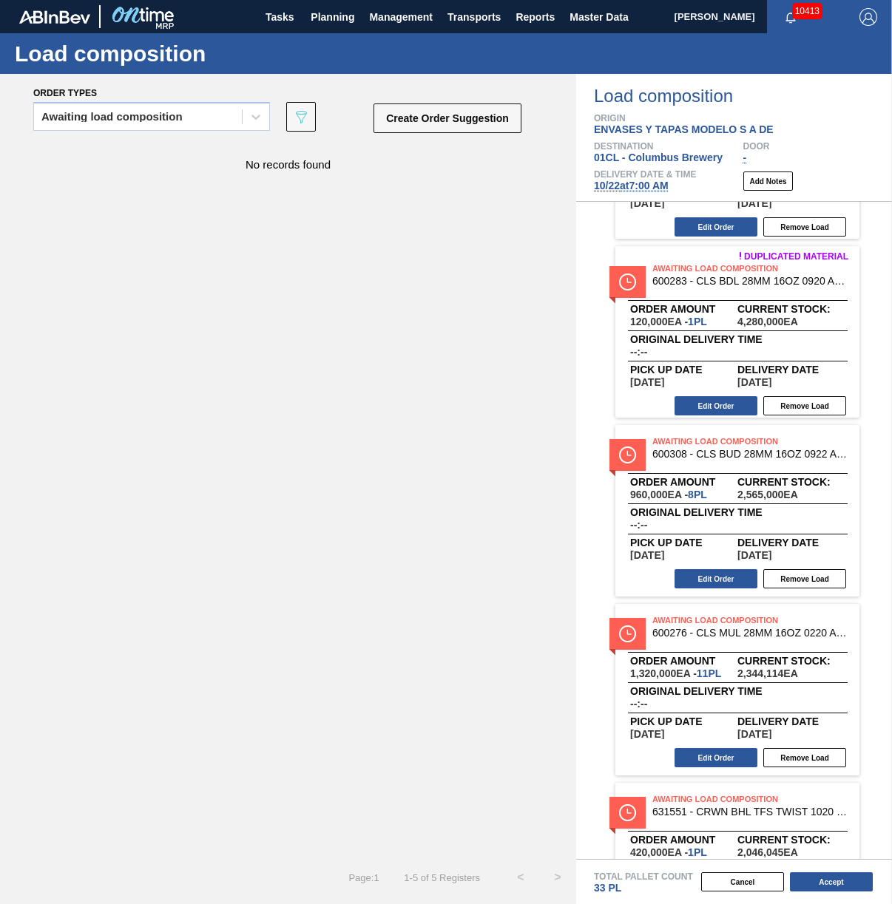
scroll to position [246, 0]
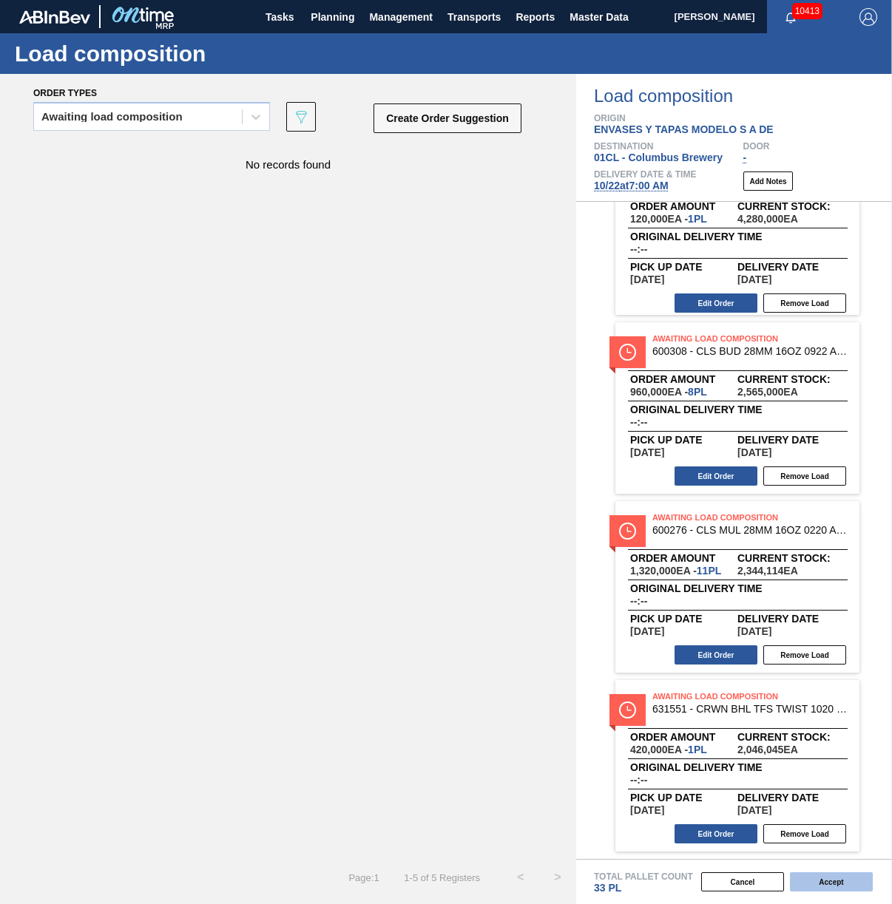
click at [840, 886] on button "Accept" at bounding box center [831, 882] width 83 height 19
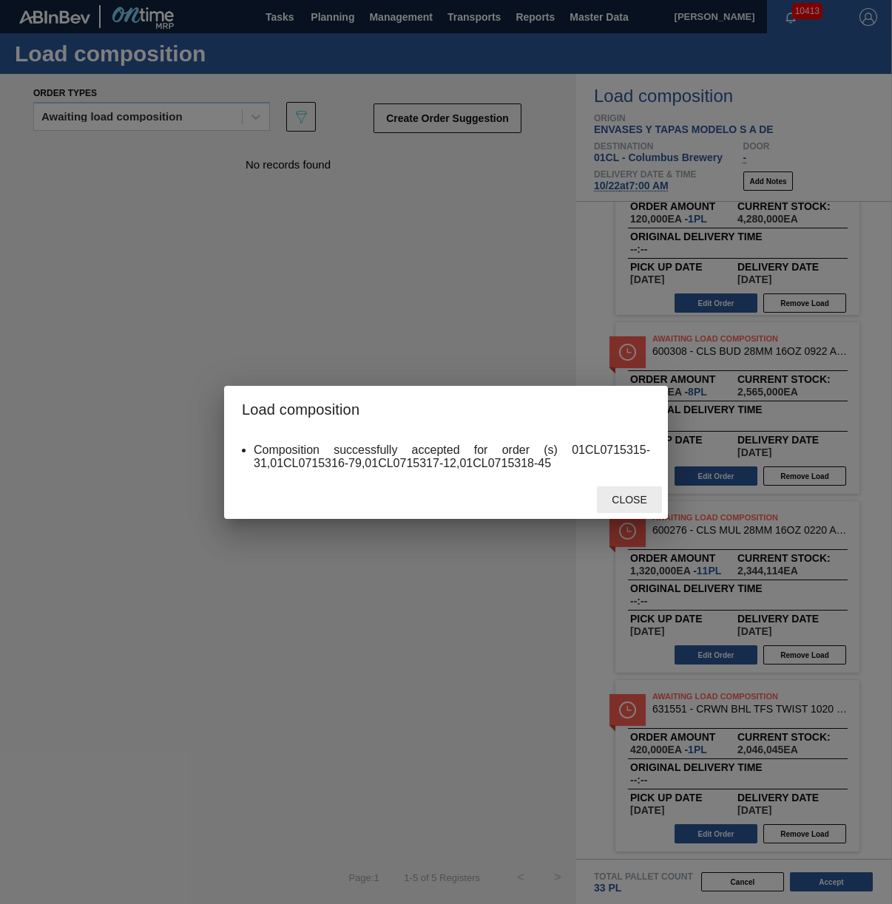
click at [632, 498] on span "Close" at bounding box center [629, 500] width 58 height 12
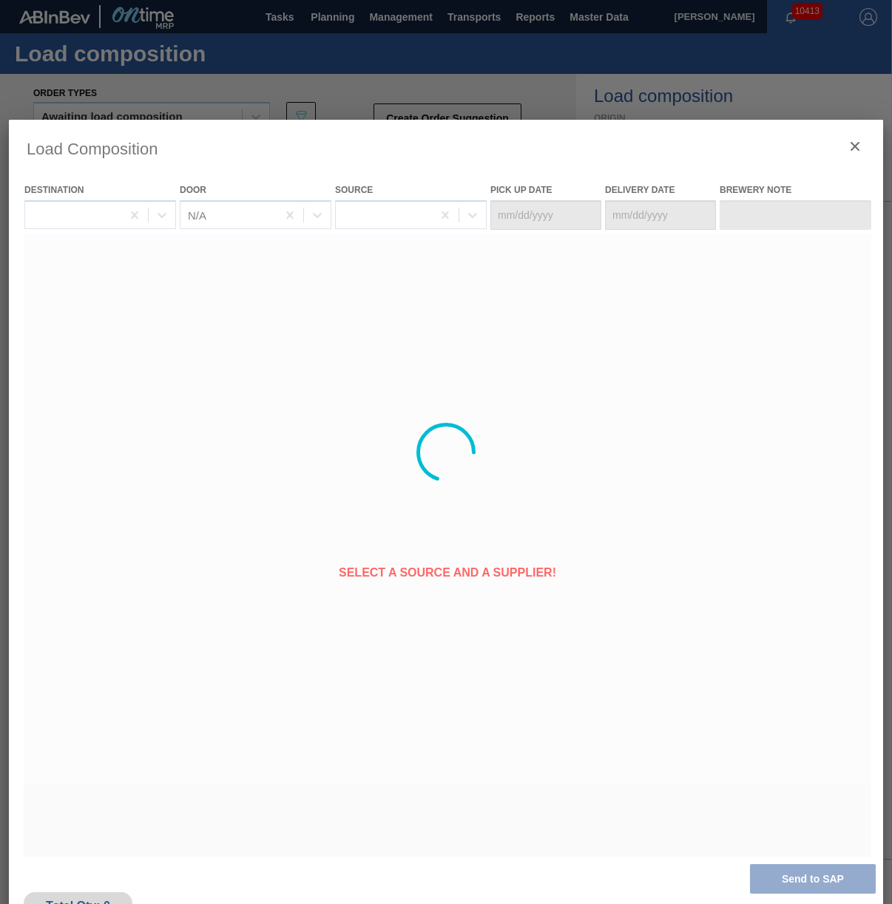
type Date "[DATE]"
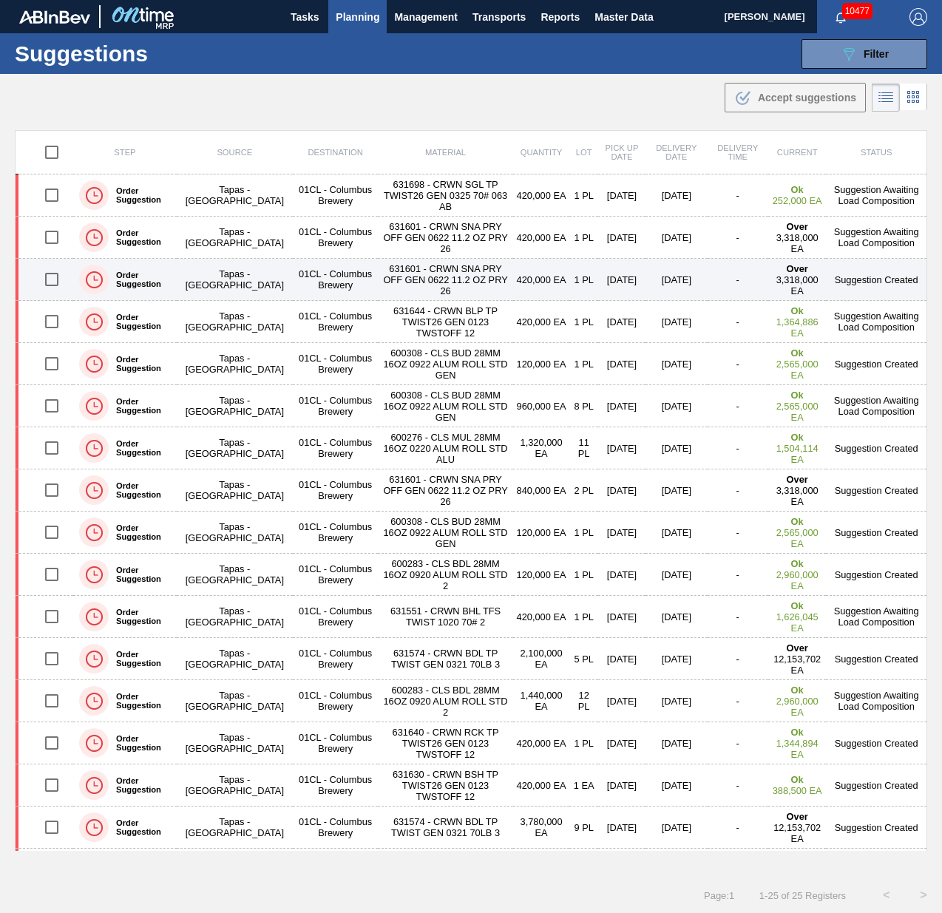
click at [58, 276] on input "checkbox" at bounding box center [51, 279] width 31 height 31
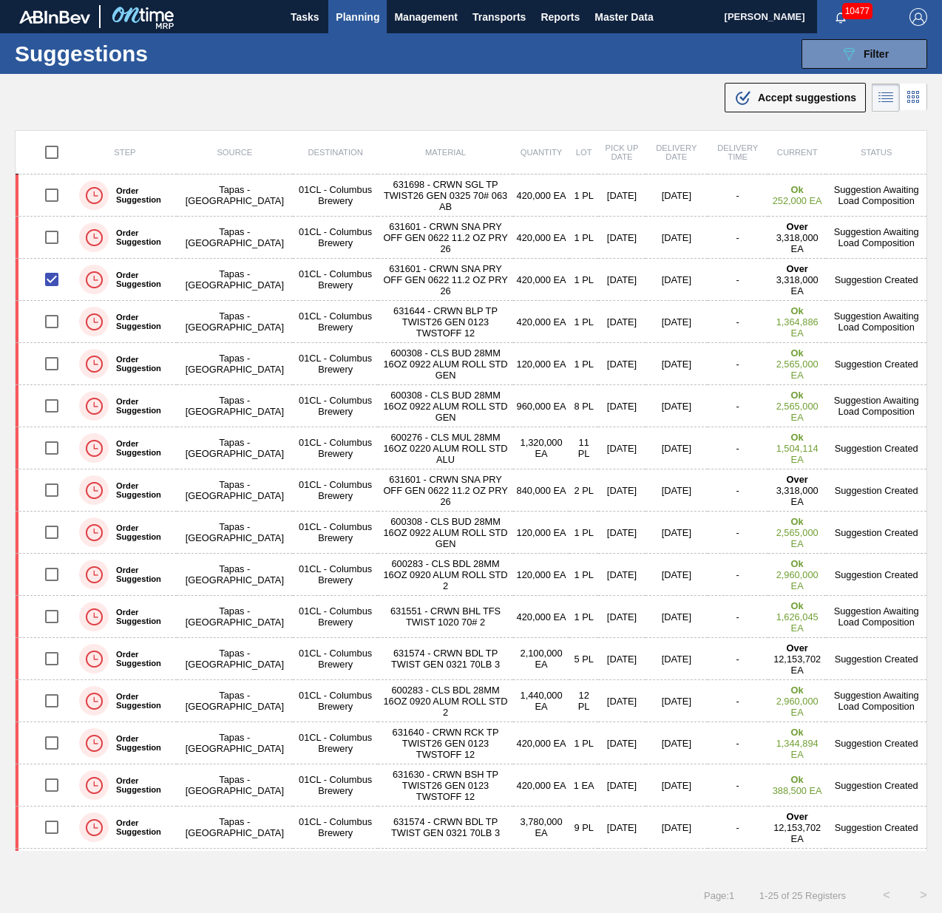
click at [788, 78] on div ".b{fill:var(--color-action-default)} Accept suggestions" at bounding box center [471, 94] width 942 height 41
click at [782, 100] on span "Accept suggestions" at bounding box center [807, 98] width 98 height 12
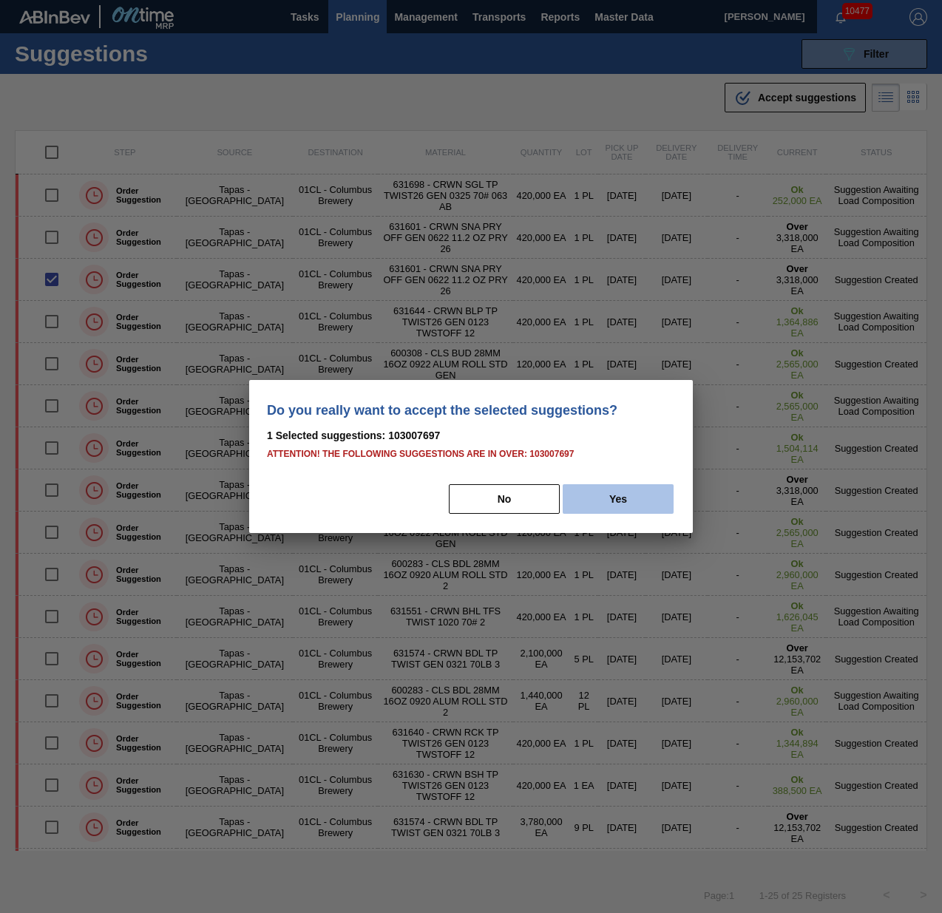
click at [640, 484] on button "Yes" at bounding box center [618, 499] width 111 height 30
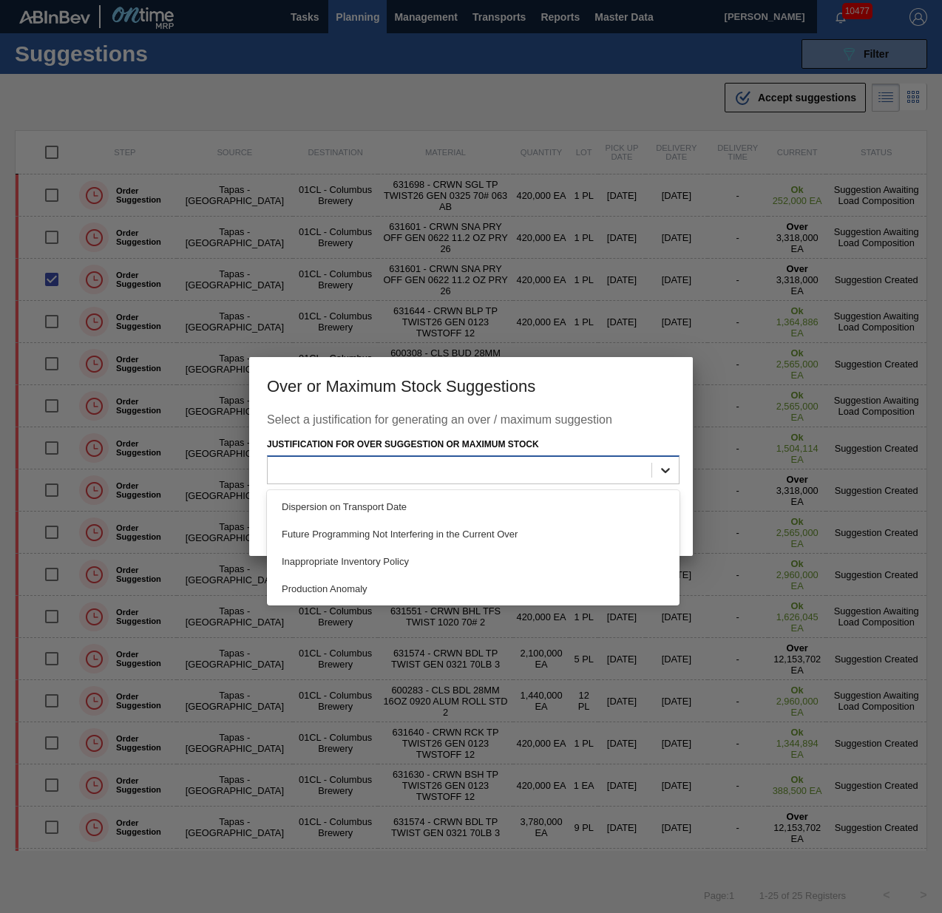
click at [666, 466] on icon at bounding box center [665, 470] width 15 height 15
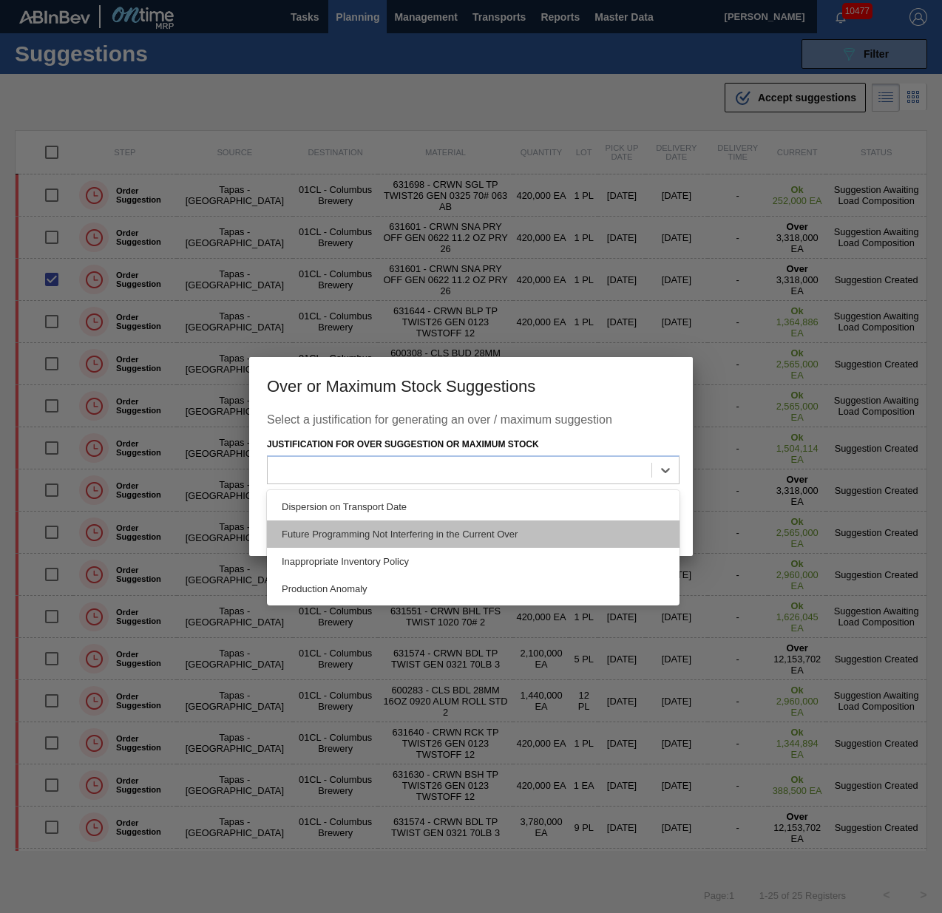
click at [566, 527] on div "Future Programming Not Interfering in the Current Over" at bounding box center [473, 534] width 413 height 27
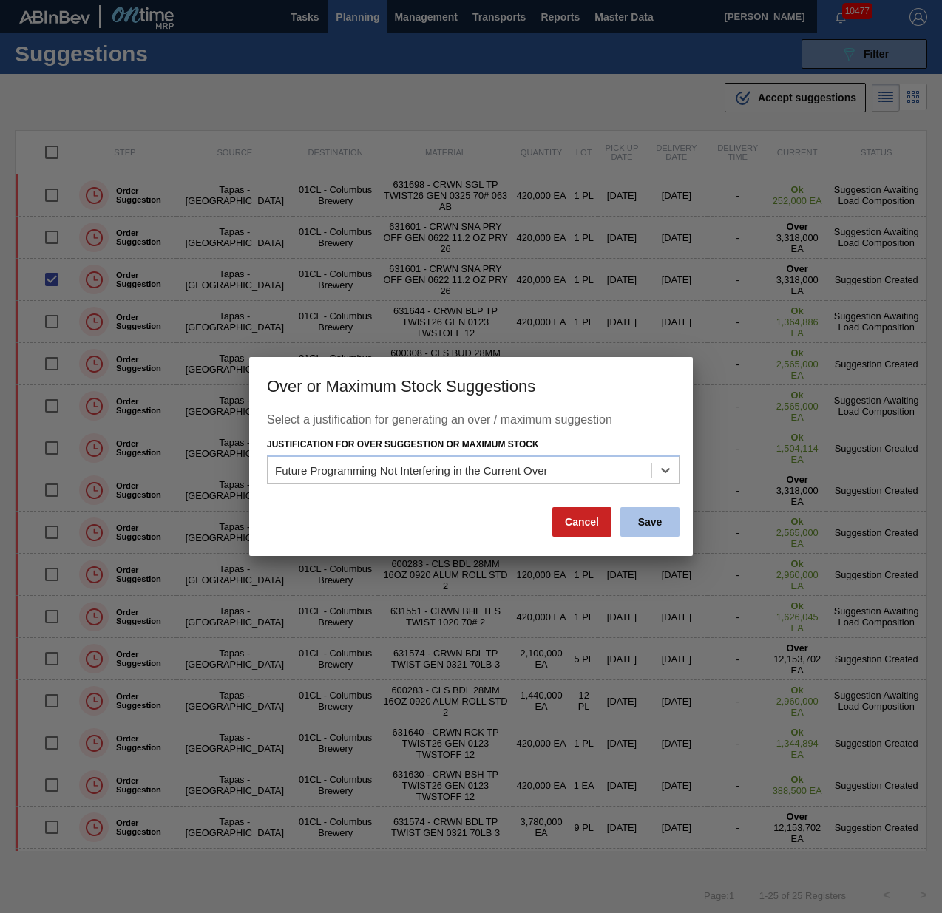
click at [666, 515] on button "Save" at bounding box center [649, 522] width 59 height 30
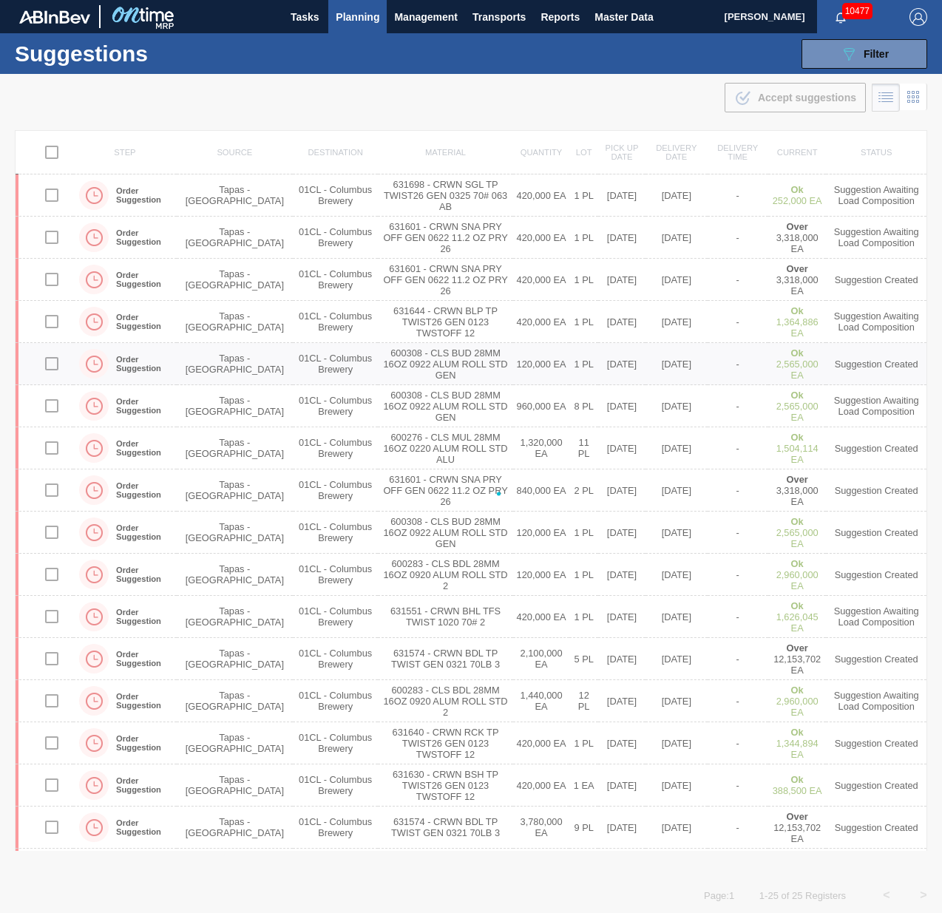
checkbox input "false"
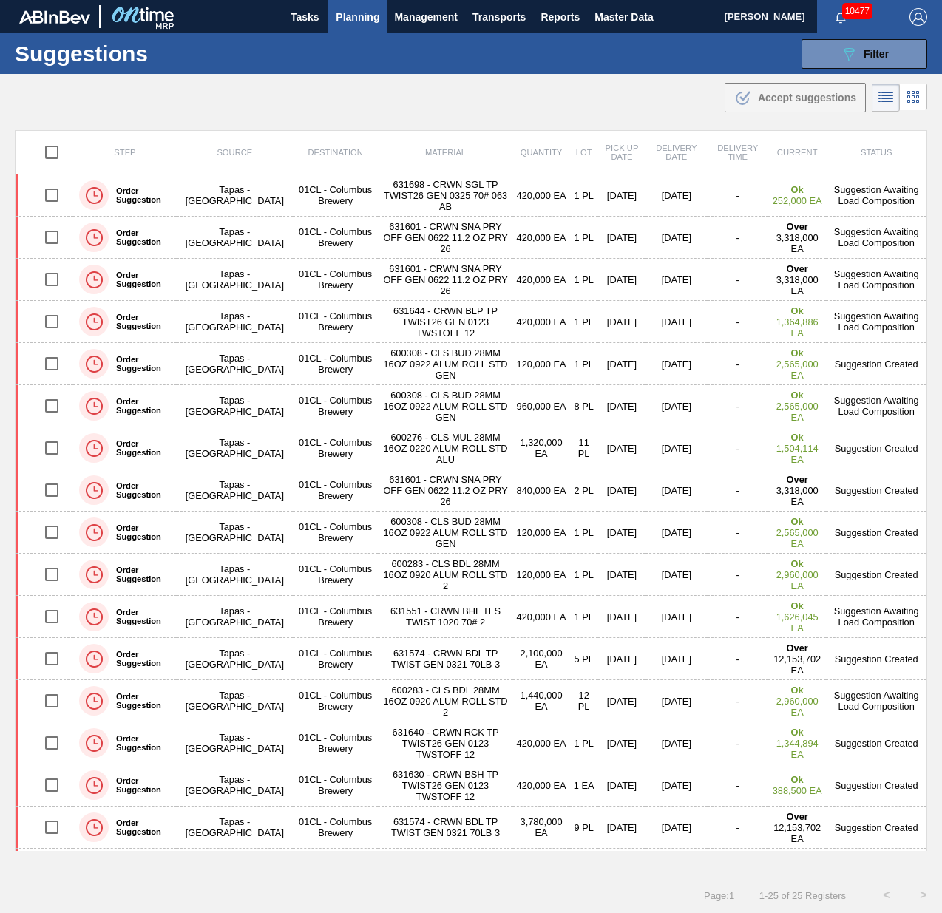
click at [597, 87] on div ".b{fill:var(--color-action-default)} Accept suggestions" at bounding box center [471, 94] width 942 height 41
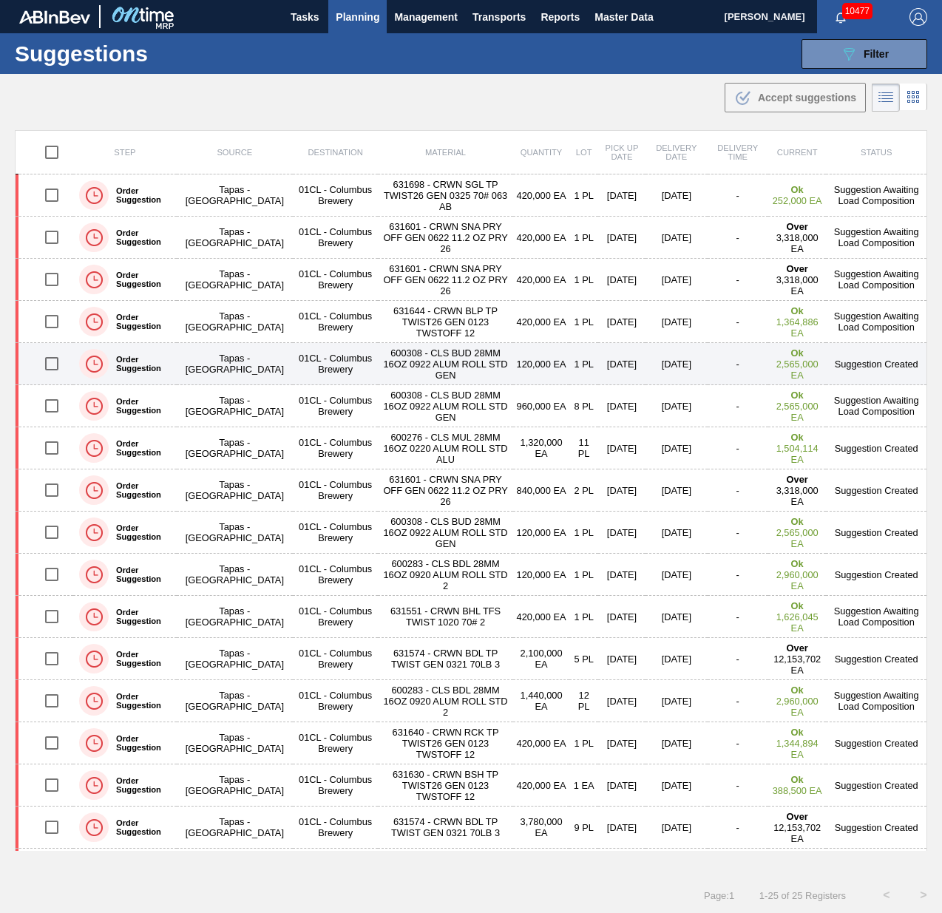
click at [47, 363] on input "checkbox" at bounding box center [51, 363] width 31 height 31
checkbox input "true"
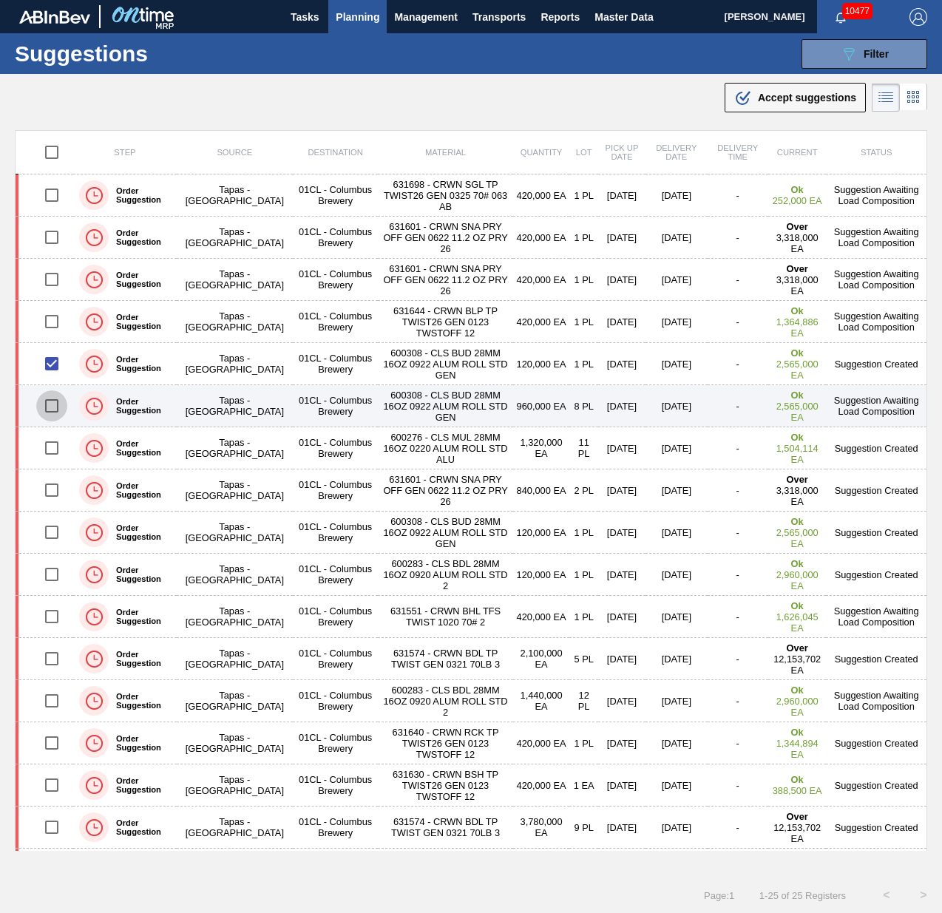
click at [58, 406] on input "checkbox" at bounding box center [51, 405] width 31 height 31
click at [60, 402] on input "checkbox" at bounding box center [51, 405] width 31 height 31
checkbox input "false"
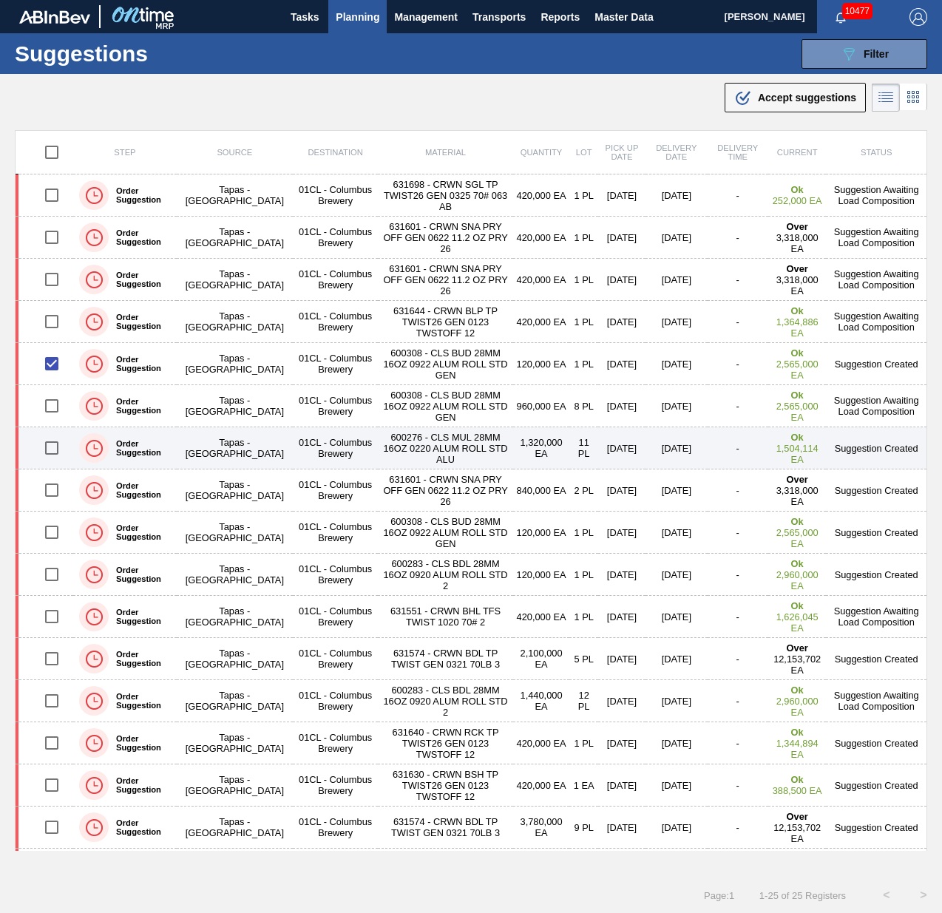
click at [58, 433] on input "checkbox" at bounding box center [51, 448] width 31 height 31
checkbox input "true"
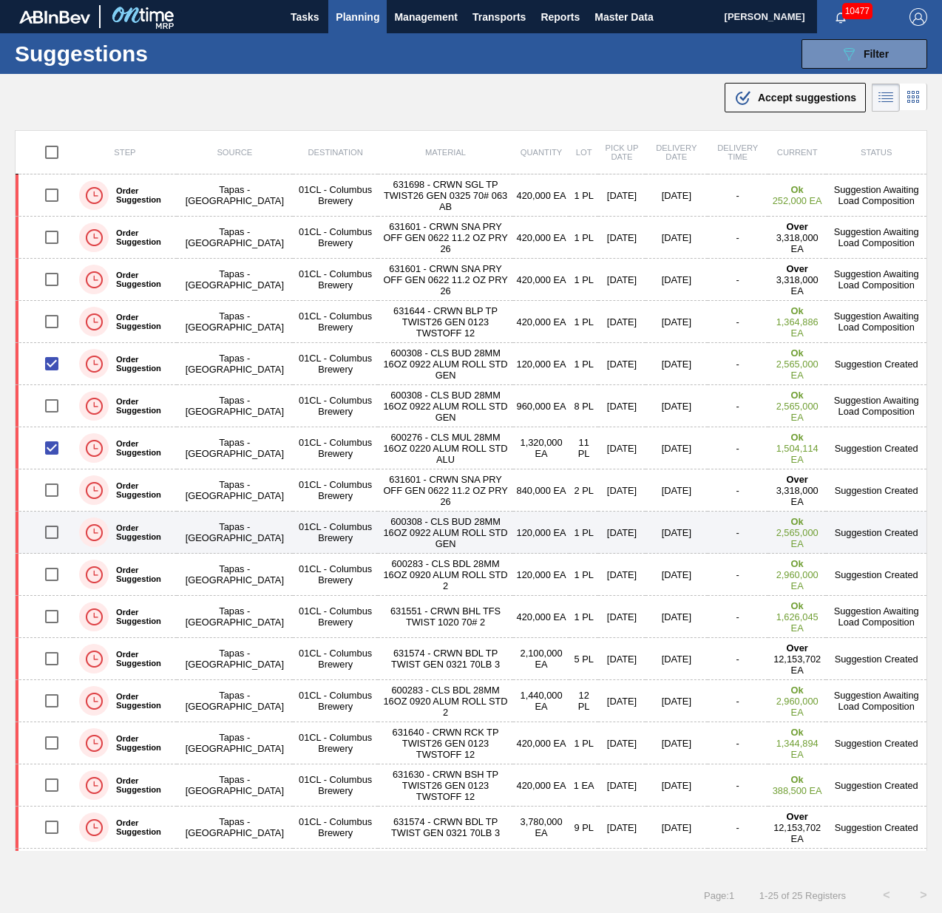
click at [53, 524] on input "checkbox" at bounding box center [51, 532] width 31 height 31
checkbox input "true"
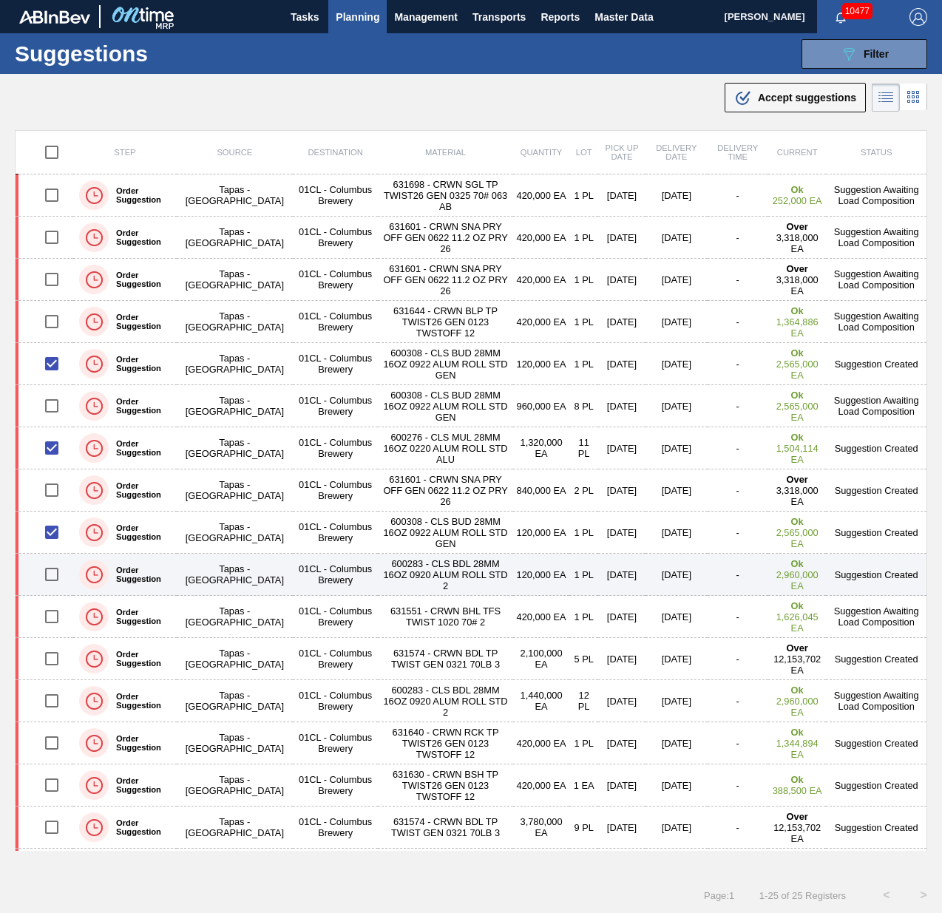
click at [52, 569] on input "checkbox" at bounding box center [51, 574] width 31 height 31
checkbox input "true"
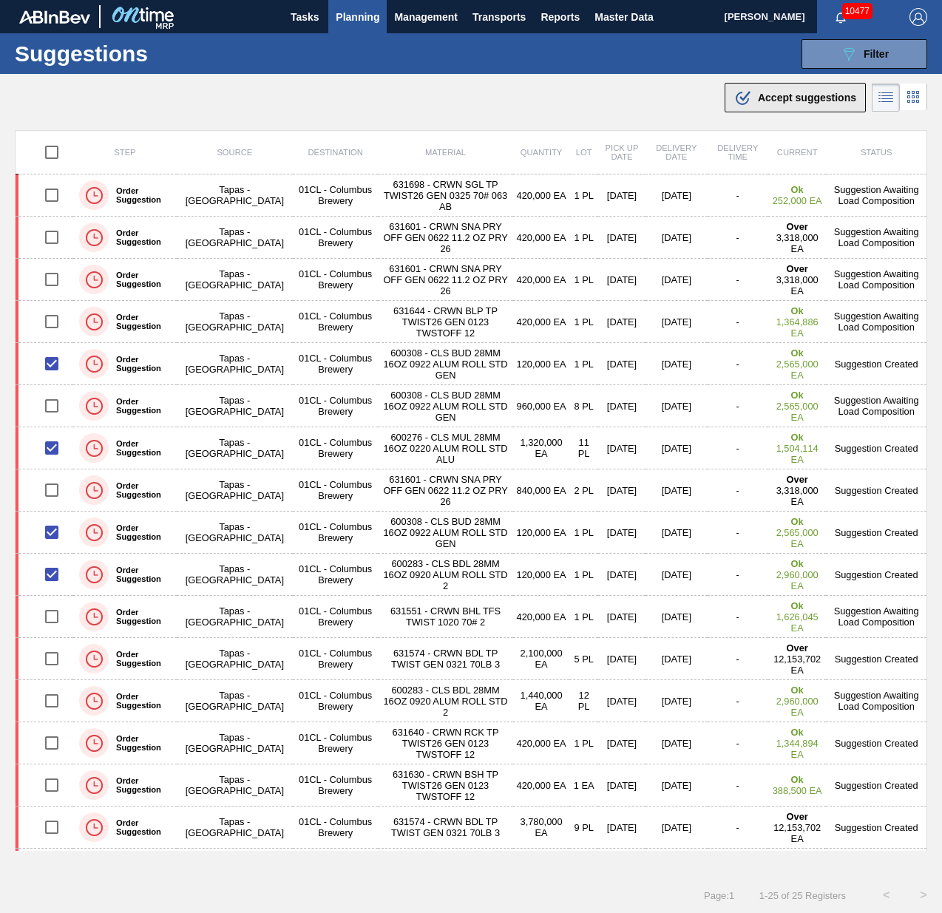
click at [822, 106] on button ".b{fill:var(--color-action-default)} Accept suggestions" at bounding box center [795, 98] width 141 height 30
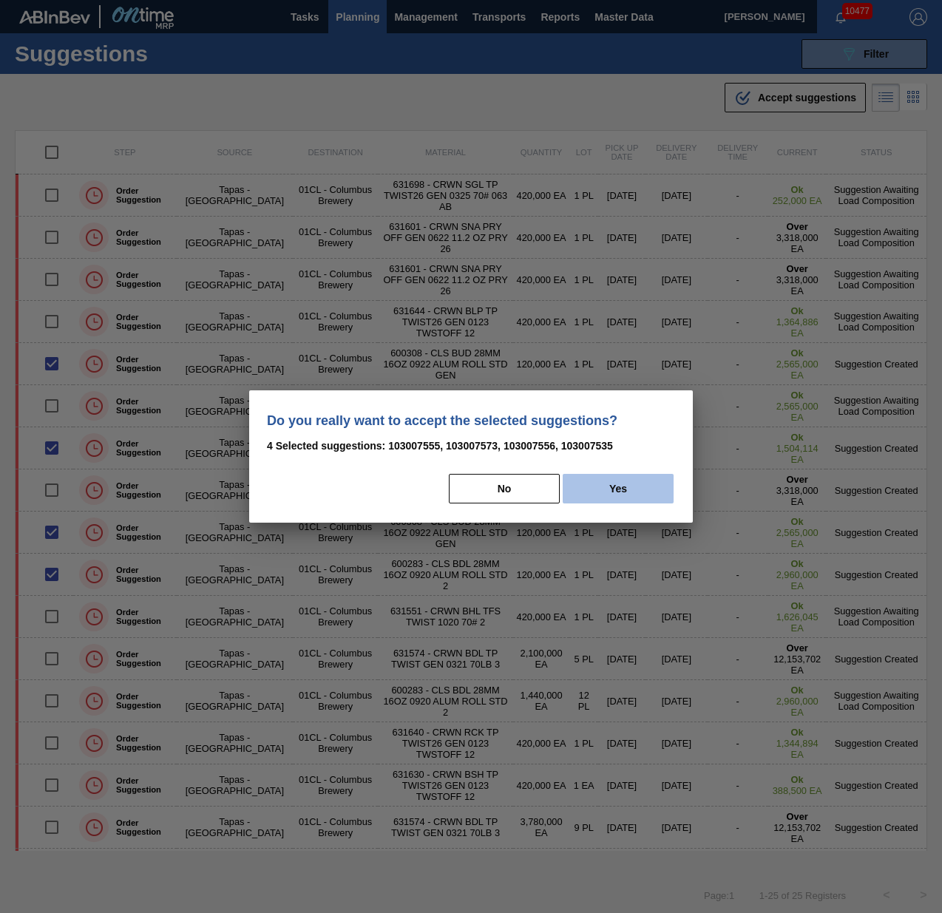
click at [599, 489] on button "Yes" at bounding box center [618, 489] width 111 height 30
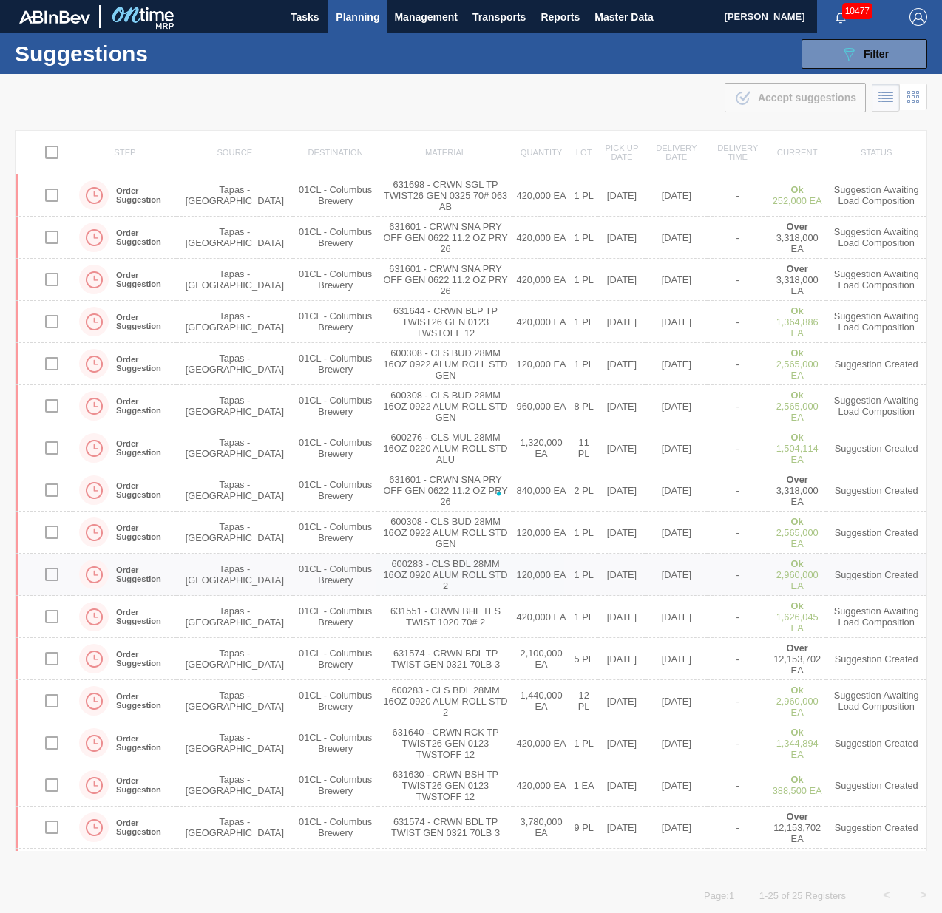
checkbox input "false"
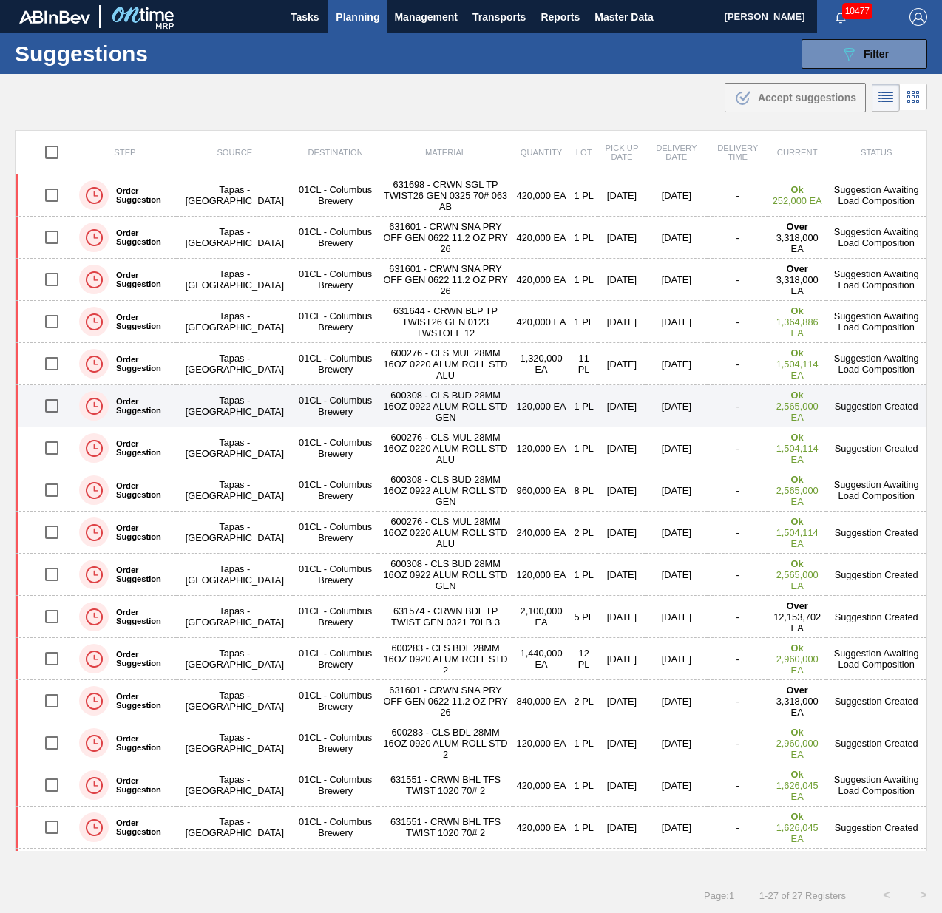
click at [45, 401] on input "checkbox" at bounding box center [51, 405] width 31 height 31
checkbox input "true"
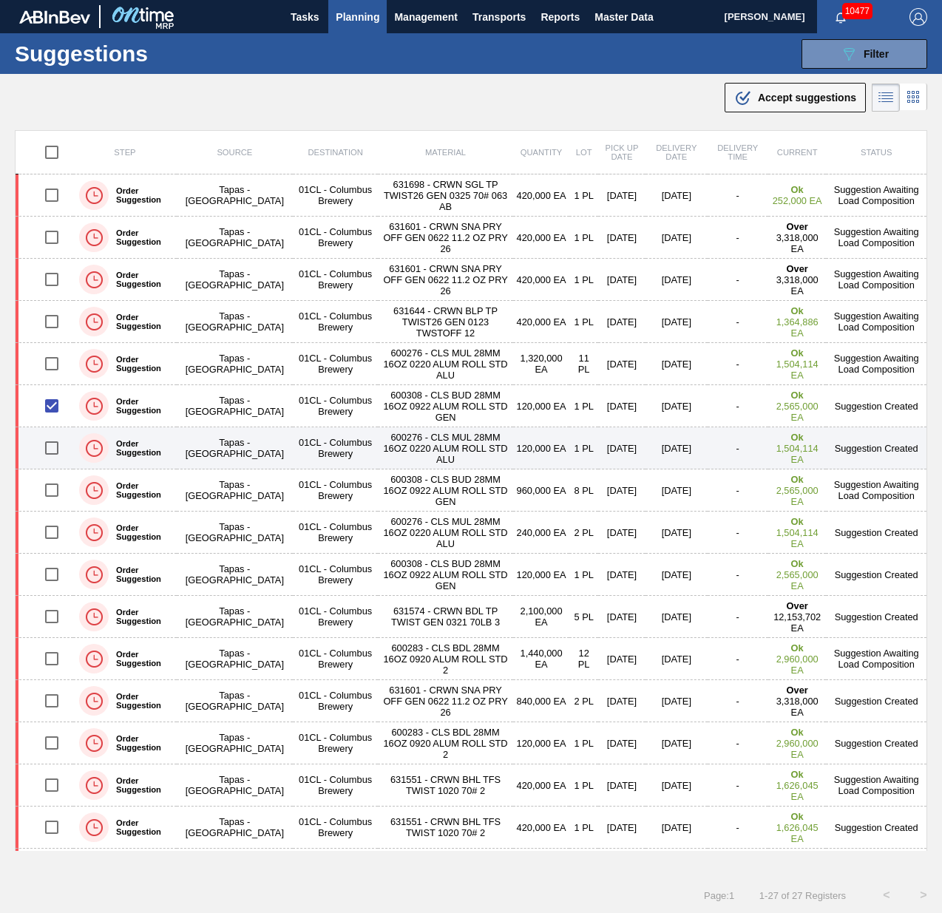
click at [59, 444] on input "checkbox" at bounding box center [51, 448] width 31 height 31
checkbox input "true"
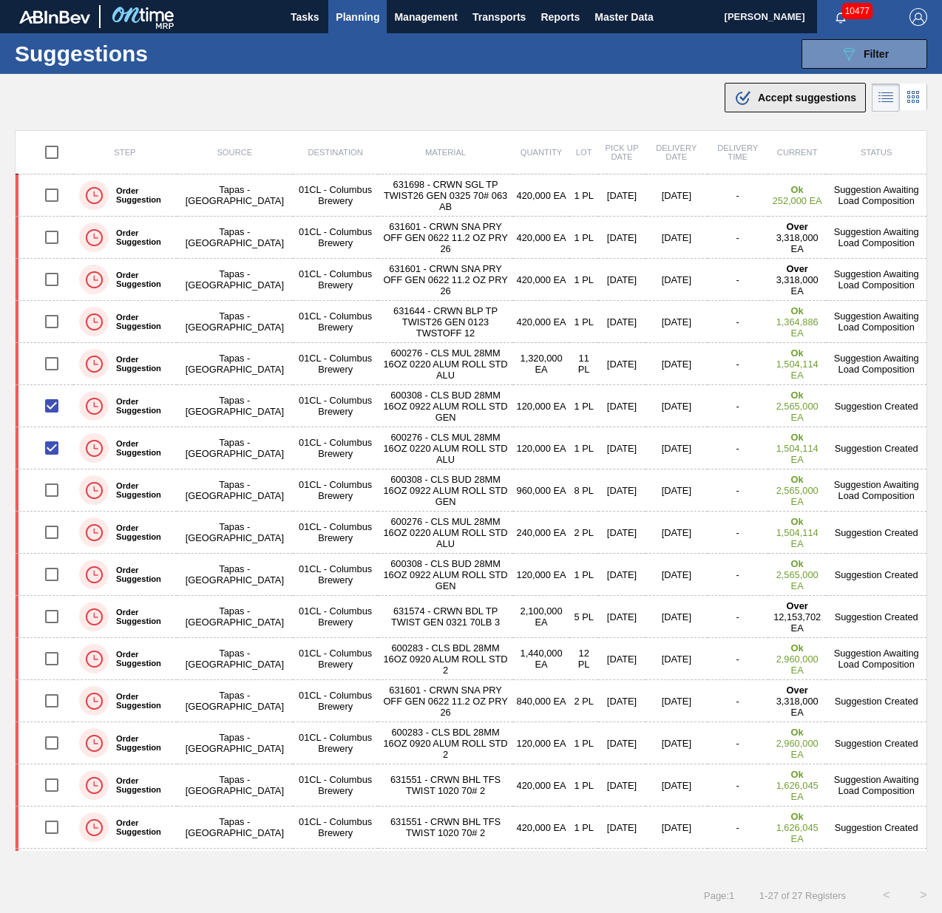
click at [794, 101] on span "Accept suggestions" at bounding box center [807, 98] width 98 height 12
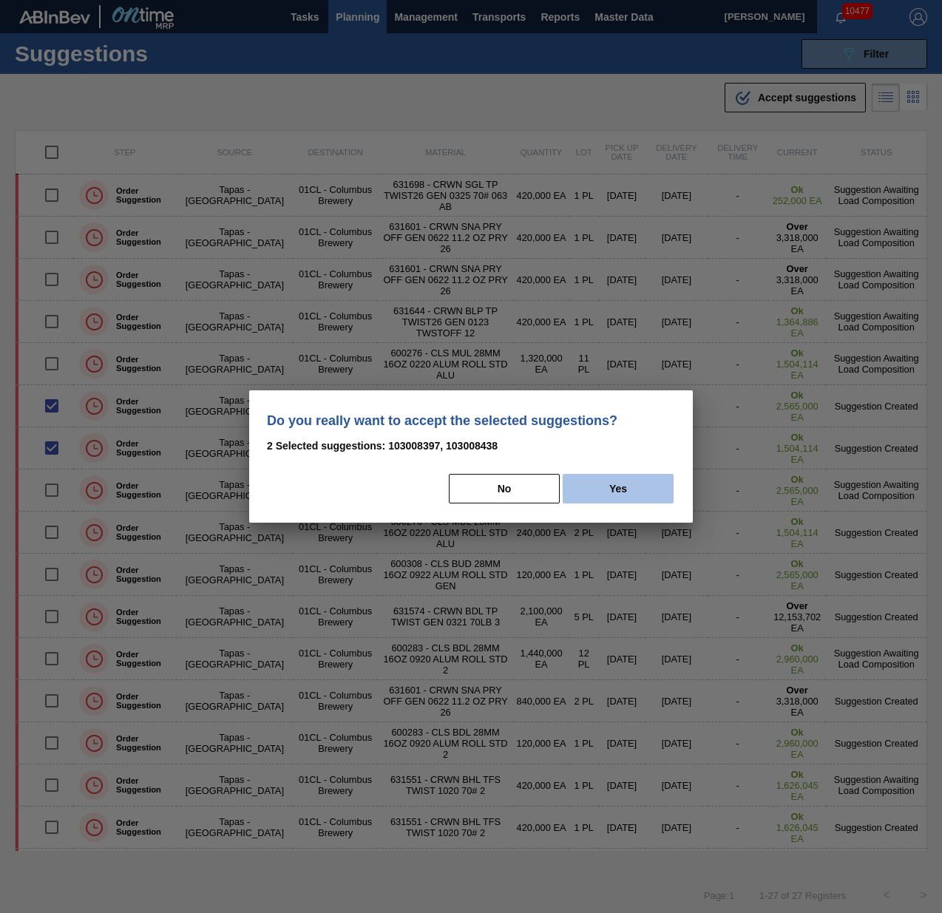
click at [648, 490] on button "Yes" at bounding box center [618, 489] width 111 height 30
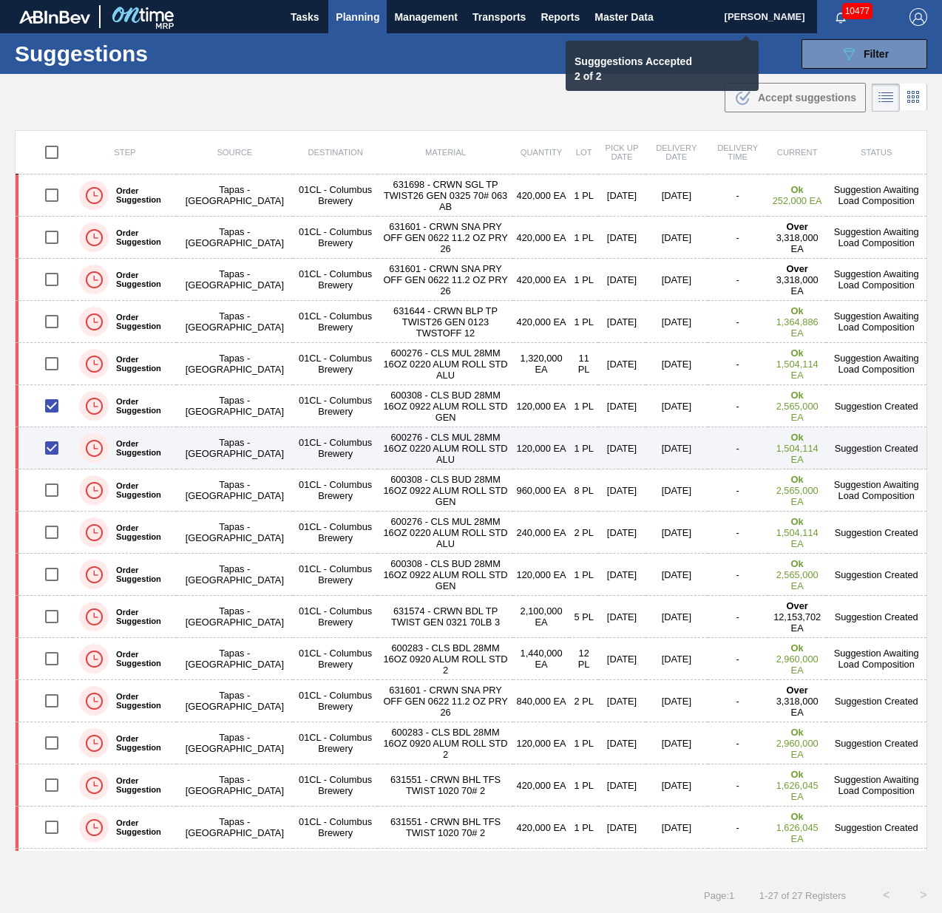
checkbox input "false"
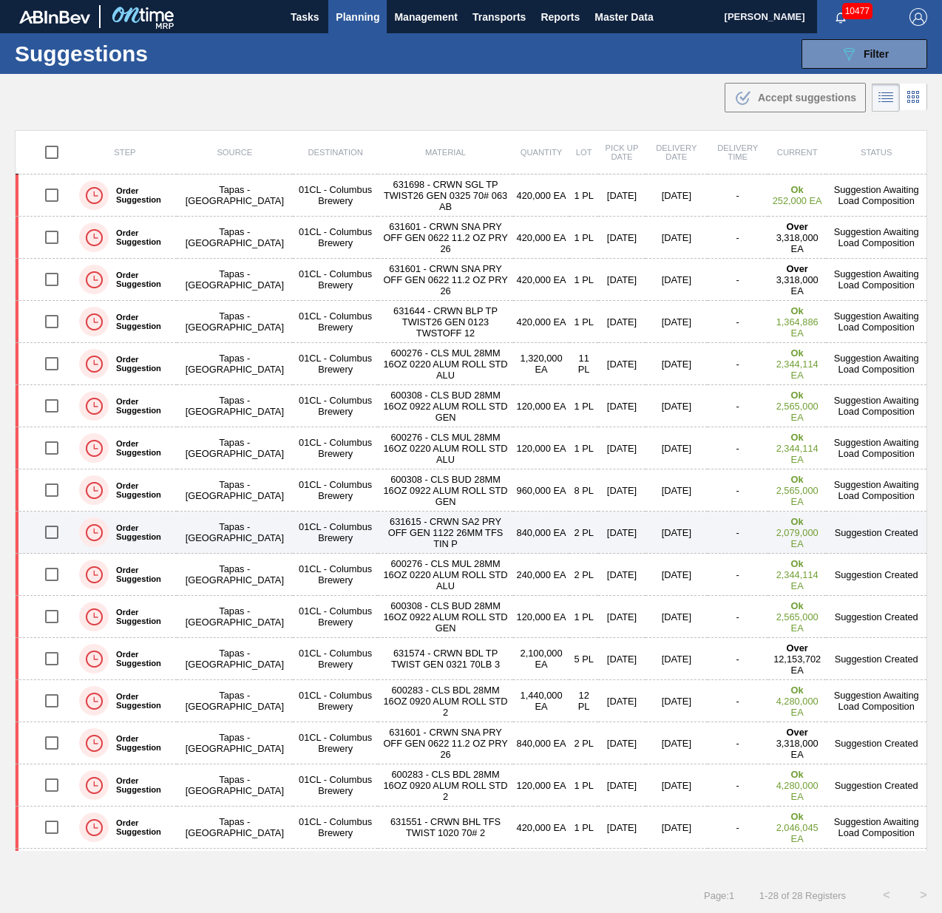
click at [44, 529] on input "checkbox" at bounding box center [51, 532] width 31 height 31
checkbox input "true"
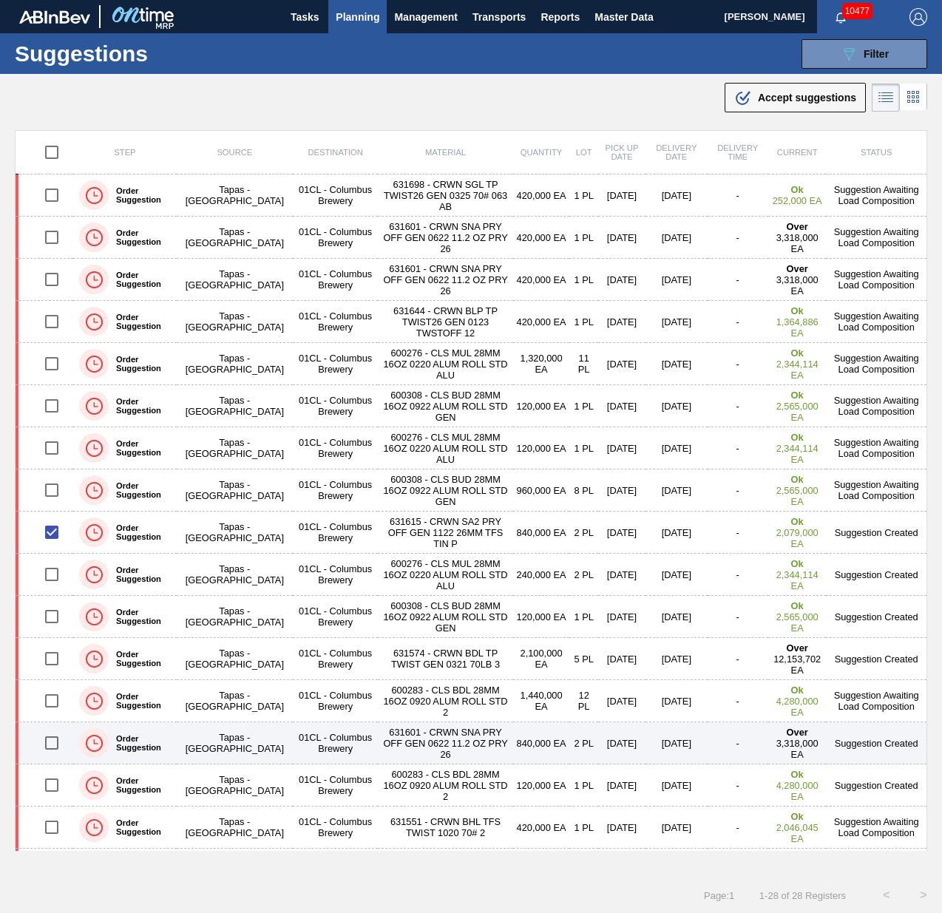
click at [55, 742] on input "checkbox" at bounding box center [51, 743] width 31 height 31
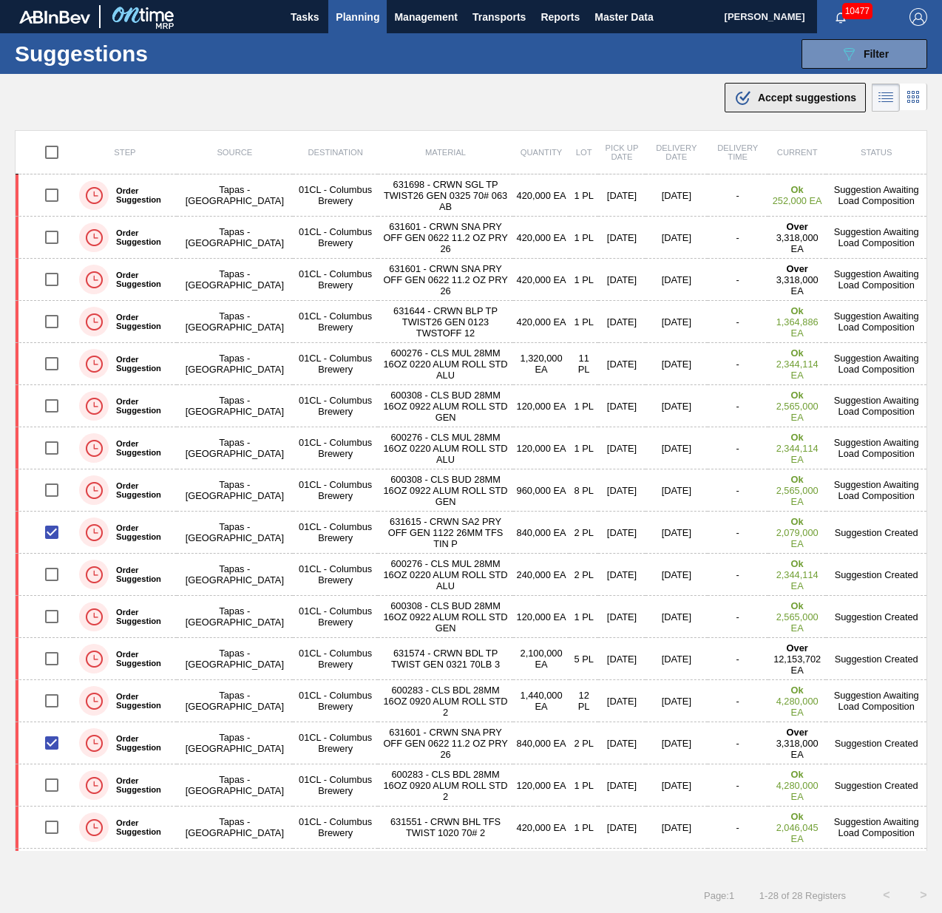
click at [742, 98] on icon at bounding box center [745, 96] width 11 height 10
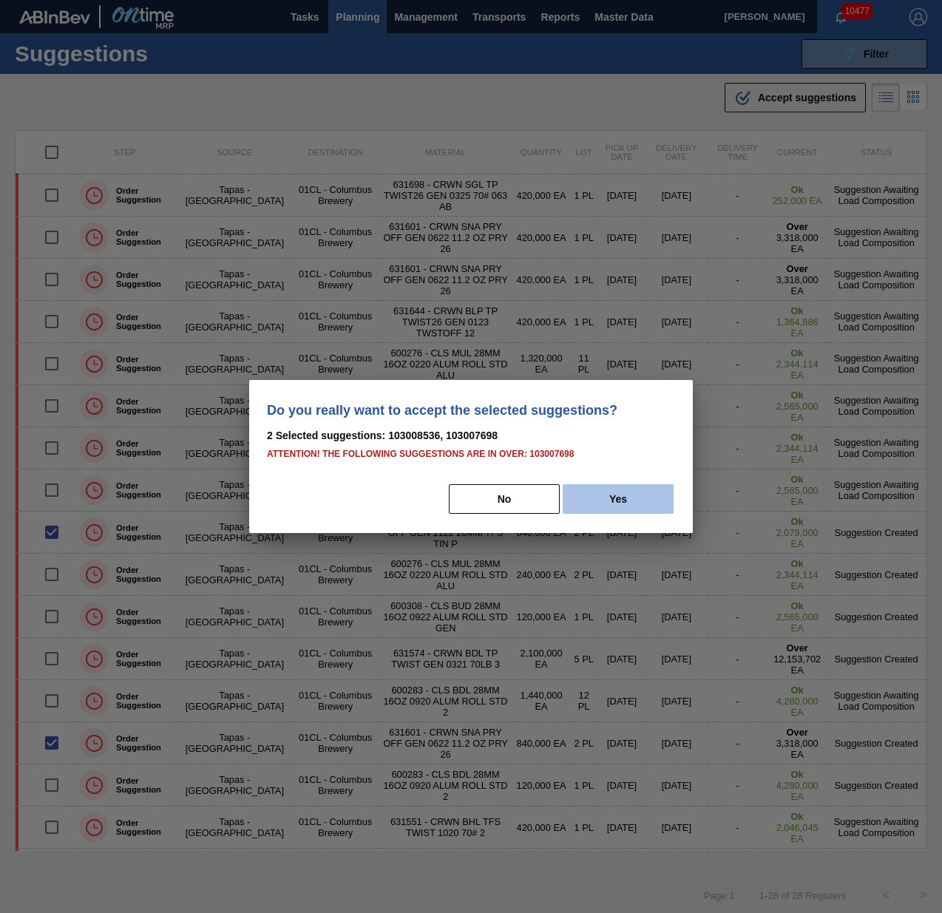
click at [600, 502] on button "Yes" at bounding box center [618, 499] width 111 height 30
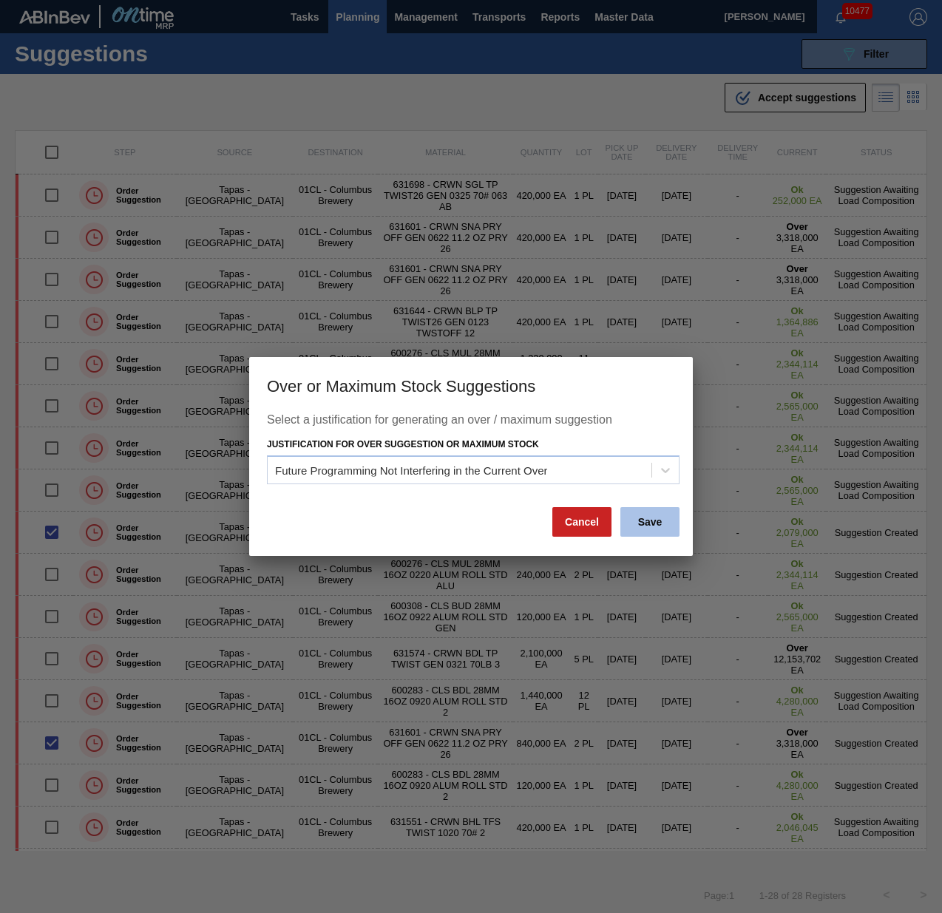
click at [646, 533] on button "Save" at bounding box center [649, 522] width 59 height 30
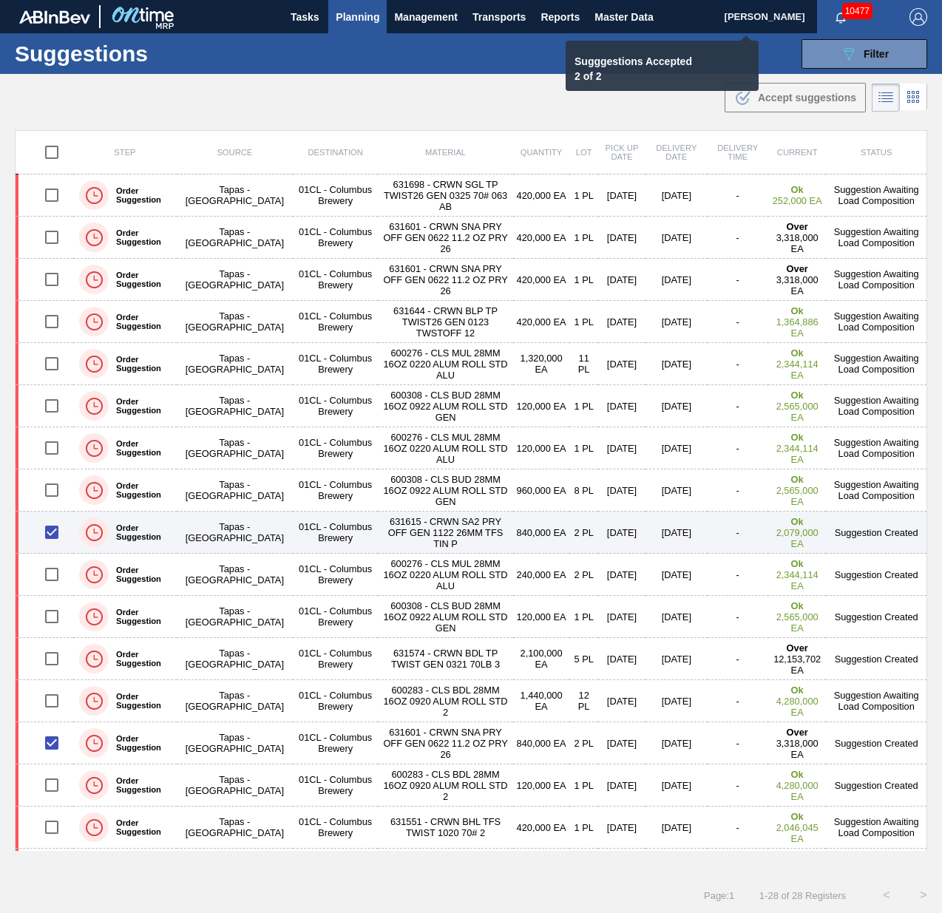
checkbox input "false"
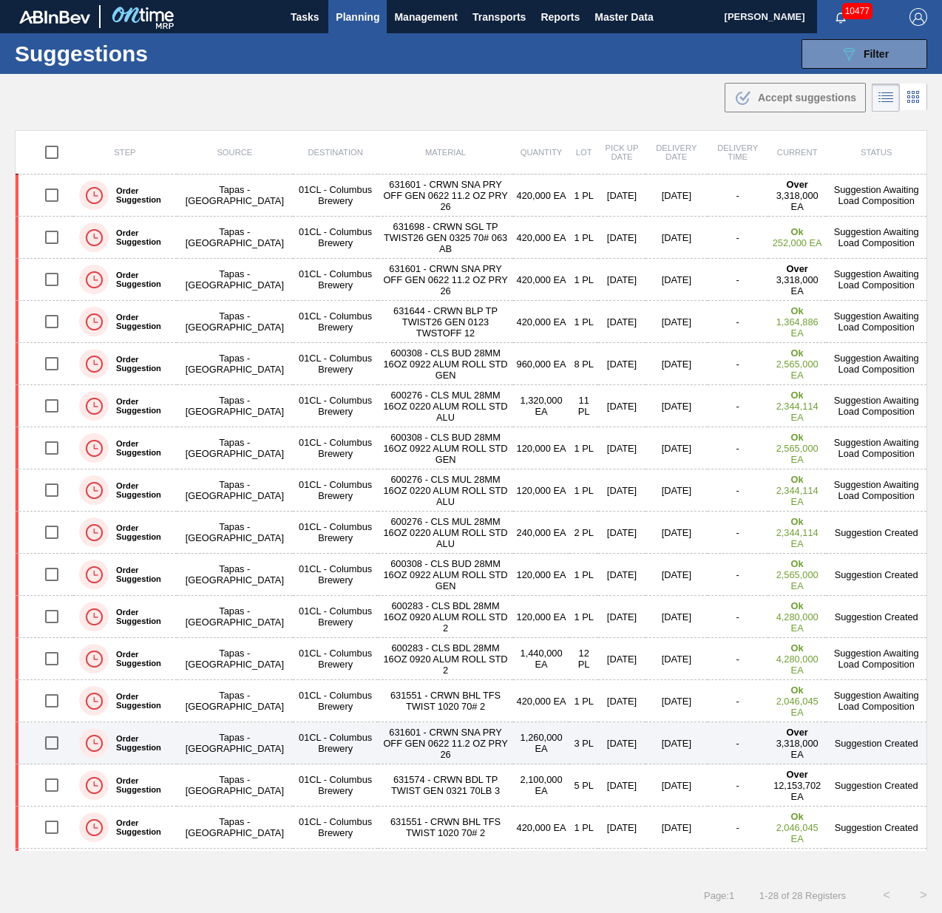
click at [55, 737] on input "checkbox" at bounding box center [51, 743] width 31 height 31
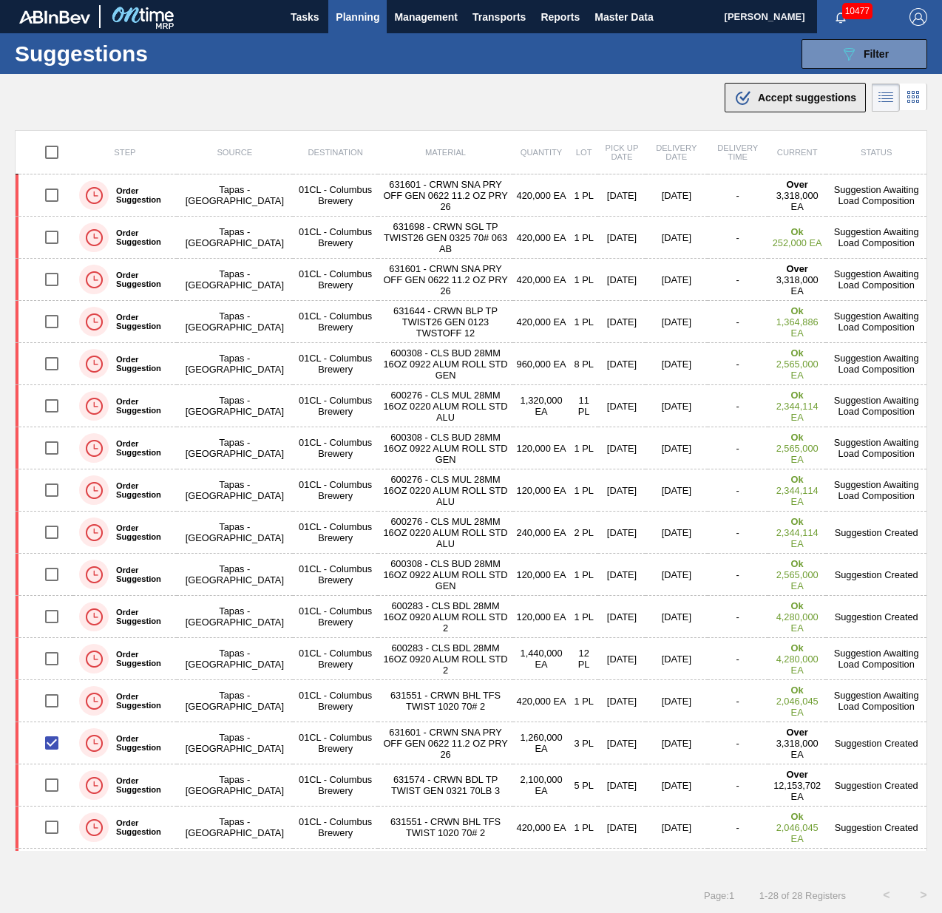
click at [774, 104] on div ".b{fill:var(--color-action-default)} Accept suggestions" at bounding box center [795, 98] width 122 height 18
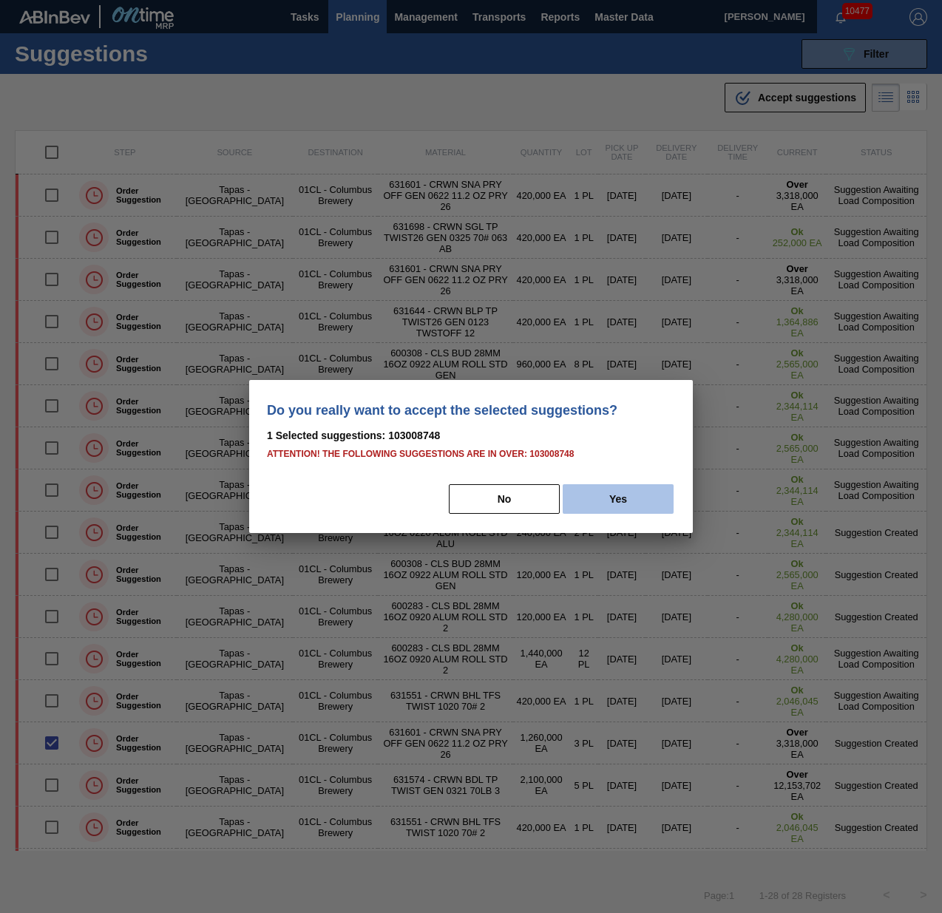
click at [624, 505] on button "Yes" at bounding box center [618, 499] width 111 height 30
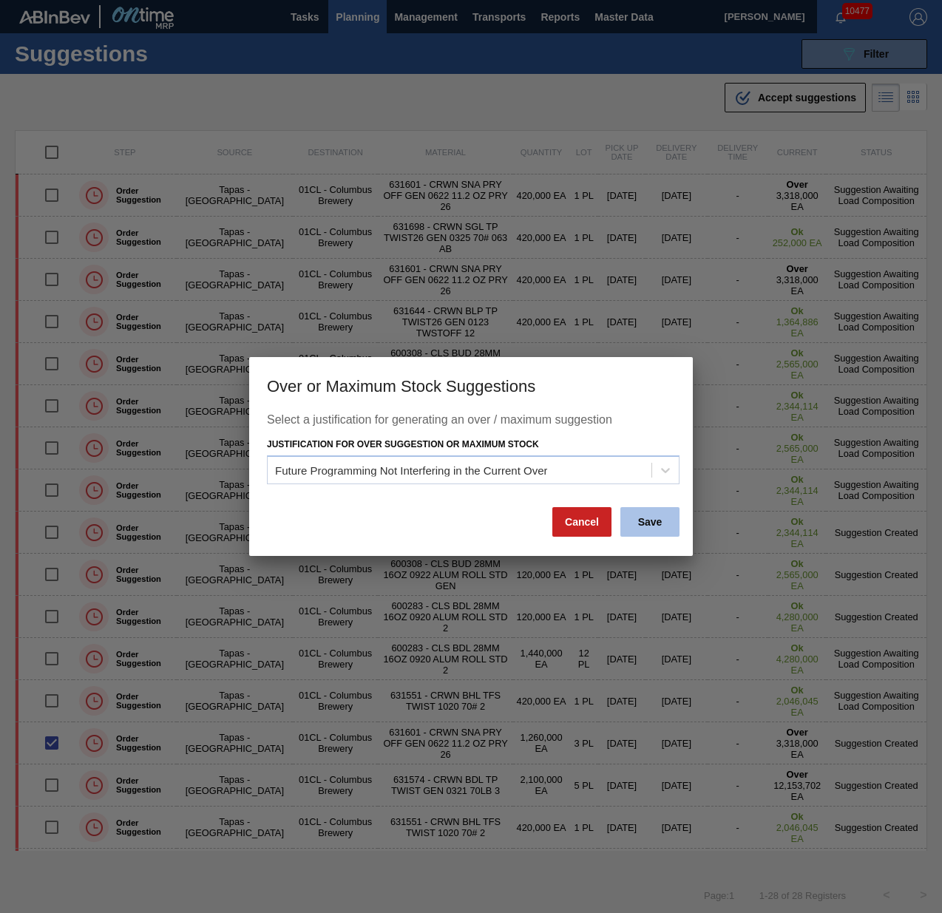
click at [652, 512] on button "Save" at bounding box center [649, 522] width 59 height 30
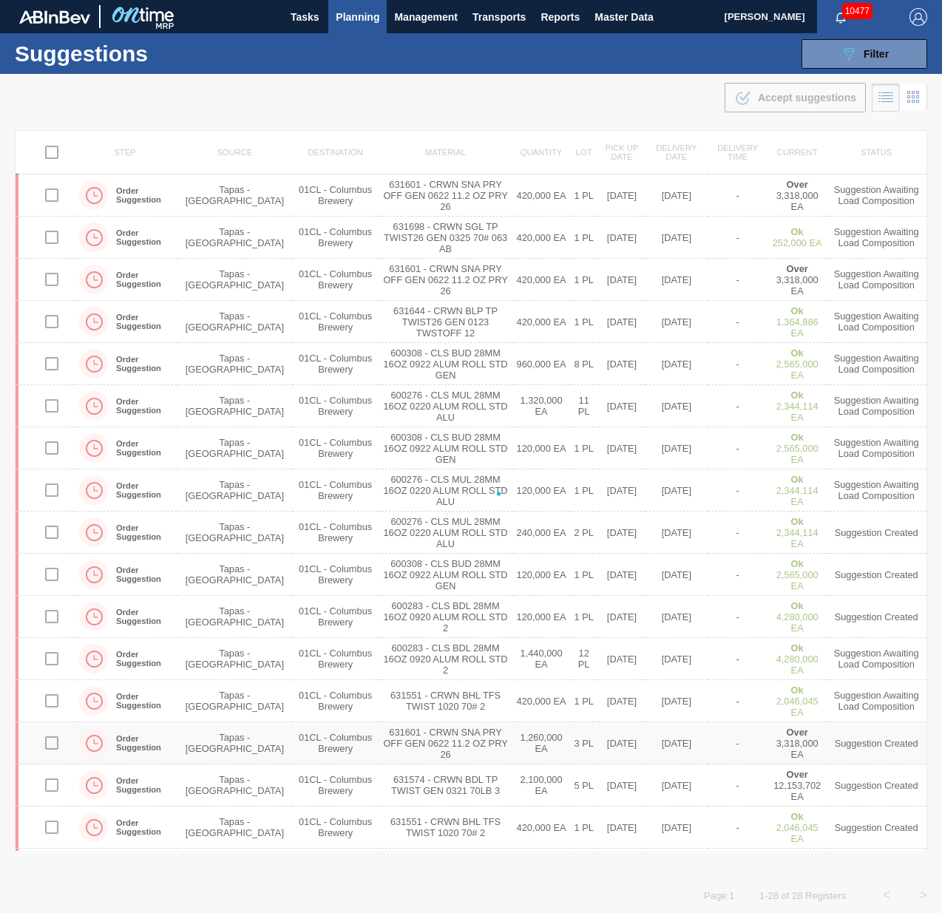
checkbox input "false"
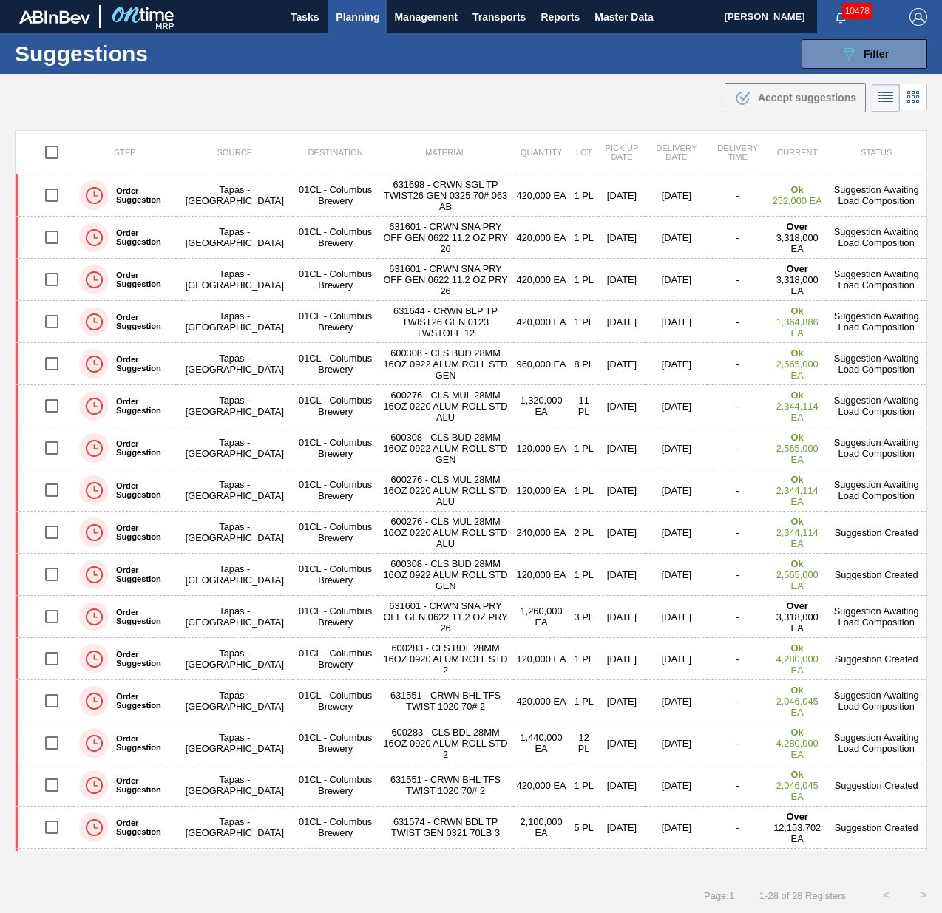
click at [393, 118] on main "Tasks Planning Management Transports Reports Master Data Jasmine Brown 10478 Ma…" at bounding box center [471, 456] width 942 height 913
click at [367, 23] on span "Planning" at bounding box center [358, 17] width 44 height 18
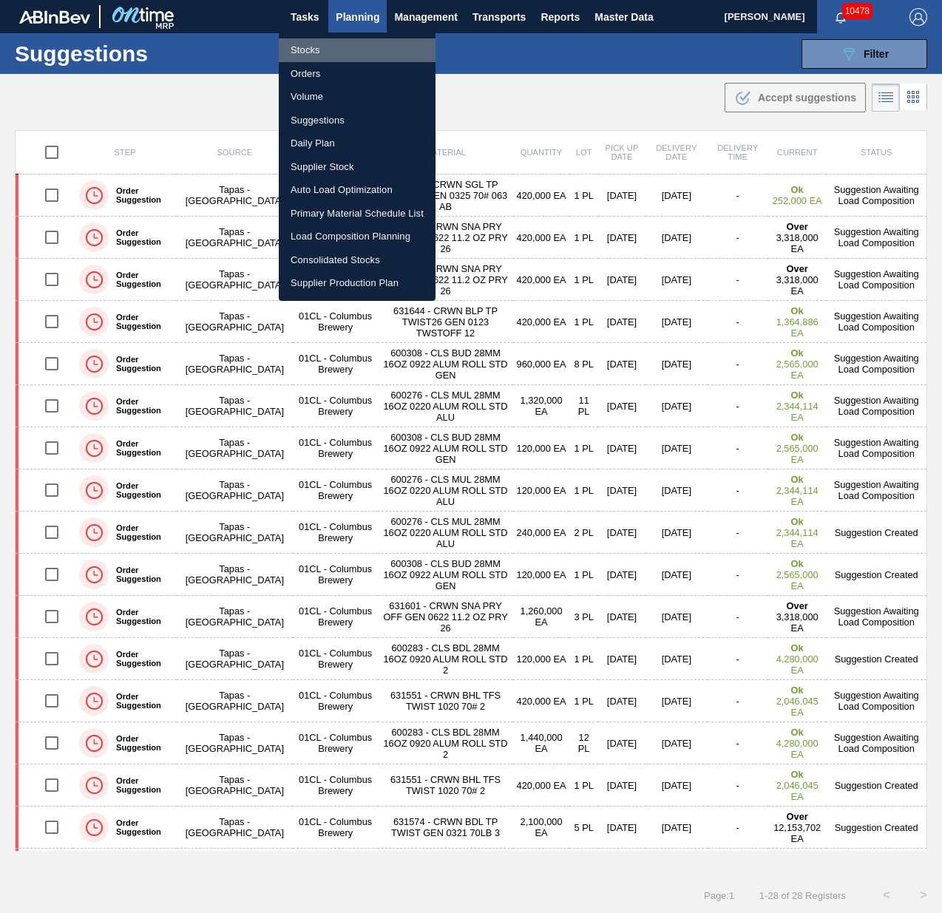
click at [320, 50] on li "Stocks" at bounding box center [357, 50] width 157 height 24
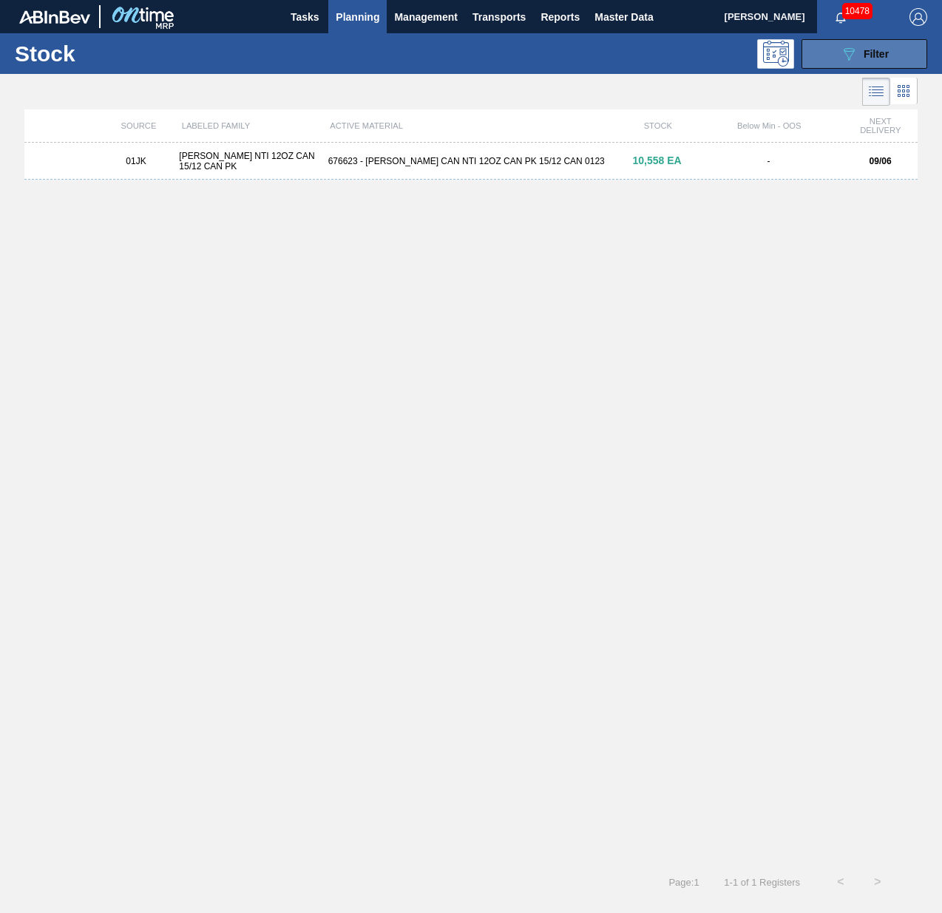
click at [858, 60] on div "089F7B8B-B2A5-4AFE-B5C0-19BA573D28AC Filter" at bounding box center [864, 54] width 49 height 18
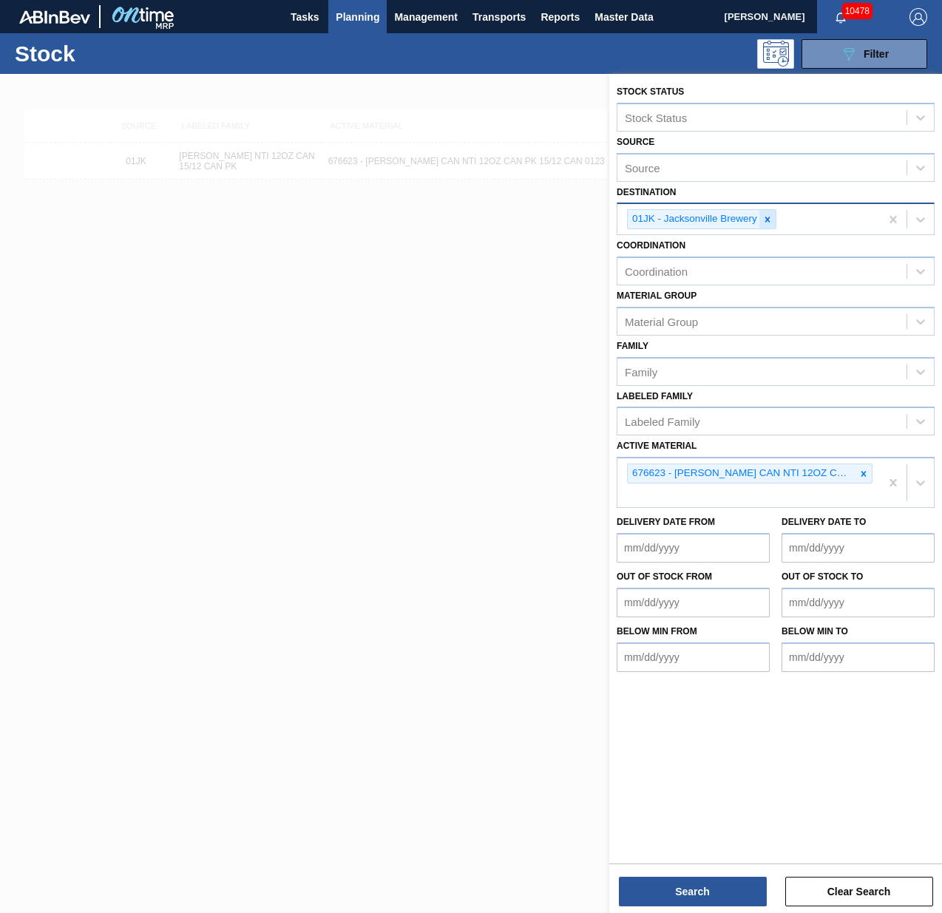
click at [774, 220] on div at bounding box center [767, 219] width 16 height 18
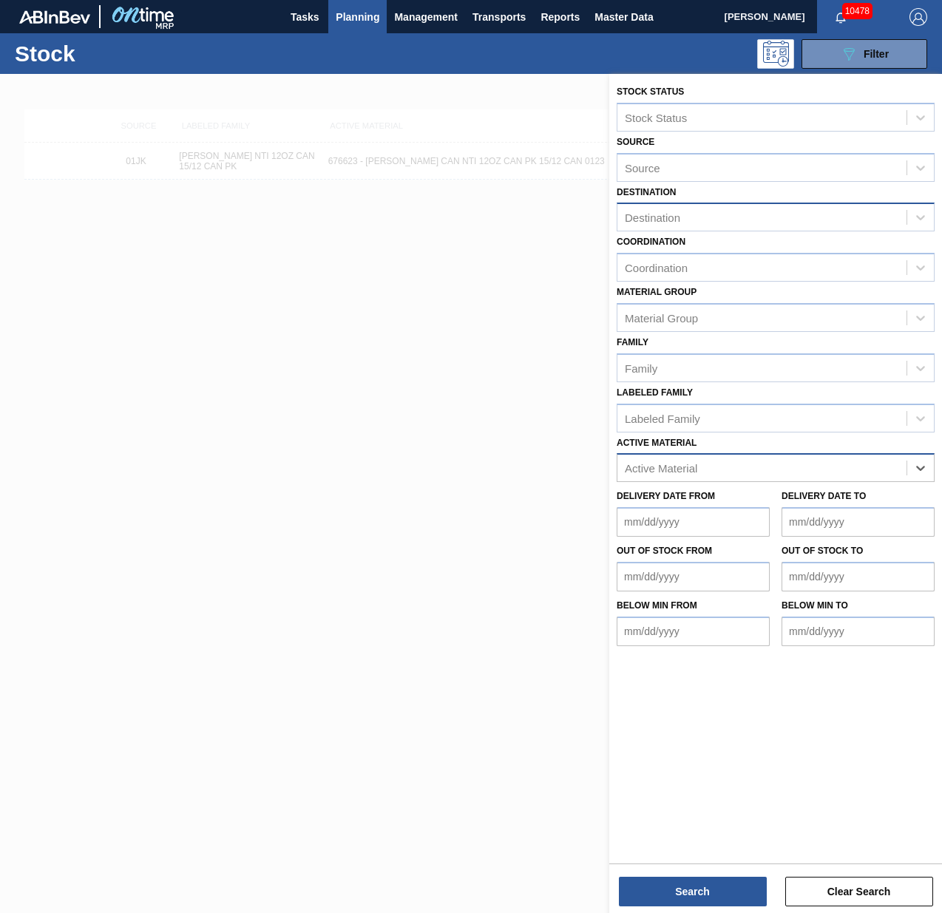
click at [785, 222] on div "Destination" at bounding box center [762, 217] width 289 height 21
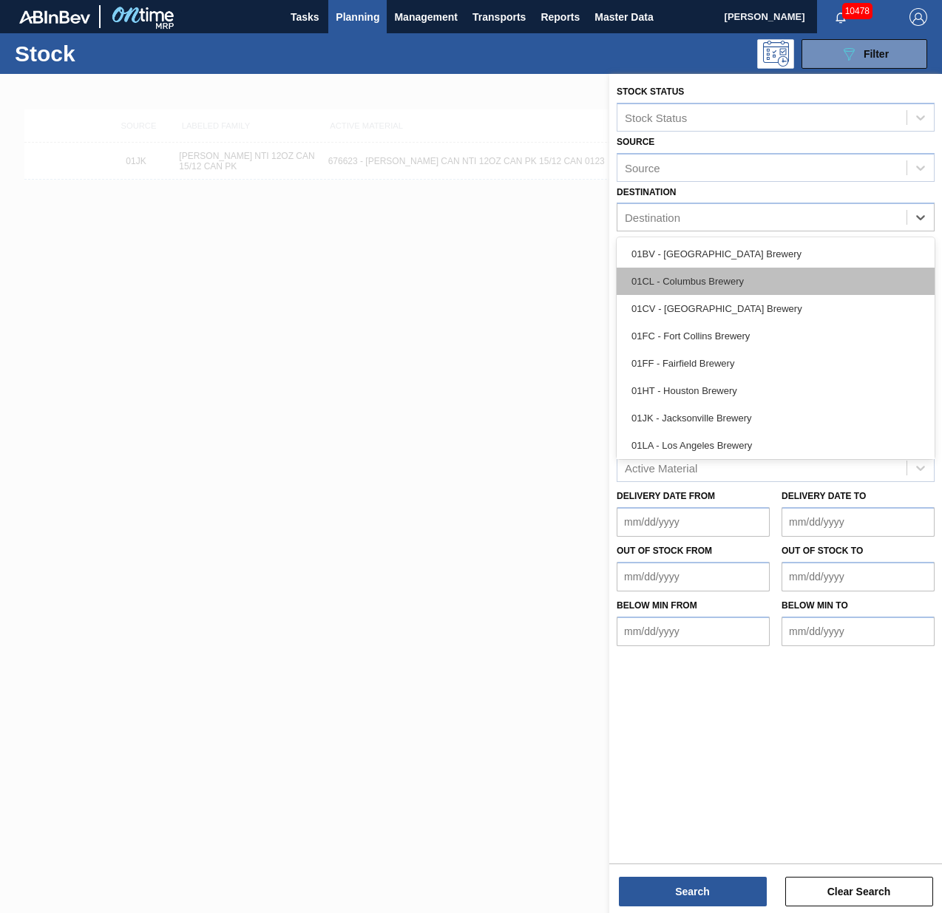
click at [744, 288] on div "01CL - Columbus Brewery" at bounding box center [776, 281] width 318 height 27
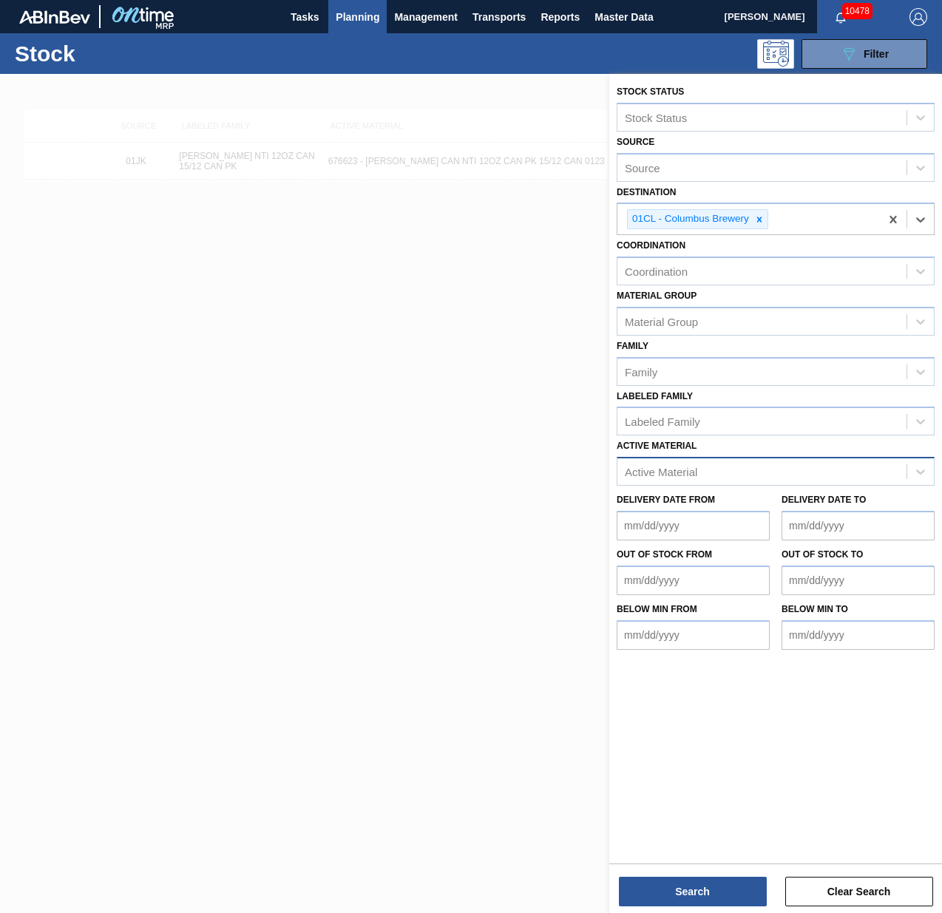
click at [679, 457] on div "Active Material" at bounding box center [776, 471] width 318 height 29
click at [429, 384] on div at bounding box center [471, 530] width 942 height 913
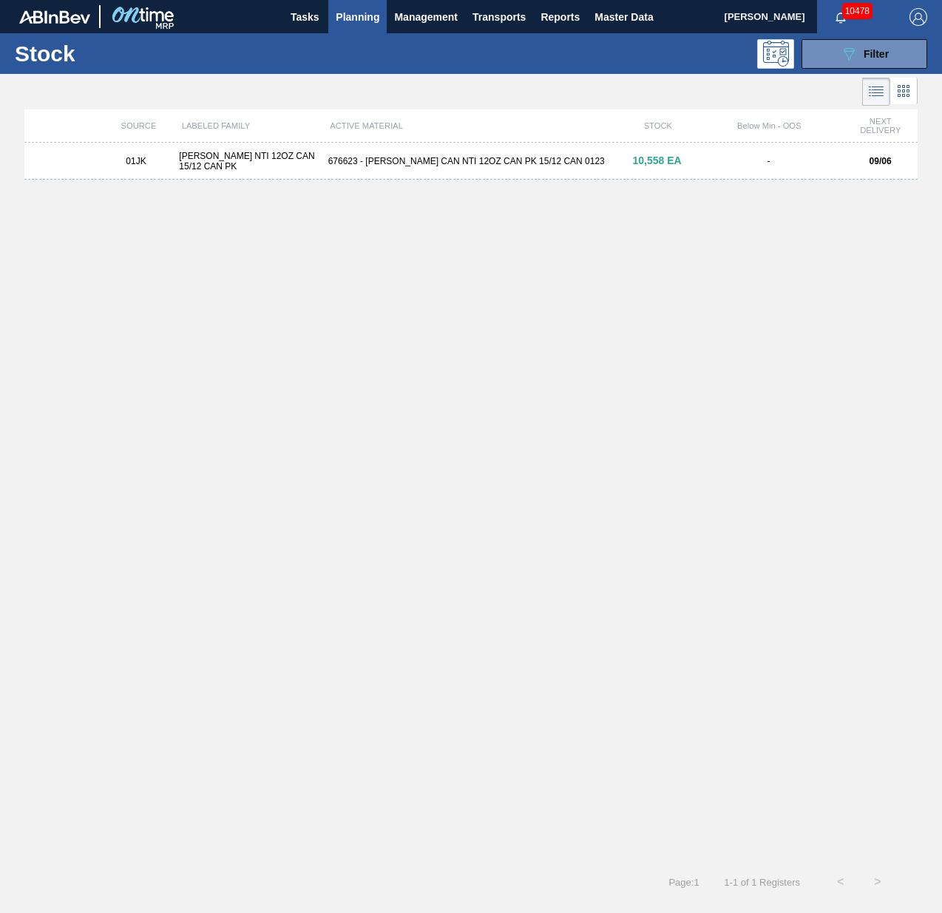
click at [349, 13] on span "Planning" at bounding box center [358, 17] width 44 height 18
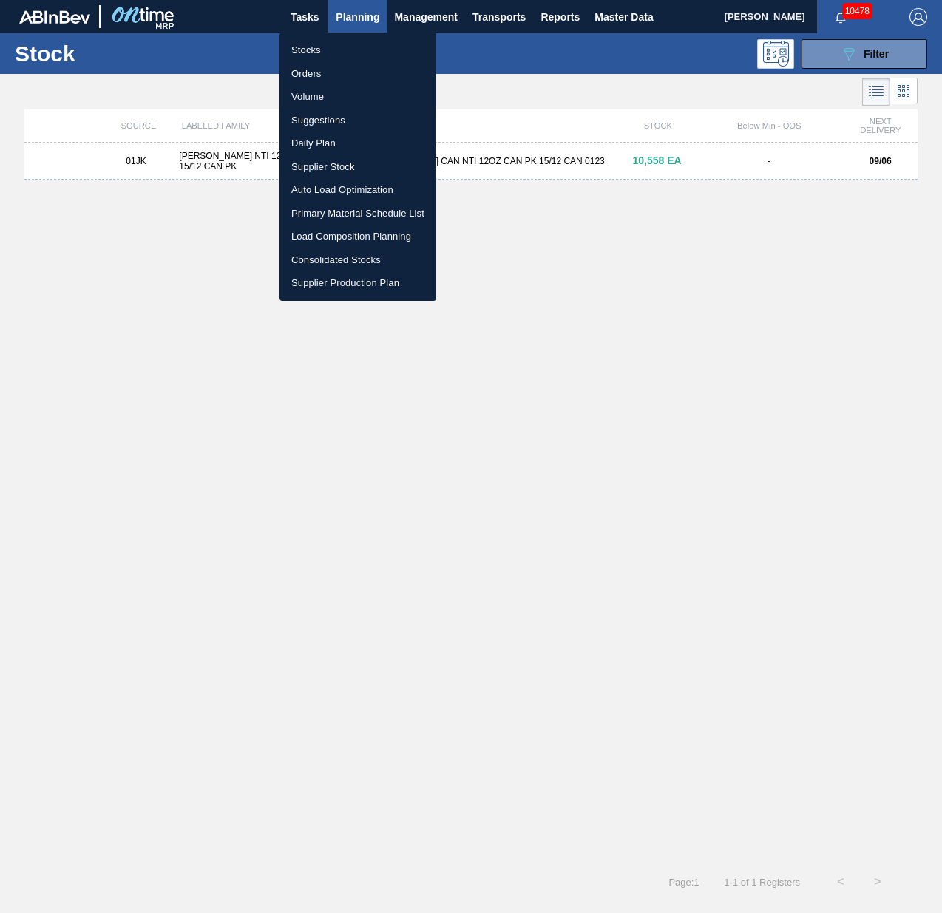
click at [346, 122] on li "Suggestions" at bounding box center [358, 121] width 157 height 24
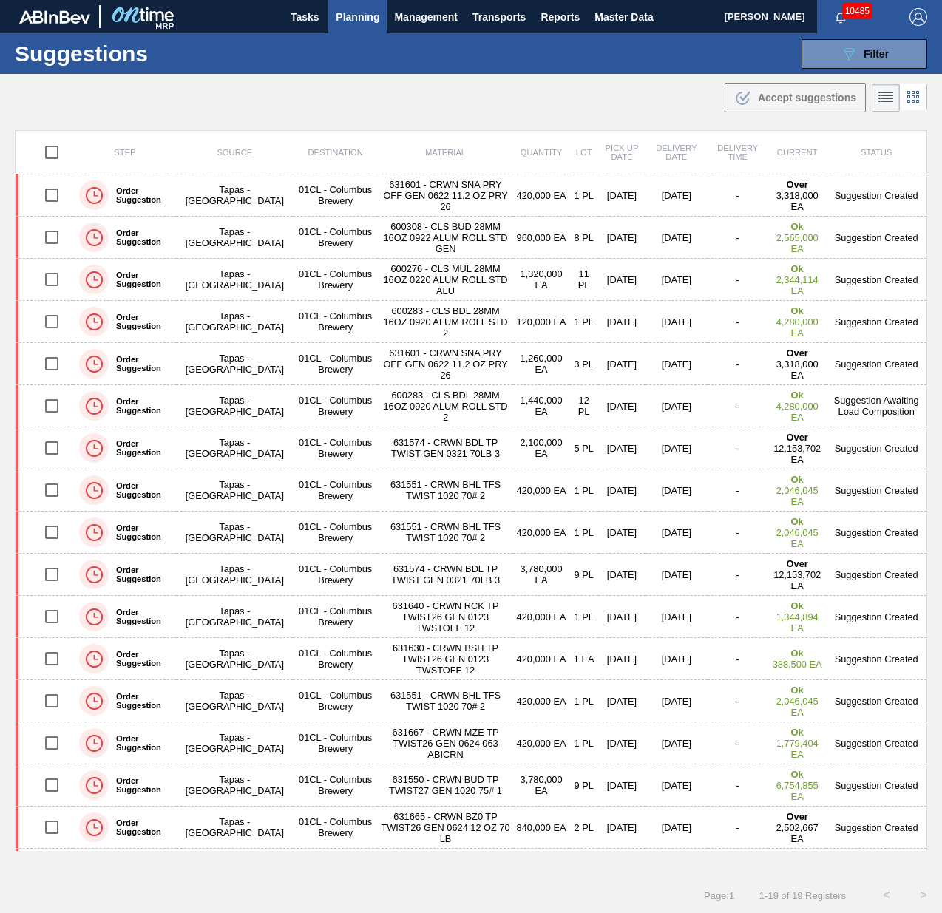
click at [563, 109] on div ".b{fill:var(--color-action-default)} Accept suggestions" at bounding box center [471, 94] width 942 height 41
click at [432, 101] on div ".b{fill:var(--color-action-default)} Accept suggestions" at bounding box center [471, 94] width 942 height 41
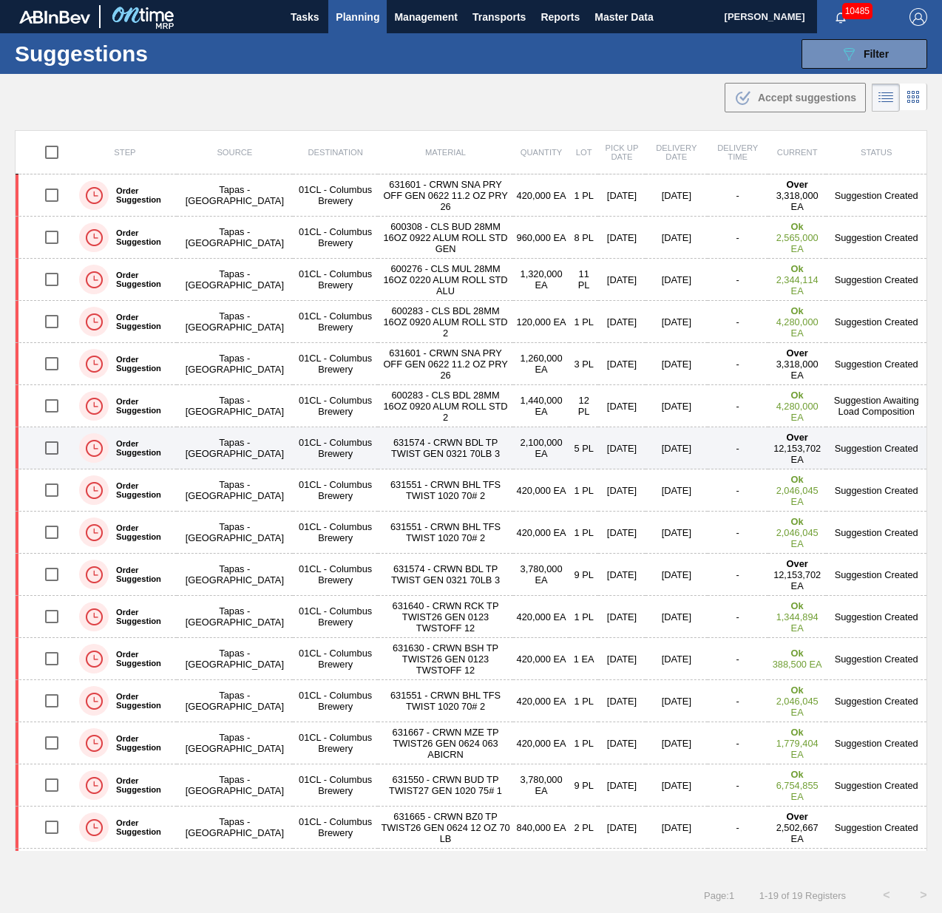
click at [52, 444] on input "checkbox" at bounding box center [51, 448] width 31 height 31
checkbox input "true"
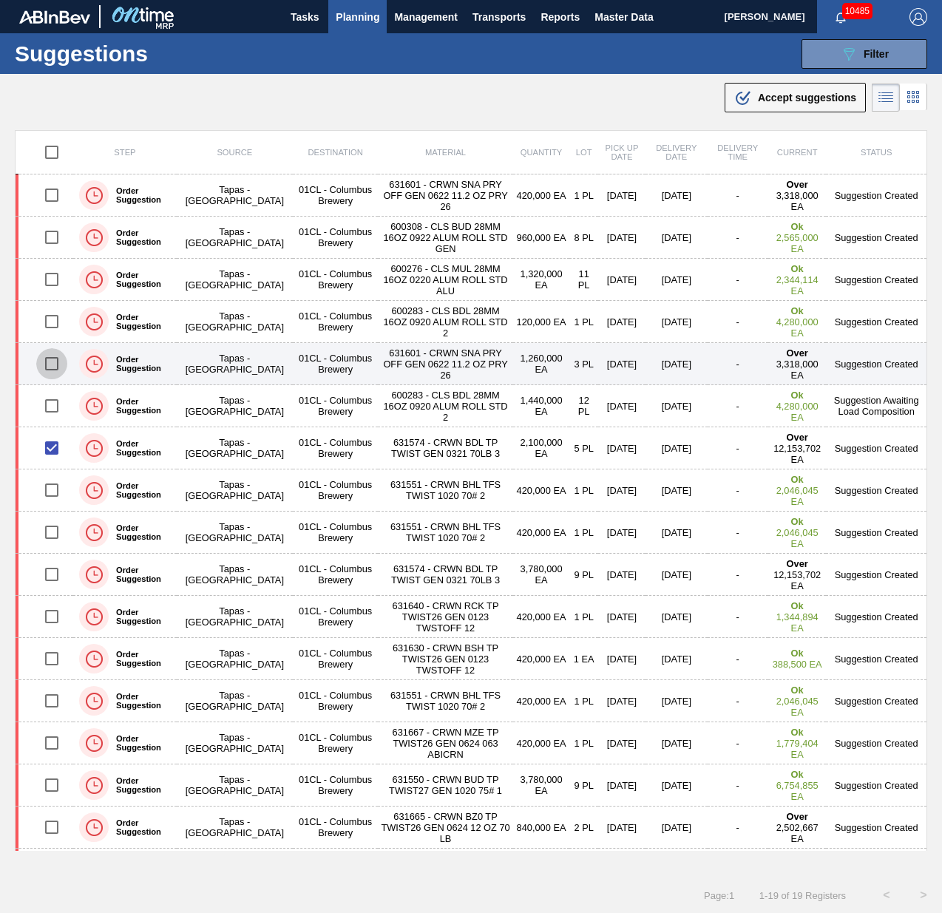
click at [54, 356] on input "checkbox" at bounding box center [51, 363] width 31 height 31
checkbox input "true"
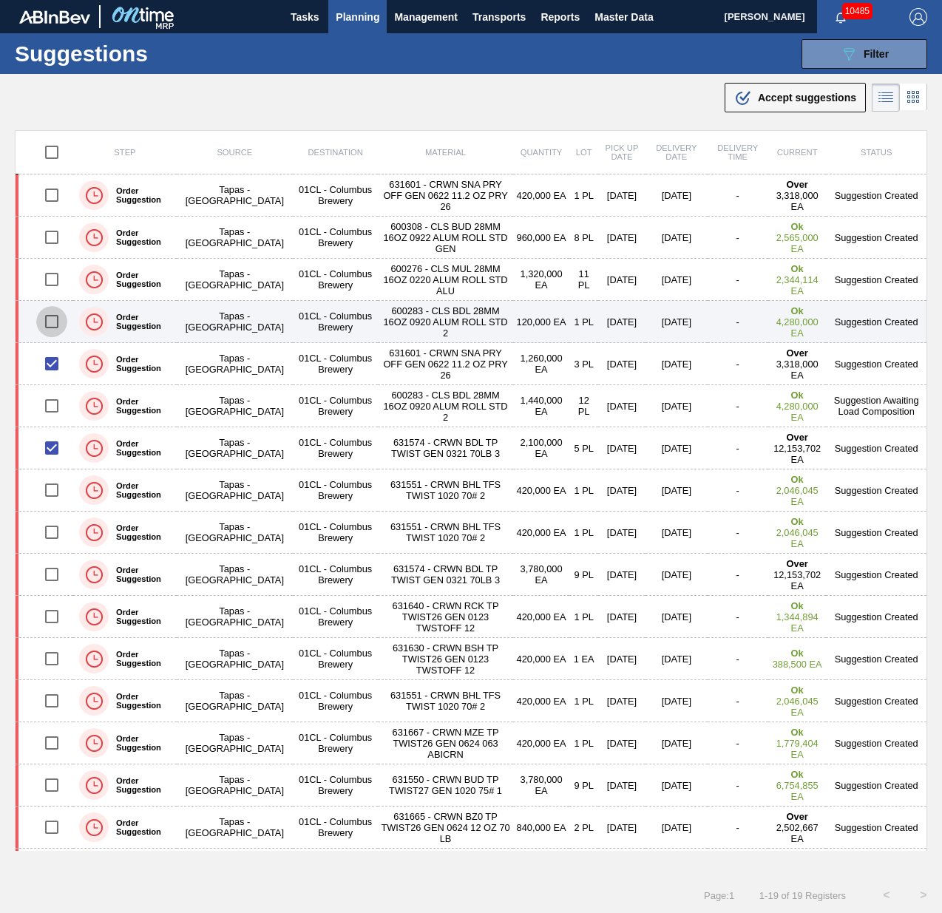
click at [54, 325] on input "checkbox" at bounding box center [51, 321] width 31 height 31
checkbox input "true"
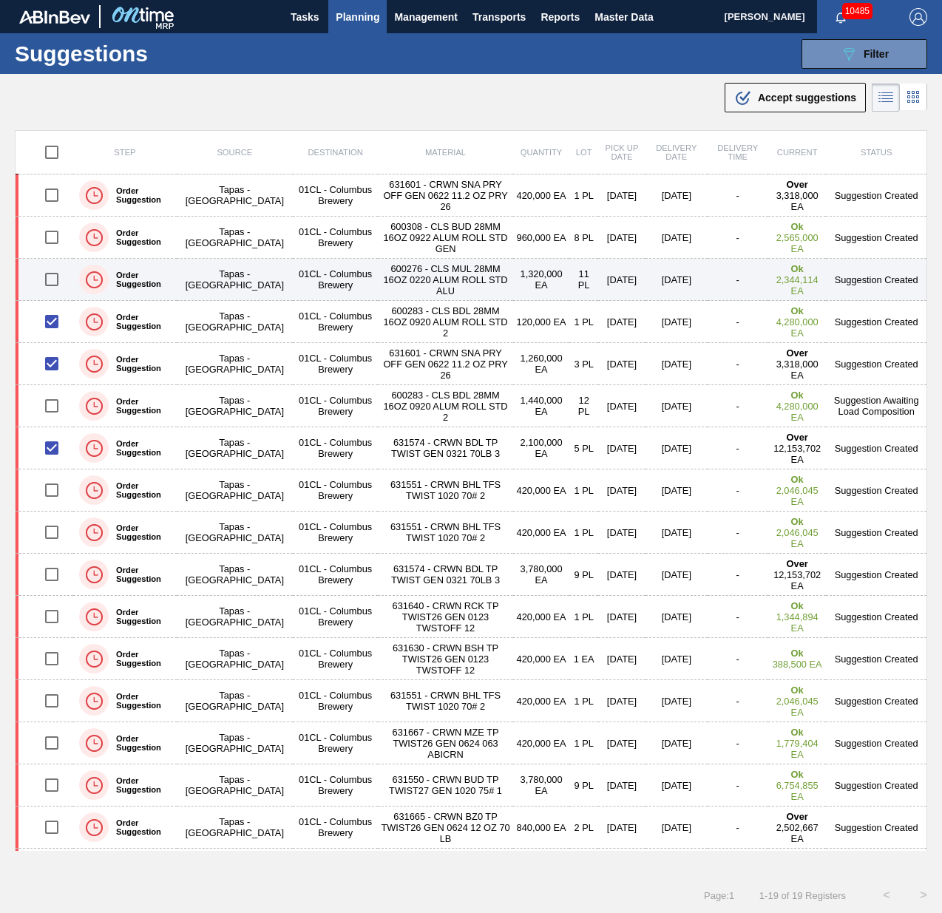
click at [55, 274] on input "checkbox" at bounding box center [51, 279] width 31 height 31
checkbox input "true"
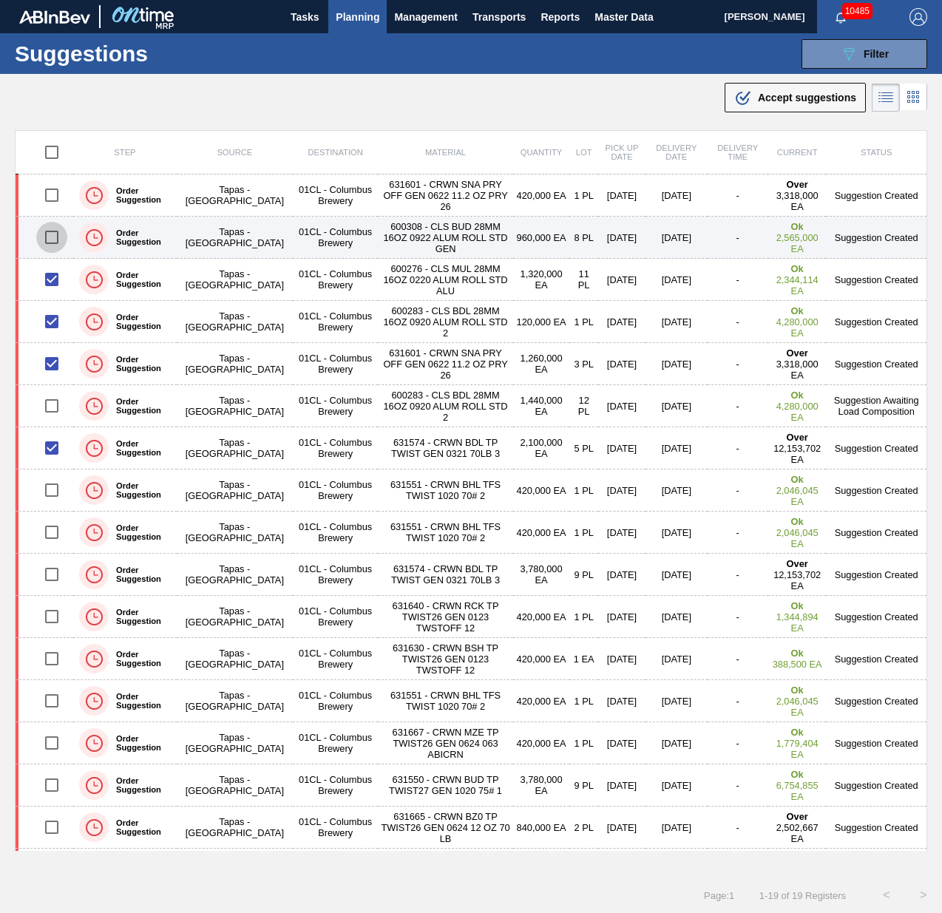
click at [52, 226] on input "checkbox" at bounding box center [51, 237] width 31 height 31
checkbox input "true"
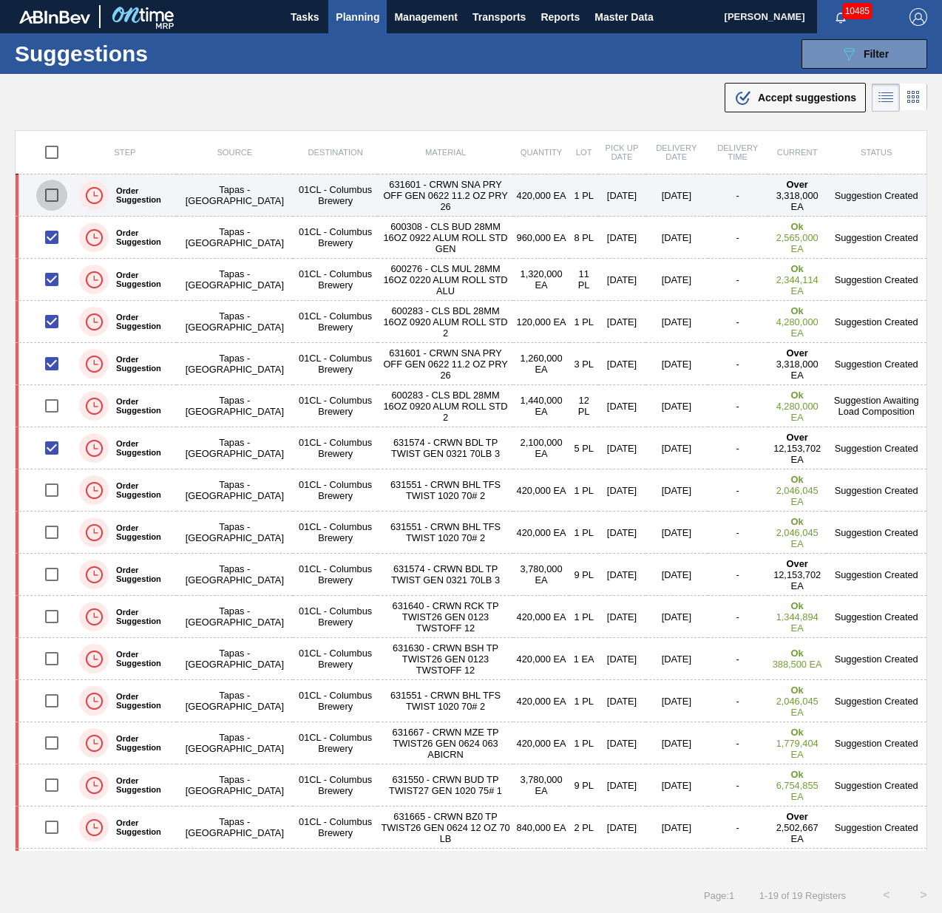
click at [50, 200] on input "checkbox" at bounding box center [51, 195] width 31 height 31
click at [42, 193] on input "checkbox" at bounding box center [51, 195] width 31 height 31
checkbox input "false"
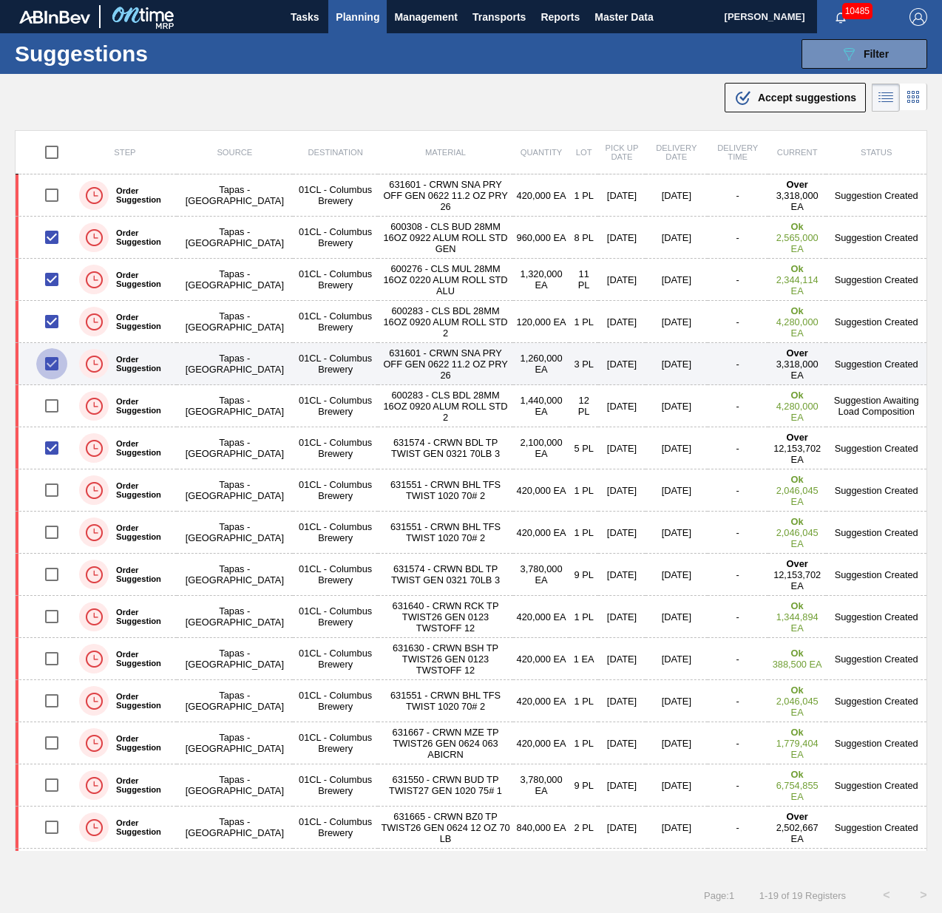
click at [56, 360] on input "checkbox" at bounding box center [51, 363] width 31 height 31
checkbox input "false"
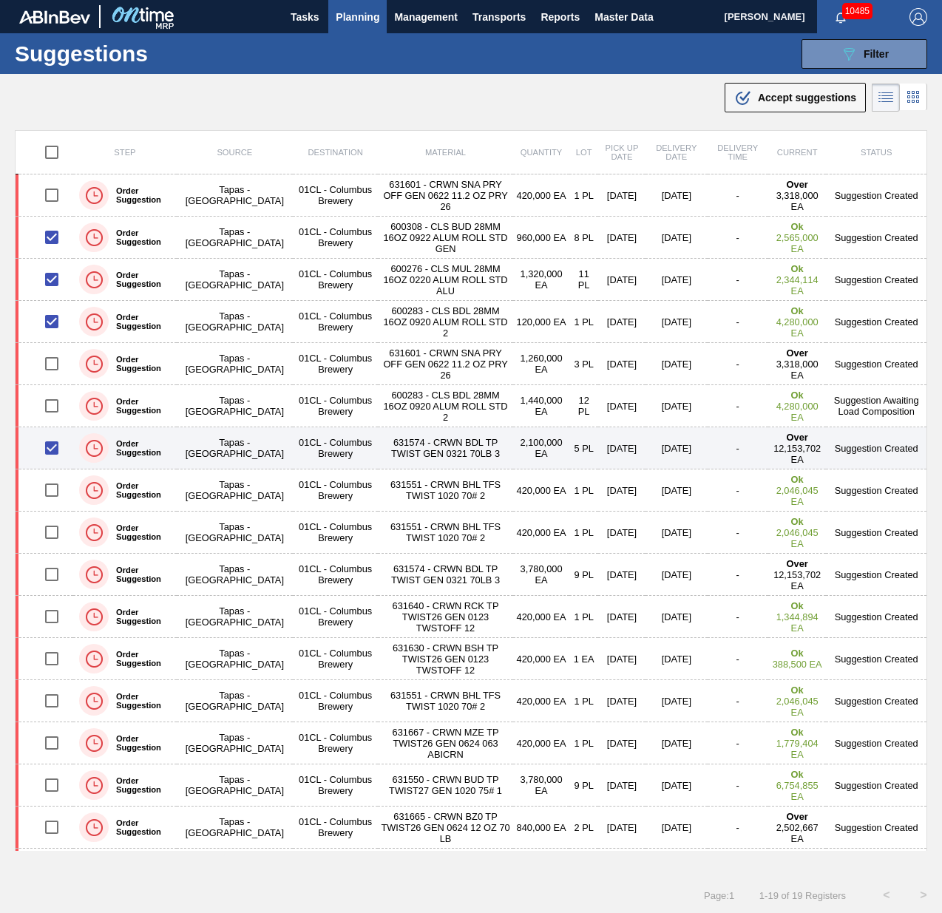
click at [47, 451] on input "checkbox" at bounding box center [51, 448] width 31 height 31
checkbox input "false"
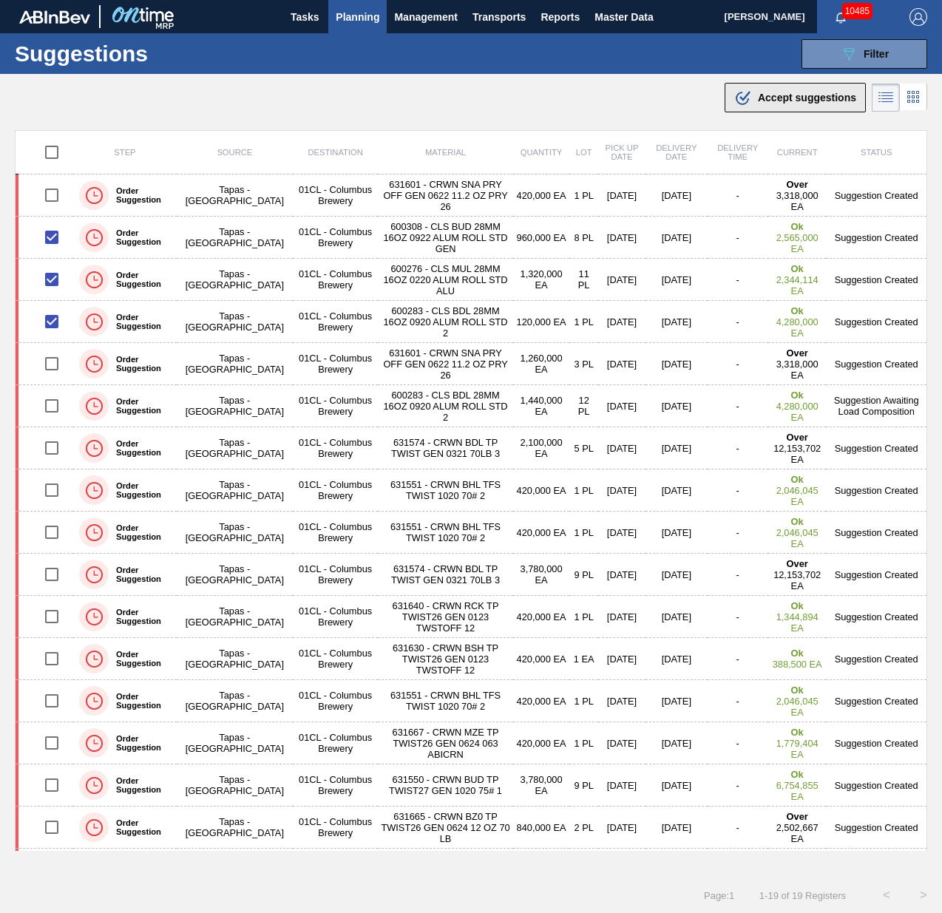
click at [754, 97] on div ".b{fill:var(--color-action-default)} Accept suggestions" at bounding box center [795, 98] width 122 height 18
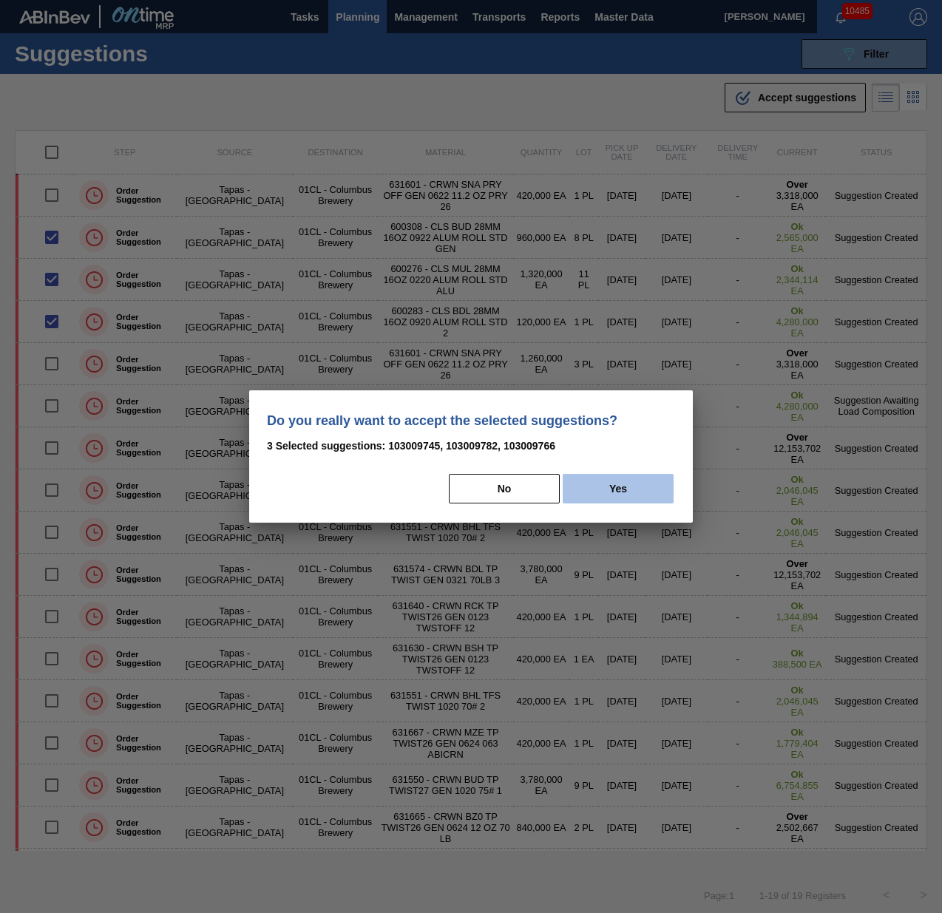
click at [639, 481] on button "Yes" at bounding box center [618, 489] width 111 height 30
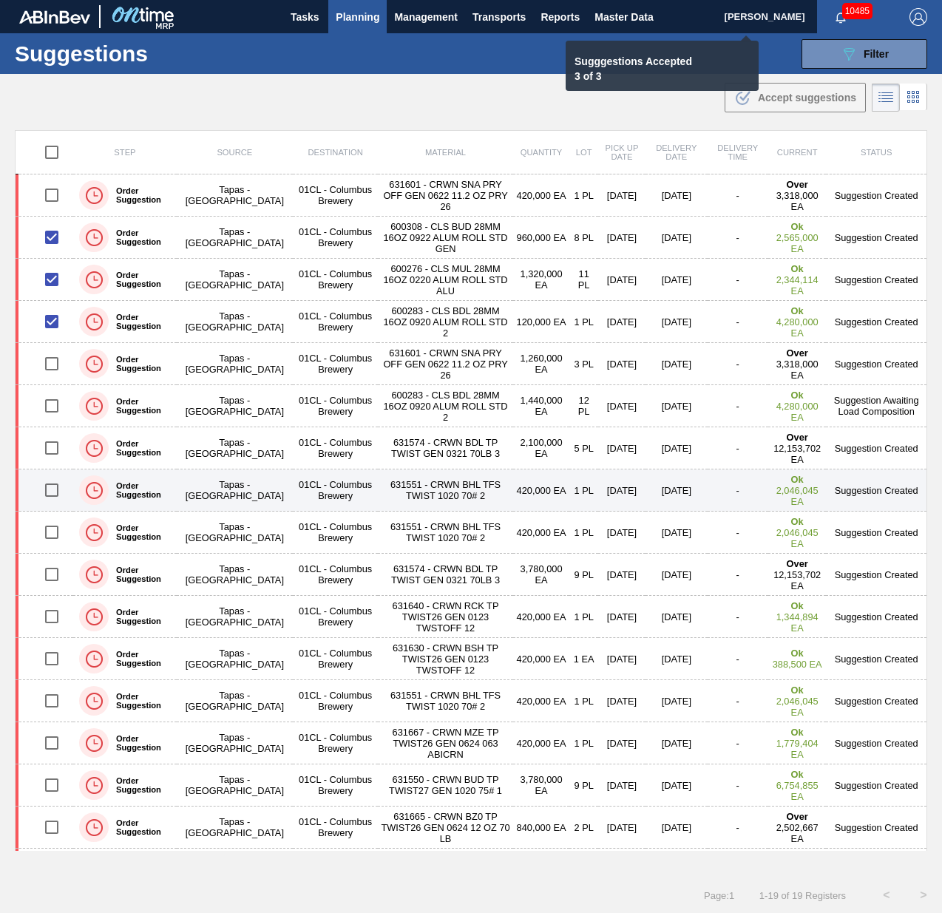
checkbox input "false"
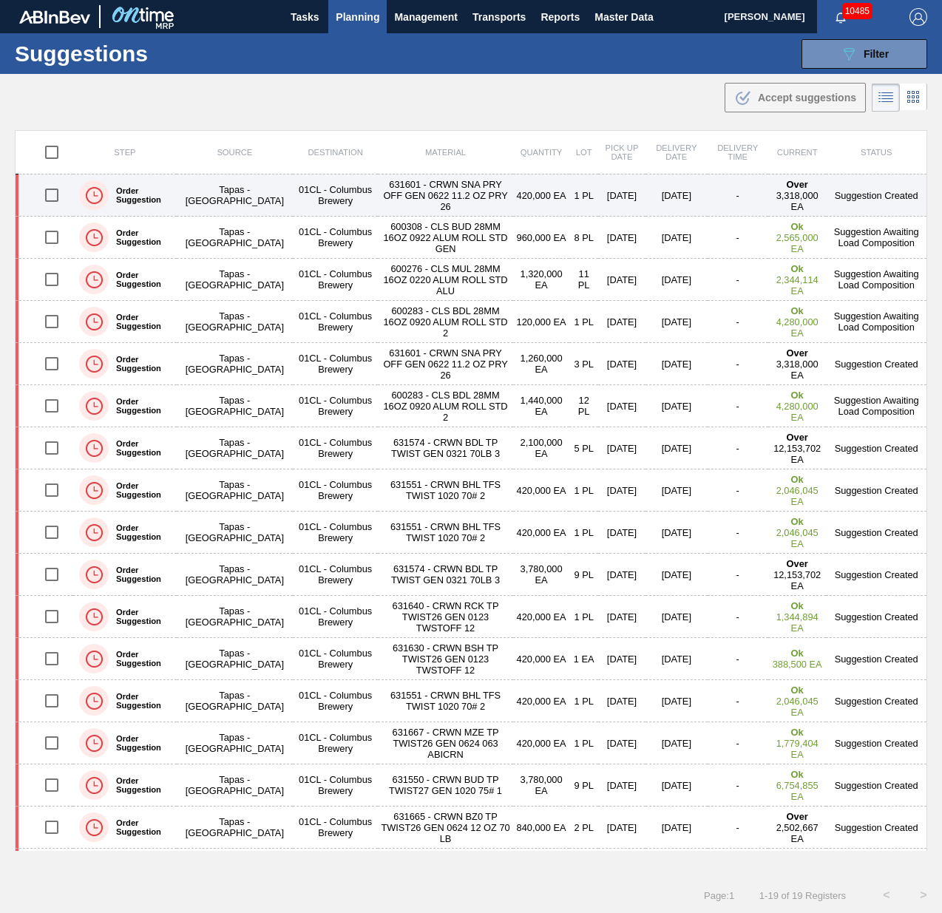
click at [609, 186] on td "[DATE]" at bounding box center [621, 196] width 47 height 42
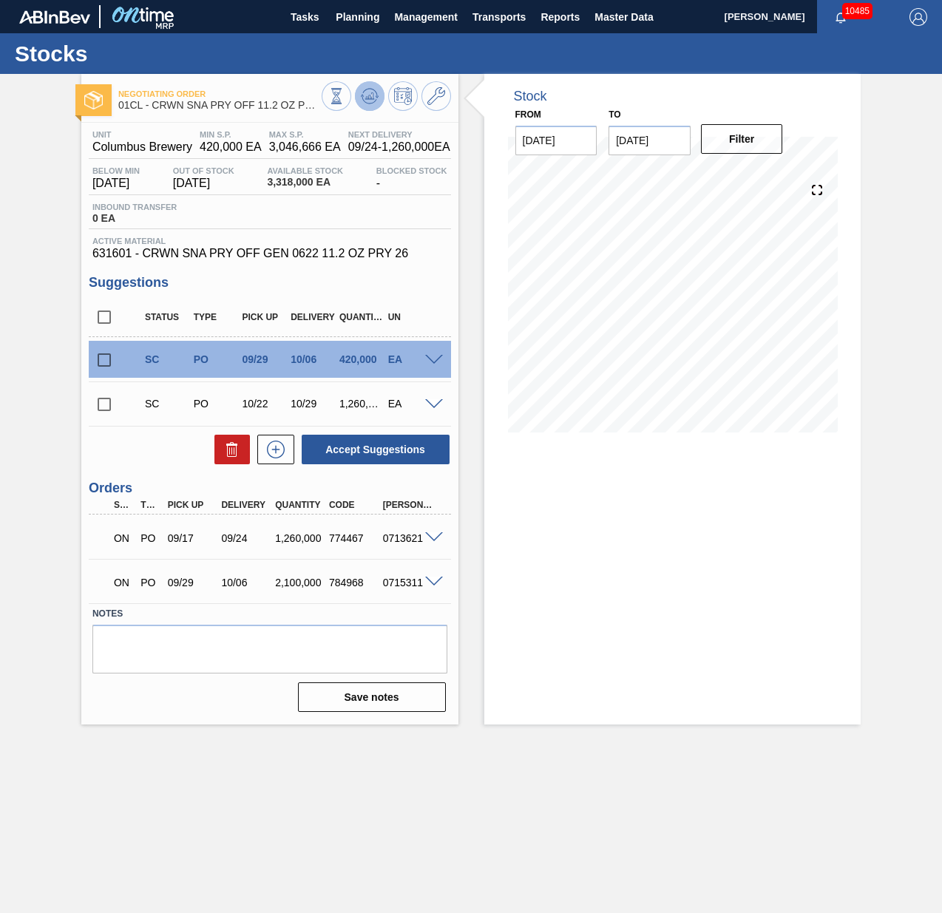
click at [376, 98] on icon at bounding box center [370, 96] width 18 height 18
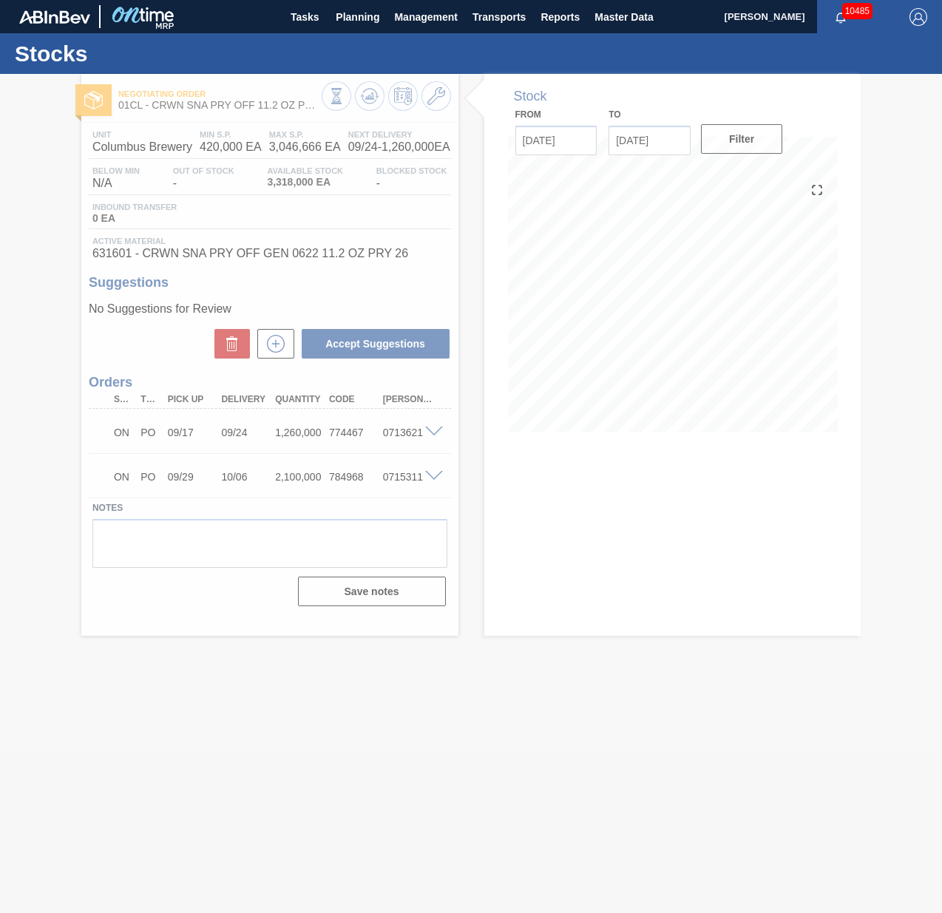
click at [671, 134] on div at bounding box center [471, 493] width 942 height 839
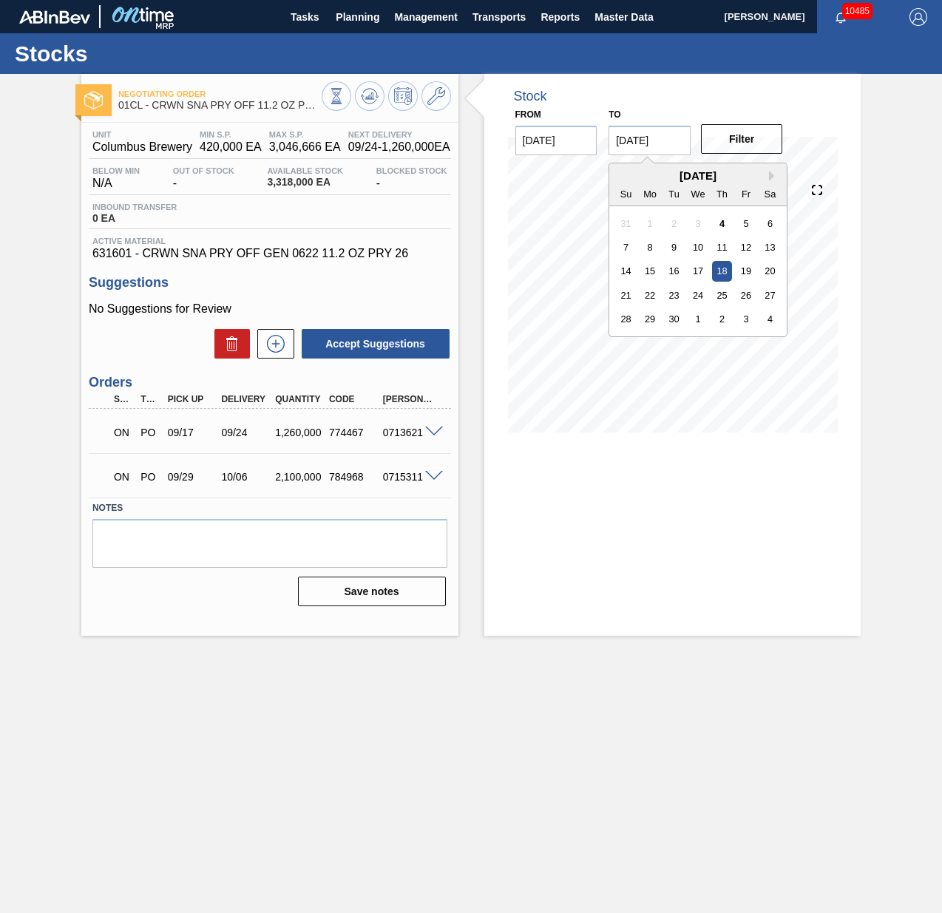
click at [671, 134] on input "[DATE]" at bounding box center [650, 141] width 82 height 30
click at [768, 174] on div "[DATE]" at bounding box center [697, 175] width 177 height 13
click at [771, 175] on button "Next Month" at bounding box center [774, 176] width 10 height 10
click at [741, 323] on div "31" at bounding box center [747, 319] width 20 height 20
type input "[DATE]"
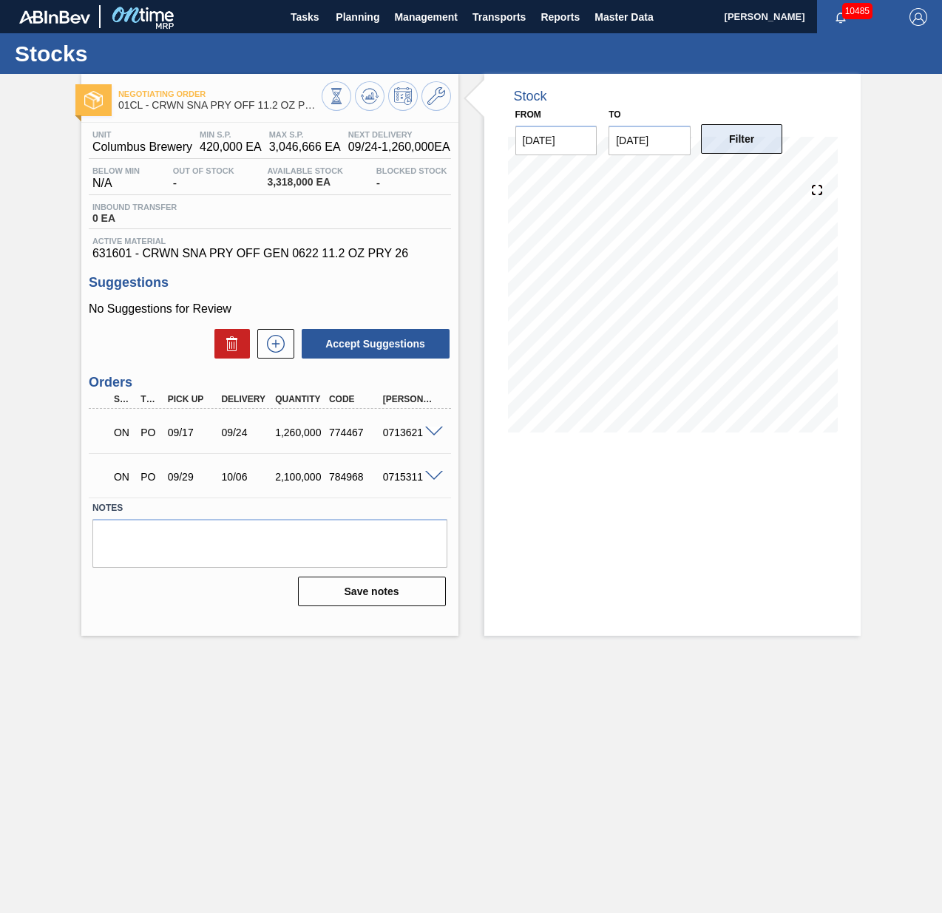
click at [755, 141] on button "Filter" at bounding box center [742, 139] width 82 height 30
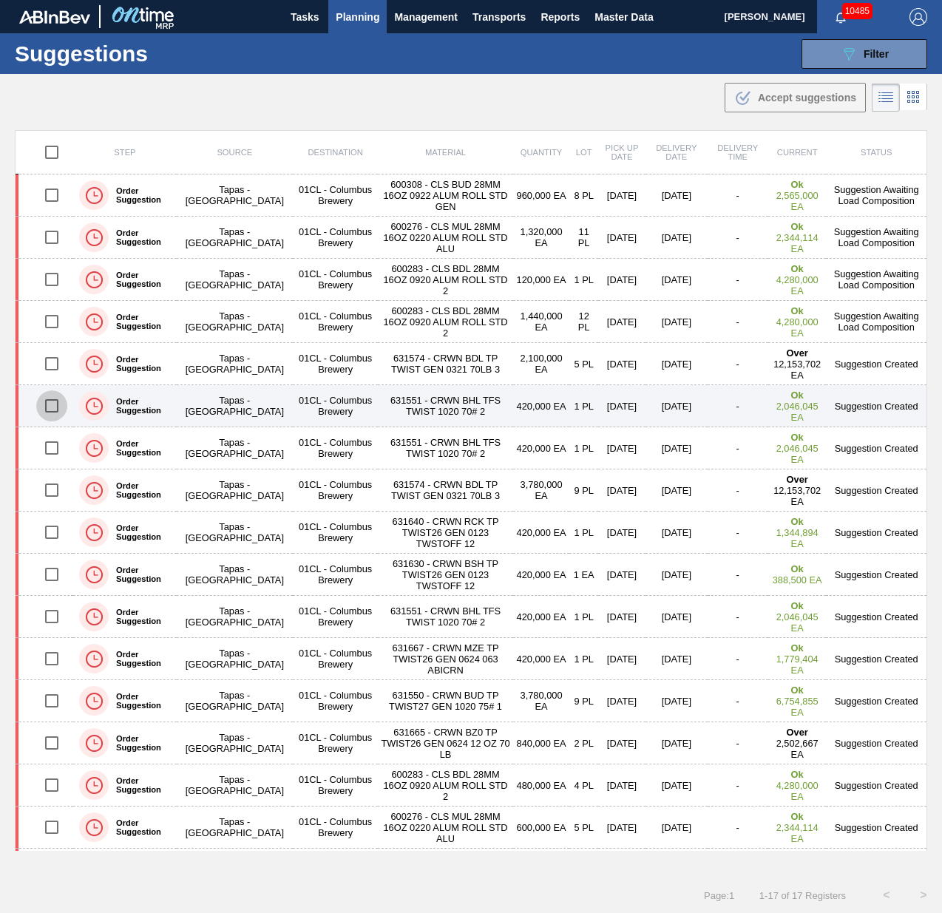
click at [53, 405] on input "checkbox" at bounding box center [51, 405] width 31 height 31
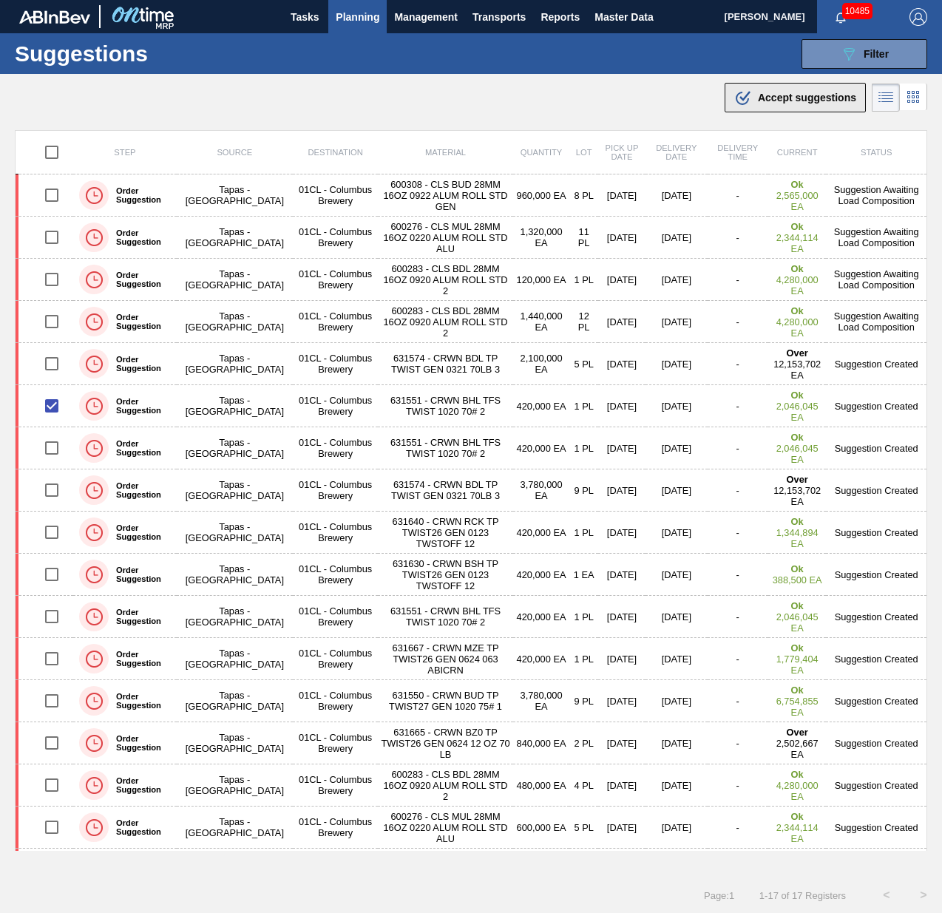
click at [788, 92] on span "Accept suggestions" at bounding box center [807, 98] width 98 height 12
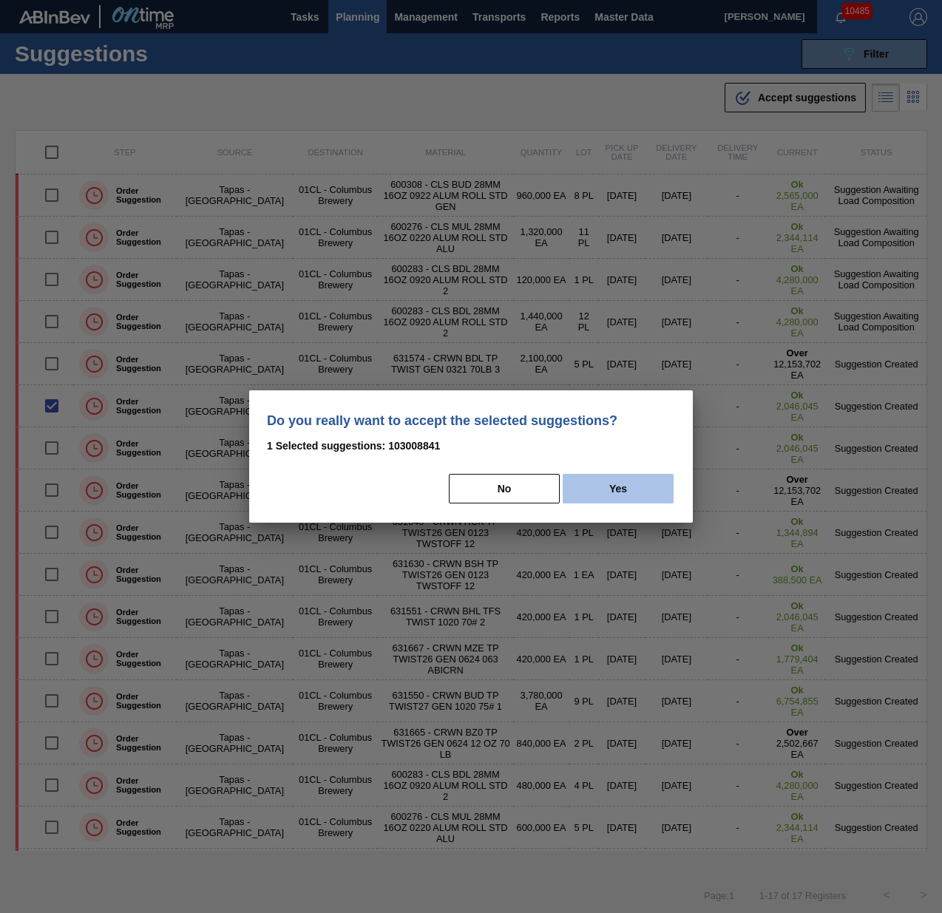
click at [628, 487] on button "Yes" at bounding box center [618, 489] width 111 height 30
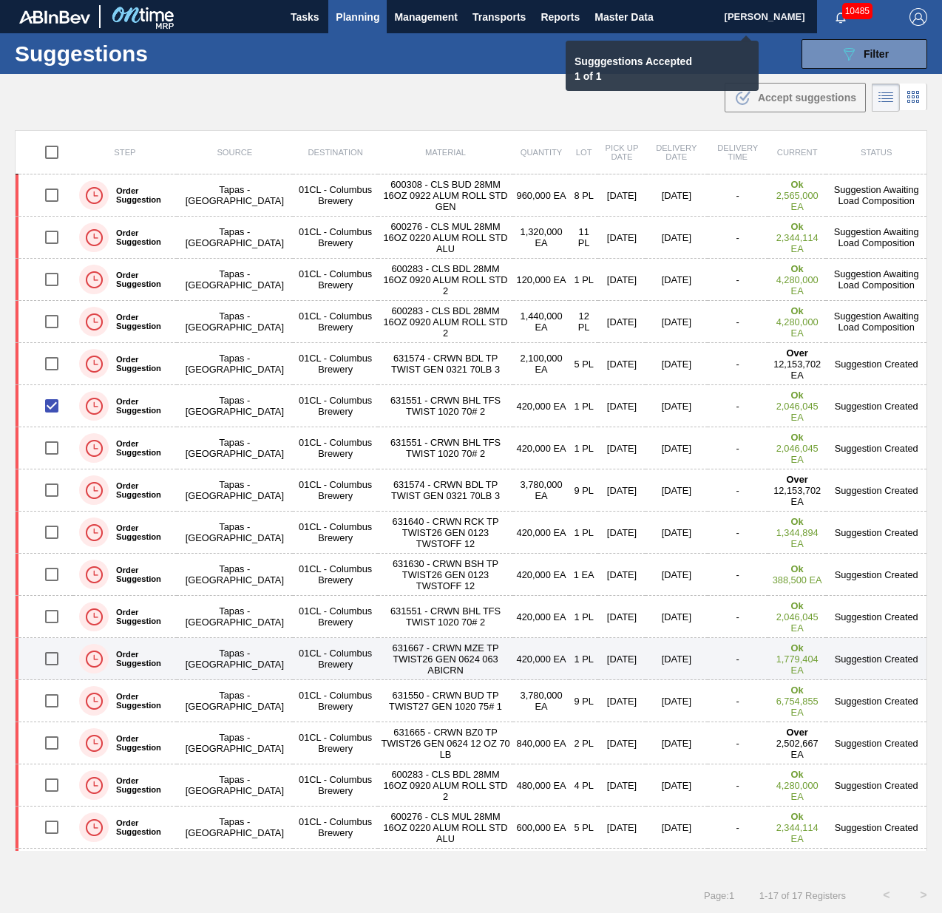
checkbox input "false"
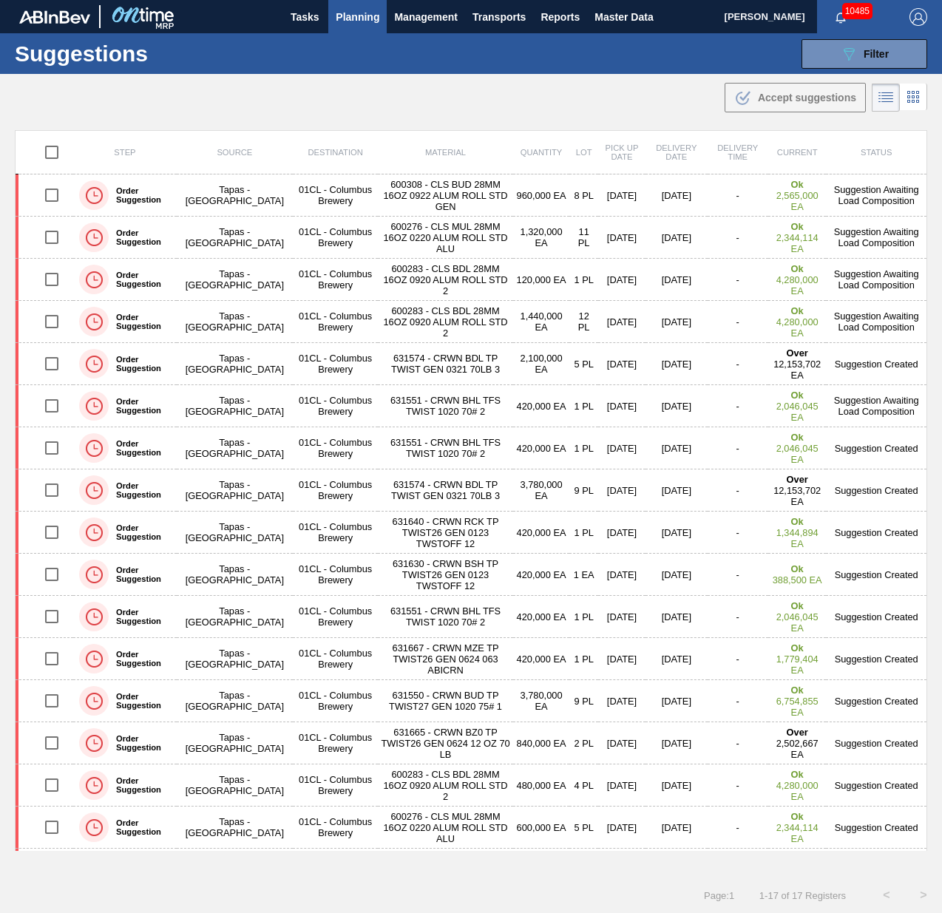
click at [333, 113] on div ".b{fill:var(--color-action-default)} Accept suggestions" at bounding box center [471, 94] width 942 height 41
click at [479, 70] on div "Suggestions 089F7B8B-B2A5-4AFE-B5C0-19BA573D28AC Filter Step Step Source Source…" at bounding box center [471, 53] width 942 height 41
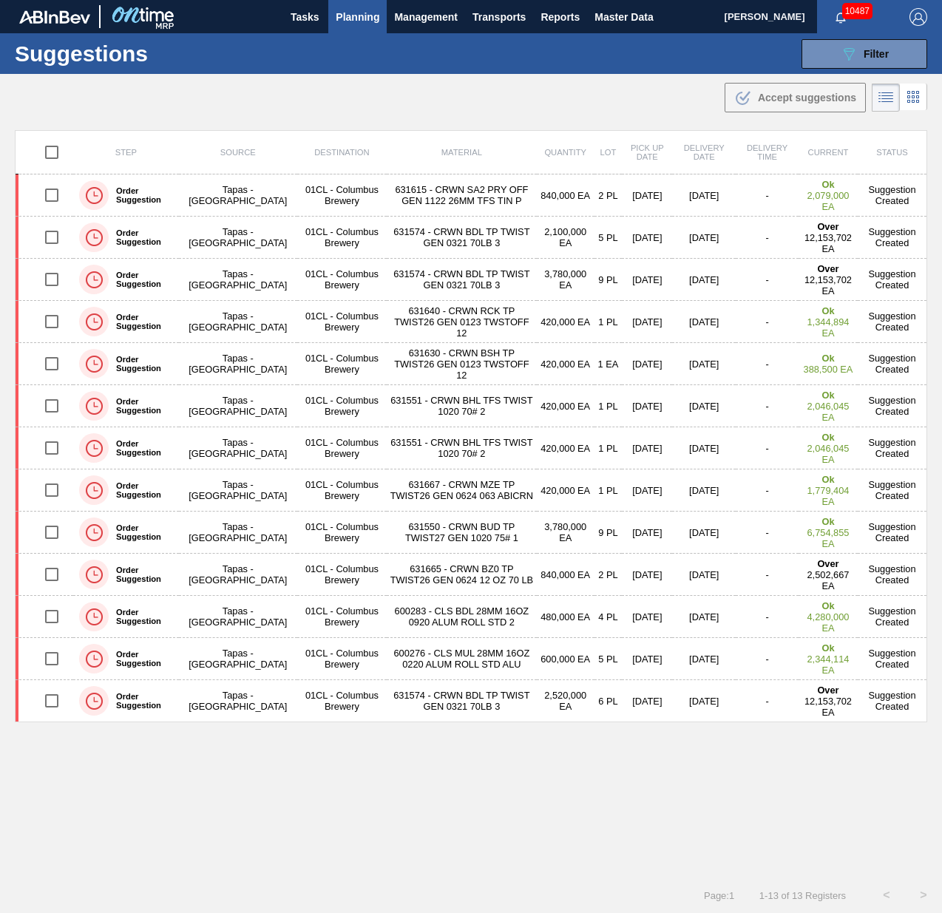
click at [495, 107] on div ".b{fill:var(--color-action-default)} Accept suggestions" at bounding box center [471, 94] width 942 height 41
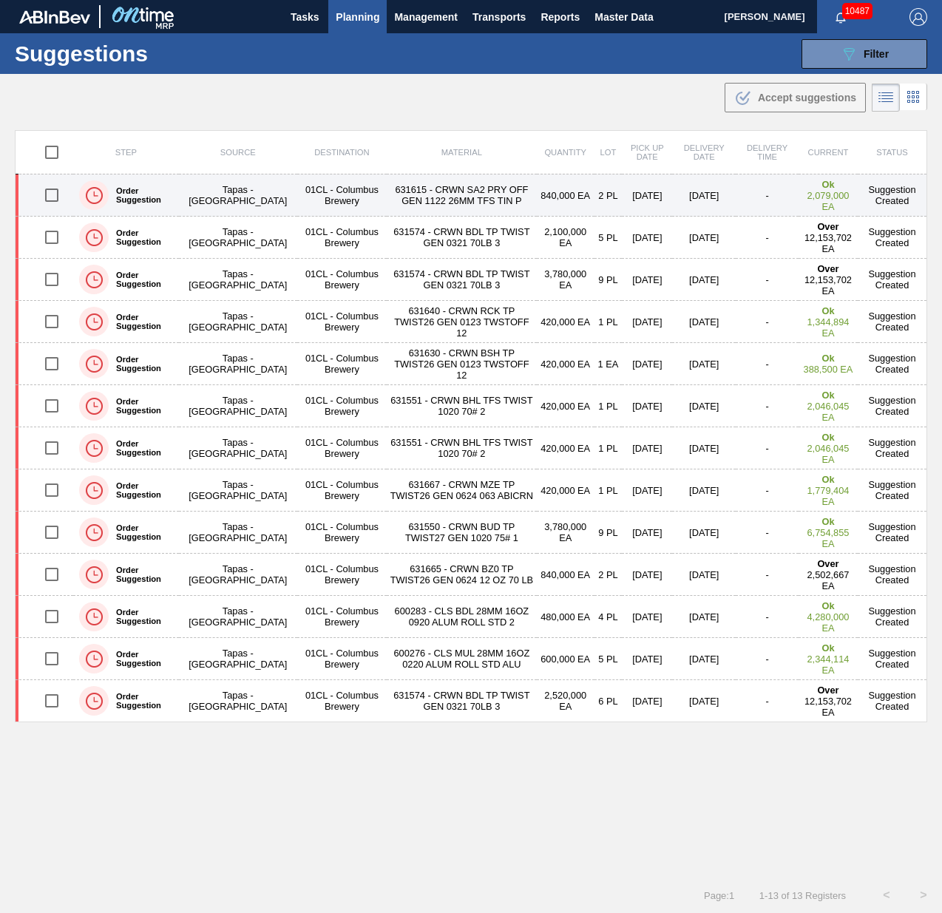
click at [537, 203] on td "840,000 EA" at bounding box center [566, 196] width 58 height 42
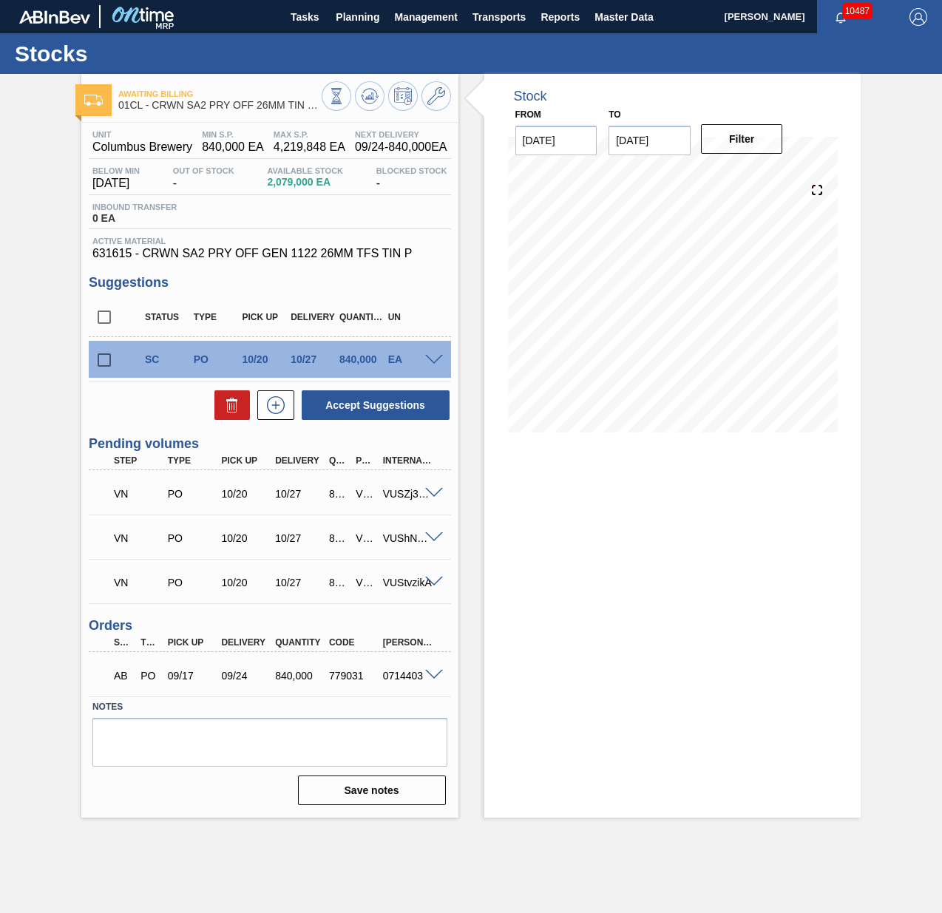
click at [438, 493] on span at bounding box center [434, 493] width 18 height 11
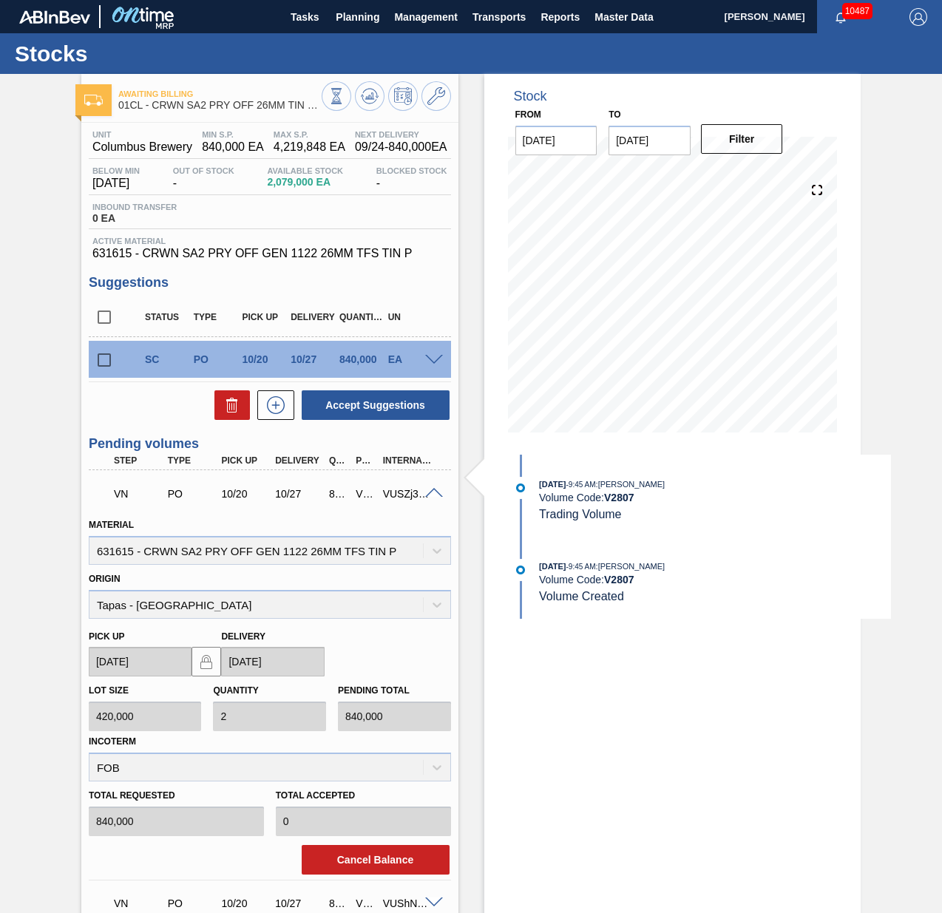
click at [434, 492] on span at bounding box center [434, 493] width 18 height 11
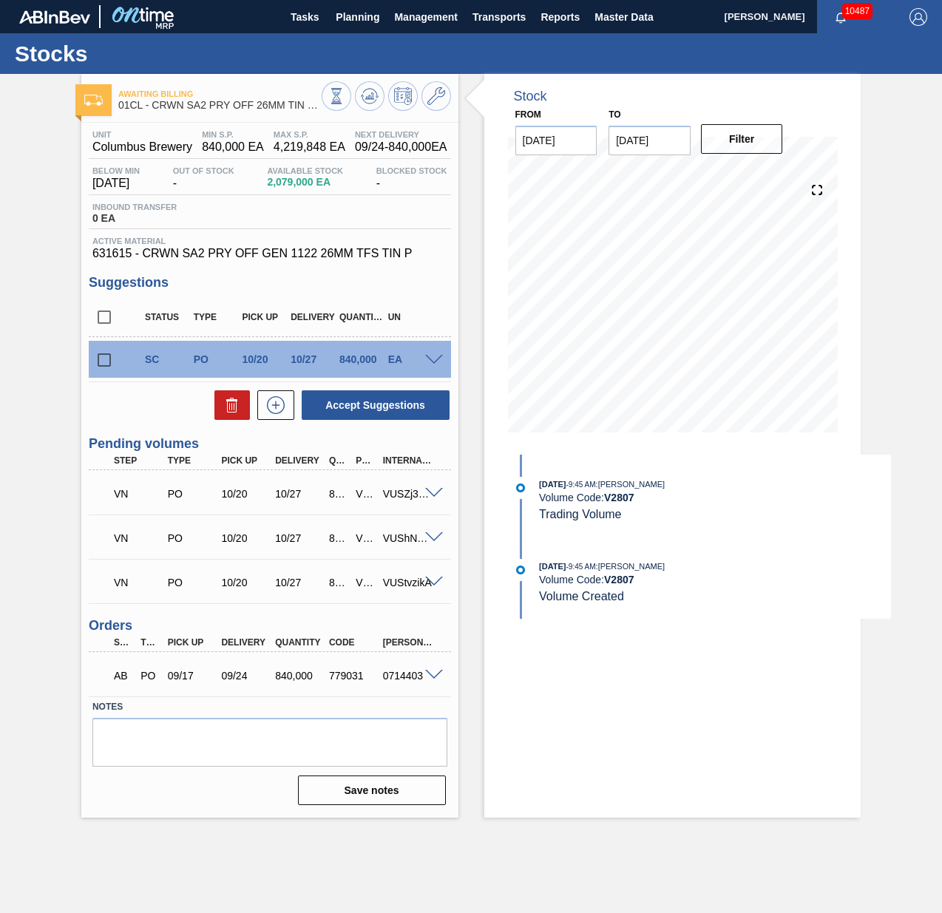
click at [435, 541] on span at bounding box center [434, 537] width 18 height 11
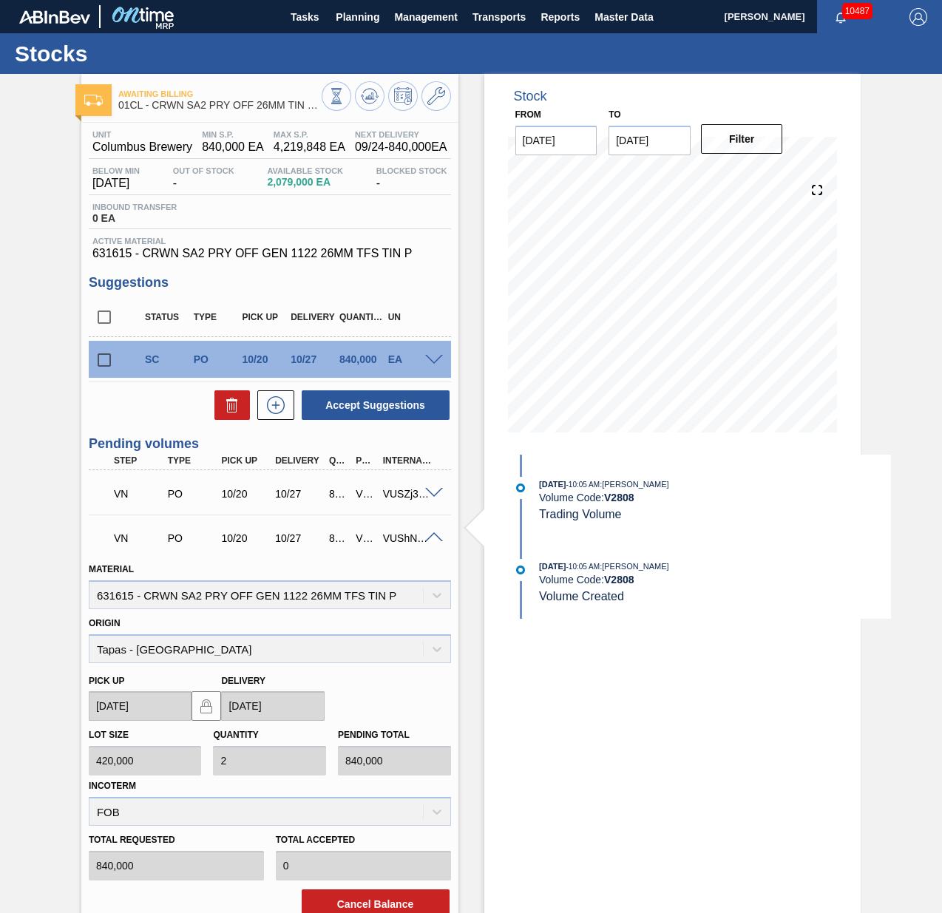
click at [432, 532] on div "VN PO 10/20 10/27 840,000 V2808 VUShNpWgP" at bounding box center [270, 536] width 362 height 37
click at [432, 536] on span at bounding box center [434, 537] width 18 height 11
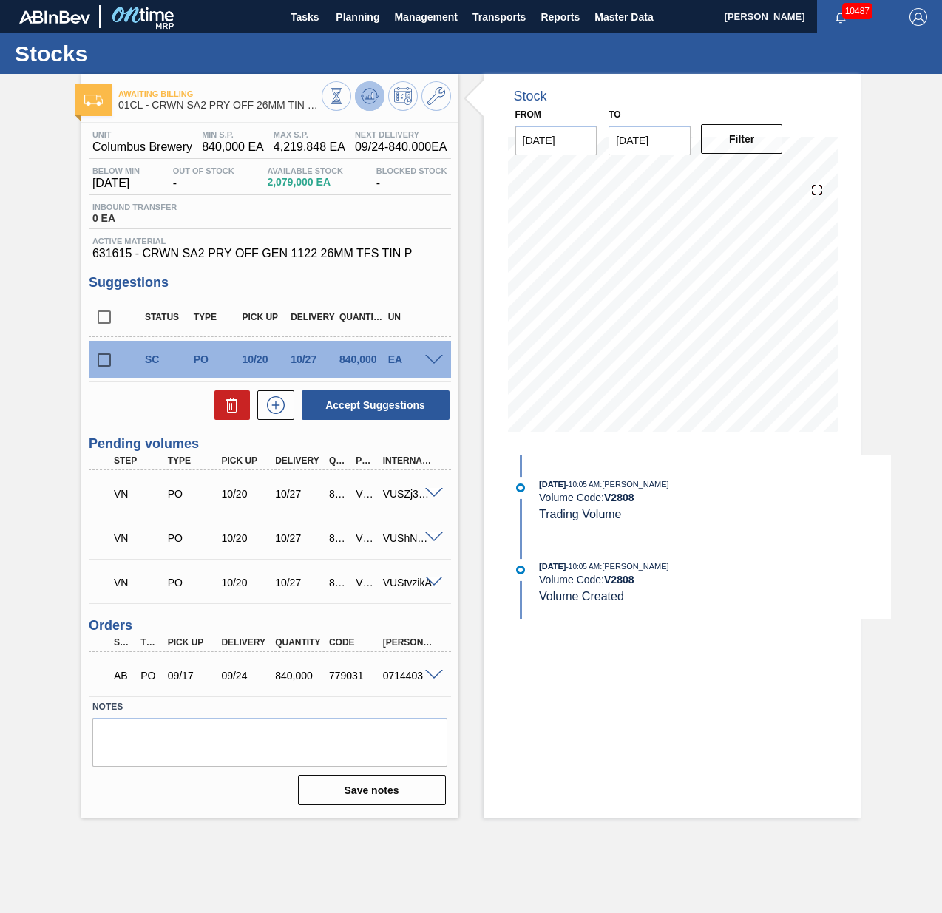
click at [371, 89] on icon at bounding box center [370, 96] width 18 height 18
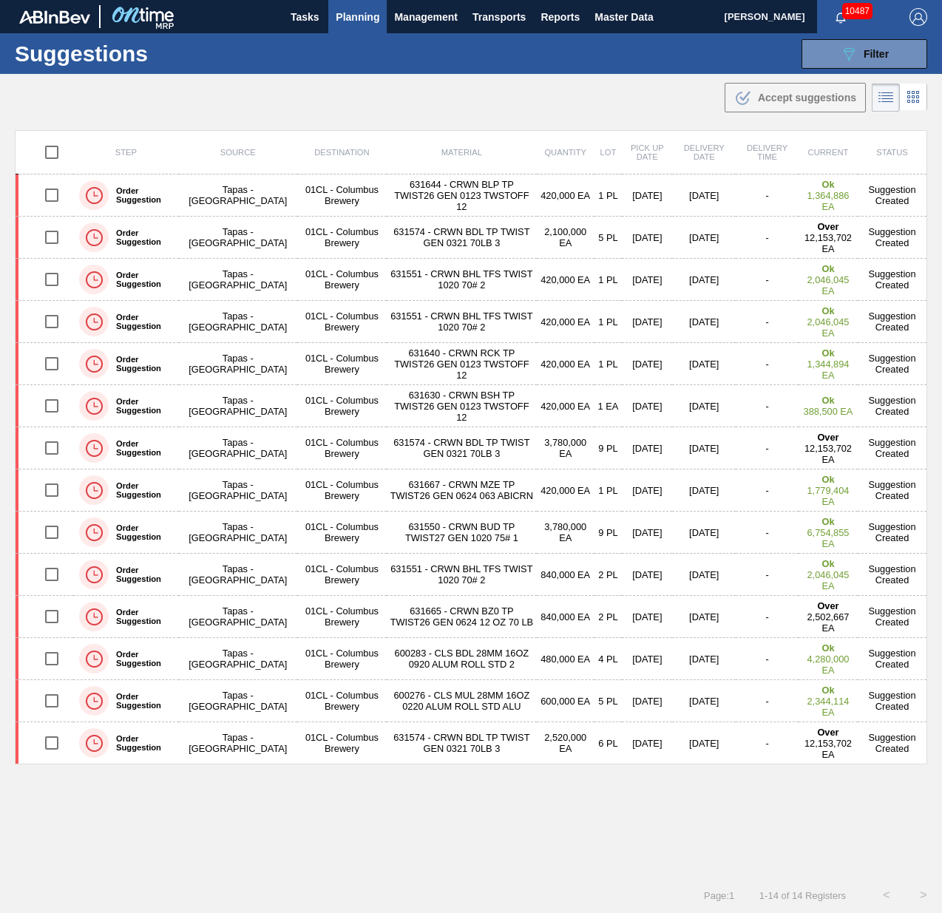
click at [473, 80] on div ".b{fill:var(--color-action-default)} Accept suggestions" at bounding box center [471, 94] width 942 height 41
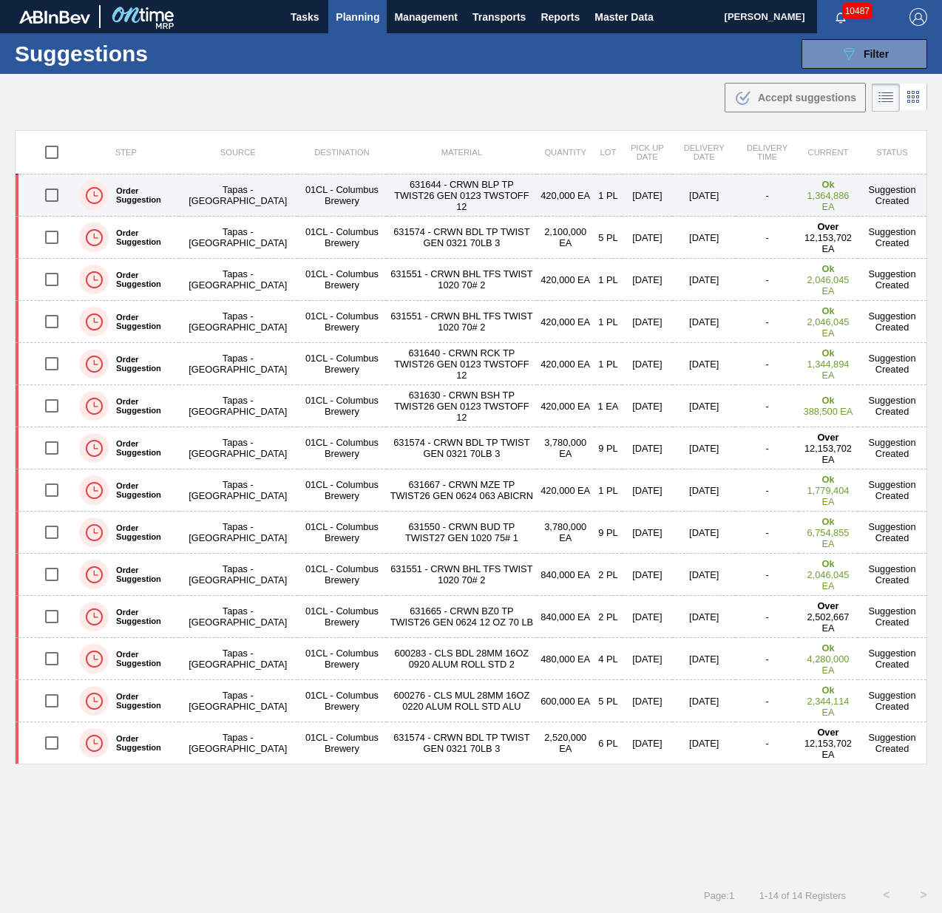
click at [595, 196] on td "1 PL" at bounding box center [609, 196] width 28 height 42
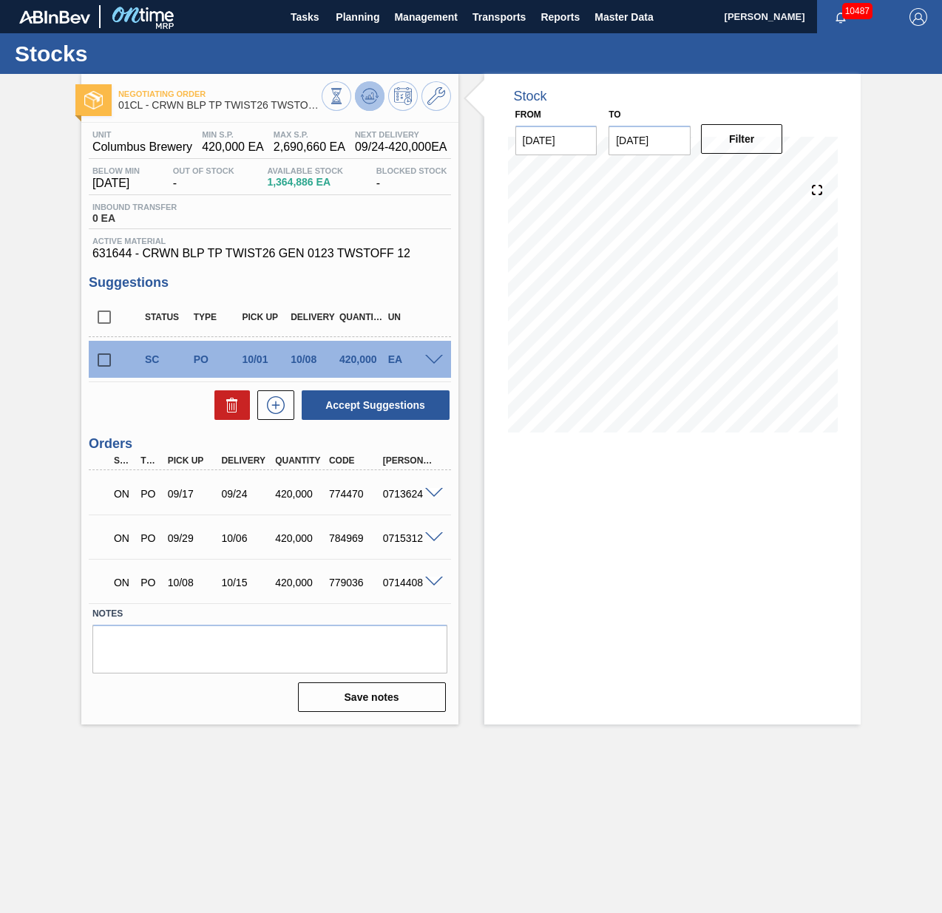
click at [374, 98] on icon at bounding box center [370, 96] width 18 height 18
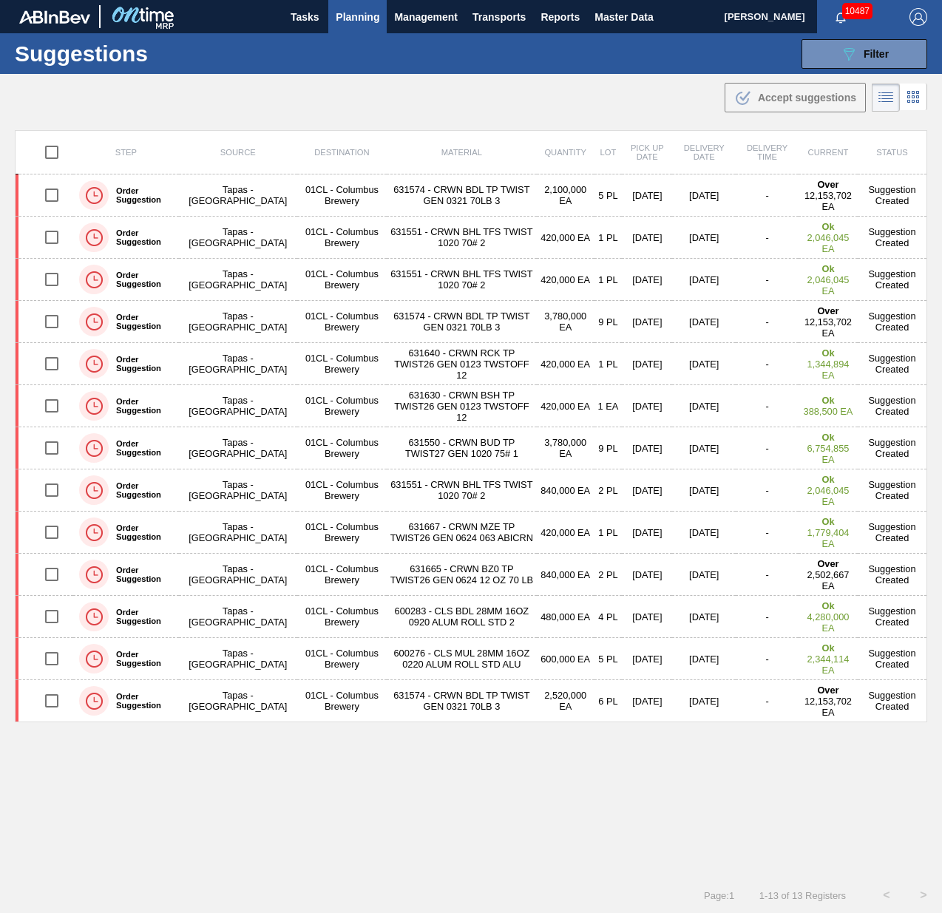
click at [403, 100] on div ".b{fill:var(--color-action-default)} Accept suggestions" at bounding box center [471, 94] width 942 height 41
click at [883, 55] on span "Filter" at bounding box center [876, 54] width 25 height 12
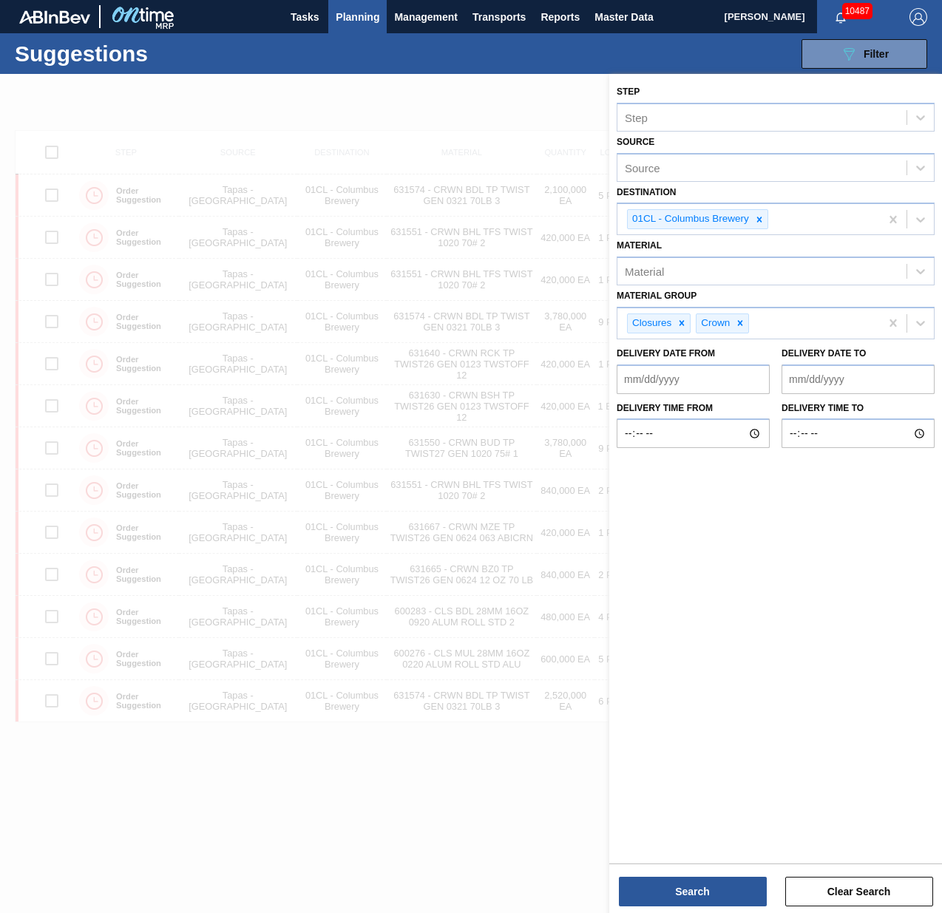
click at [380, 56] on div "Suggestions 089F7B8B-B2A5-4AFE-B5C0-19BA573D28AC Filter Step Step Source Source…" at bounding box center [471, 53] width 942 height 41
click at [575, 86] on div at bounding box center [471, 530] width 942 height 913
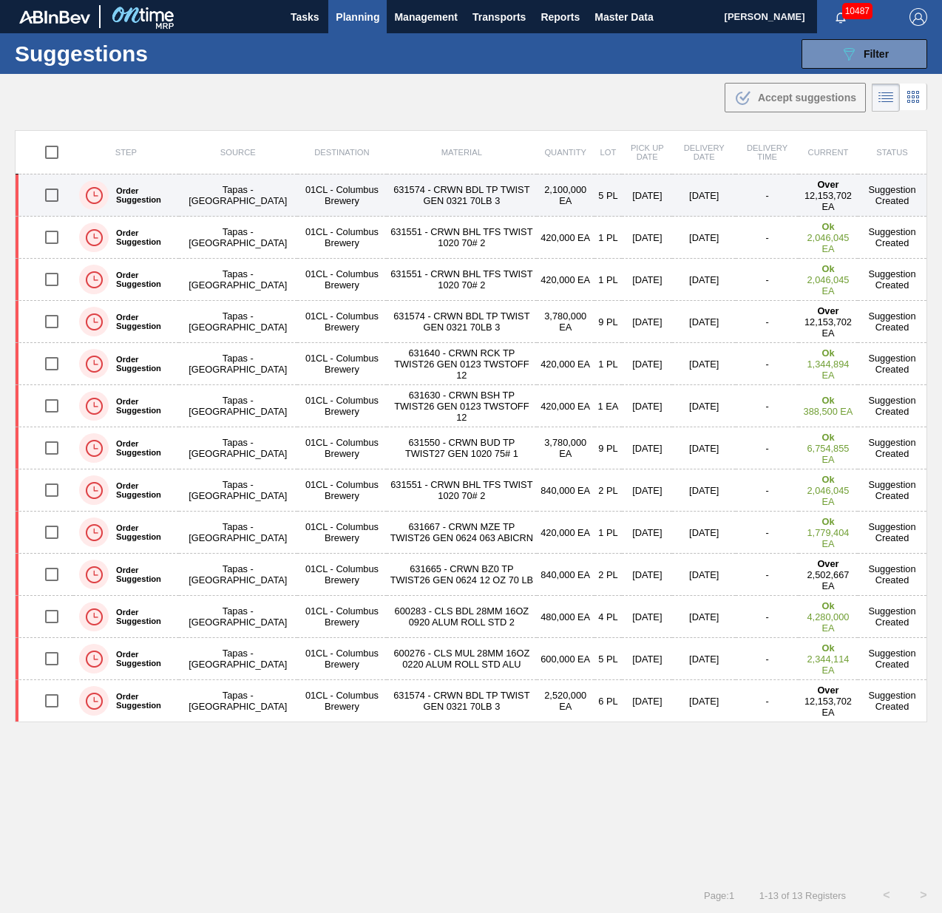
click at [192, 191] on td "Tapas - [GEOGRAPHIC_DATA]" at bounding box center [238, 196] width 118 height 42
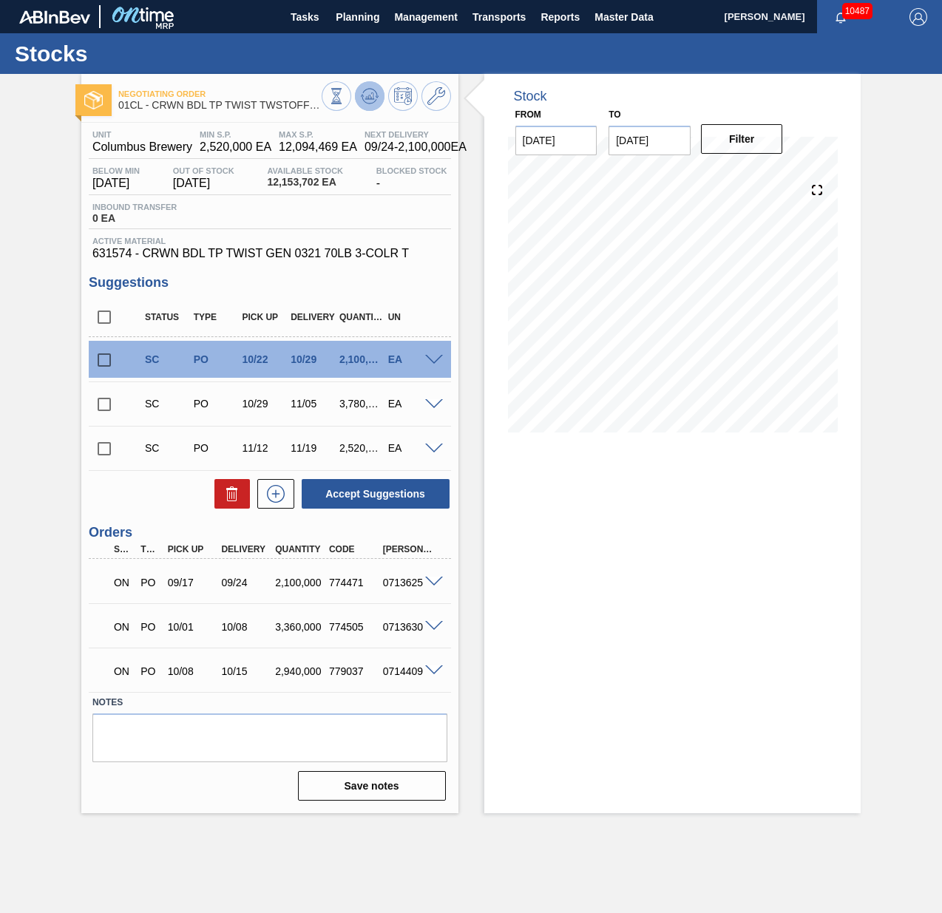
click at [374, 98] on icon at bounding box center [370, 96] width 18 height 18
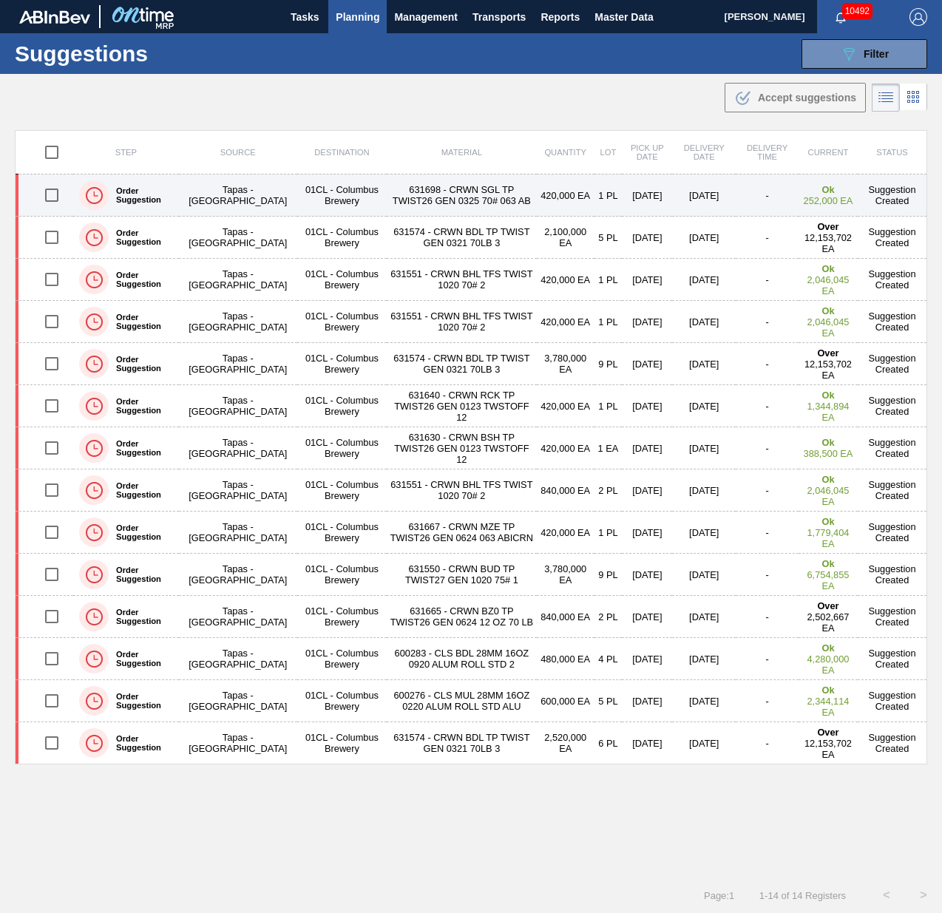
click at [52, 196] on input "checkbox" at bounding box center [51, 195] width 31 height 31
checkbox input "true"
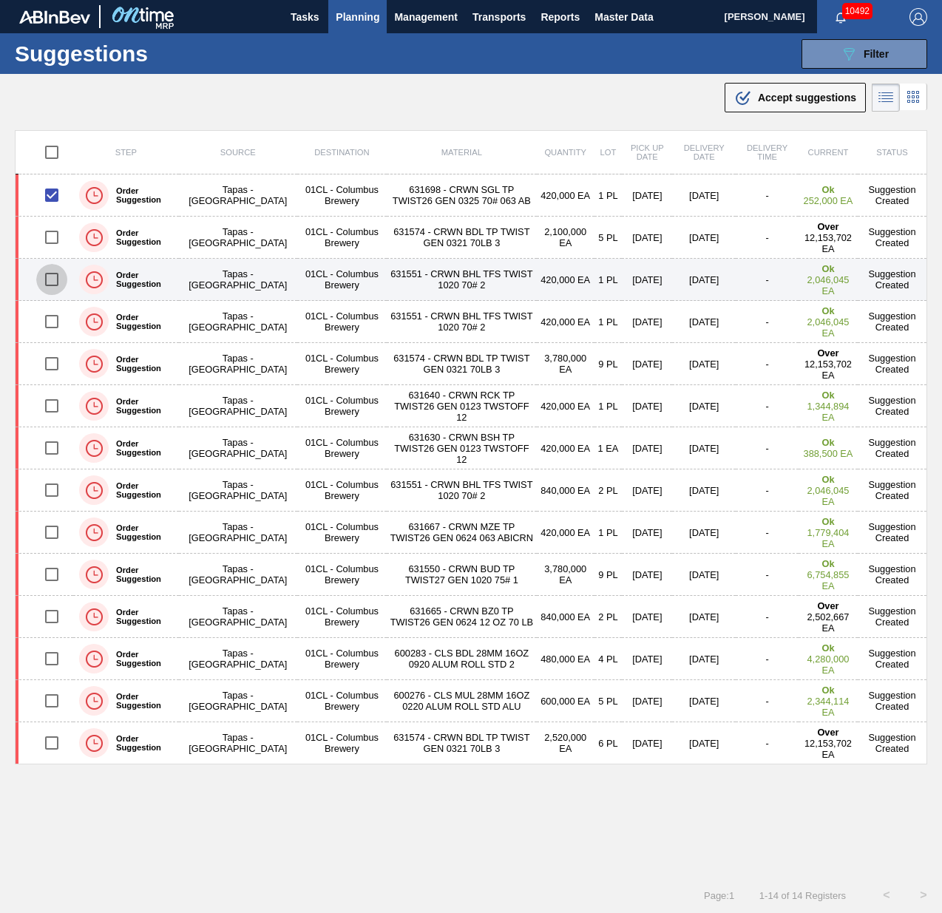
click at [44, 279] on input "checkbox" at bounding box center [51, 279] width 31 height 31
checkbox input "true"
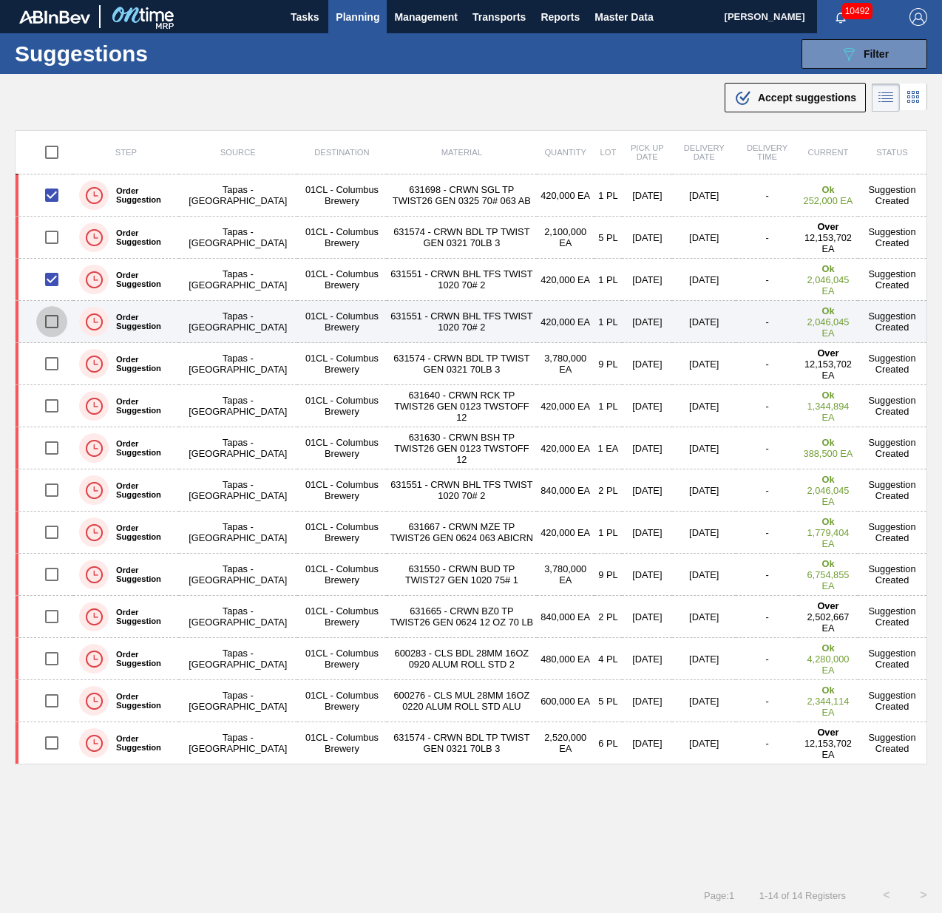
click at [53, 322] on input "checkbox" at bounding box center [51, 321] width 31 height 31
checkbox input "true"
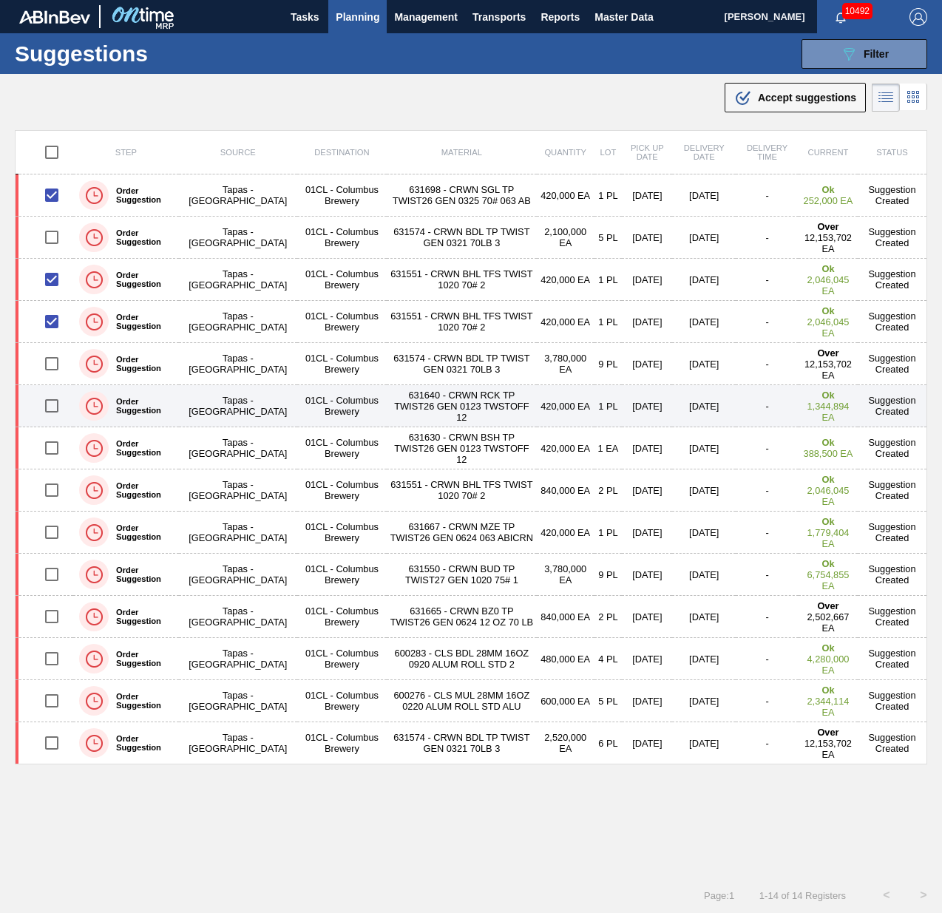
click at [55, 405] on input "checkbox" at bounding box center [51, 405] width 31 height 31
checkbox input "true"
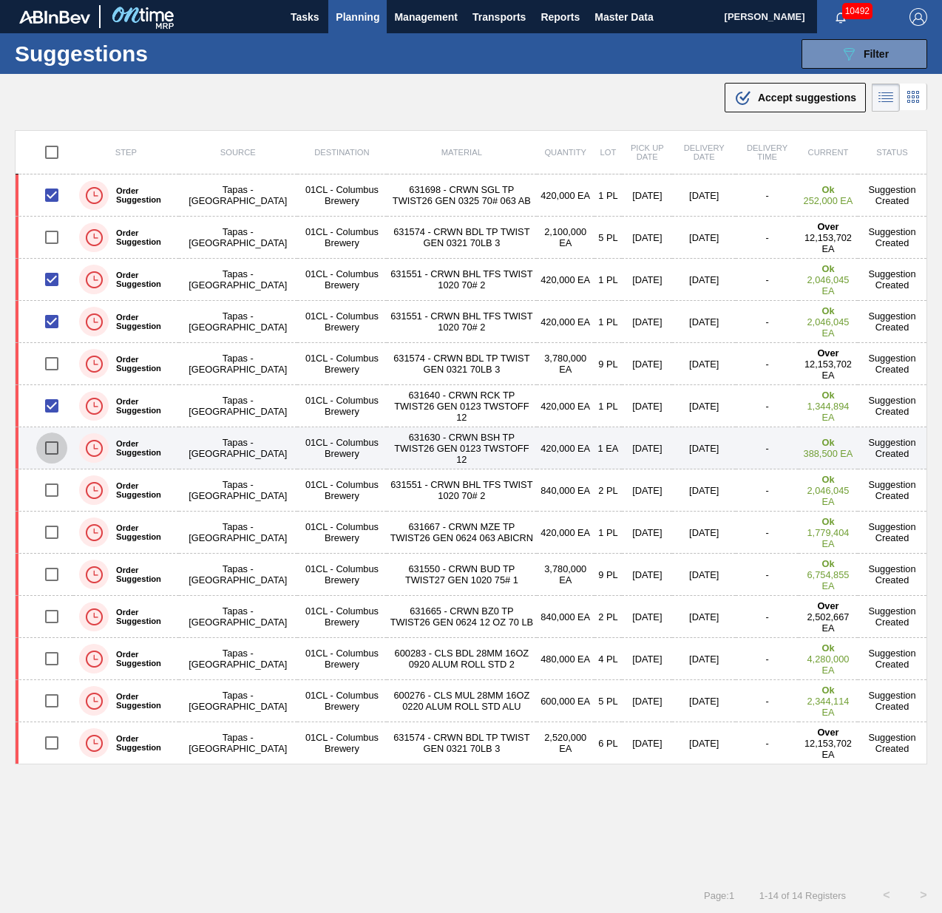
click at [54, 442] on input "checkbox" at bounding box center [51, 448] width 31 height 31
checkbox input "true"
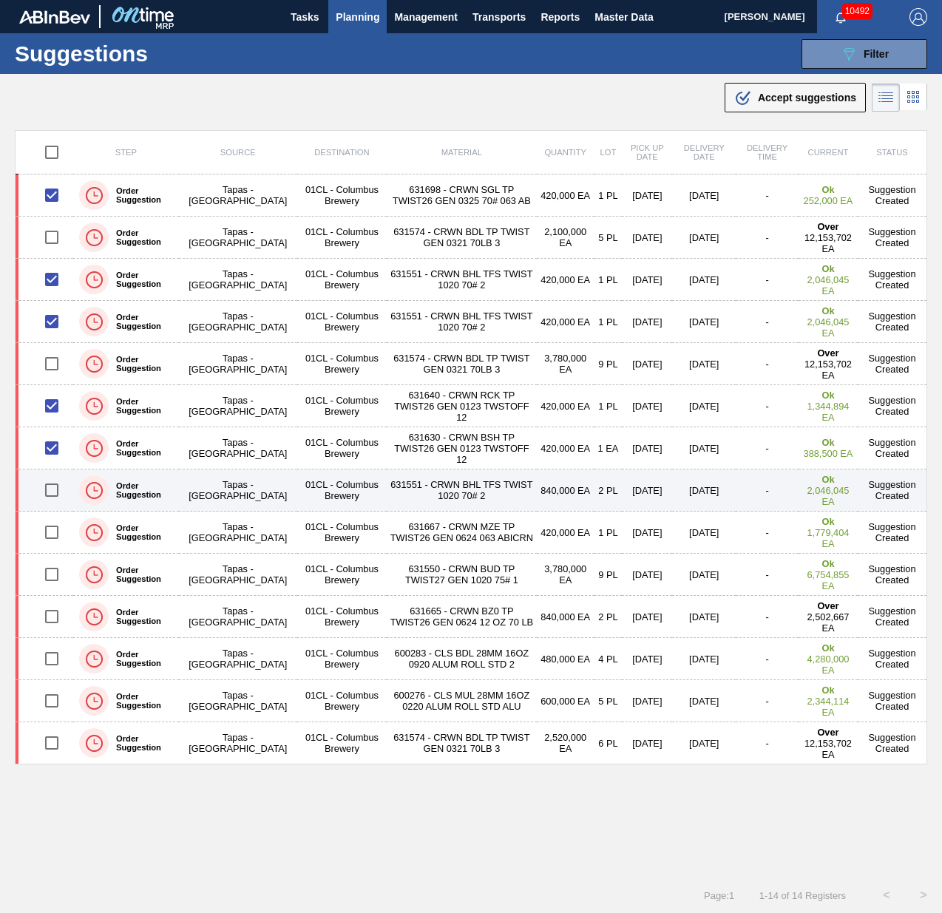
click at [50, 493] on input "checkbox" at bounding box center [51, 490] width 31 height 31
checkbox input "true"
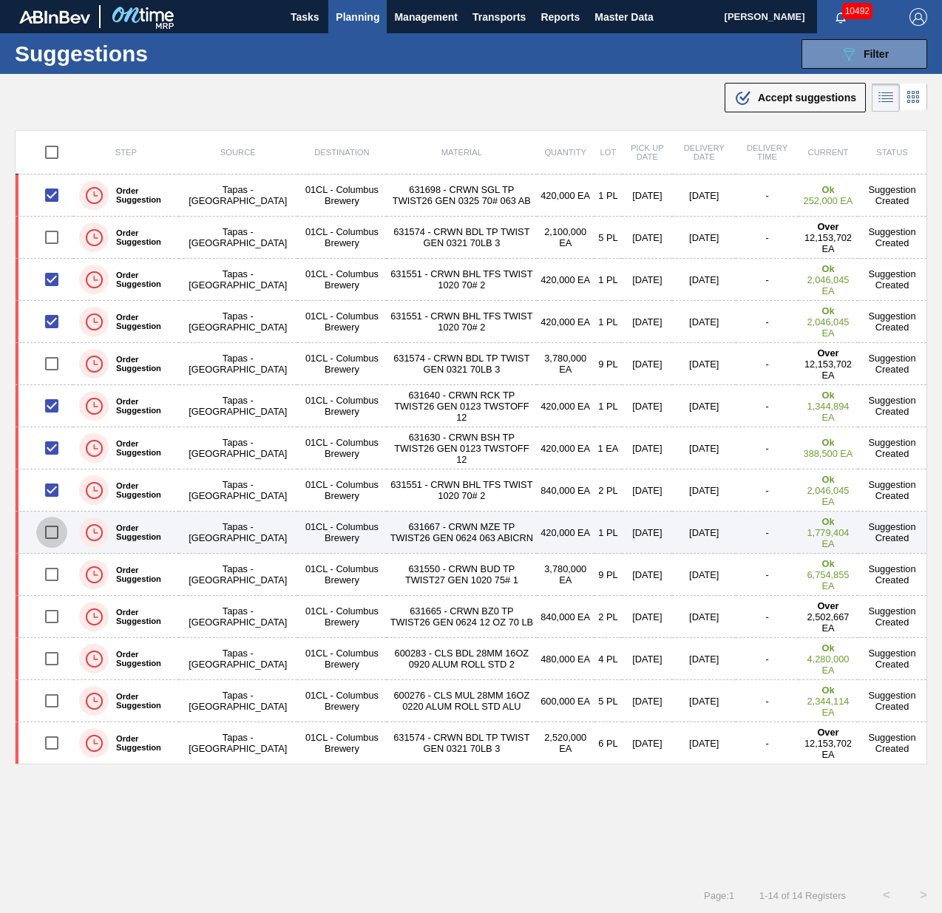
click at [50, 517] on input "checkbox" at bounding box center [51, 532] width 31 height 31
checkbox input "true"
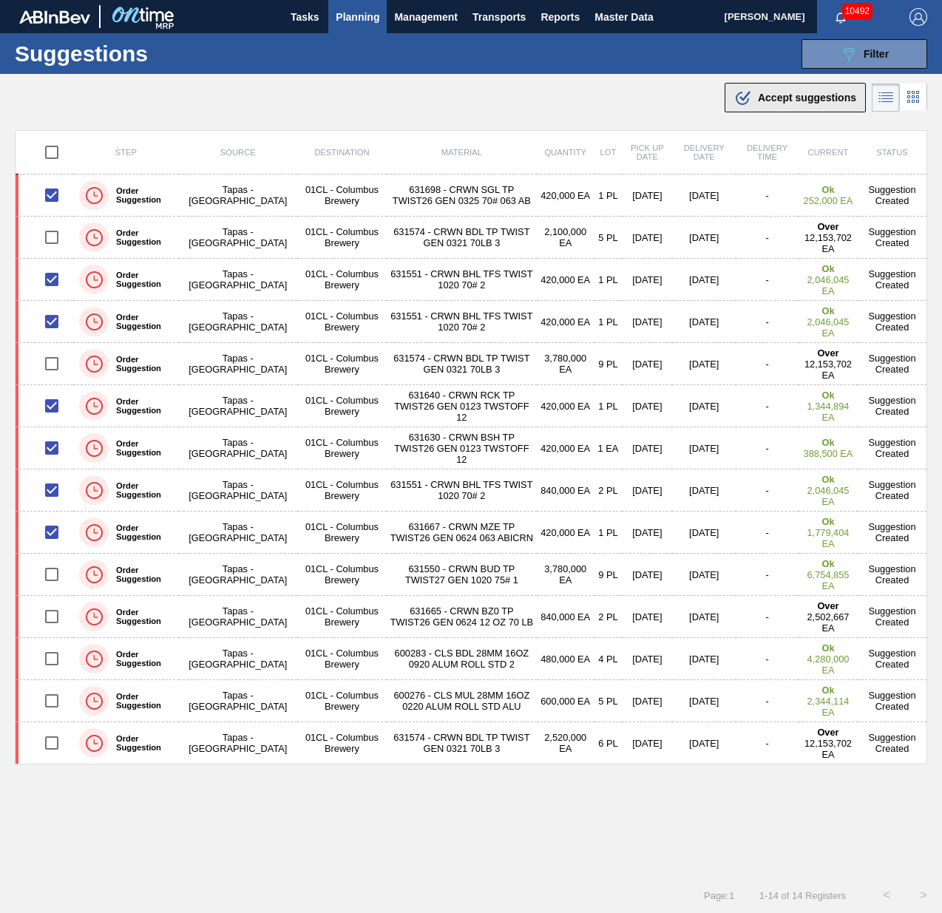
click at [755, 95] on div ".b{fill:var(--color-action-default)} Accept suggestions" at bounding box center [795, 98] width 122 height 18
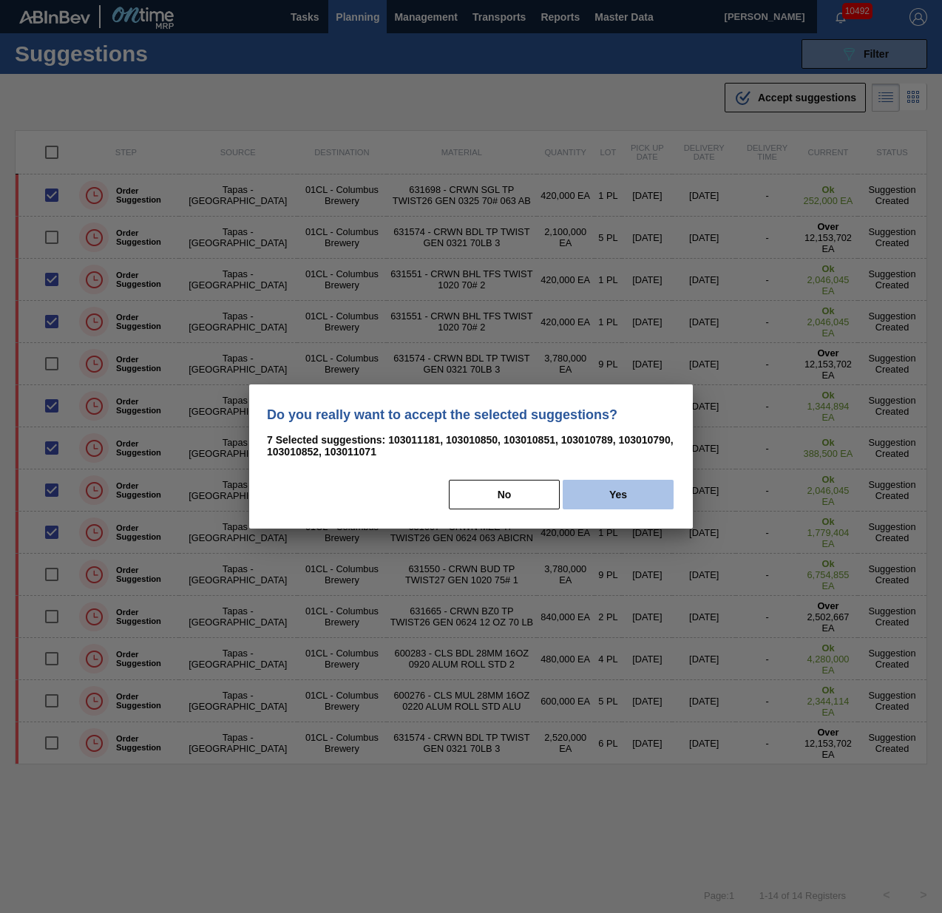
click at [600, 501] on button "Yes" at bounding box center [618, 495] width 111 height 30
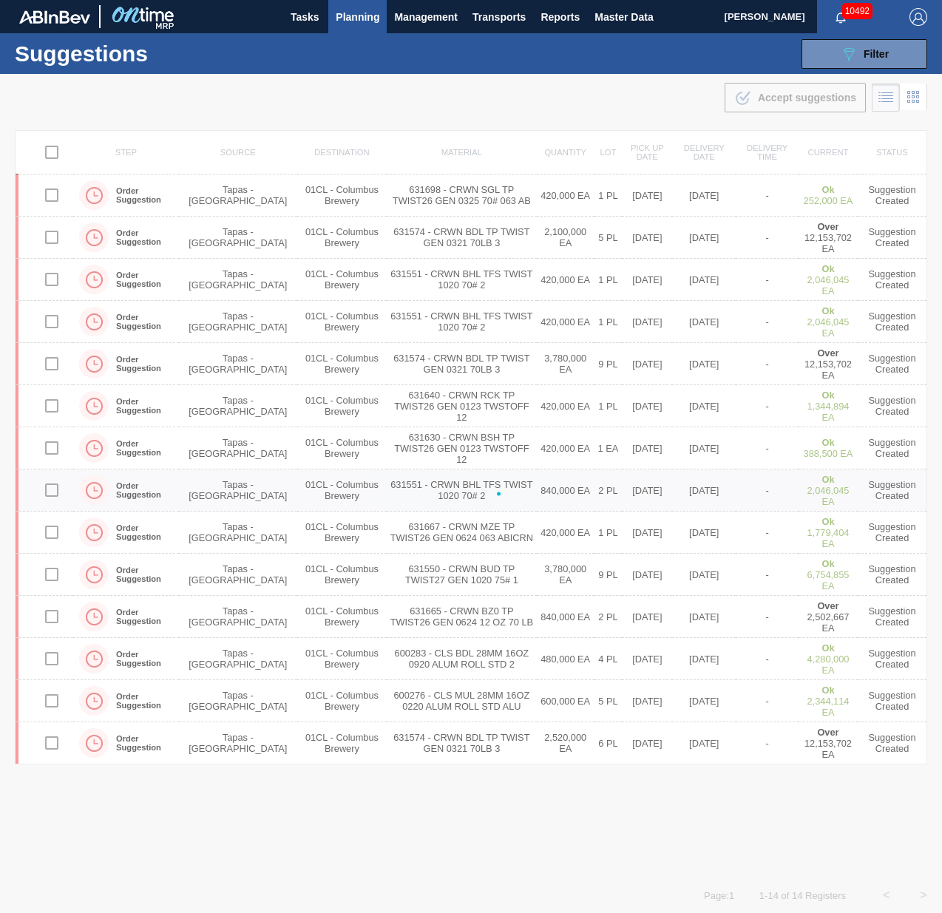
checkbox input "false"
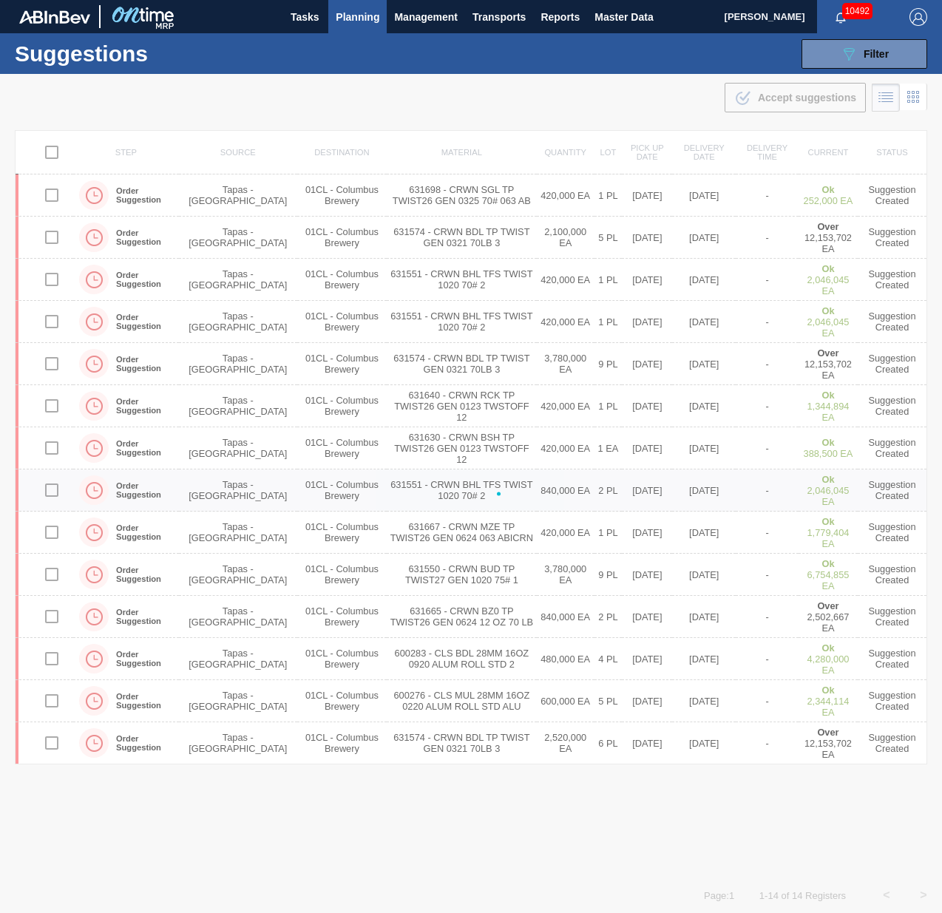
checkbox input "false"
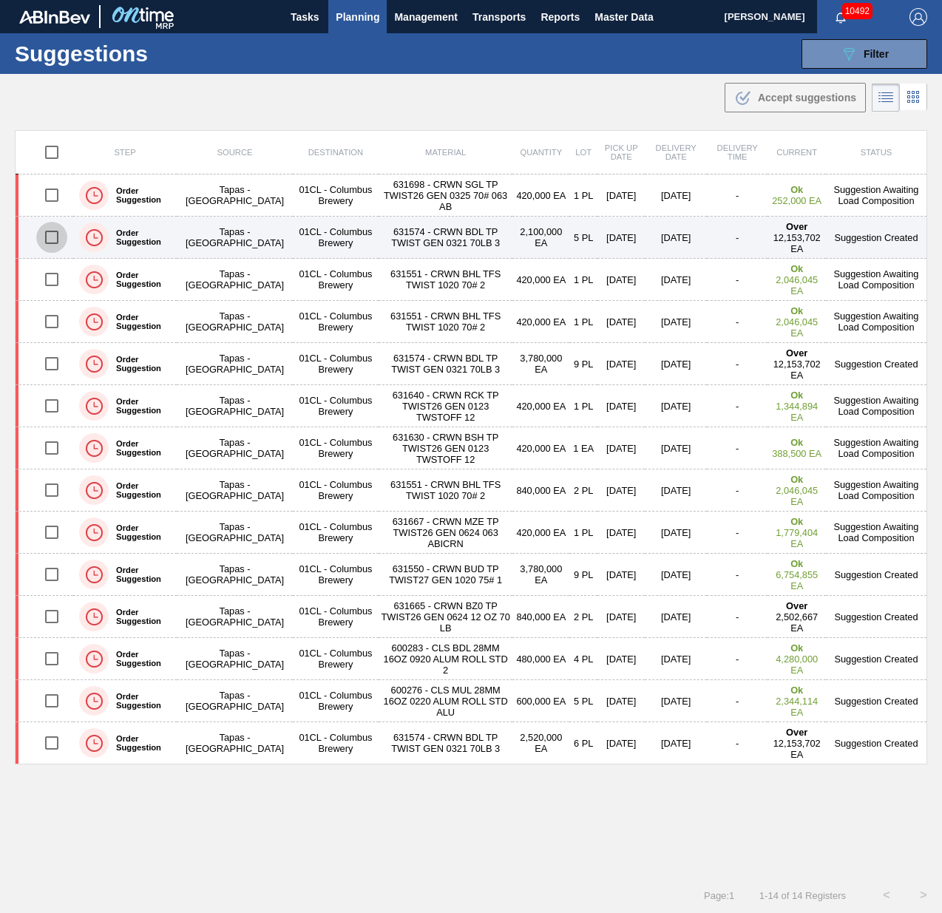
click at [47, 245] on input "checkbox" at bounding box center [51, 237] width 31 height 31
checkbox input "true"
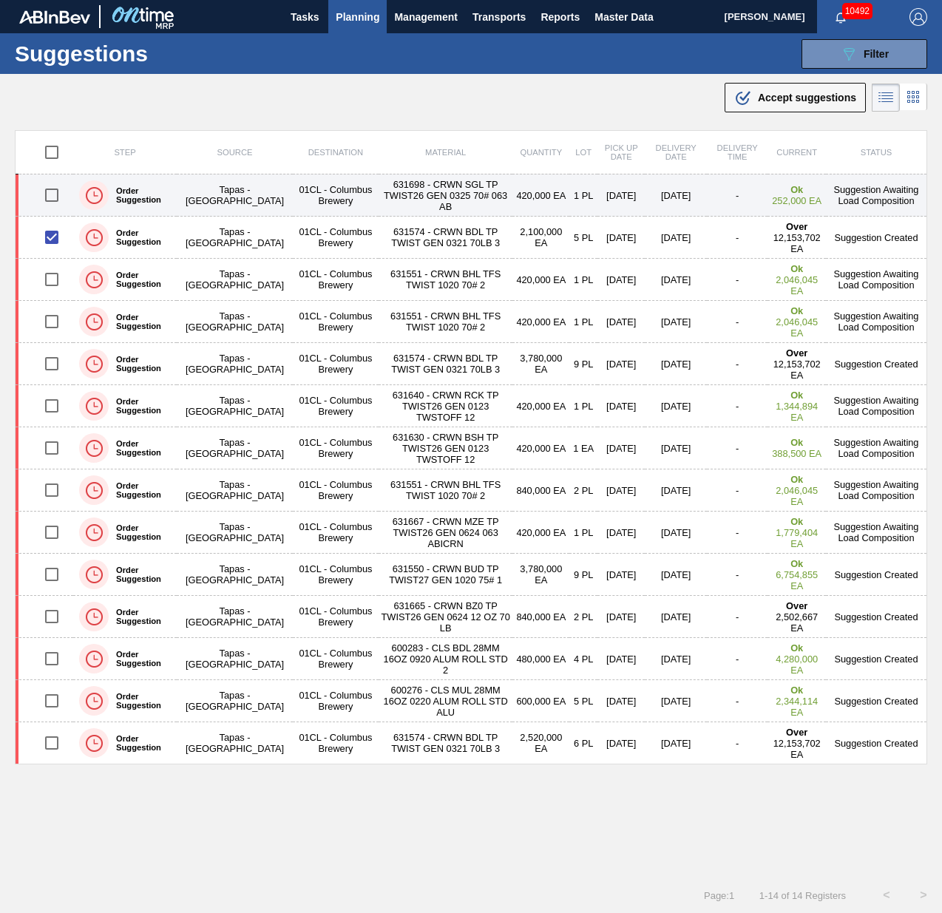
click at [512, 195] on td "420,000 EA" at bounding box center [540, 196] width 57 height 42
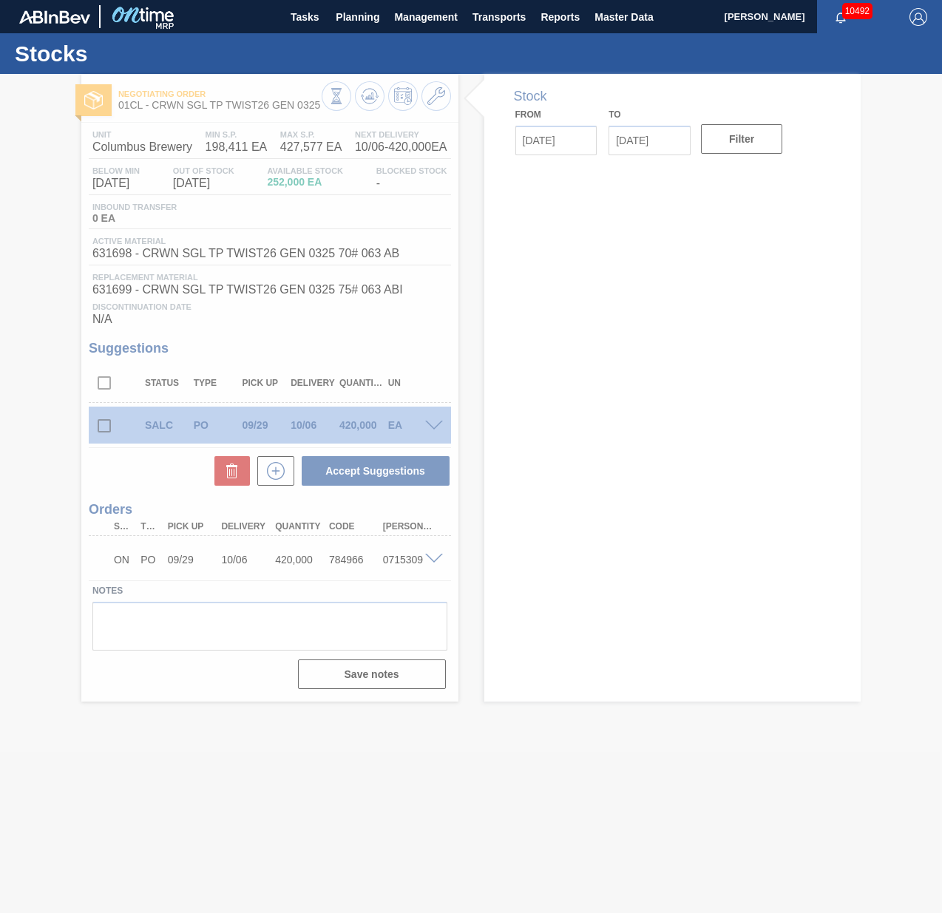
type input "[DATE]"
type input "10/31/2025"
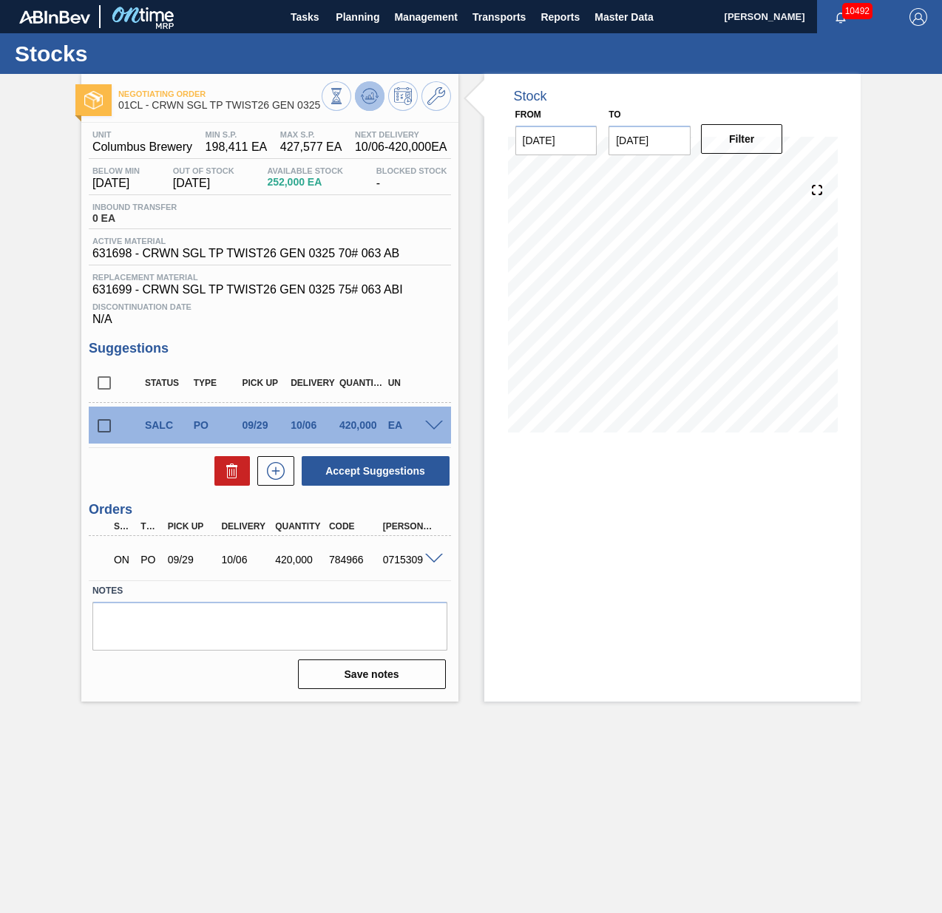
click at [365, 100] on icon at bounding box center [370, 96] width 18 height 18
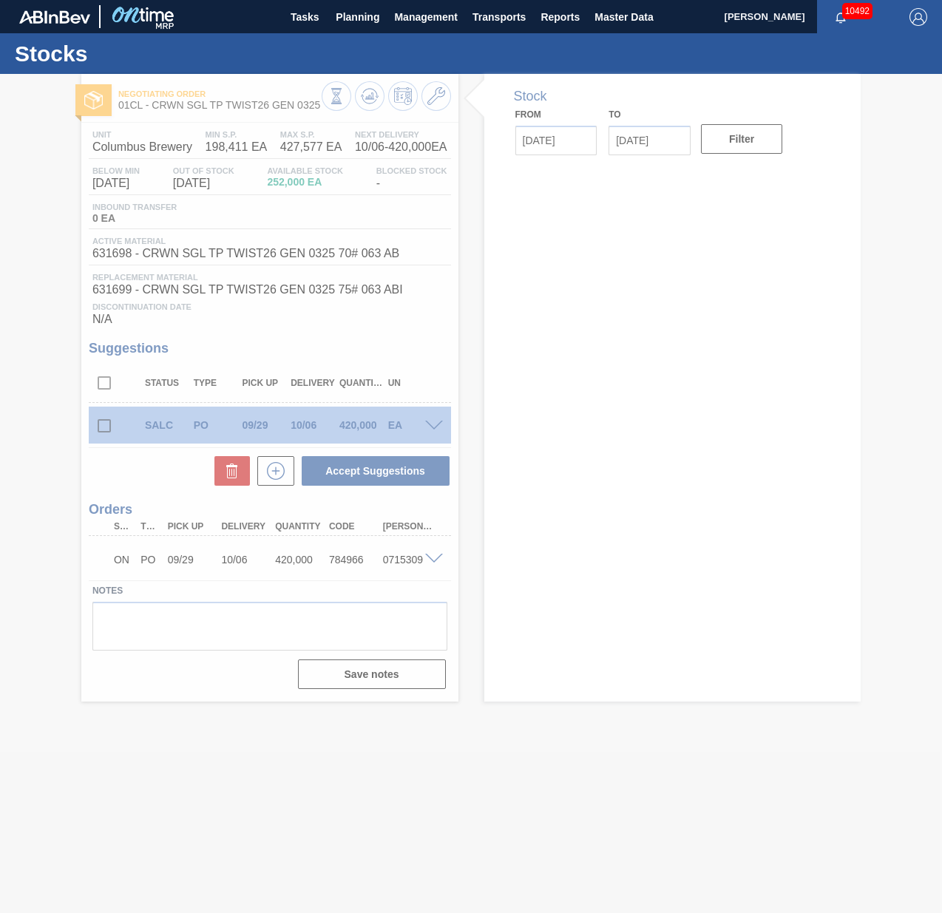
type input "[DATE]"
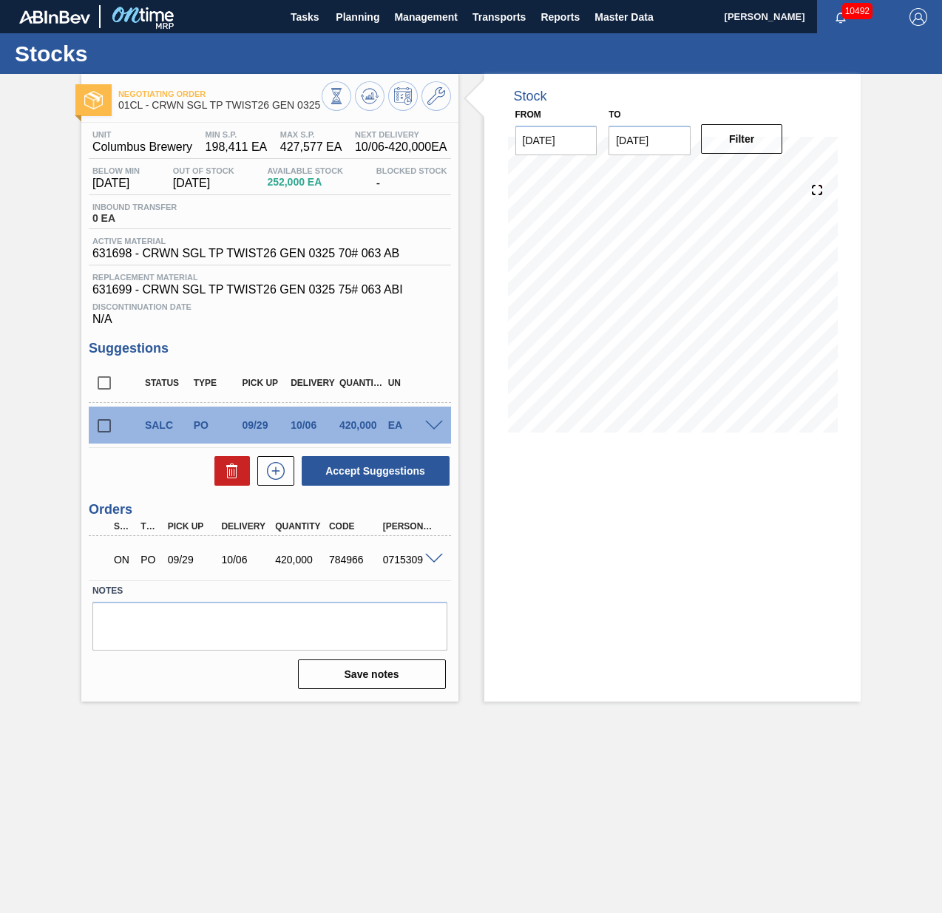
click at [660, 145] on input "[DATE]" at bounding box center [650, 141] width 82 height 30
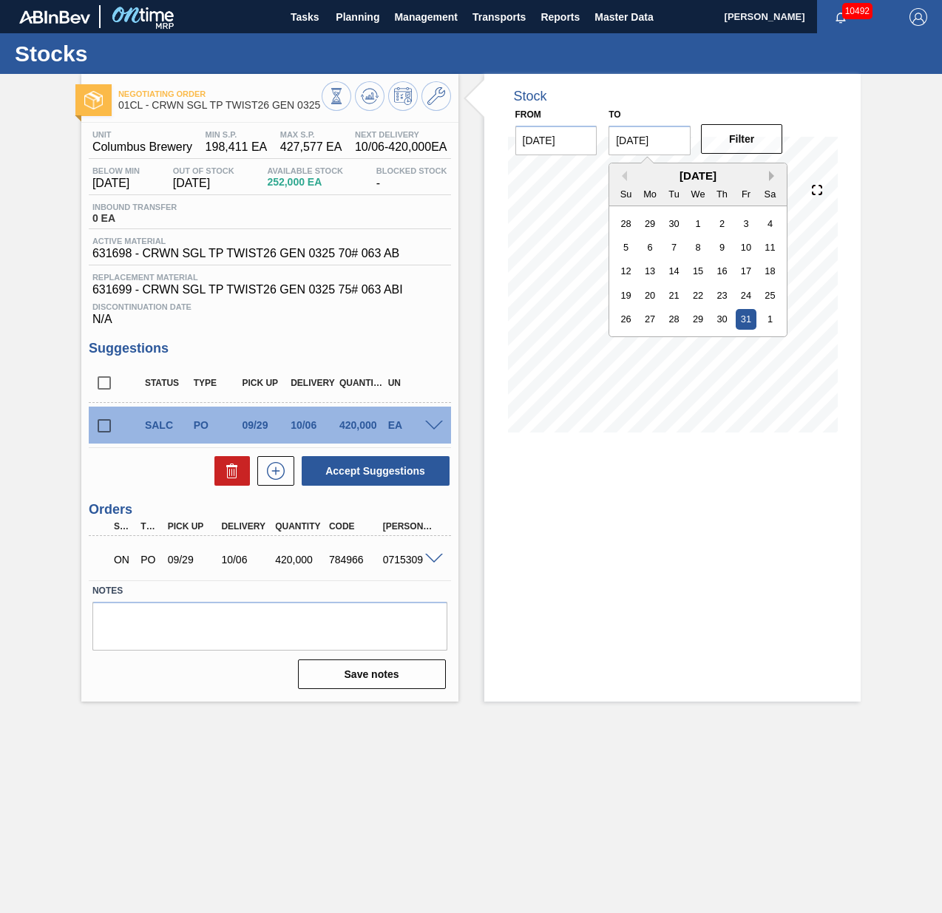
click at [772, 171] on button "Next Month" at bounding box center [774, 176] width 10 height 10
click at [630, 345] on div "30" at bounding box center [626, 344] width 20 height 20
type input "[DATE]"
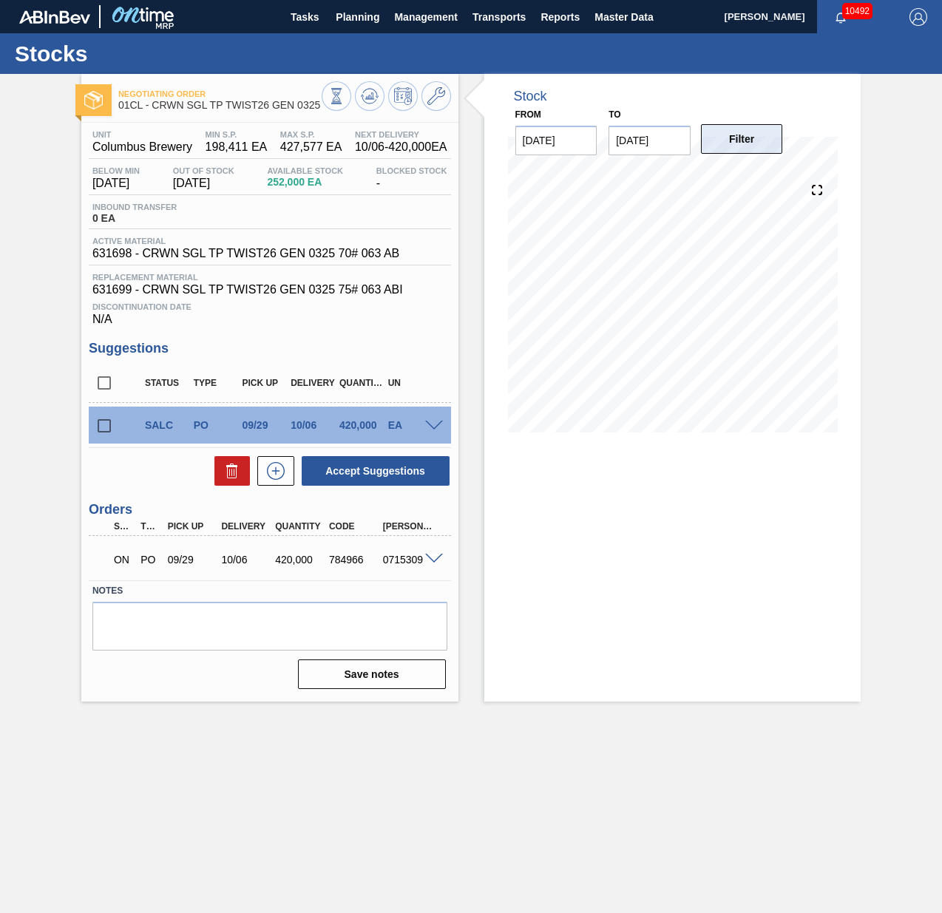
click at [722, 148] on button "Filter" at bounding box center [742, 139] width 82 height 30
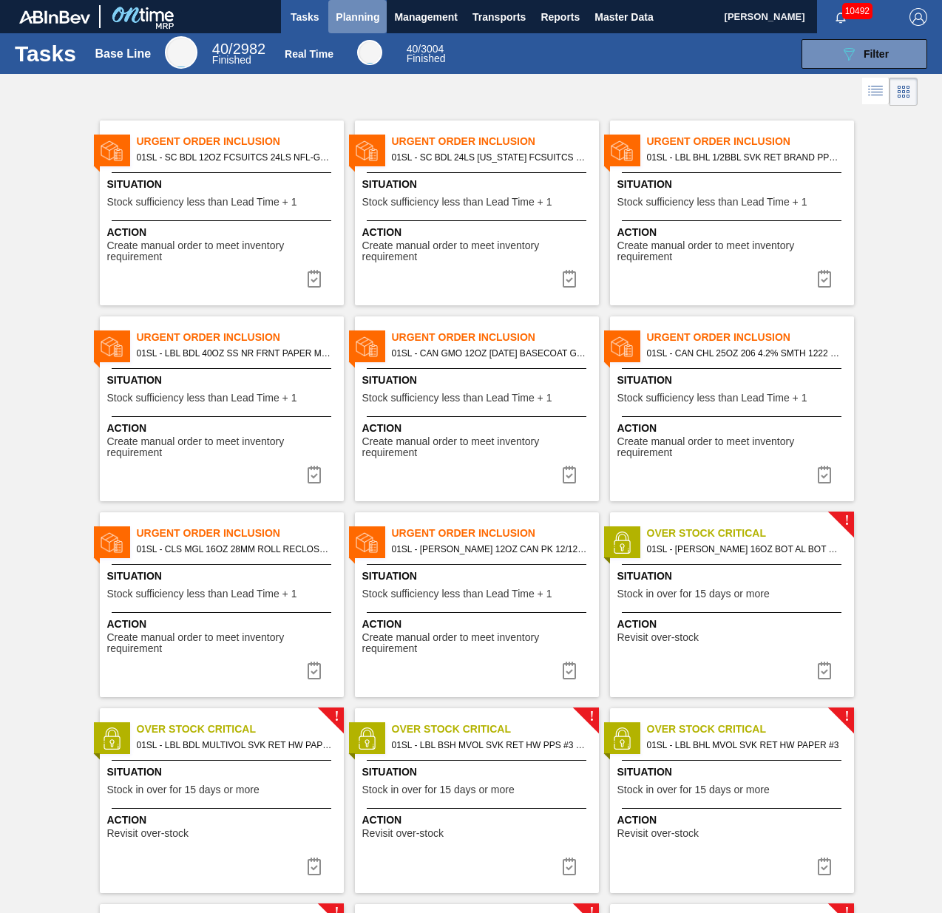
click at [381, 8] on button "Planning" at bounding box center [357, 16] width 58 height 33
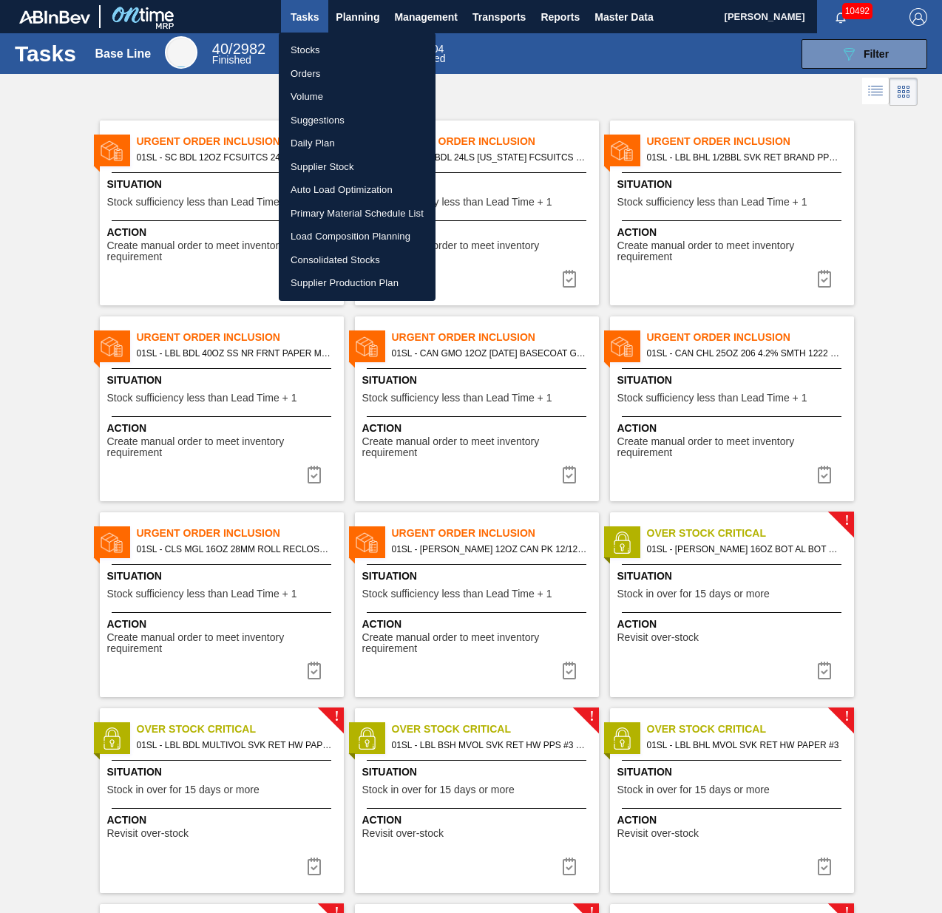
click at [340, 121] on li "Suggestions" at bounding box center [357, 121] width 157 height 24
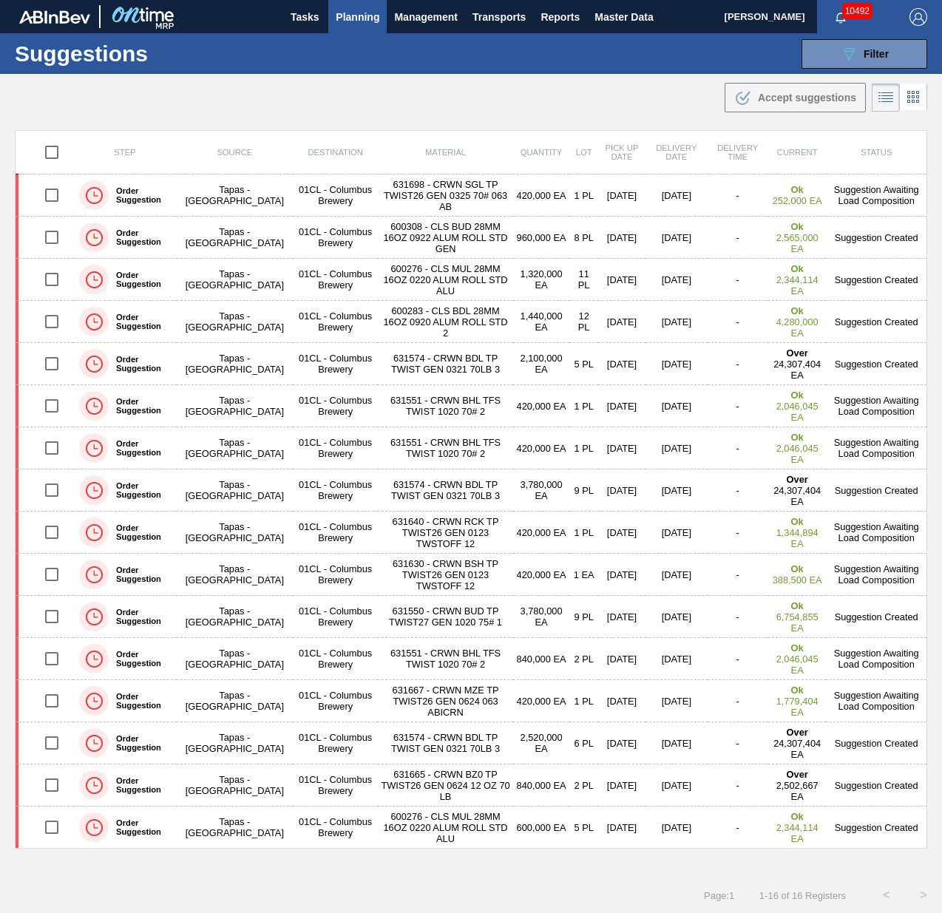
click at [479, 117] on main "Tasks Planning Management Transports Reports Master Data [PERSON_NAME] 10492 Ma…" at bounding box center [471, 456] width 942 height 913
click at [484, 75] on div ".b{fill:var(--color-action-default)} Accept suggestions" at bounding box center [471, 94] width 942 height 41
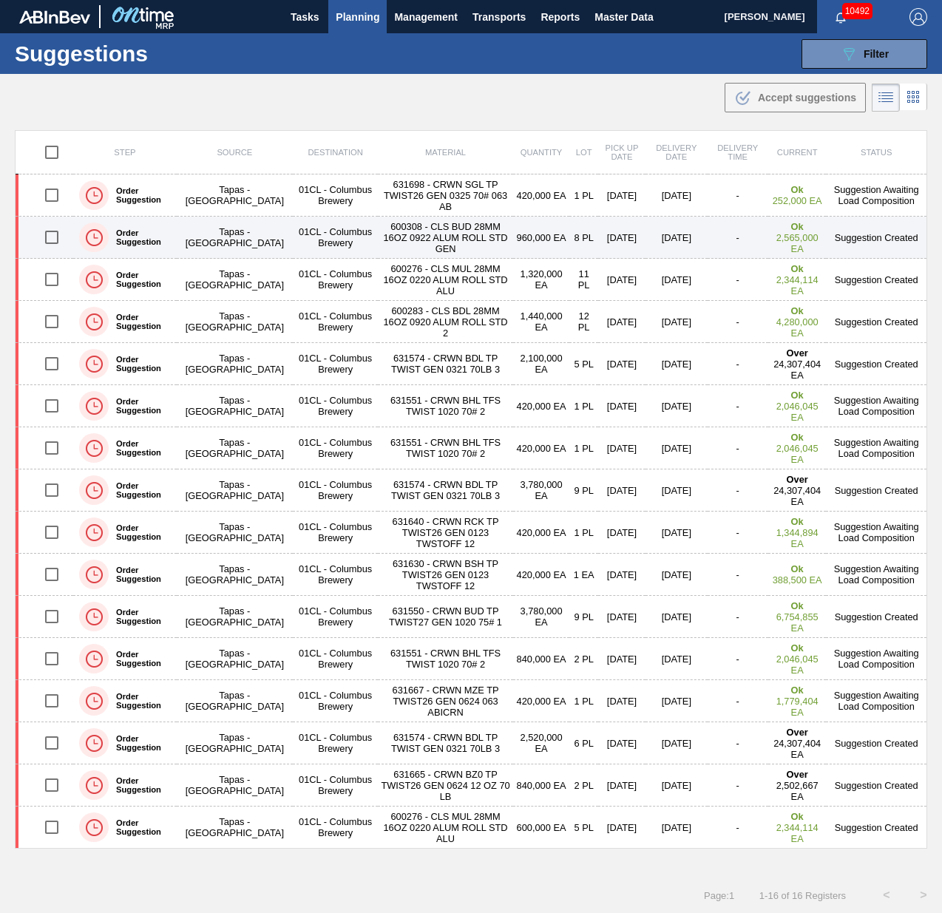
click at [513, 240] on td "960,000 EA" at bounding box center [541, 238] width 57 height 42
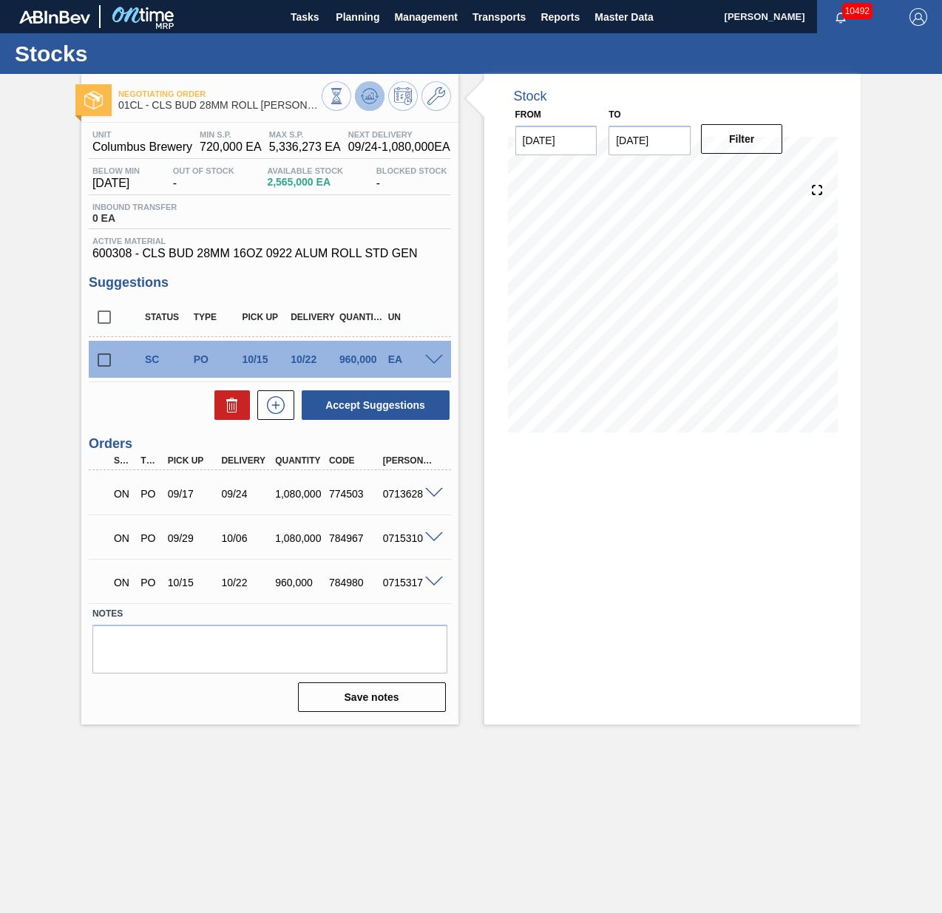
click at [377, 101] on icon at bounding box center [370, 96] width 18 height 18
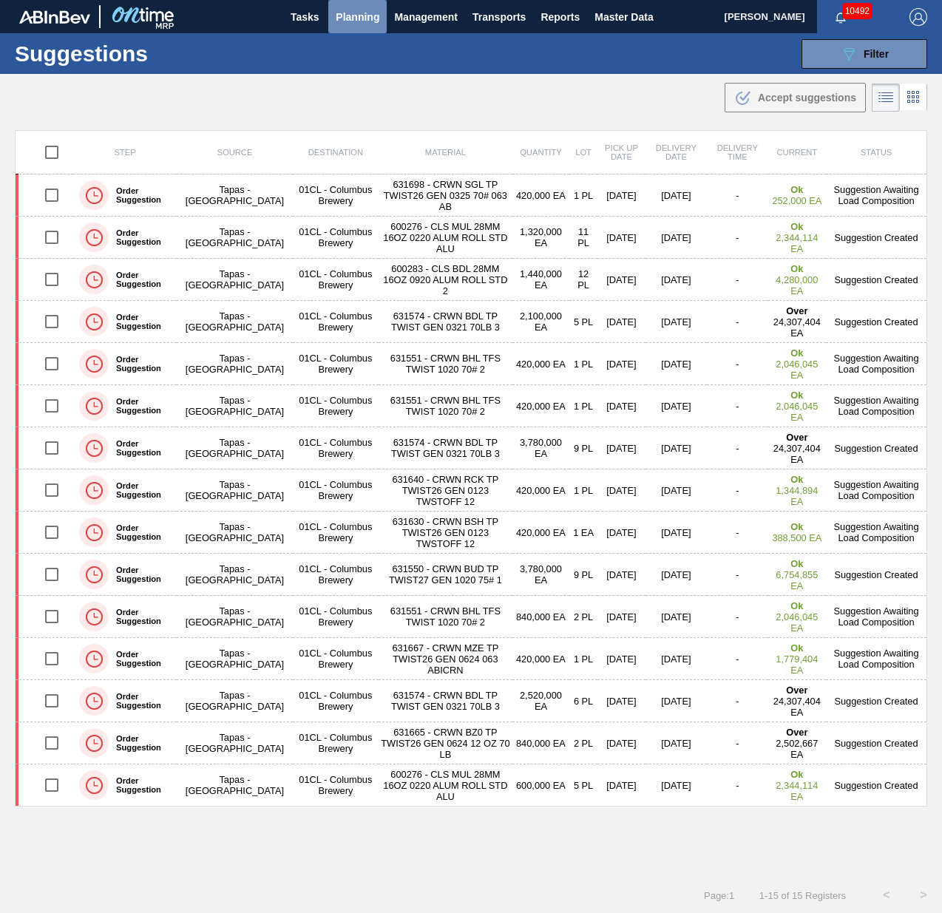
click at [368, 21] on span "Planning" at bounding box center [358, 17] width 44 height 18
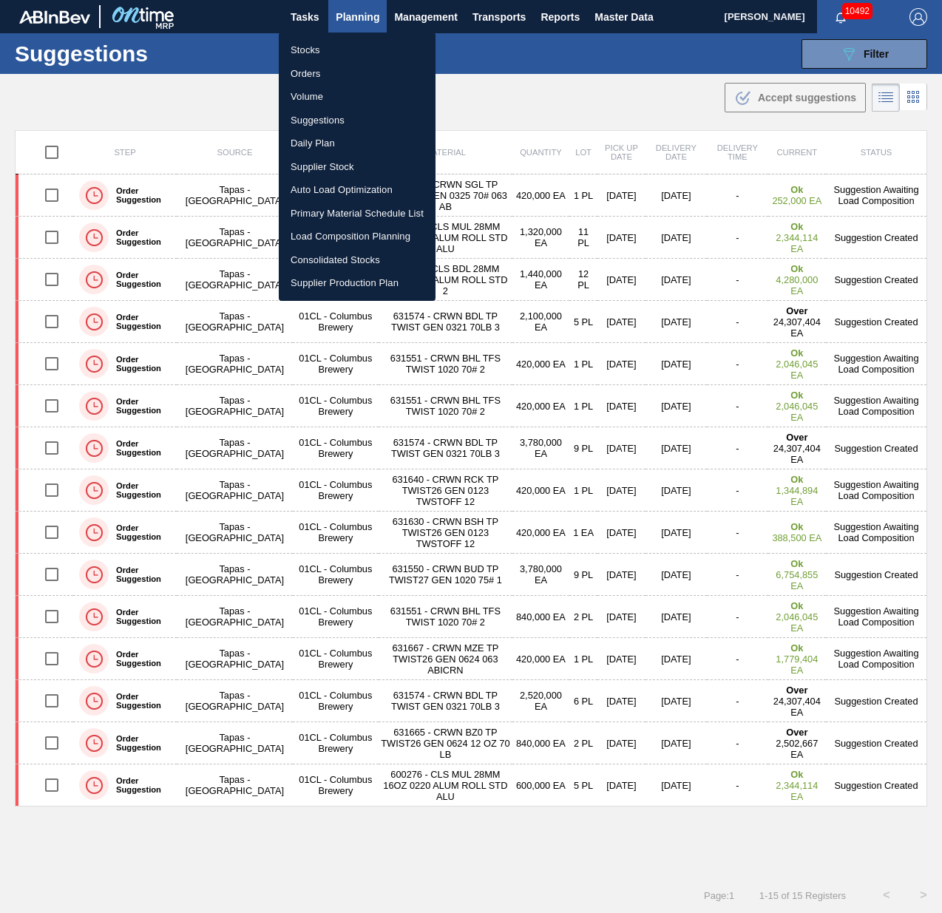
click at [387, 47] on li "Stocks" at bounding box center [357, 50] width 157 height 24
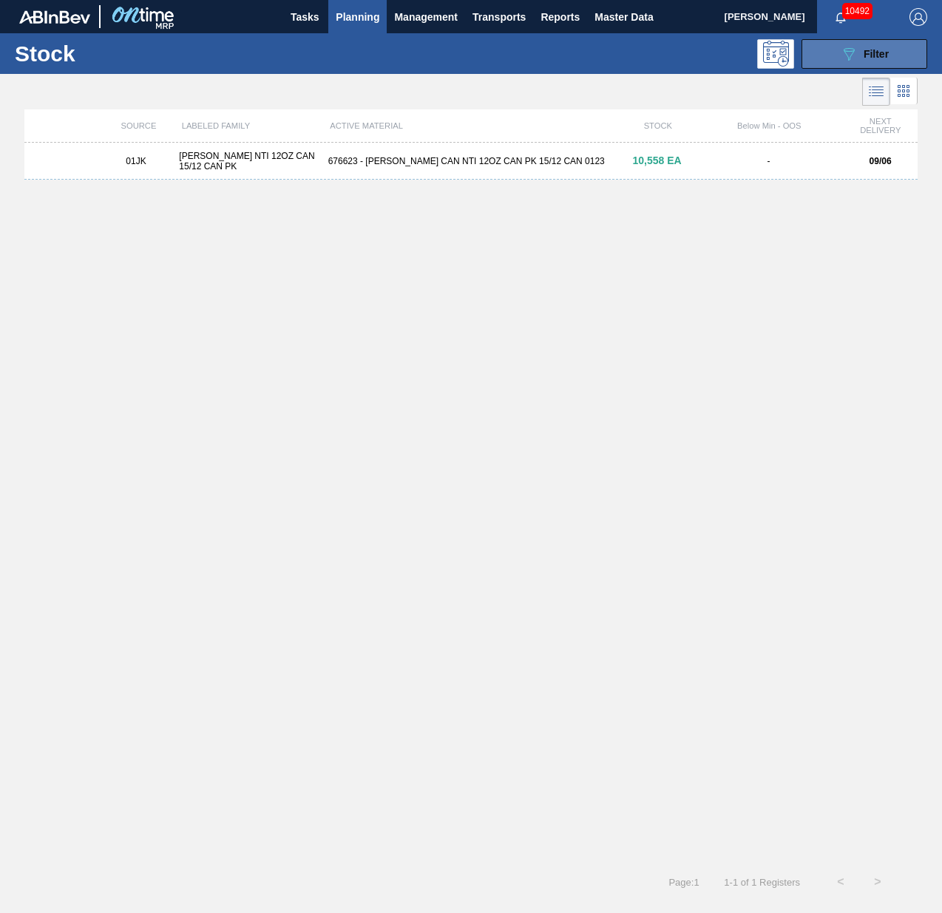
click at [852, 50] on icon "089F7B8B-B2A5-4AFE-B5C0-19BA573D28AC" at bounding box center [849, 54] width 18 height 18
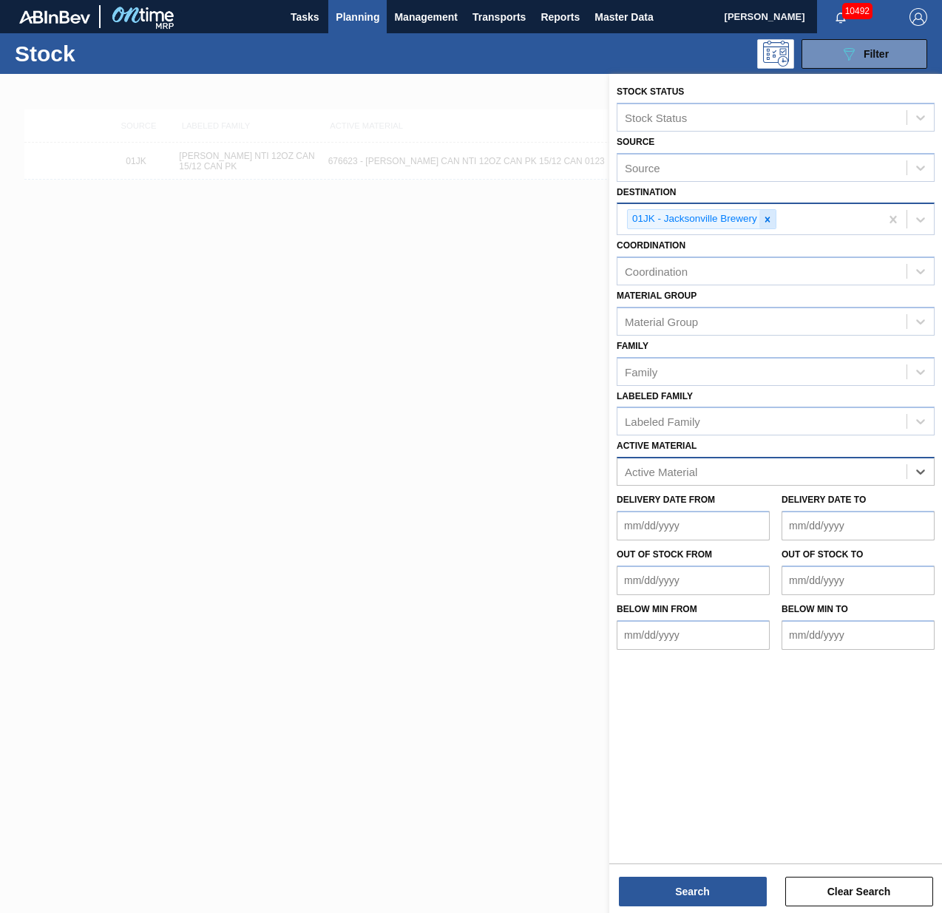
click at [768, 217] on icon at bounding box center [767, 219] width 10 height 10
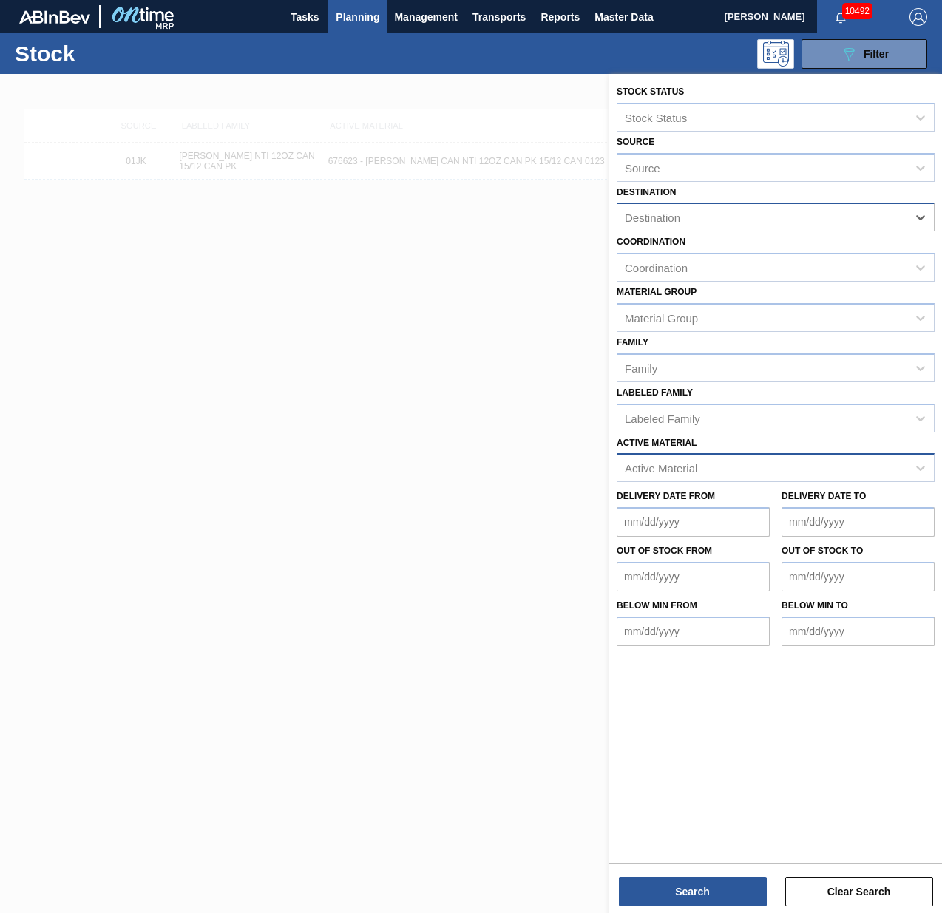
click at [900, 223] on div "Destination" at bounding box center [762, 217] width 289 height 21
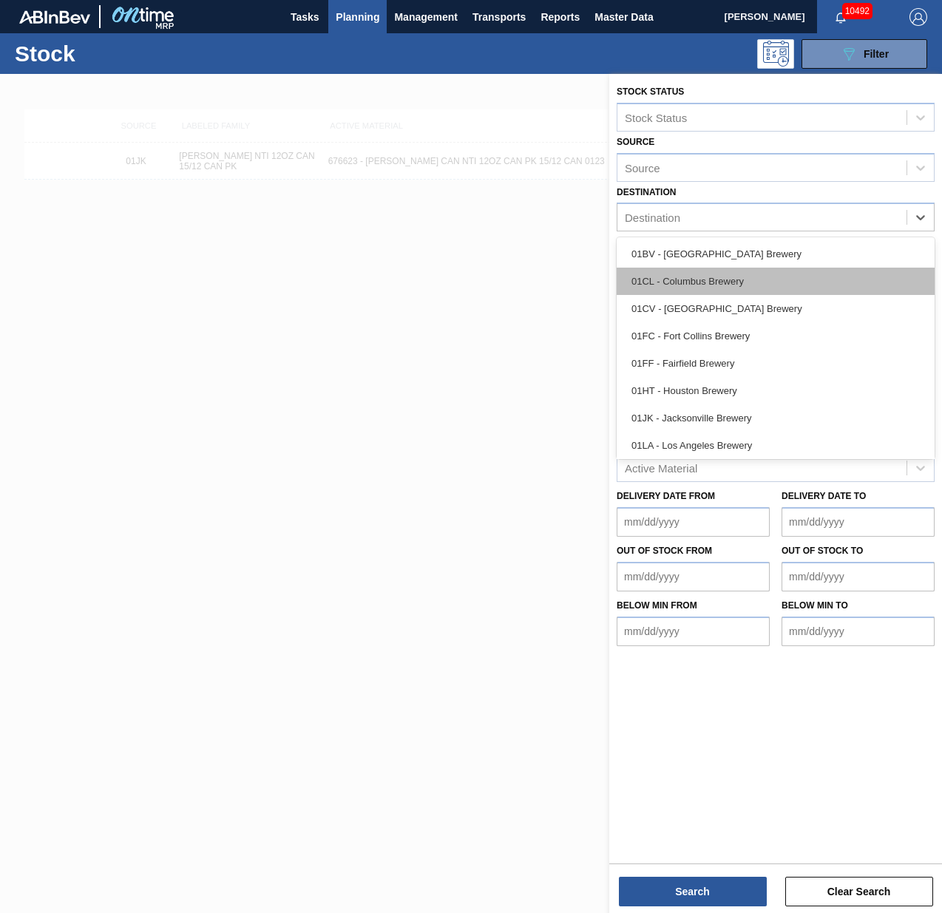
click at [756, 281] on div "01CL - Columbus Brewery" at bounding box center [776, 281] width 318 height 27
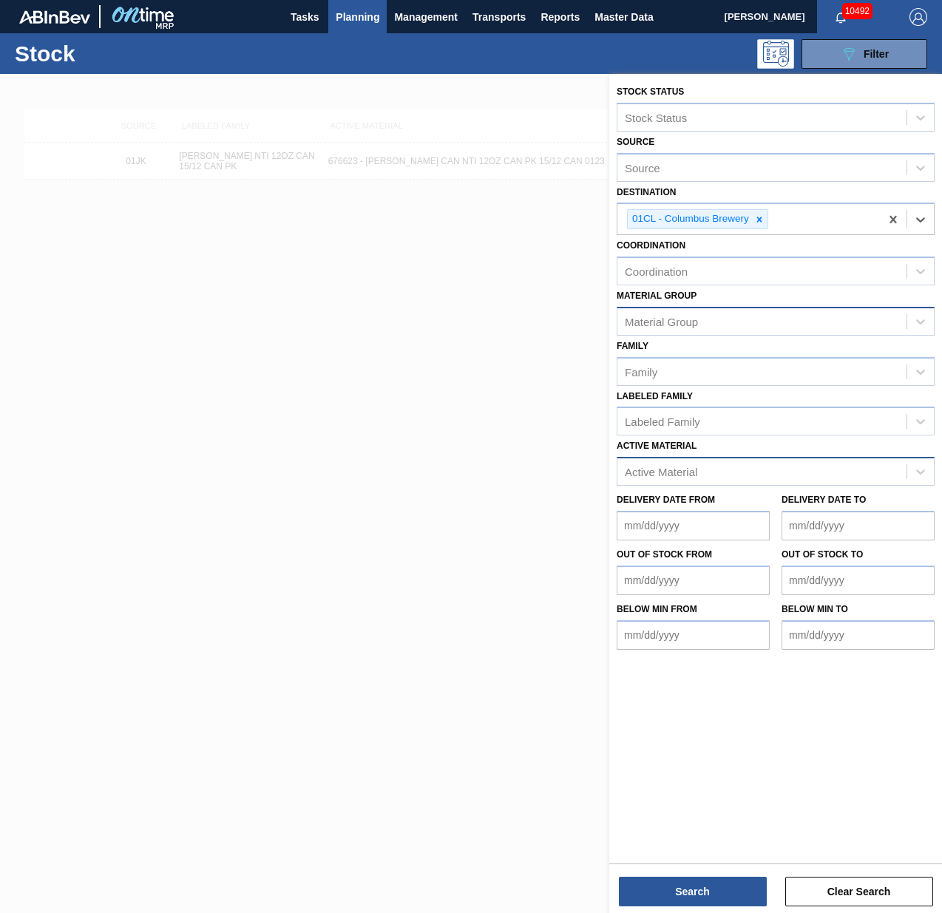
click at [731, 307] on div "Material Group" at bounding box center [776, 321] width 318 height 29
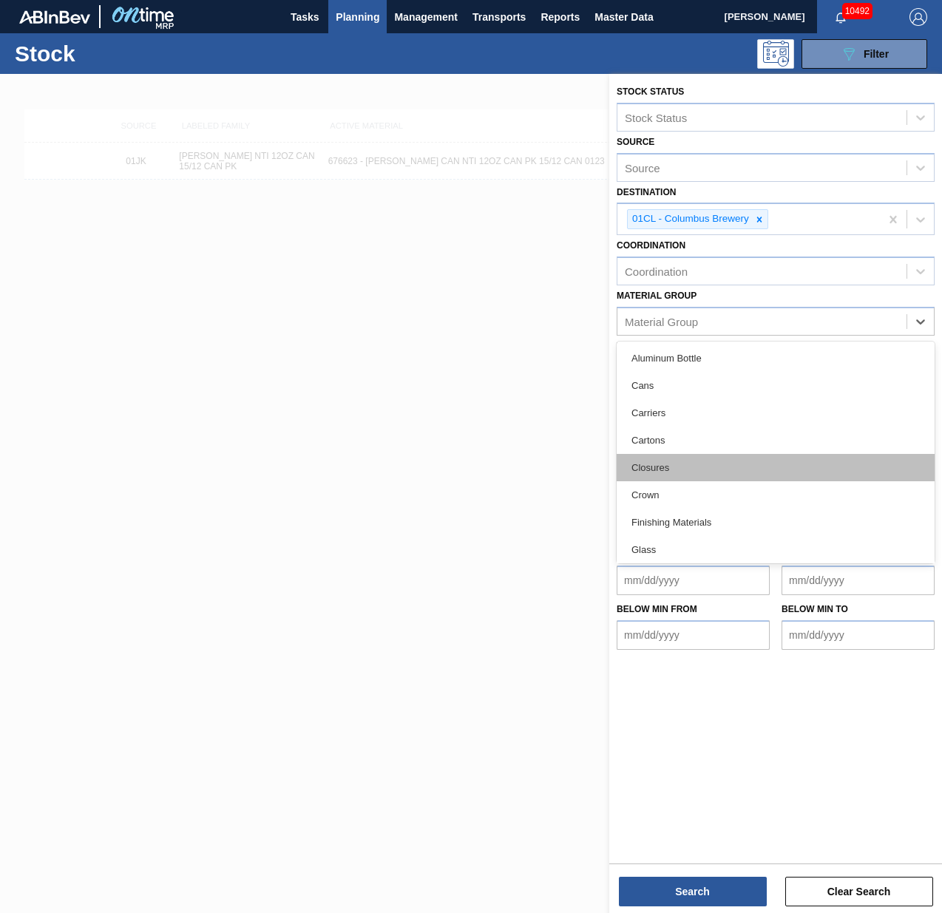
click at [652, 455] on div "Closures" at bounding box center [776, 467] width 318 height 27
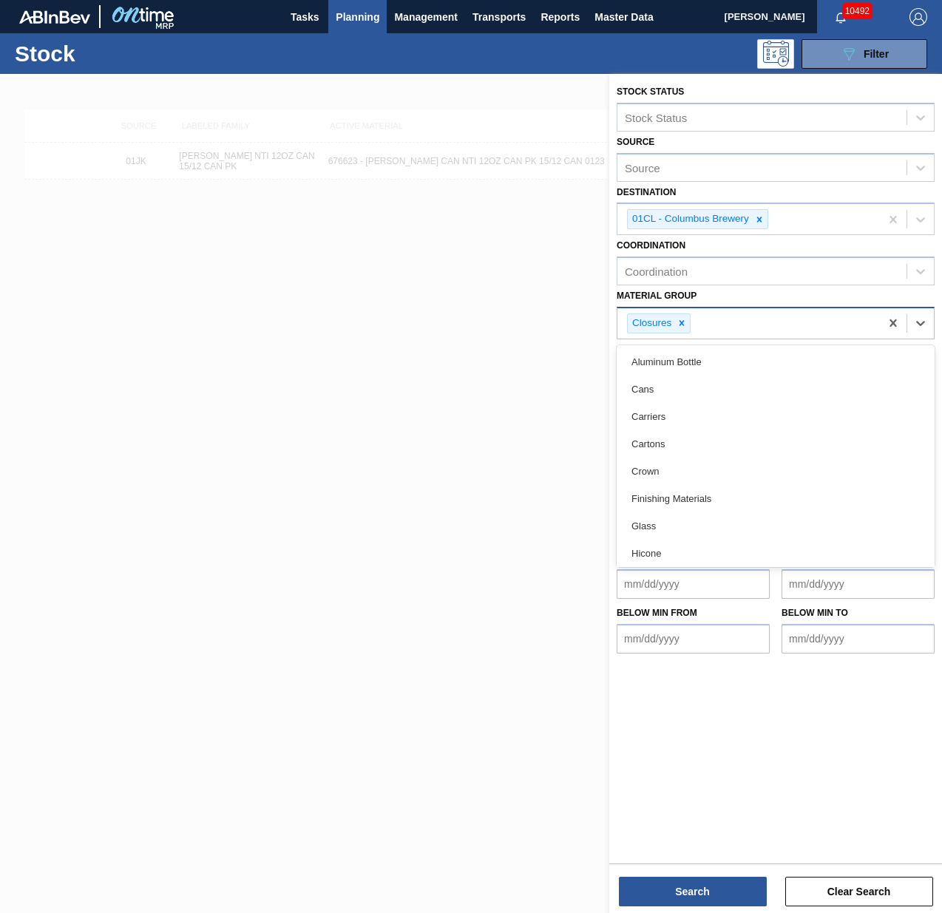
click at [737, 329] on div "Closures" at bounding box center [749, 323] width 263 height 30
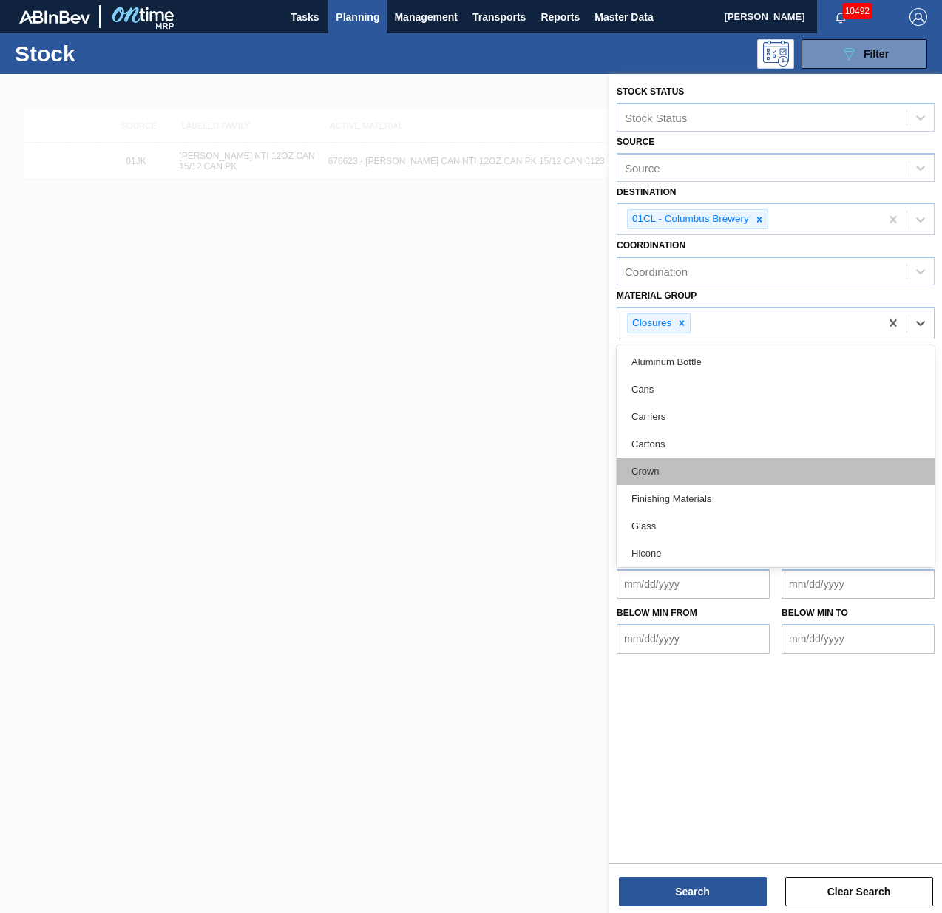
click at [689, 464] on div "Crown" at bounding box center [776, 471] width 318 height 27
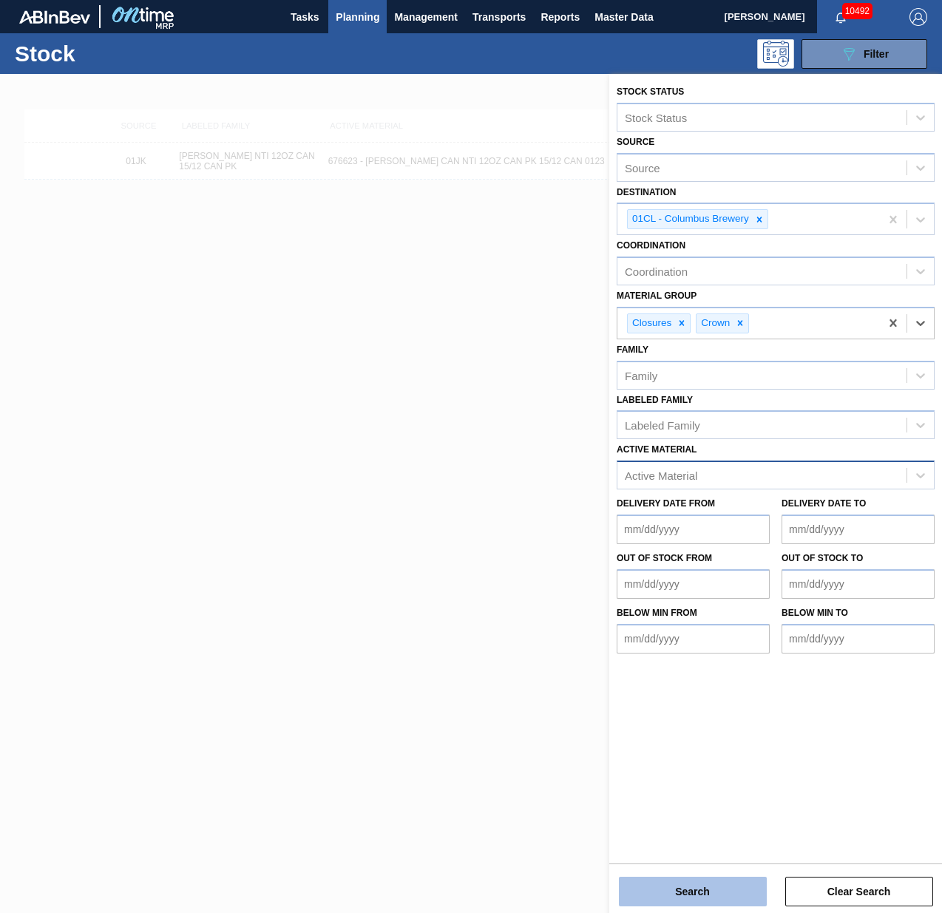
click at [720, 887] on button "Search" at bounding box center [693, 892] width 148 height 30
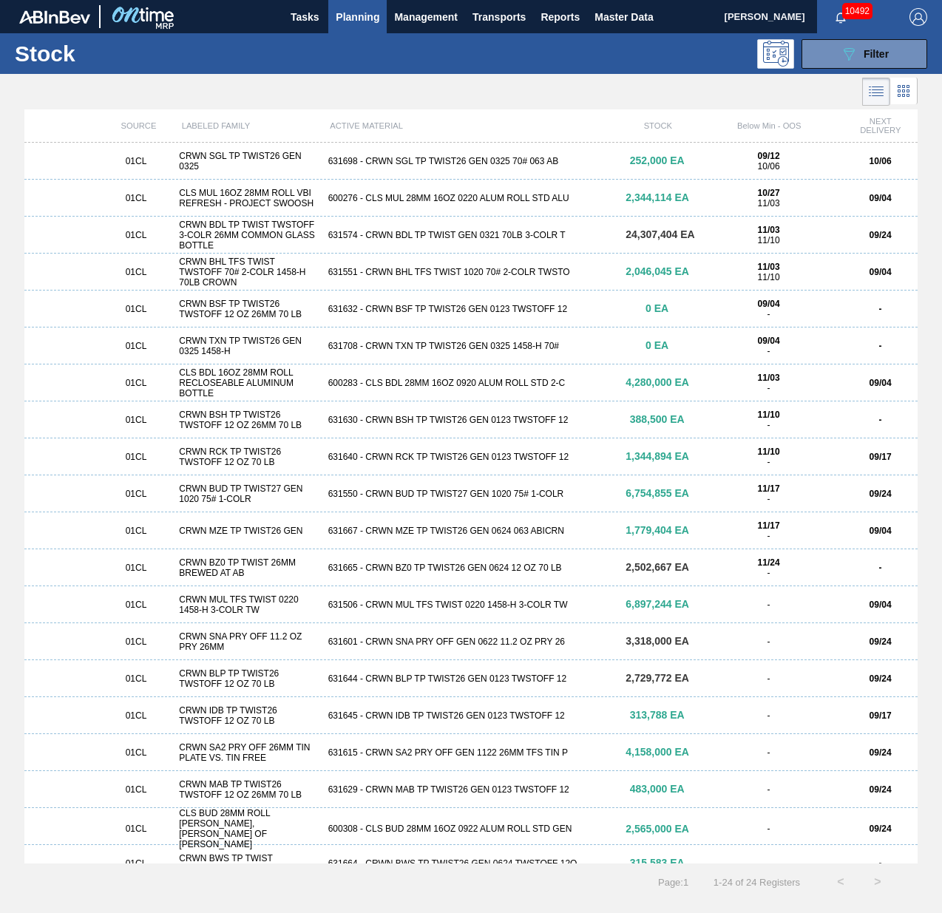
click at [322, 67] on div "089F7B8B-B2A5-4AFE-B5C0-19BA573D28AC Filter" at bounding box center [577, 54] width 716 height 30
